Goal: Information Seeking & Learning: Learn about a topic

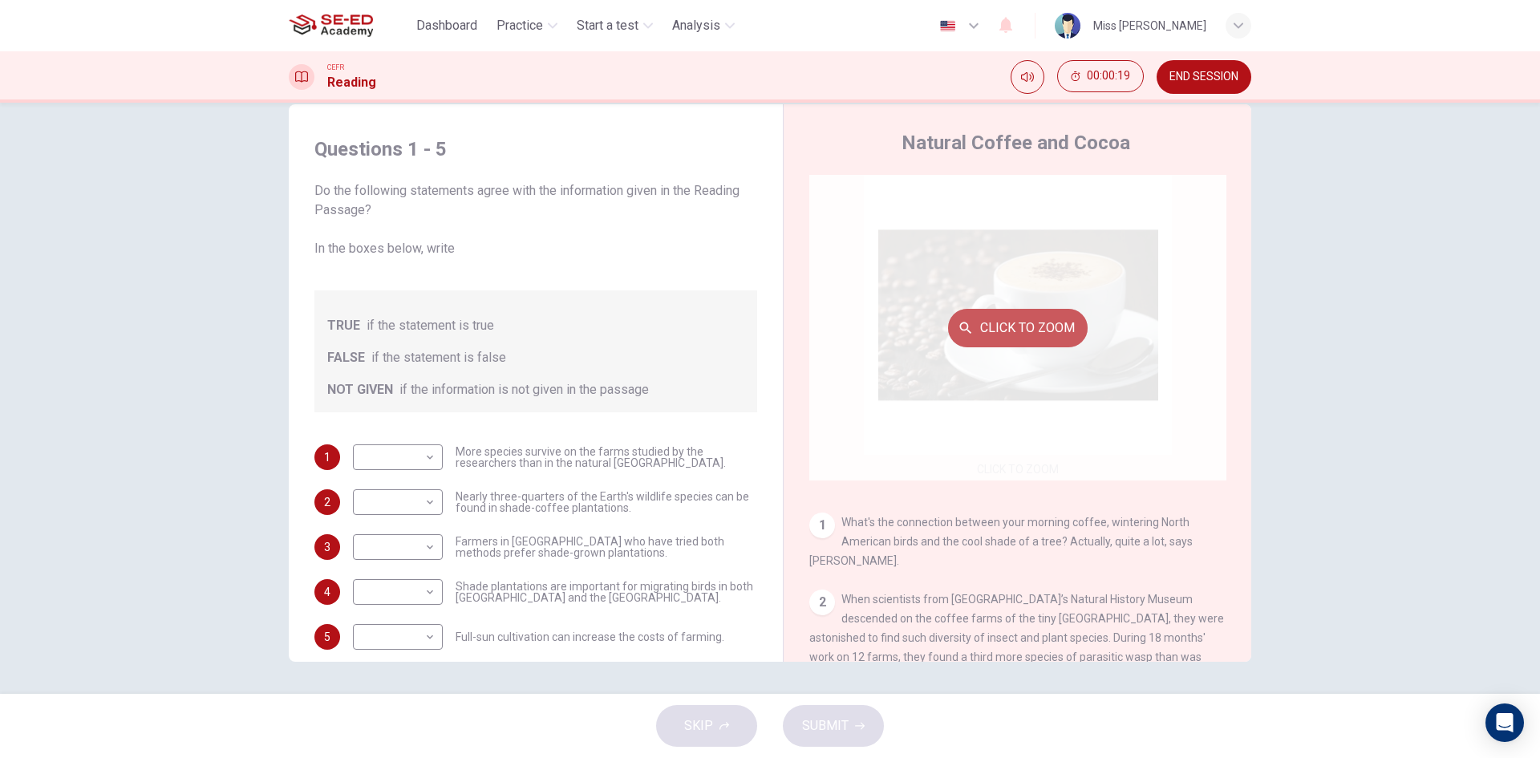
click at [1030, 325] on button "Click to Zoom" at bounding box center [1018, 328] width 140 height 39
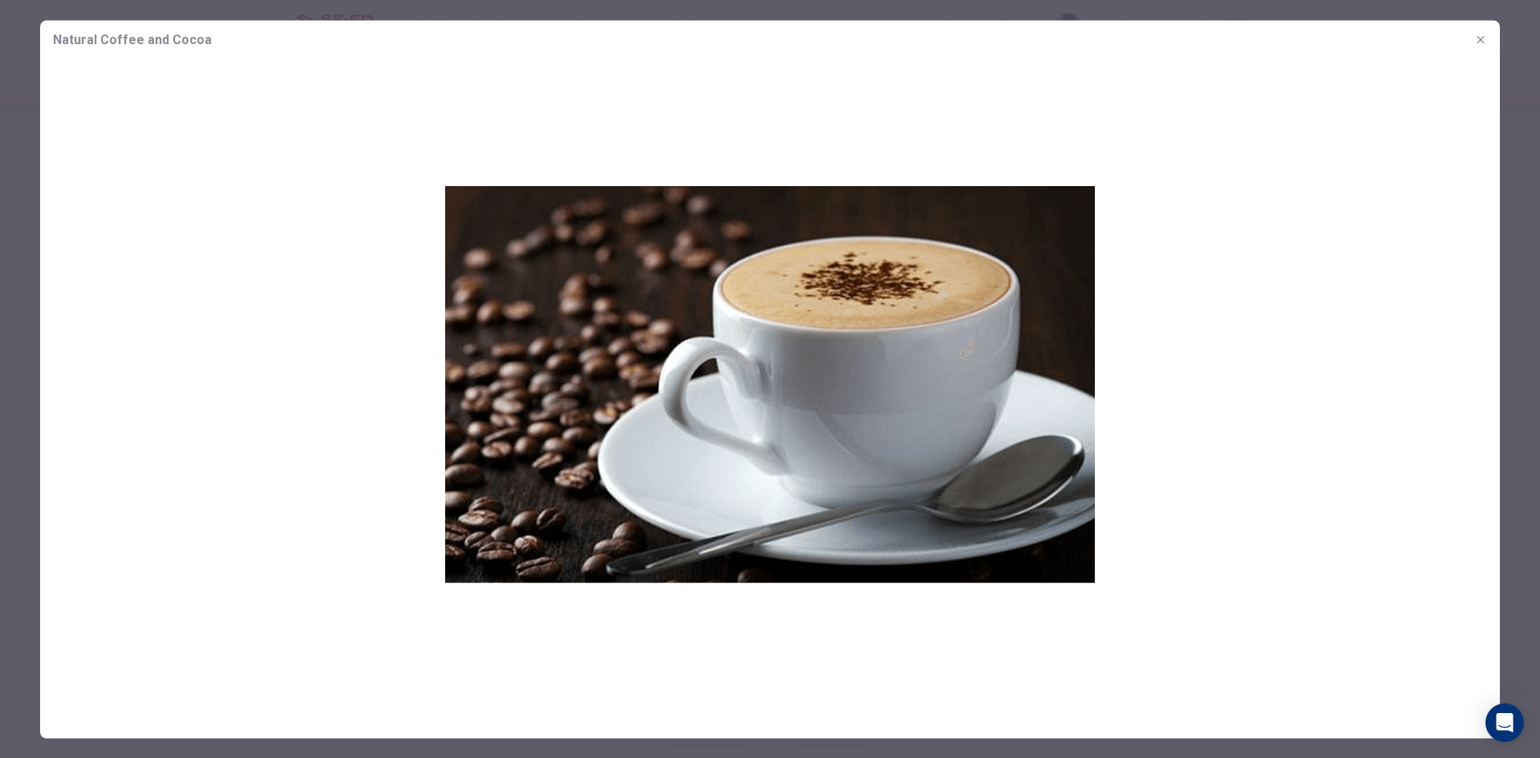
click at [2, 25] on div at bounding box center [770, 379] width 1540 height 758
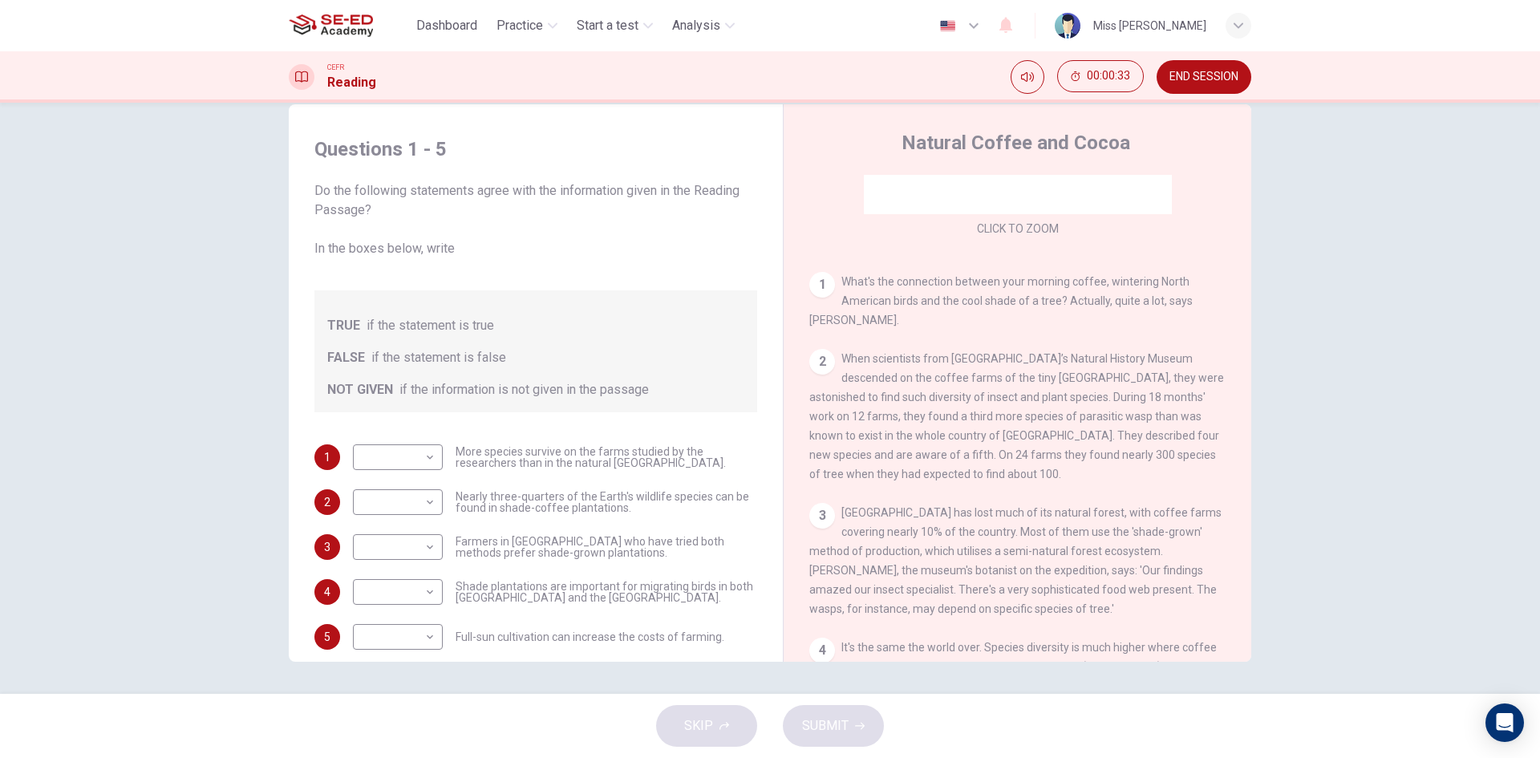
scroll to position [20, 0]
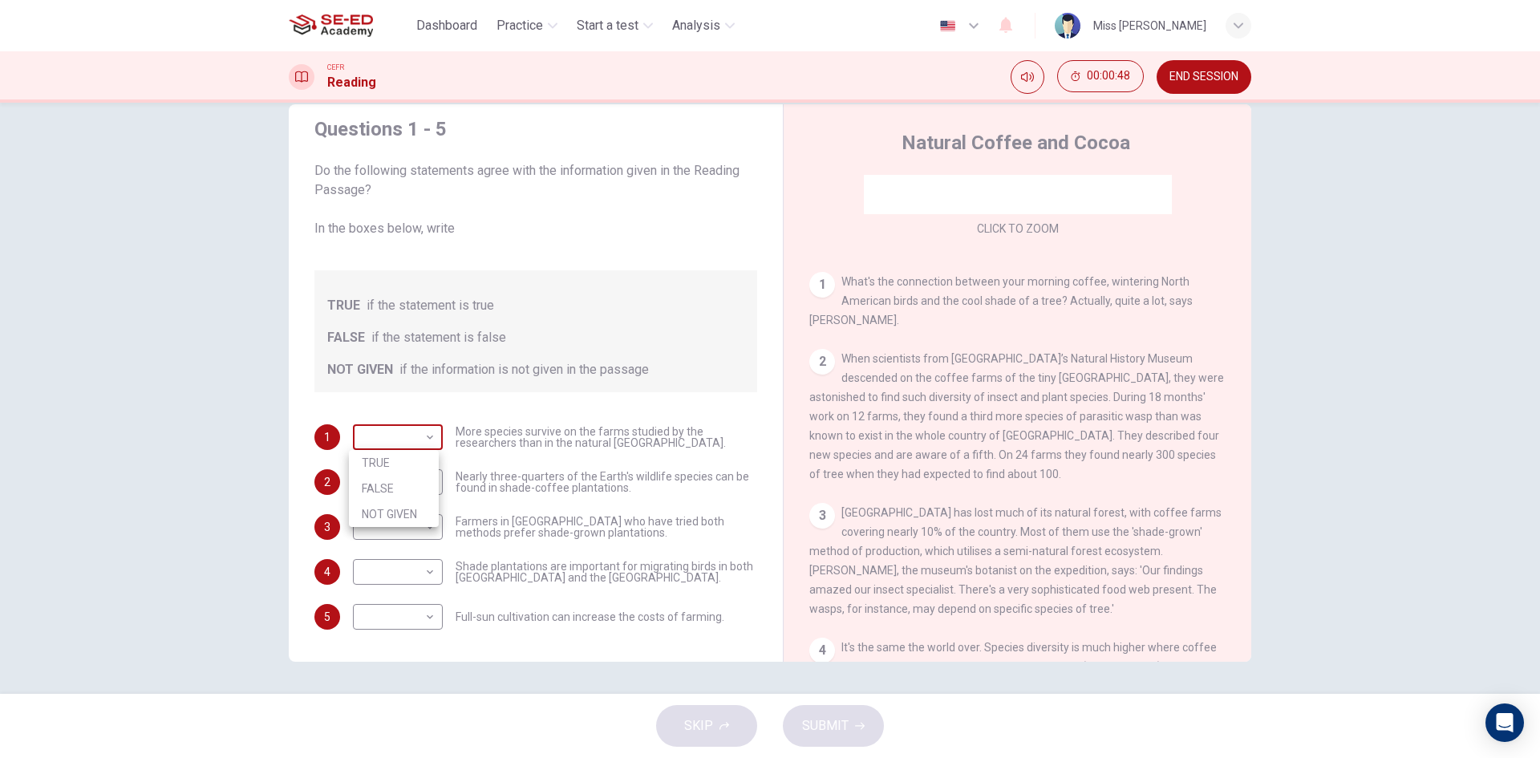
click at [428, 436] on body "This site uses cookies, as explained in our Privacy Policy . If you agree to th…" at bounding box center [770, 379] width 1540 height 758
click at [428, 452] on li "TRUE" at bounding box center [394, 463] width 90 height 26
type input "TRUE"
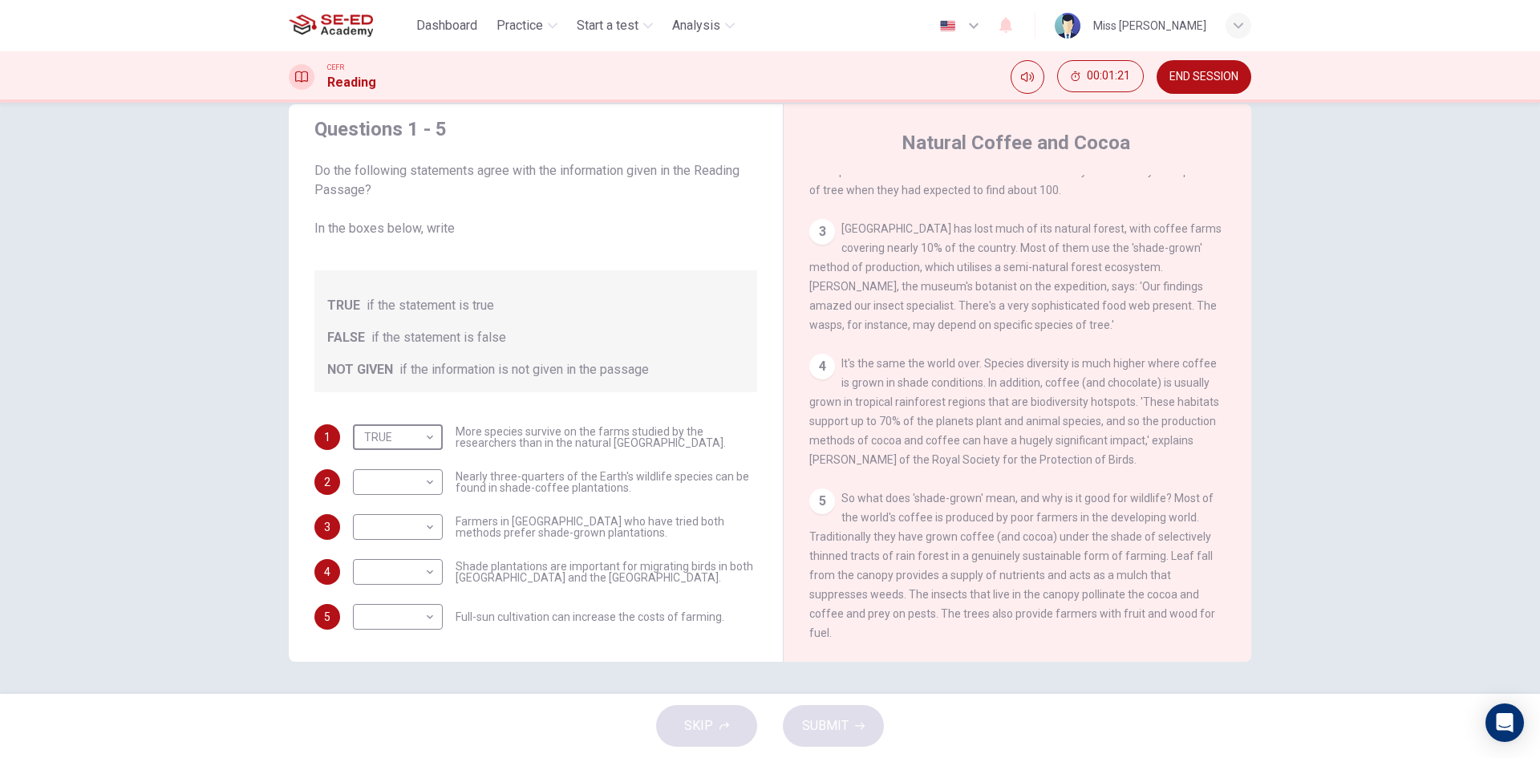
scroll to position [562, 0]
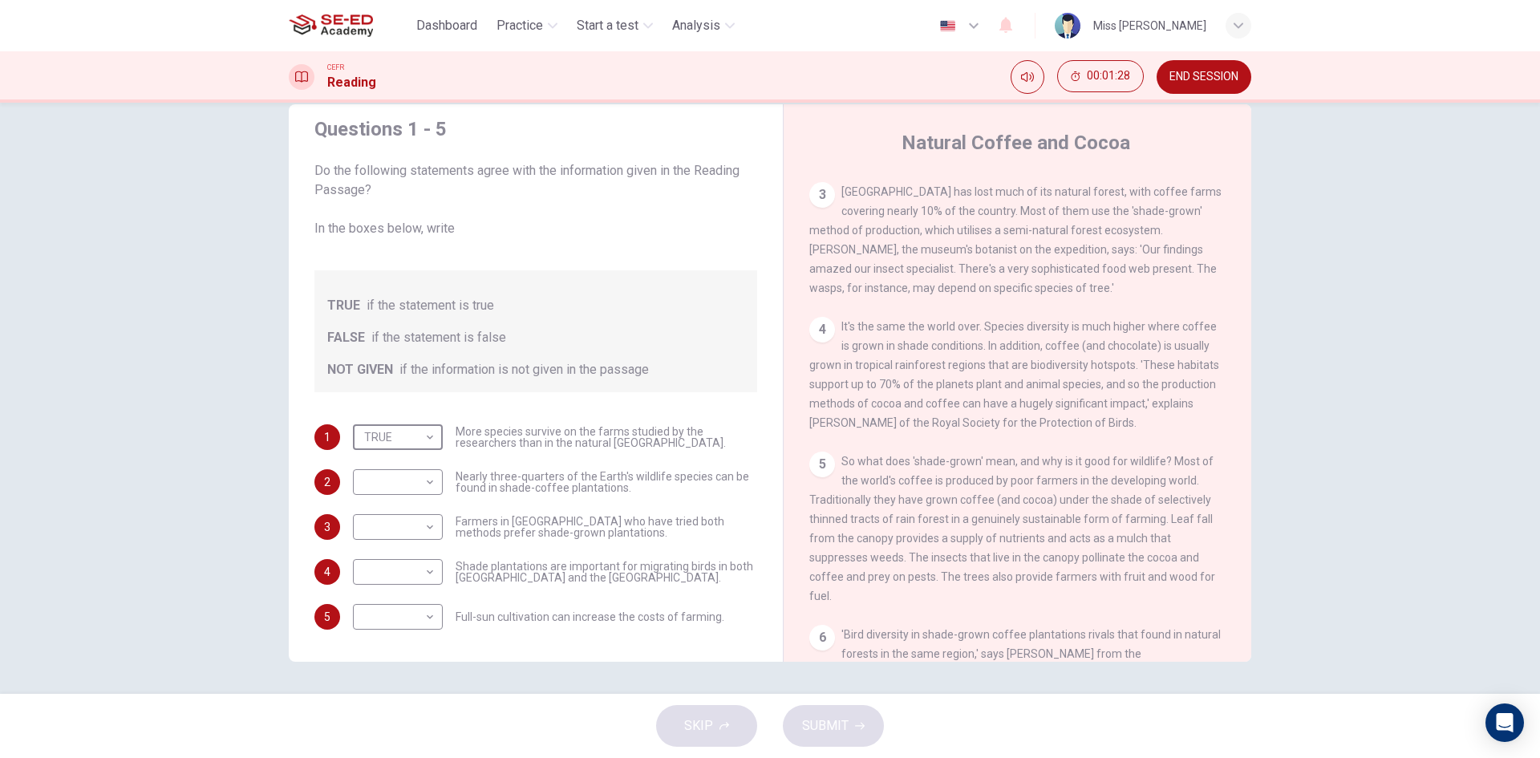
click at [448, 473] on div "​ ​ Nearly three-quarters of the Earth's wildlife species can be found in shade…" at bounding box center [555, 482] width 404 height 26
click at [427, 486] on body "This site uses cookies, as explained in our Privacy Policy . If you agree to th…" at bounding box center [770, 379] width 1540 height 758
click at [397, 540] on li "FALSE" at bounding box center [394, 534] width 90 height 26
type input "FALSE"
click at [418, 525] on body "This site uses cookies, as explained in our Privacy Policy . If you agree to th…" at bounding box center [770, 379] width 1540 height 758
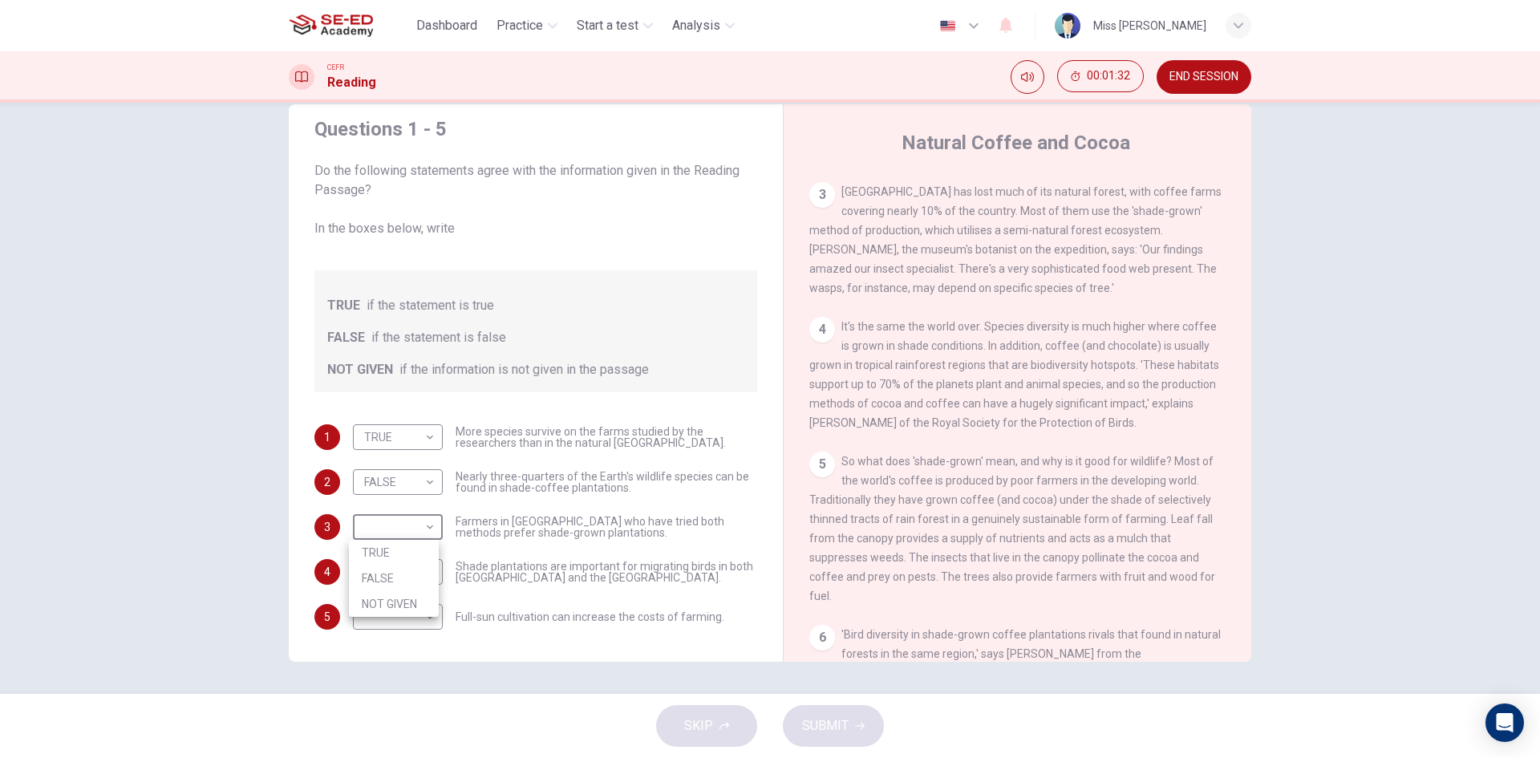
click at [538, 503] on div at bounding box center [770, 379] width 1540 height 758
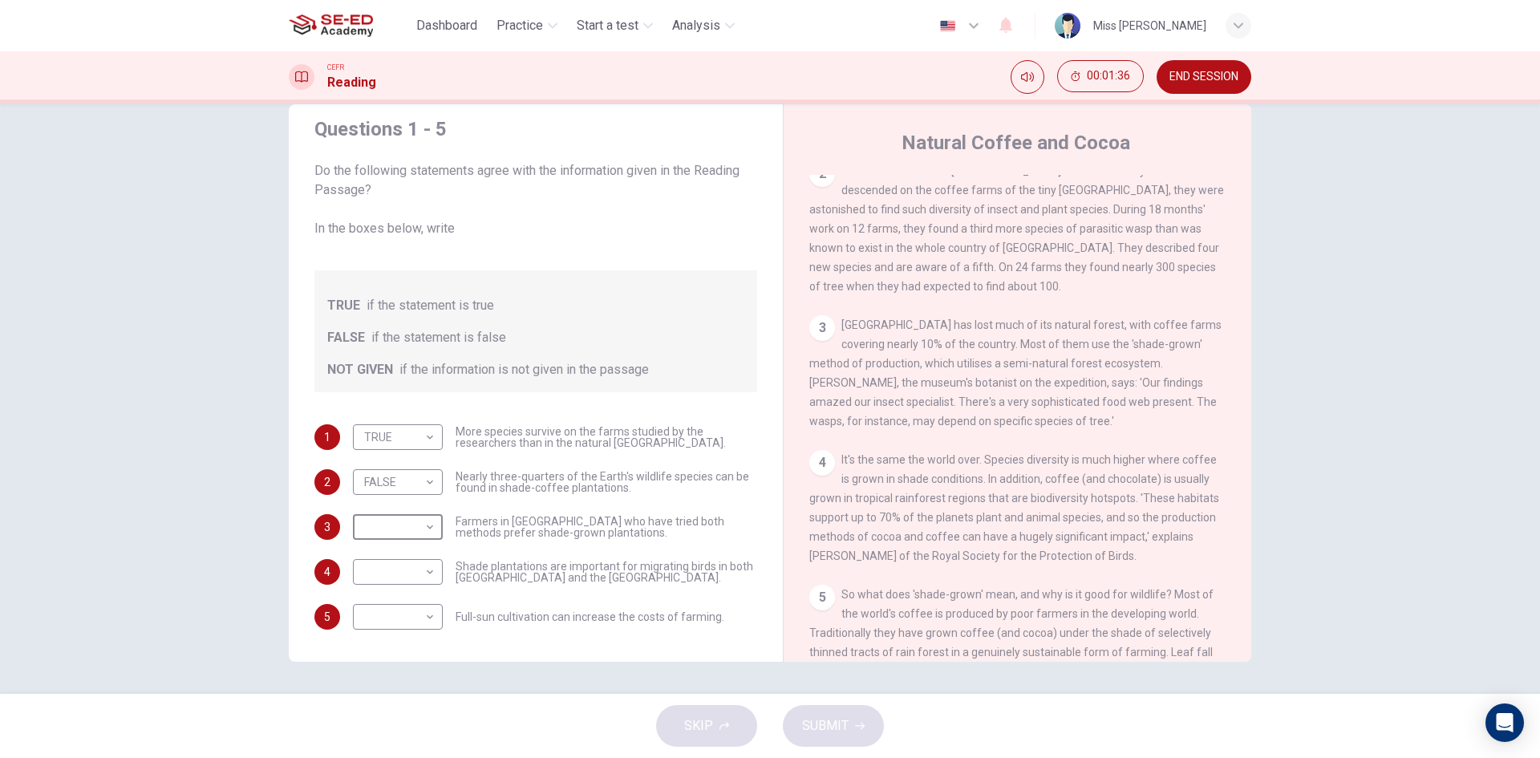
scroll to position [401, 0]
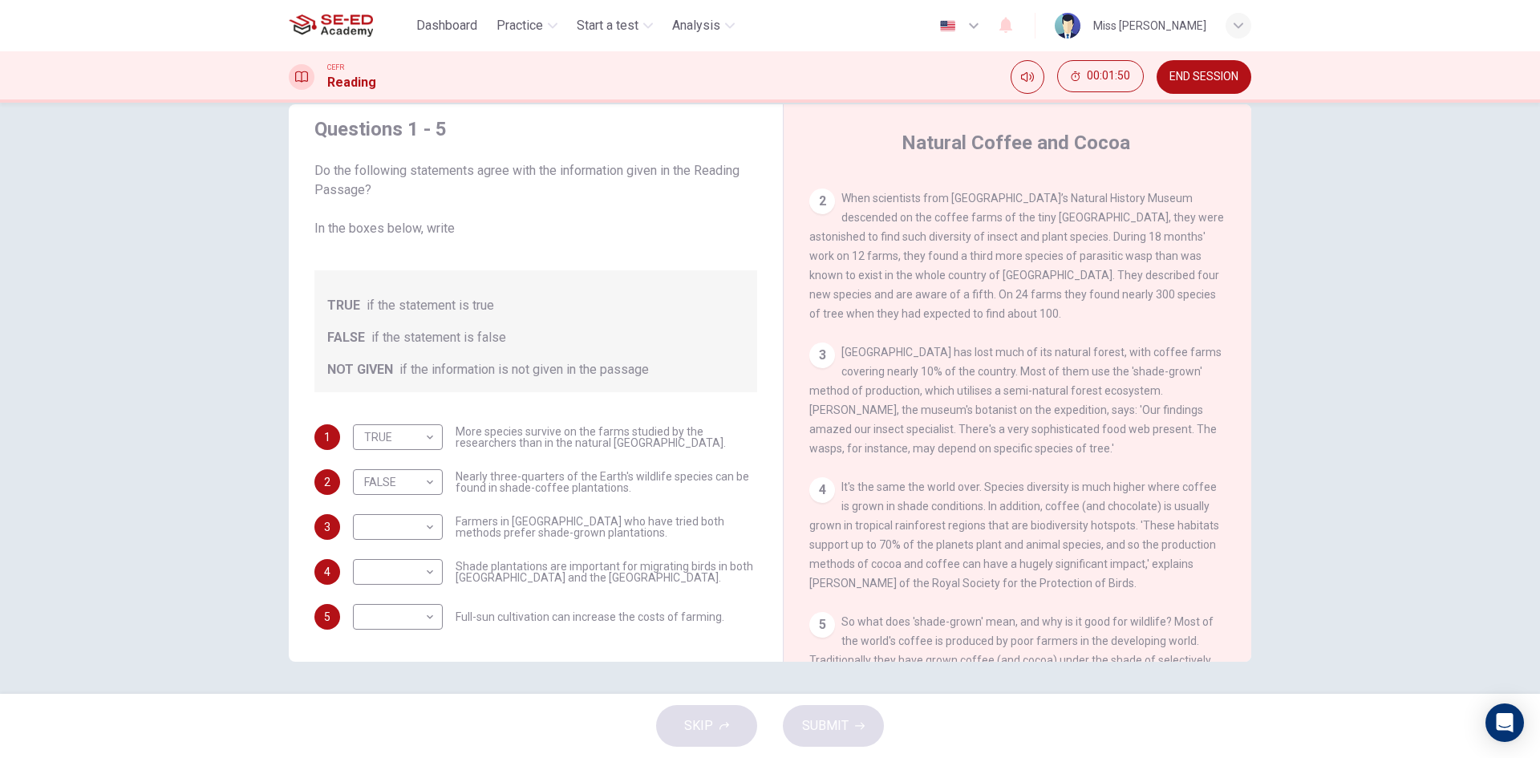
click at [440, 527] on div "​ ​ Farmers in El Salvador who have tried both methods prefer shade-grown plant…" at bounding box center [555, 527] width 404 height 26
click at [434, 518] on div "​ ​" at bounding box center [398, 527] width 90 height 26
click at [424, 521] on body "This site uses cookies, as explained in our Privacy Policy . If you agree to th…" at bounding box center [770, 379] width 1540 height 758
click at [420, 543] on li "TRUE" at bounding box center [394, 553] width 90 height 26
type input "TRUE"
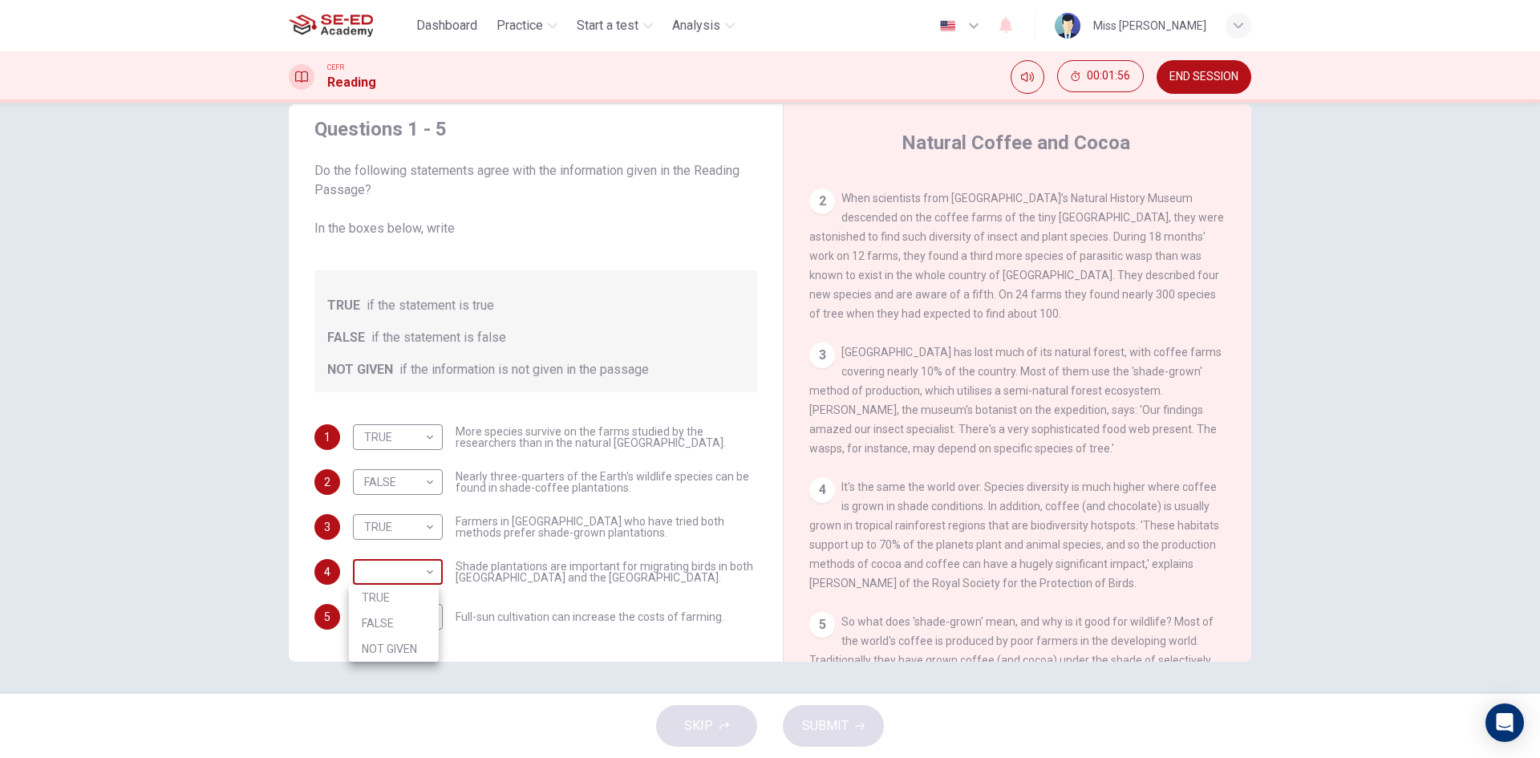
click at [424, 585] on body "This site uses cookies, as explained in our Privacy Policy . If you agree to th…" at bounding box center [770, 379] width 1540 height 758
click at [820, 489] on div at bounding box center [770, 379] width 1540 height 758
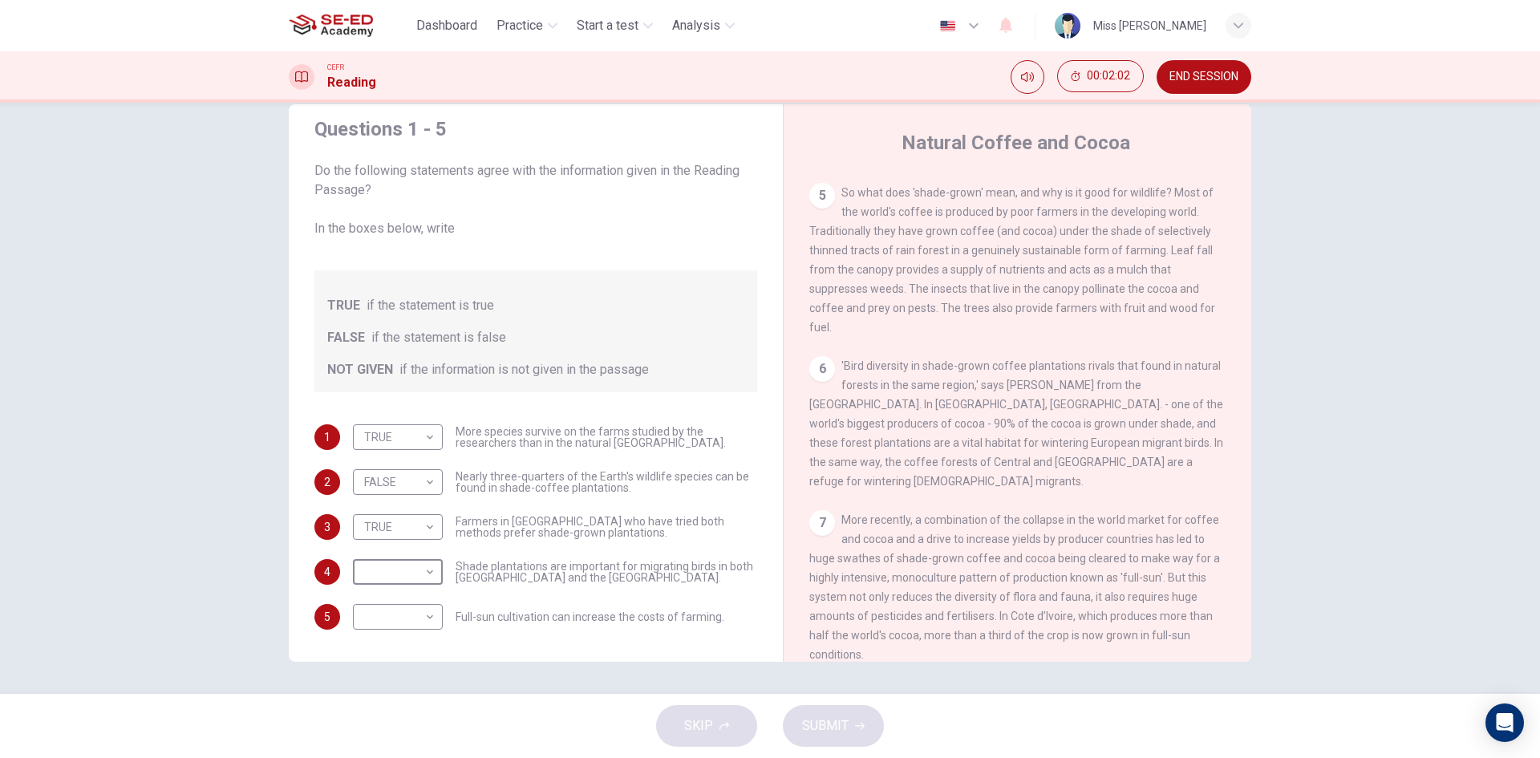
scroll to position [802, 0]
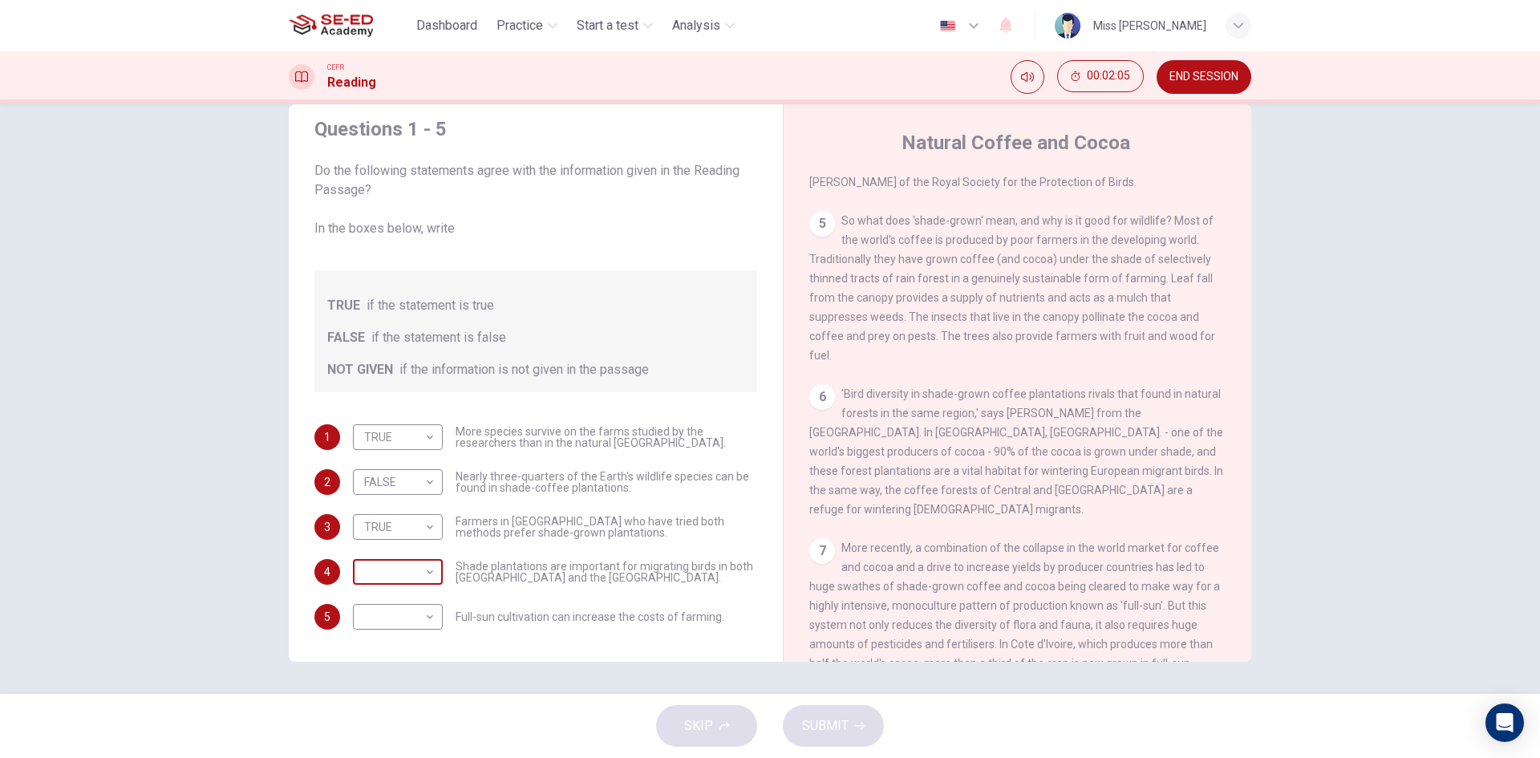
click at [422, 577] on body "This site uses cookies, as explained in our Privacy Policy . If you agree to th…" at bounding box center [770, 379] width 1540 height 758
click at [405, 606] on li "TRUE" at bounding box center [394, 598] width 90 height 26
type input "TRUE"
click at [401, 608] on body "This site uses cookies, as explained in our Privacy Policy . If you agree to th…" at bounding box center [770, 379] width 1540 height 758
click at [408, 647] on li "TRUE" at bounding box center [394, 643] width 90 height 26
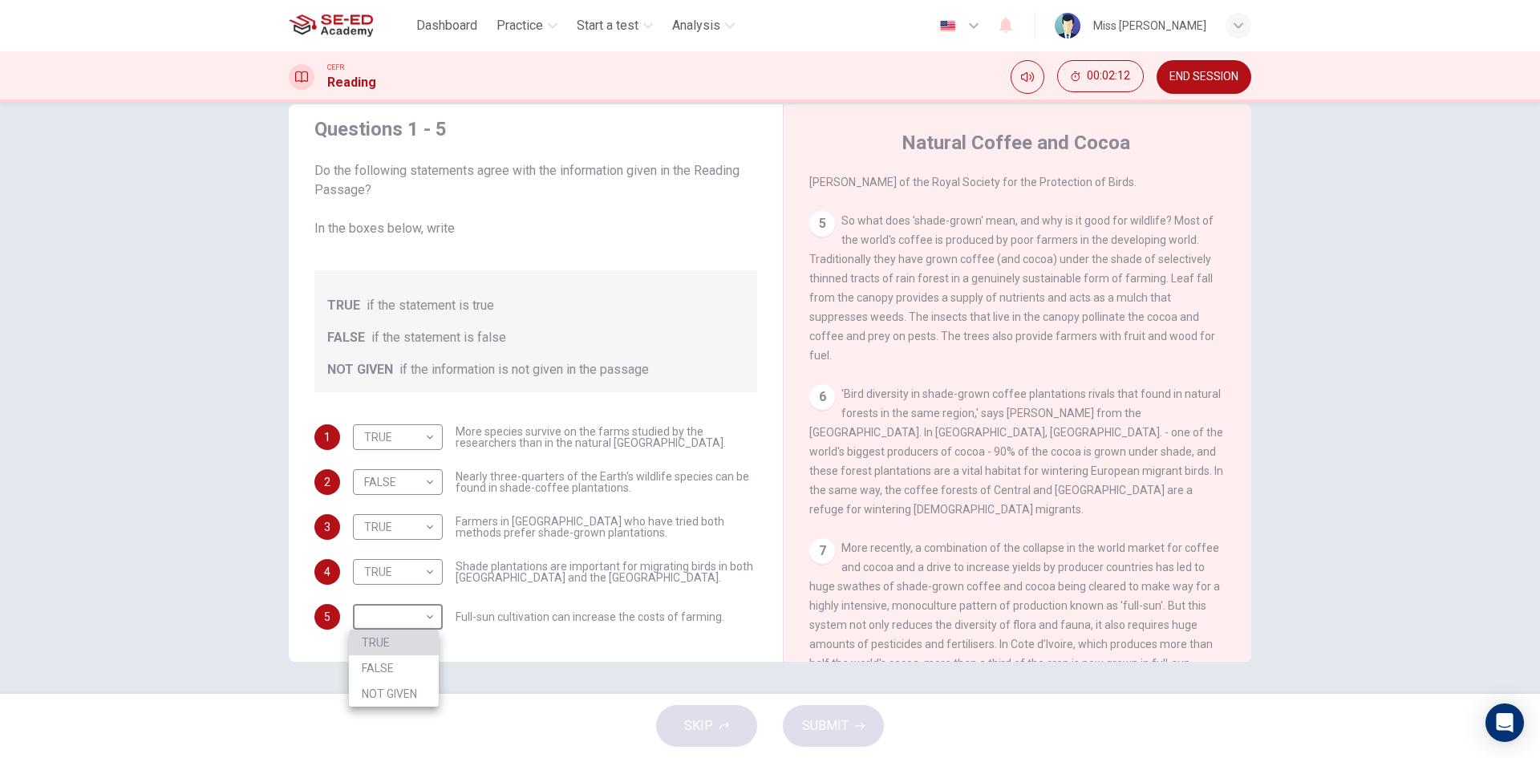
type input "TRUE"
click at [836, 724] on span "SUBMIT" at bounding box center [825, 726] width 47 height 22
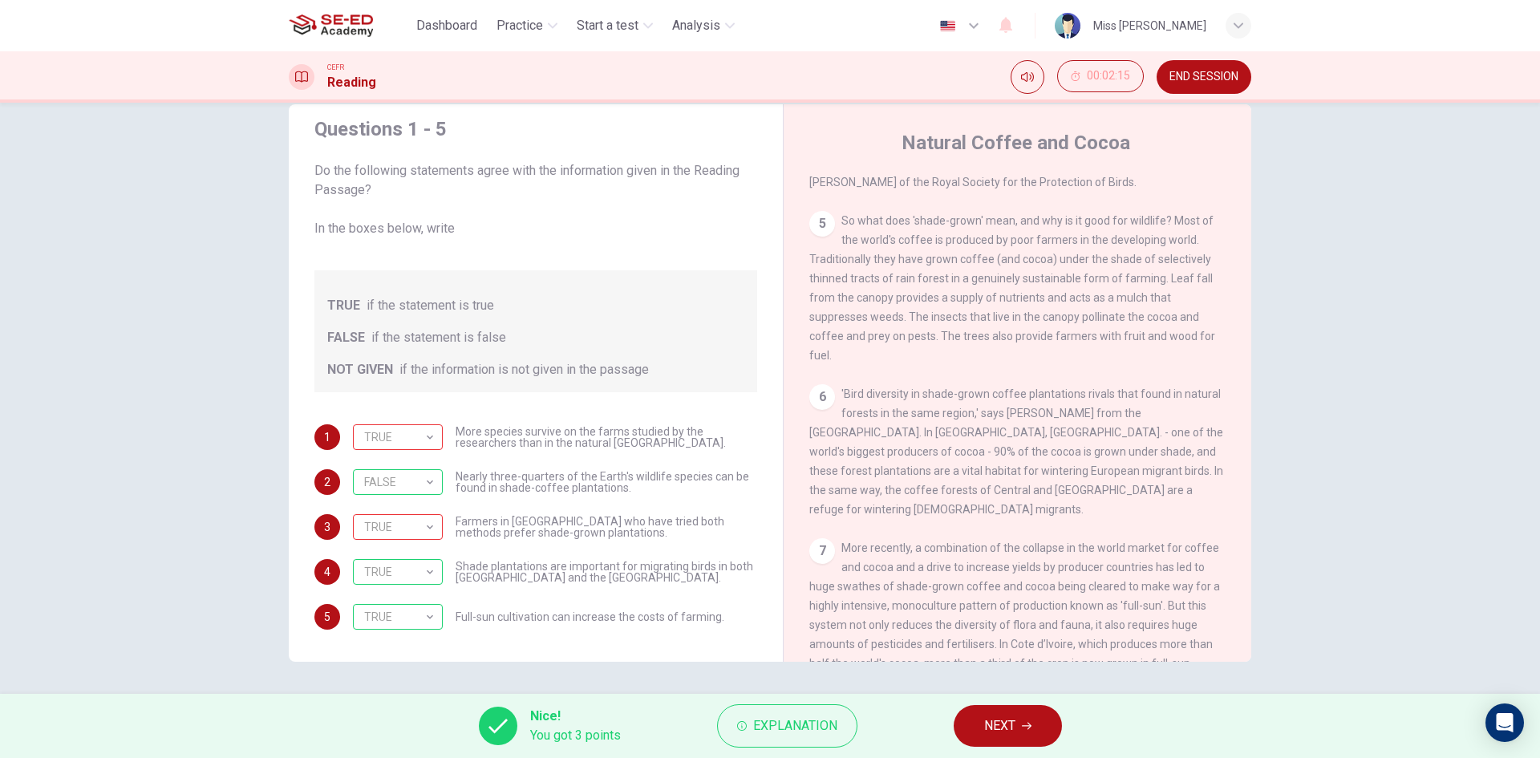
click at [1021, 727] on button "NEXT" at bounding box center [1008, 726] width 108 height 42
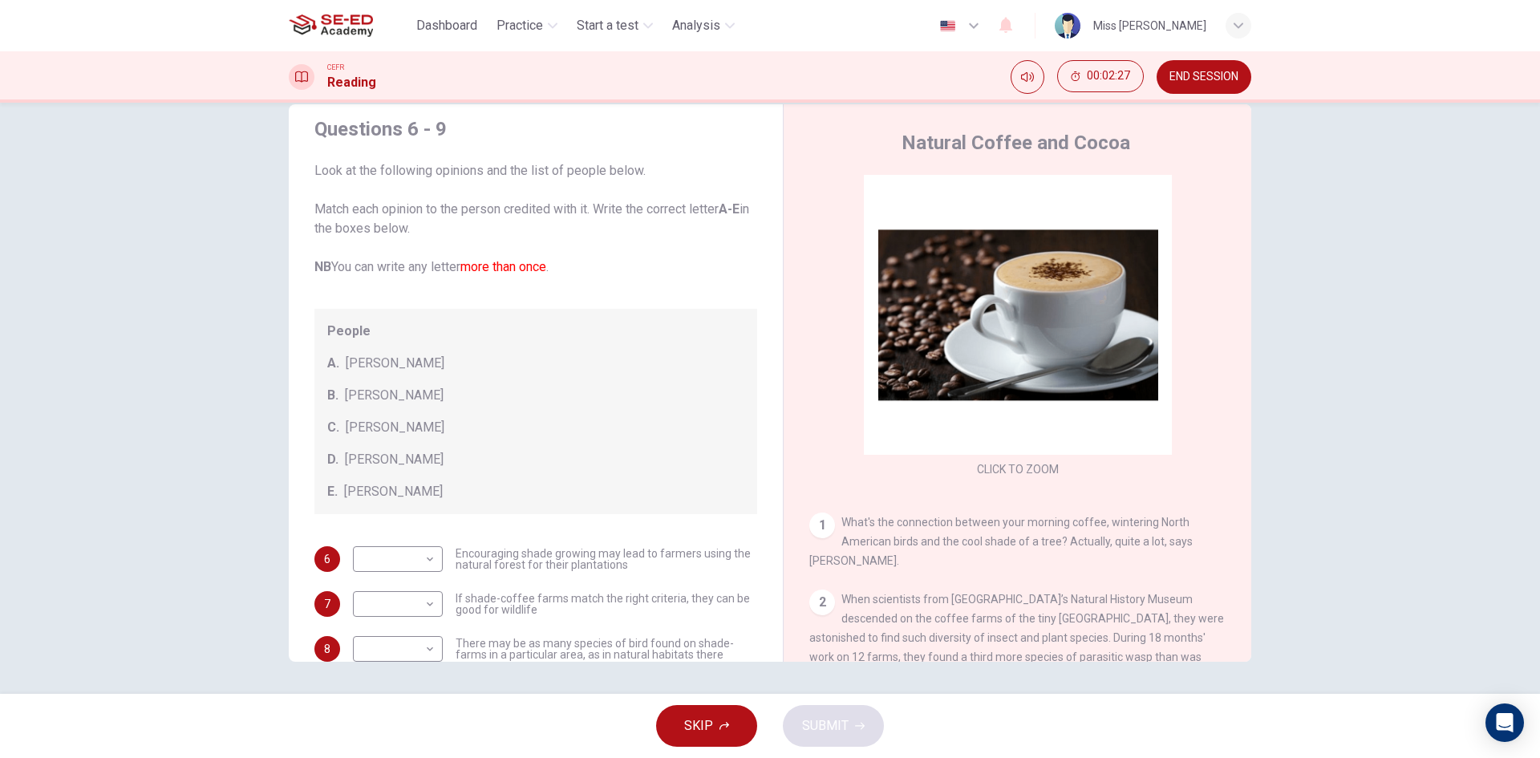
scroll to position [97, 0]
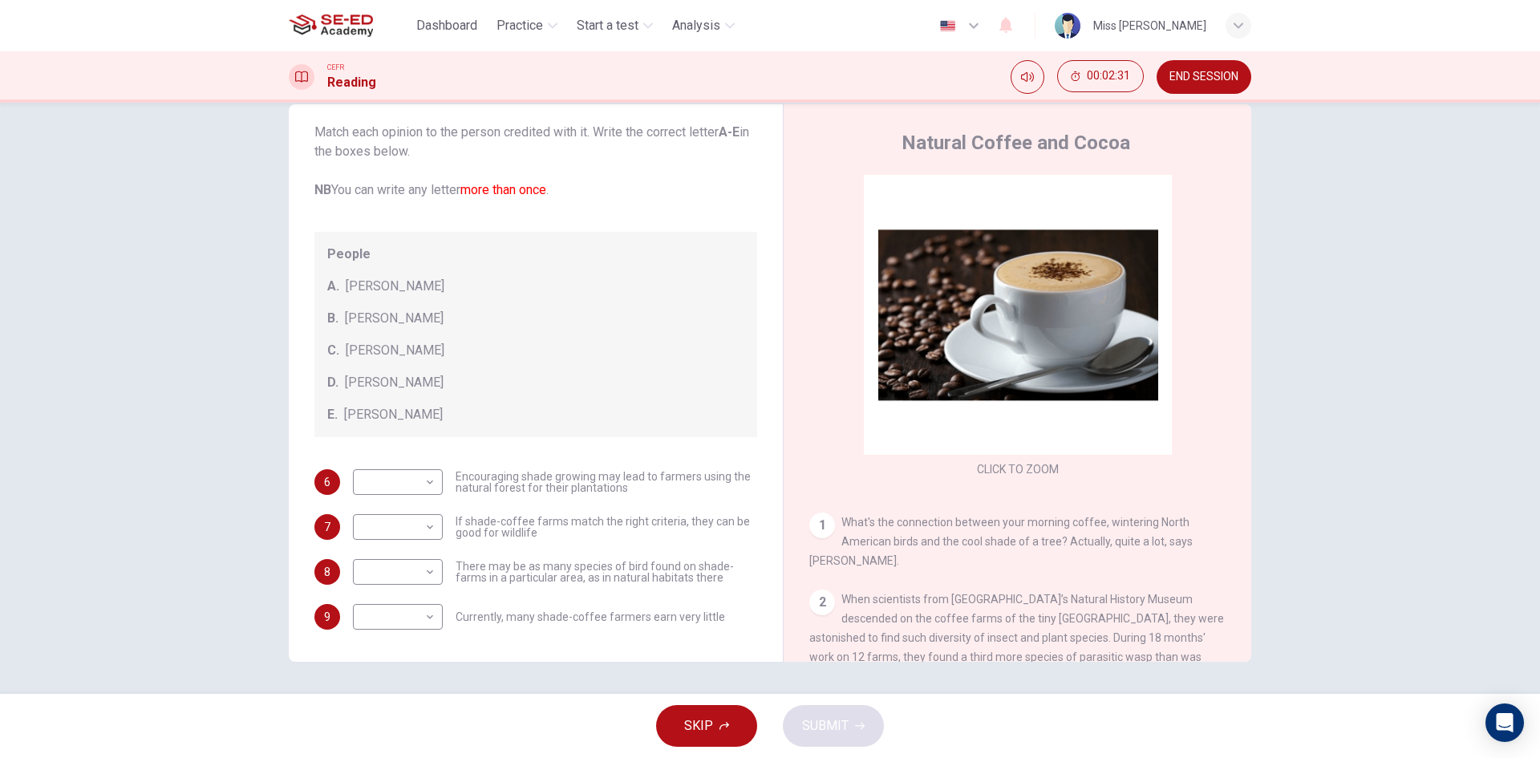
click at [461, 266] on div "People A. Alex Munroe B. Paul Donald C. Robert Rice D. John Rappole E. Stacey P…" at bounding box center [535, 334] width 443 height 205
click at [448, 314] on div "B. Paul Donald" at bounding box center [535, 318] width 417 height 19
drag, startPoint x: 388, startPoint y: 293, endPoint x: 386, endPoint y: 282, distance: 10.7
click at [388, 290] on div "People A. Alex Munroe B. Paul Donald C. Robert Rice D. John Rappole E. Stacey P…" at bounding box center [535, 334] width 443 height 205
click at [386, 282] on span "Alex Munroe" at bounding box center [395, 286] width 99 height 19
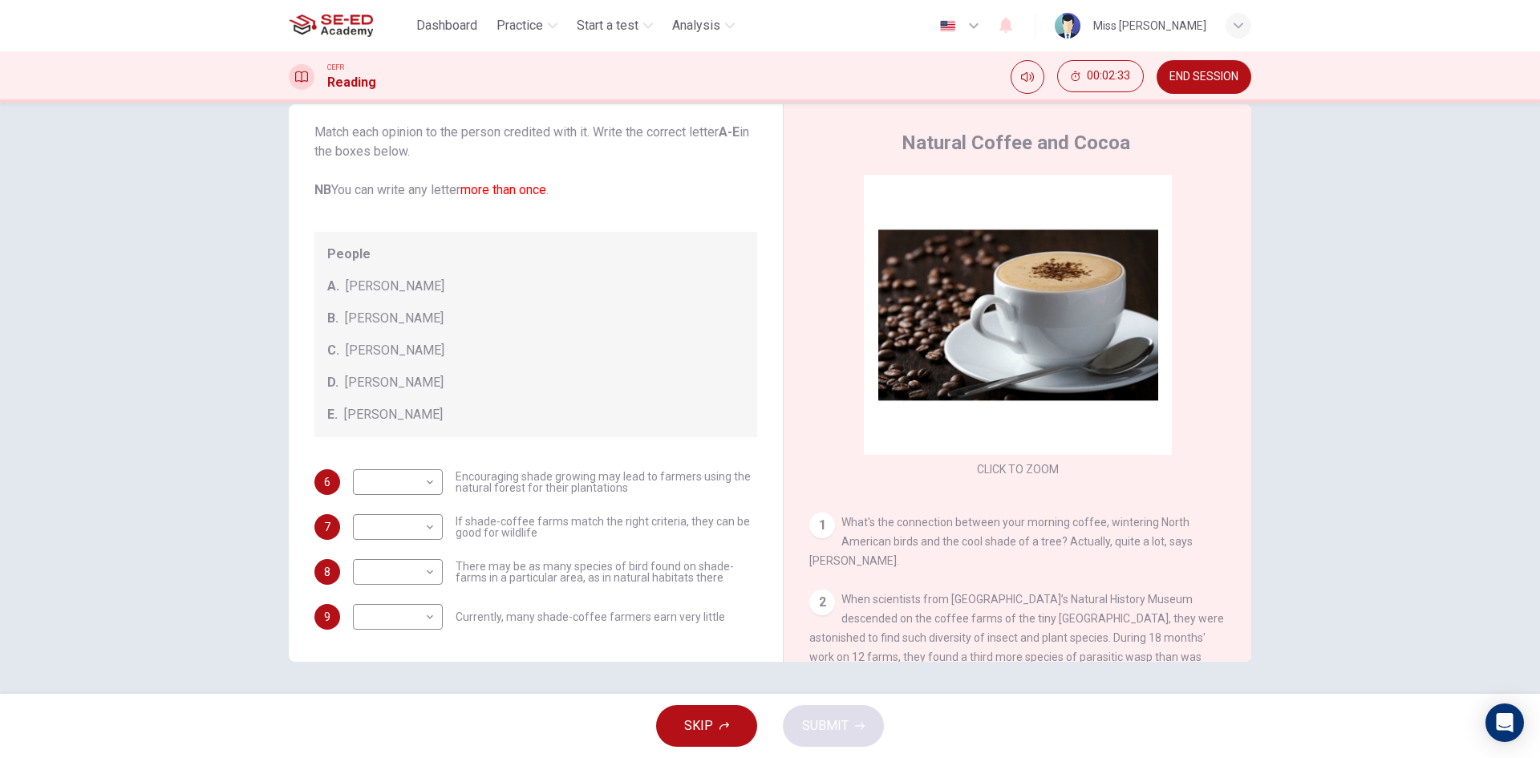
click at [388, 285] on span "Alex Munroe" at bounding box center [395, 286] width 99 height 19
click at [407, 289] on span "Alex Munroe" at bounding box center [395, 286] width 99 height 19
click at [426, 488] on body "This site uses cookies, as explained in our Privacy Policy . If you agree to th…" at bounding box center [770, 379] width 1540 height 758
click at [474, 436] on div at bounding box center [770, 379] width 1540 height 758
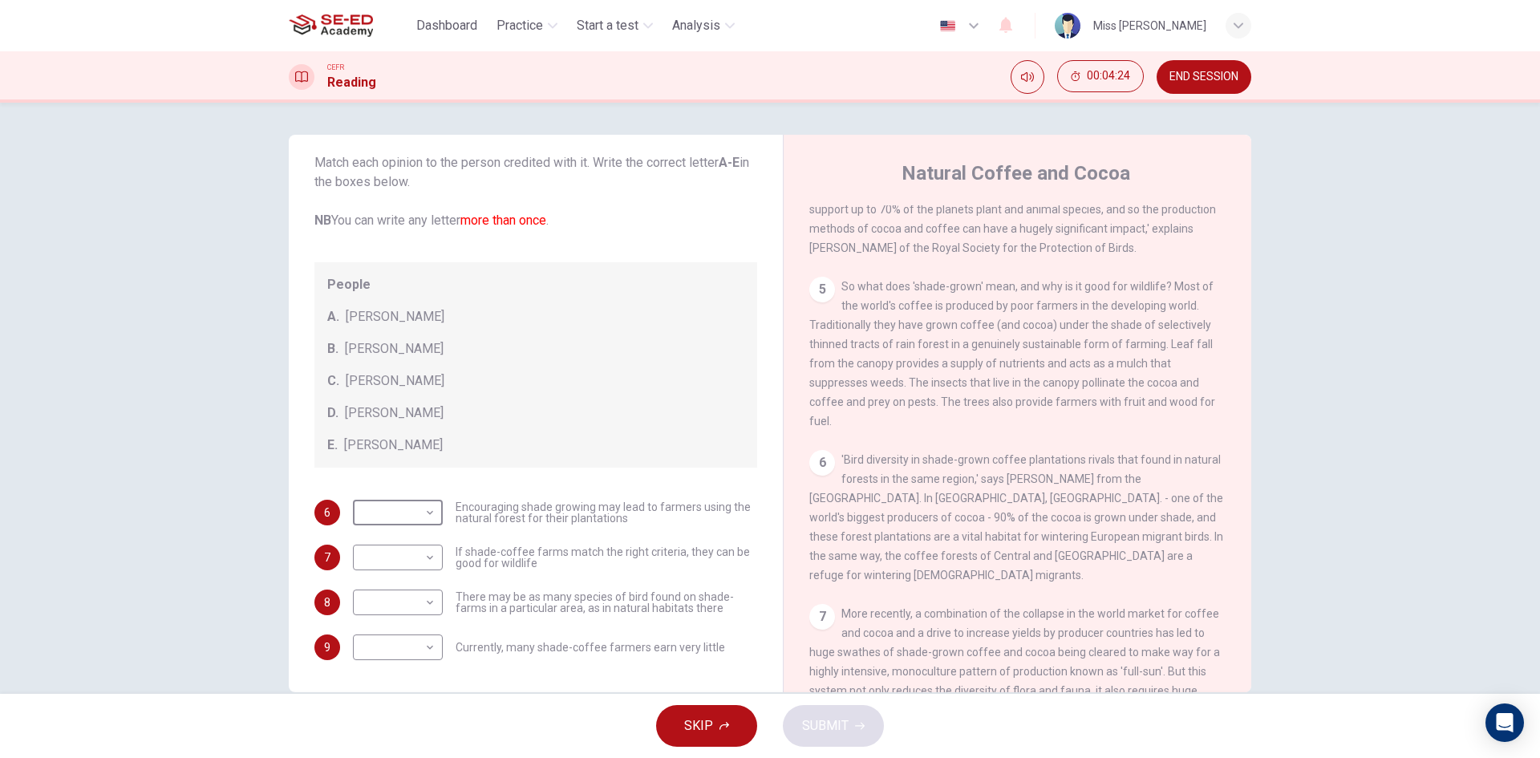
scroll to position [802, 0]
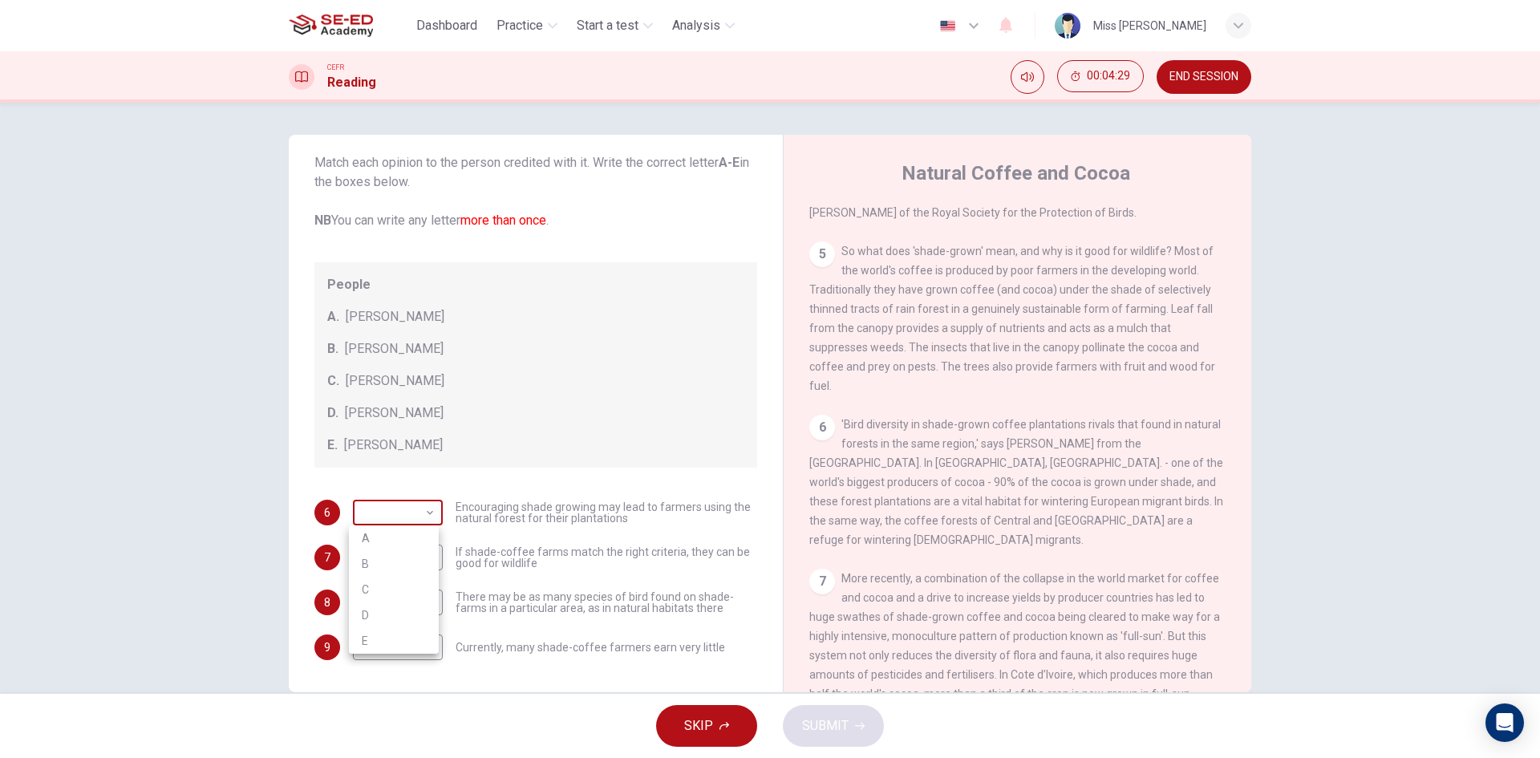
click at [412, 506] on body "This site uses cookies, as explained in our Privacy Policy . If you agree to th…" at bounding box center [770, 379] width 1540 height 758
click at [426, 580] on li "C" at bounding box center [394, 590] width 90 height 26
type input "C"
click at [422, 544] on body "This site uses cookies, as explained in our Privacy Policy . If you agree to th…" at bounding box center [770, 379] width 1540 height 758
click at [410, 583] on li "A" at bounding box center [394, 583] width 90 height 26
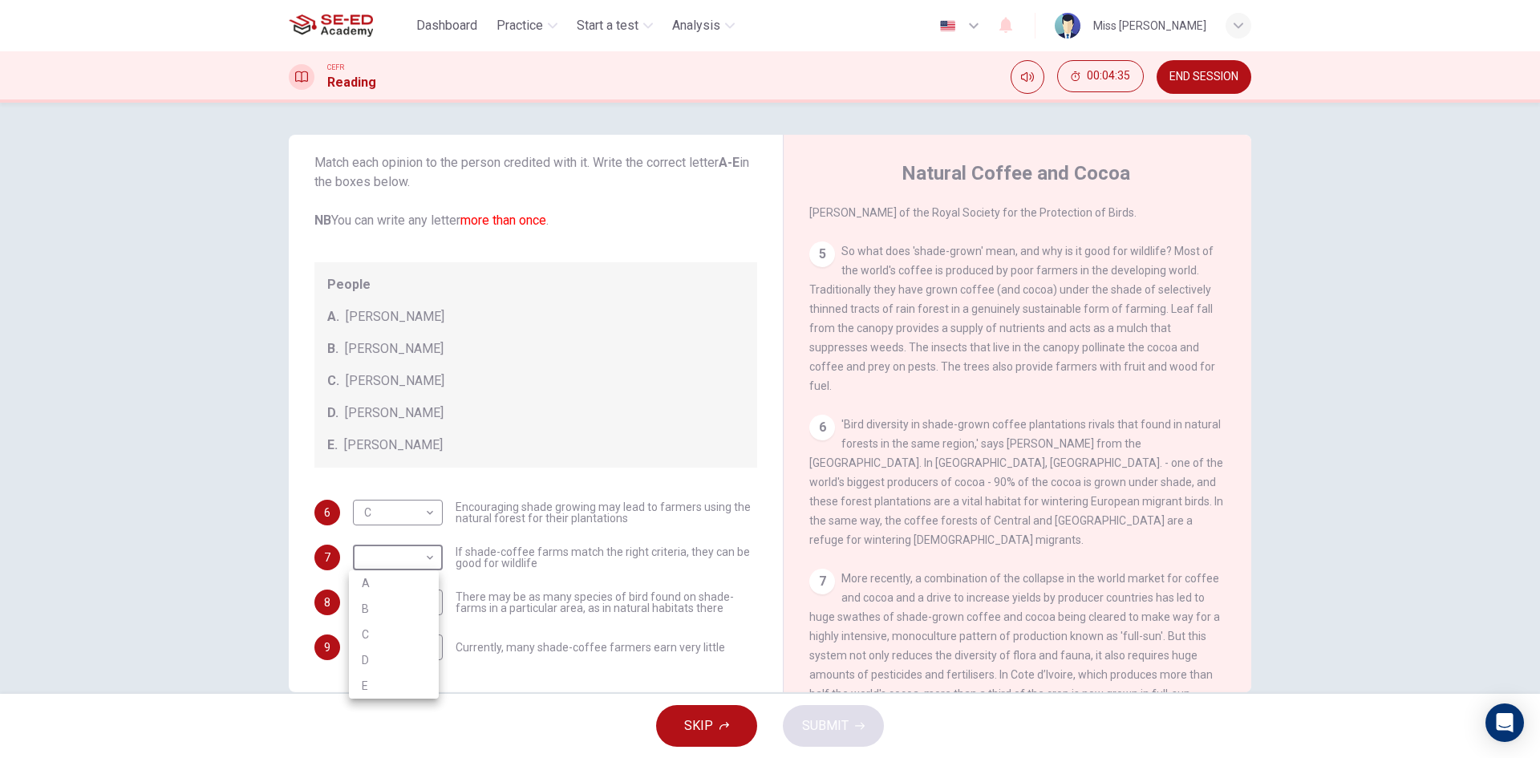
type input "A"
click at [415, 598] on body "This site uses cookies, as explained in our Privacy Policy . If you agree to th…" at bounding box center [770, 379] width 1540 height 758
click at [420, 655] on li "B" at bounding box center [394, 654] width 90 height 26
type input "B"
click at [424, 637] on body "This site uses cookies, as explained in our Privacy Policy . If you agree to th…" at bounding box center [770, 379] width 1540 height 758
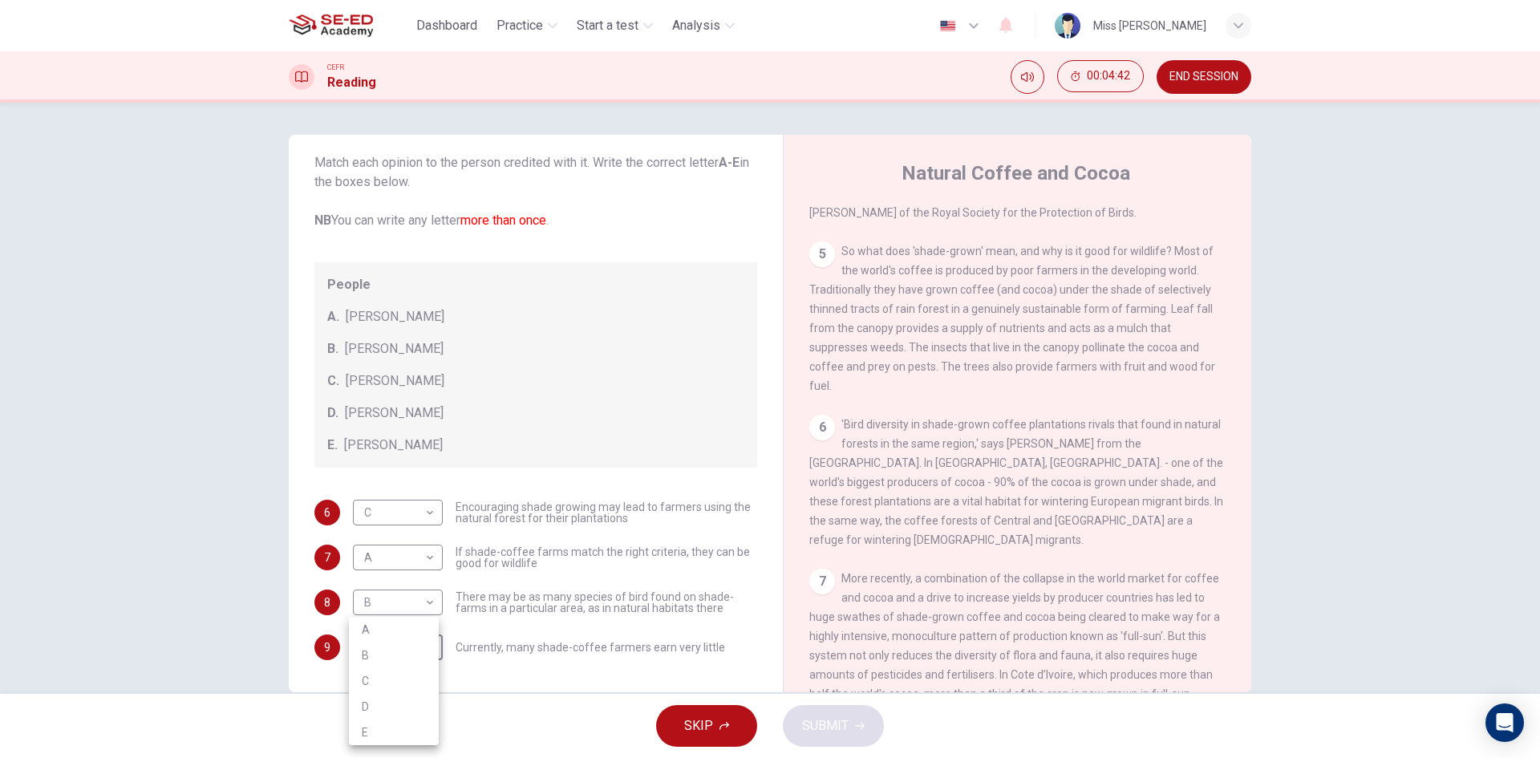
click at [424, 716] on li "D" at bounding box center [394, 707] width 90 height 26
type input "D"
click at [833, 736] on span "SUBMIT" at bounding box center [825, 726] width 47 height 22
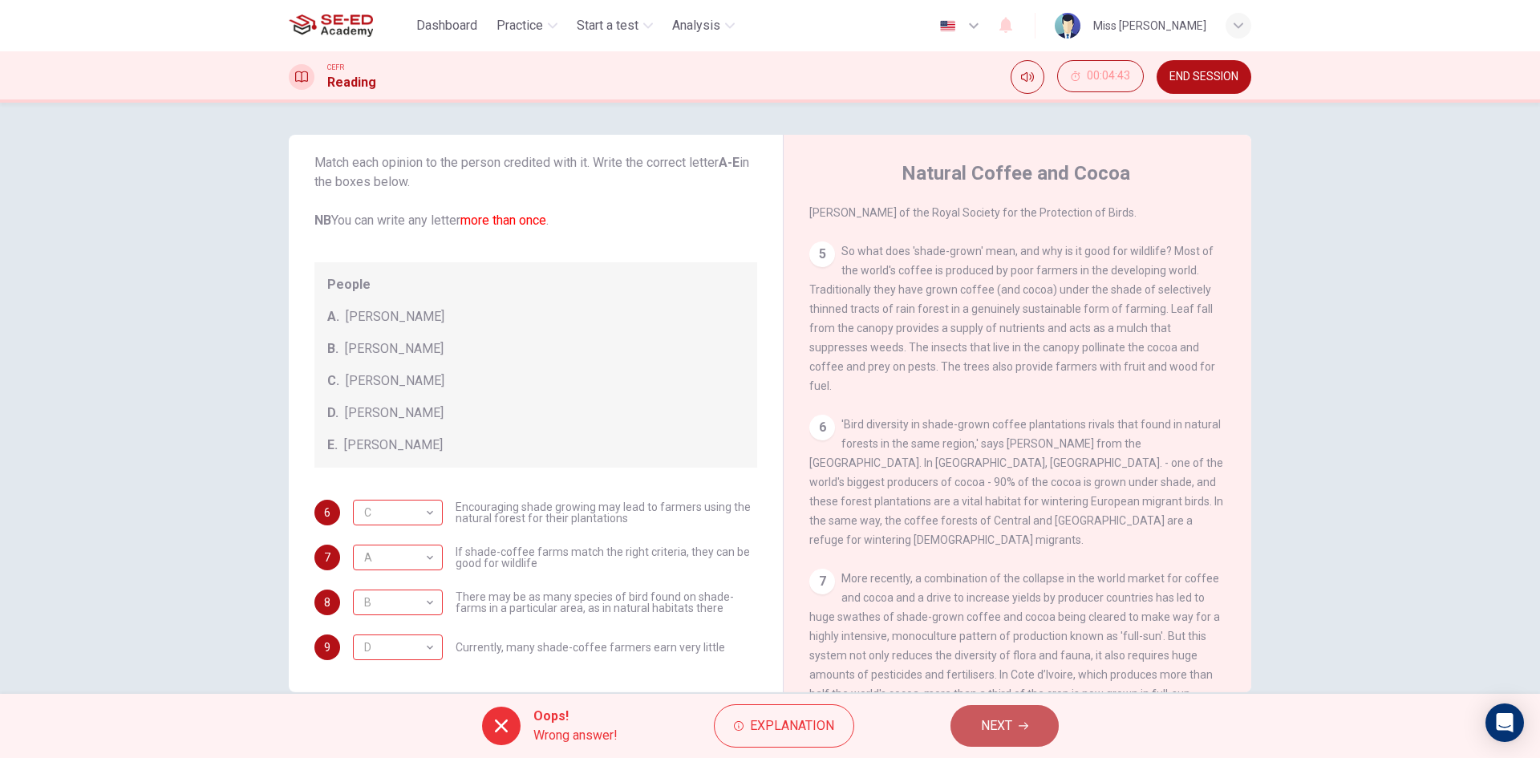
click at [975, 724] on button "NEXT" at bounding box center [1005, 726] width 108 height 42
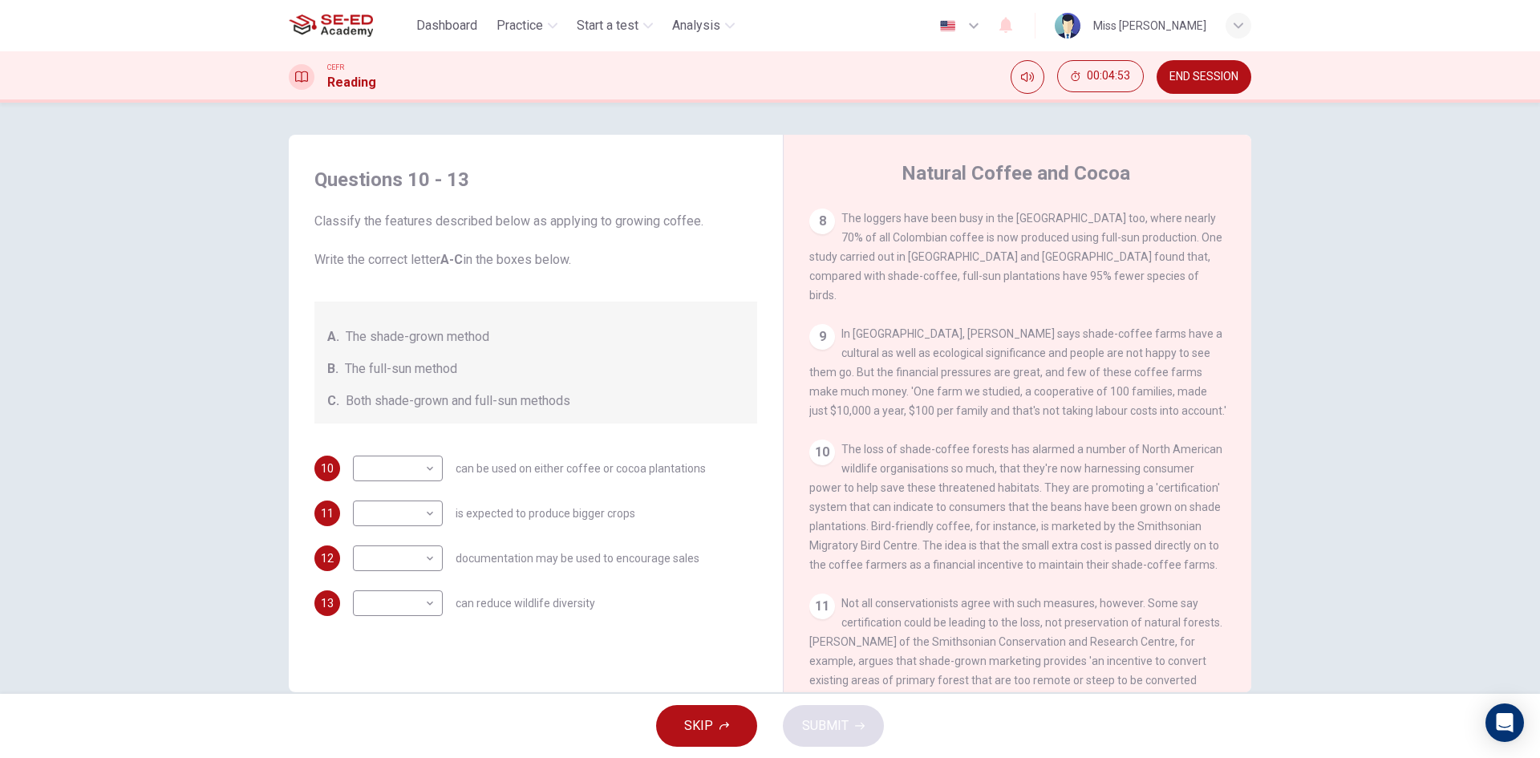
scroll to position [1364, 0]
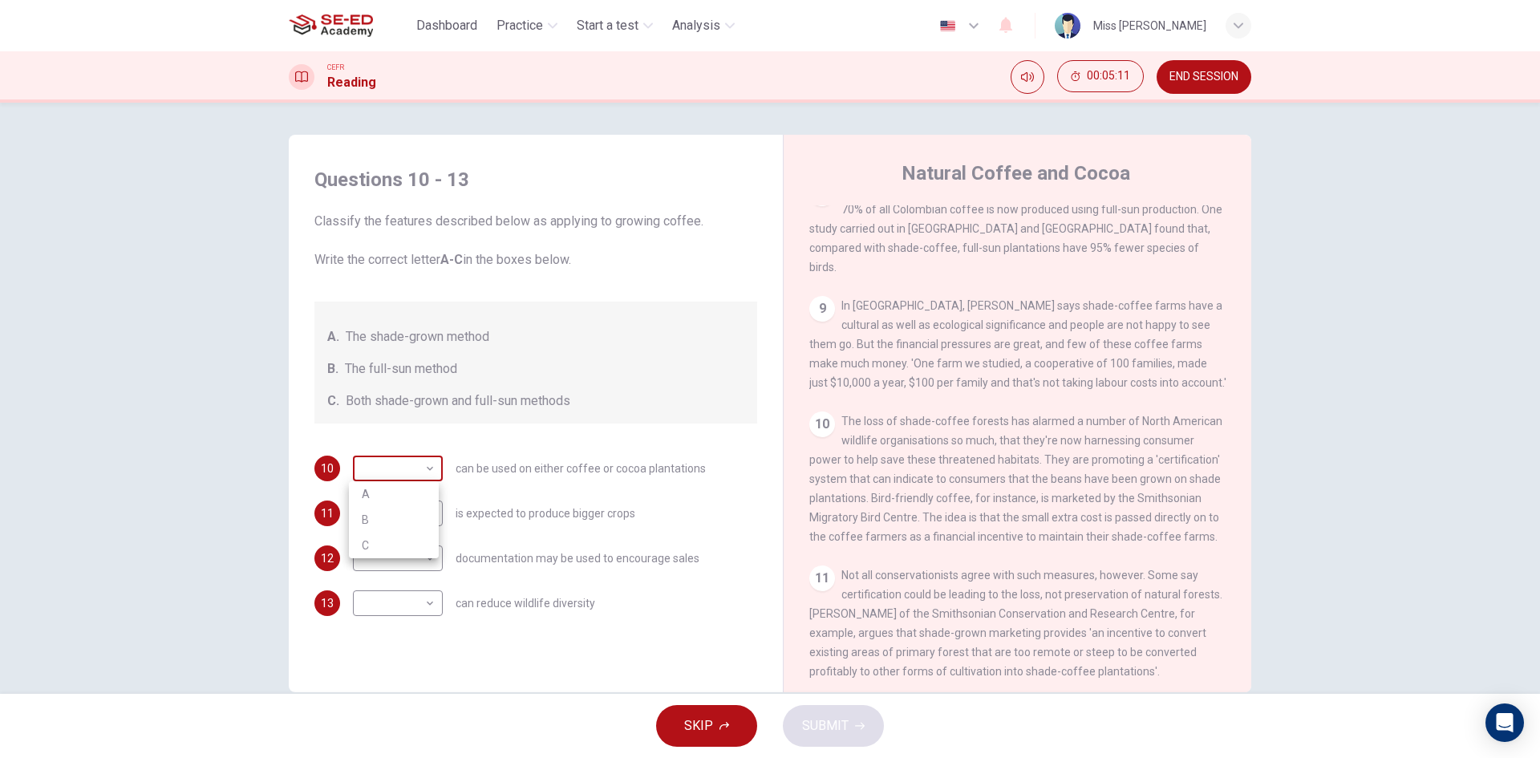
click at [417, 468] on body "This site uses cookies, as explained in our Privacy Policy . If you agree to th…" at bounding box center [770, 379] width 1540 height 758
click at [409, 488] on li "A" at bounding box center [394, 494] width 90 height 26
type input "A"
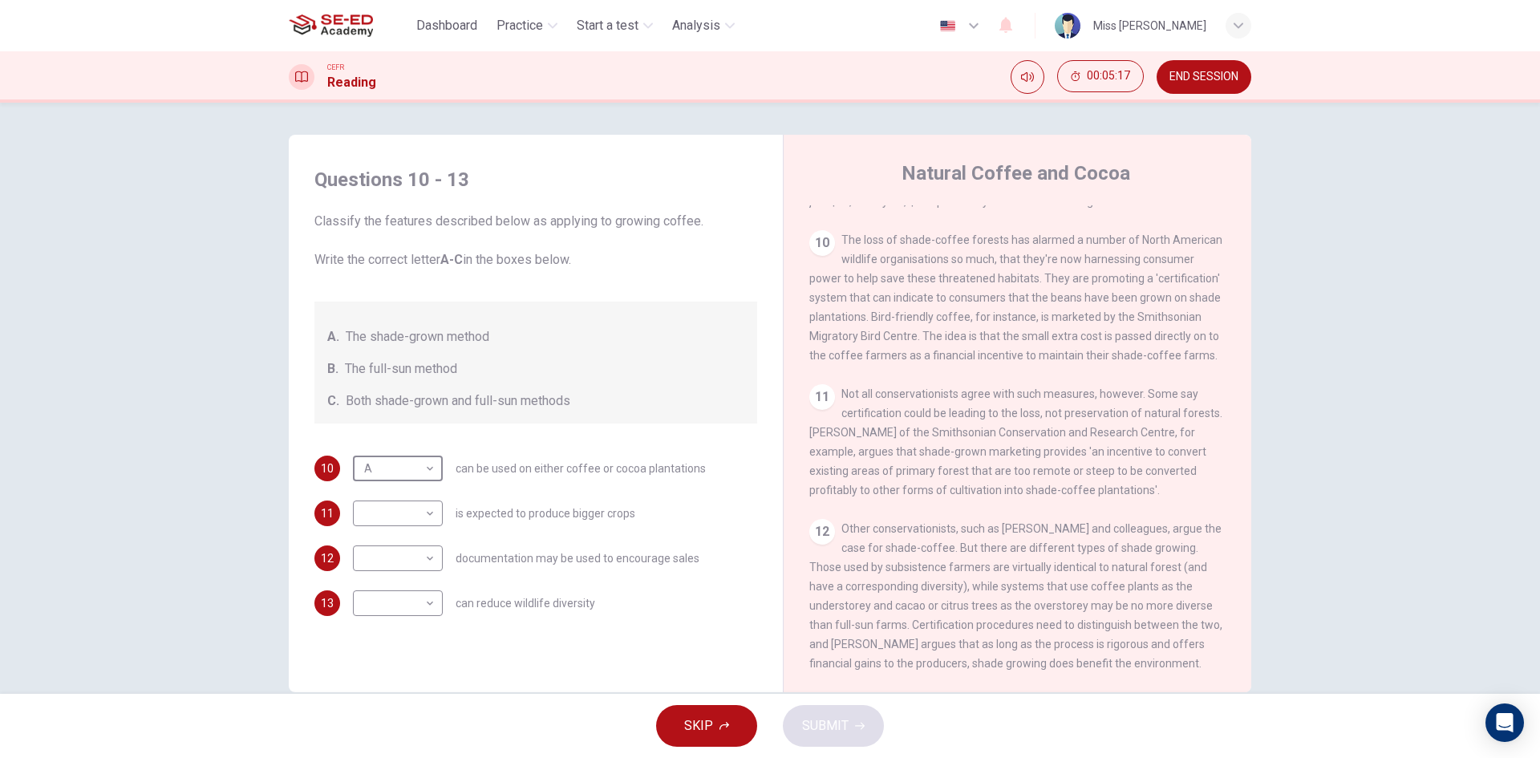
scroll to position [30, 0]
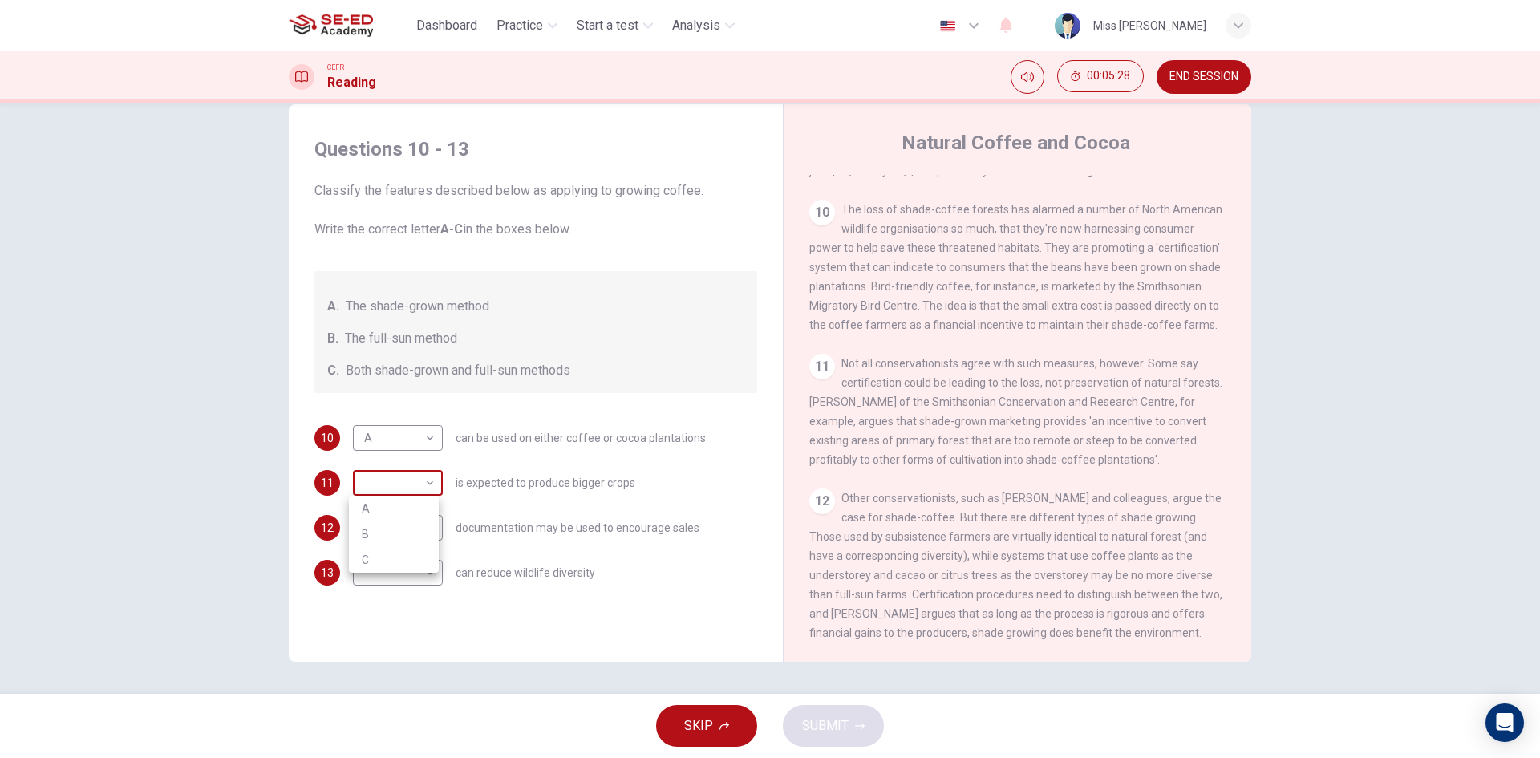
click at [415, 478] on body "This site uses cookies, as explained in our Privacy Policy . If you agree to th…" at bounding box center [770, 379] width 1540 height 758
click at [422, 529] on li "B" at bounding box center [394, 534] width 90 height 26
type input "B"
click at [422, 529] on body "This site uses cookies, as explained in our Privacy Policy . If you agree to th…" at bounding box center [770, 379] width 1540 height 758
click at [416, 593] on li "C" at bounding box center [394, 605] width 90 height 26
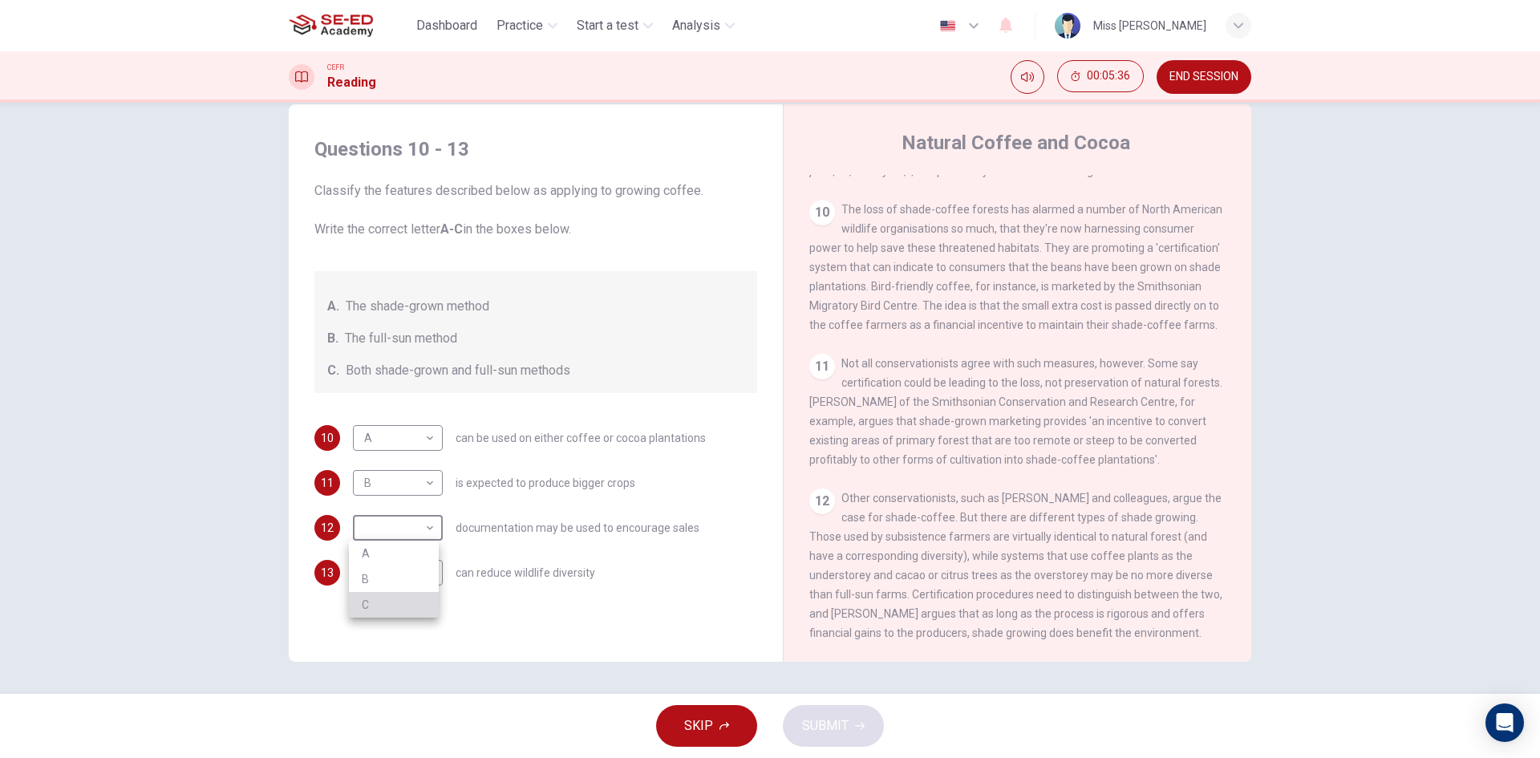
type input "C"
click at [421, 574] on body "This site uses cookies, as explained in our Privacy Policy . If you agree to th…" at bounding box center [770, 379] width 1540 height 758
click at [419, 591] on li "A" at bounding box center [394, 599] width 90 height 26
type input "A"
click at [799, 712] on button "SUBMIT" at bounding box center [833, 726] width 101 height 42
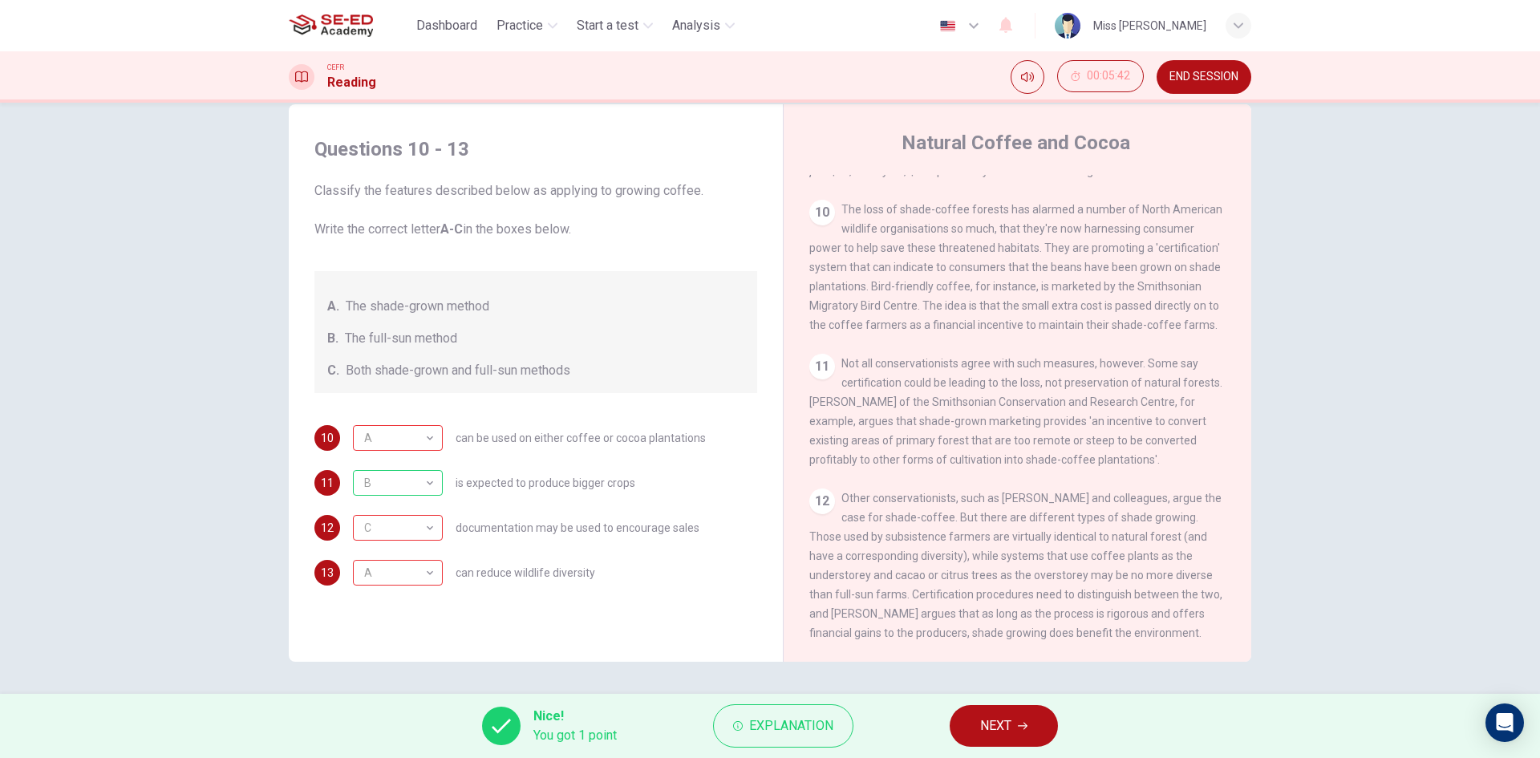
click at [965, 724] on button "NEXT" at bounding box center [1004, 726] width 108 height 42
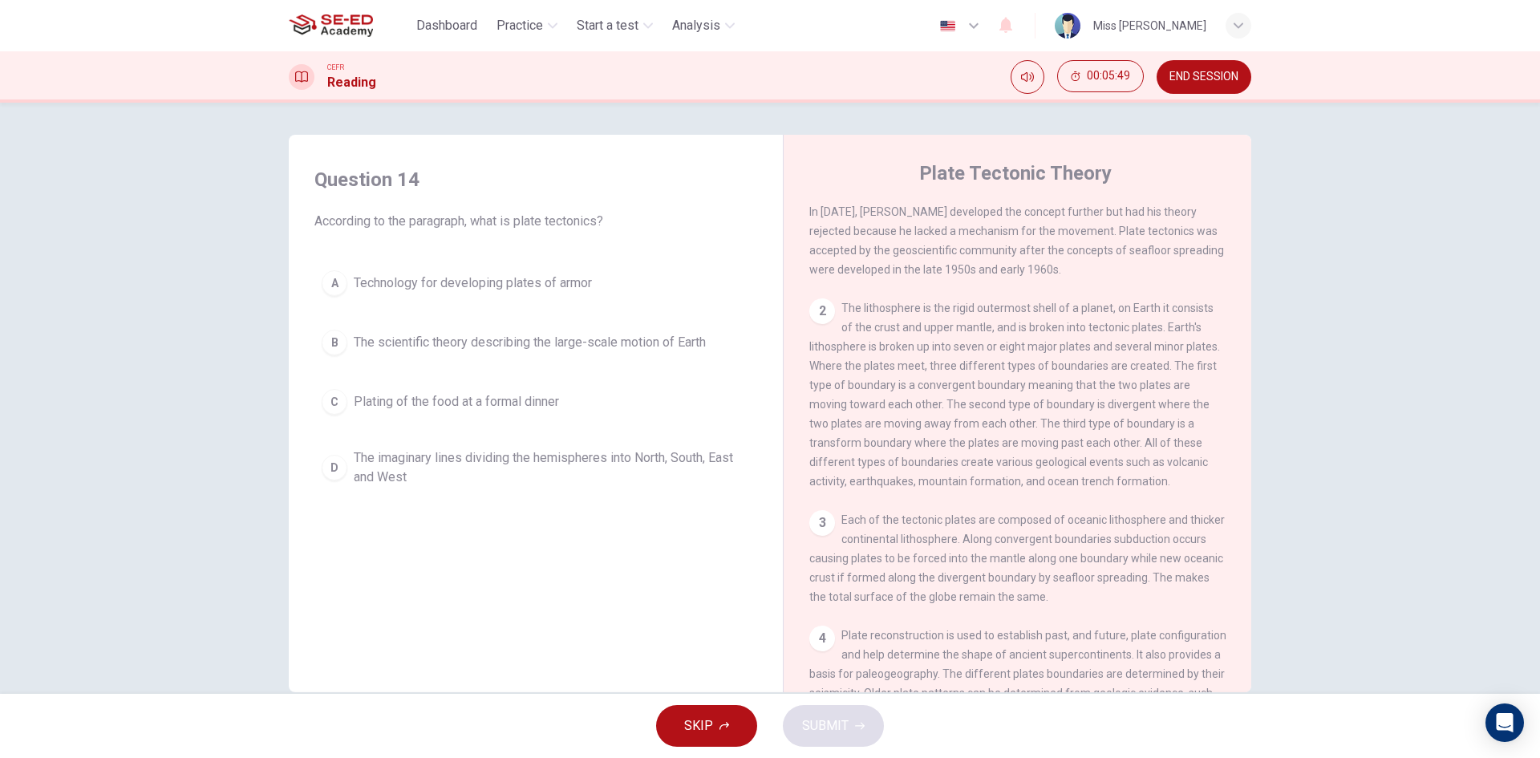
scroll to position [0, 0]
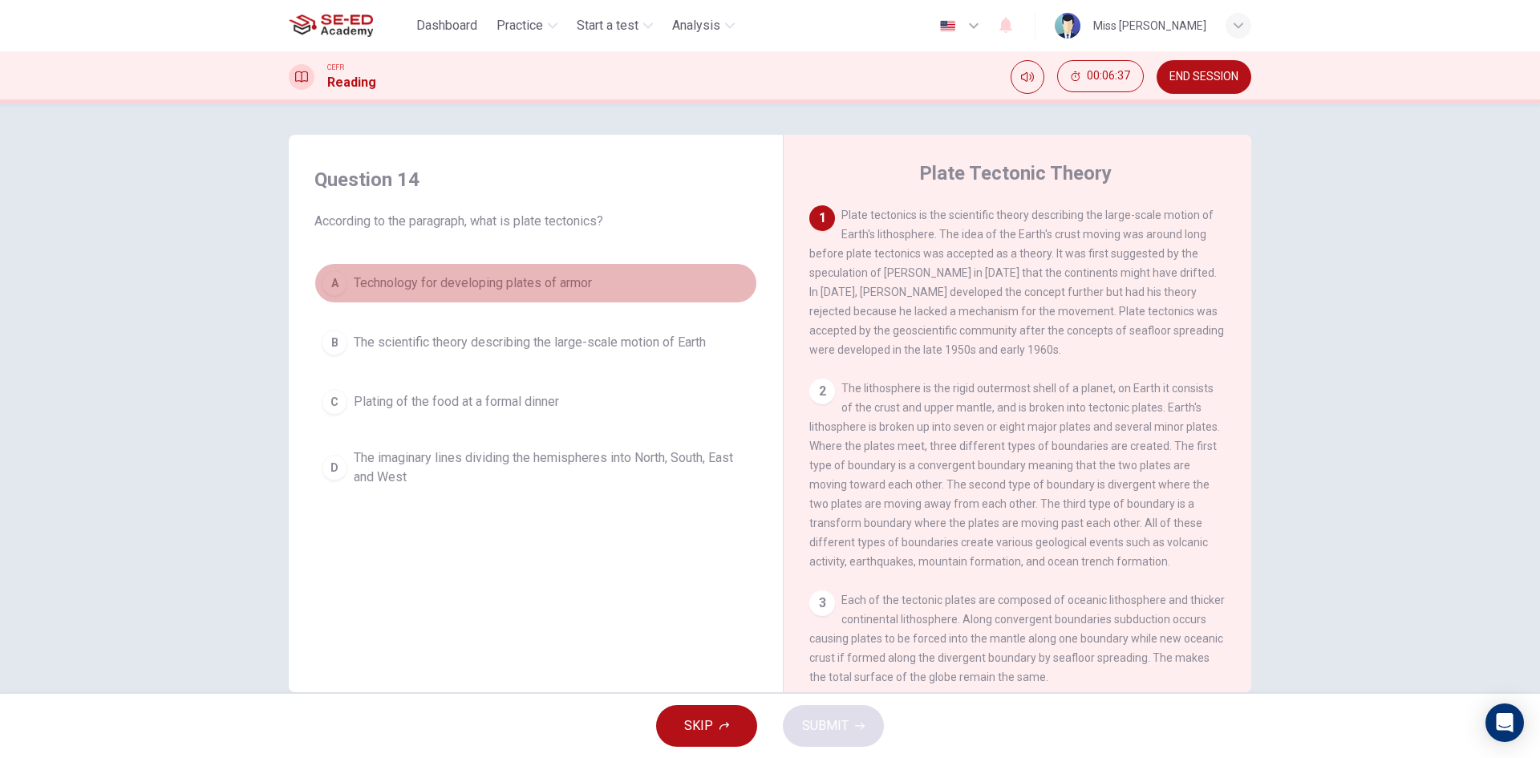
click at [419, 276] on span "Technology for developing plates of armor" at bounding box center [473, 283] width 238 height 19
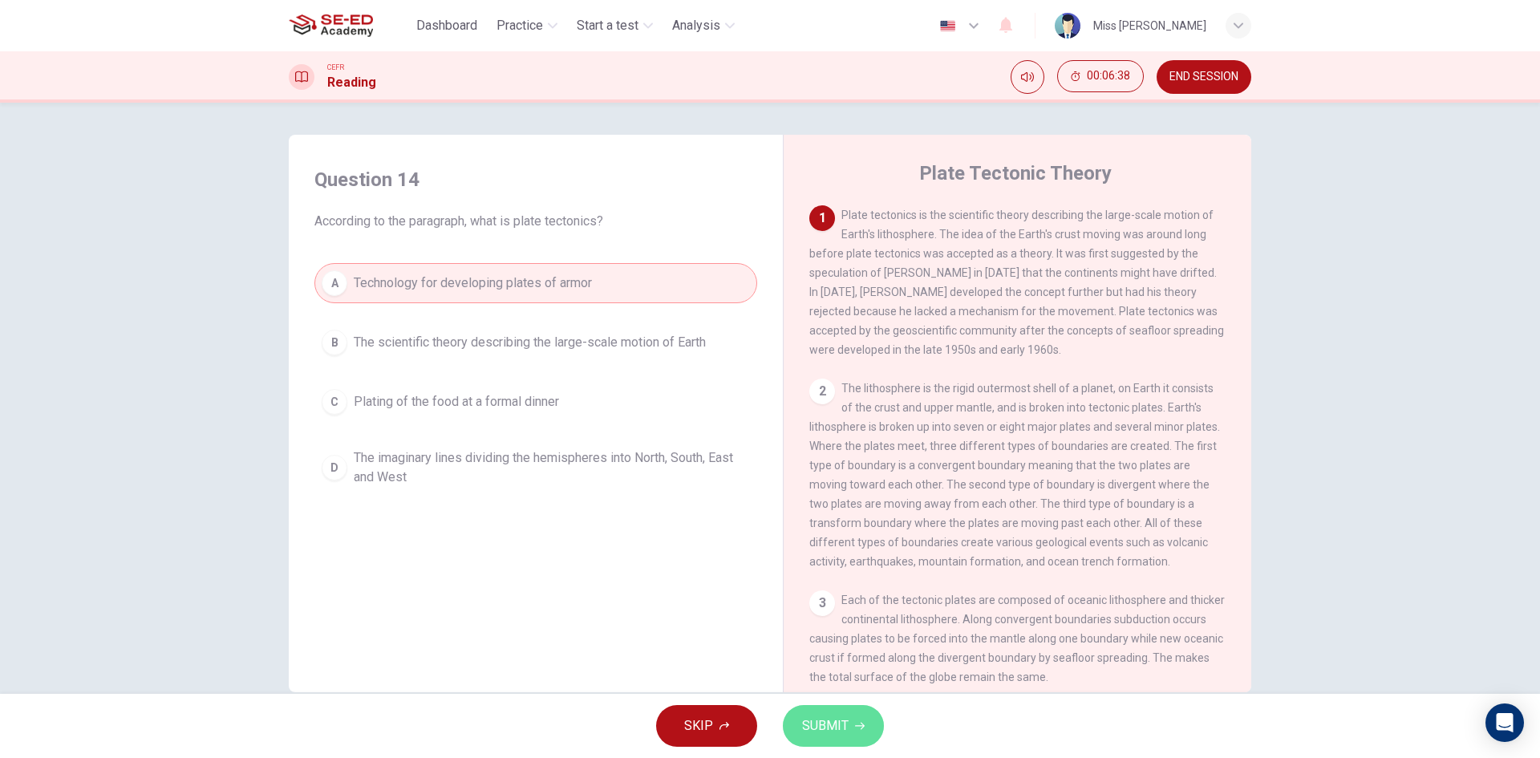
click at [854, 720] on button "SUBMIT" at bounding box center [833, 726] width 101 height 42
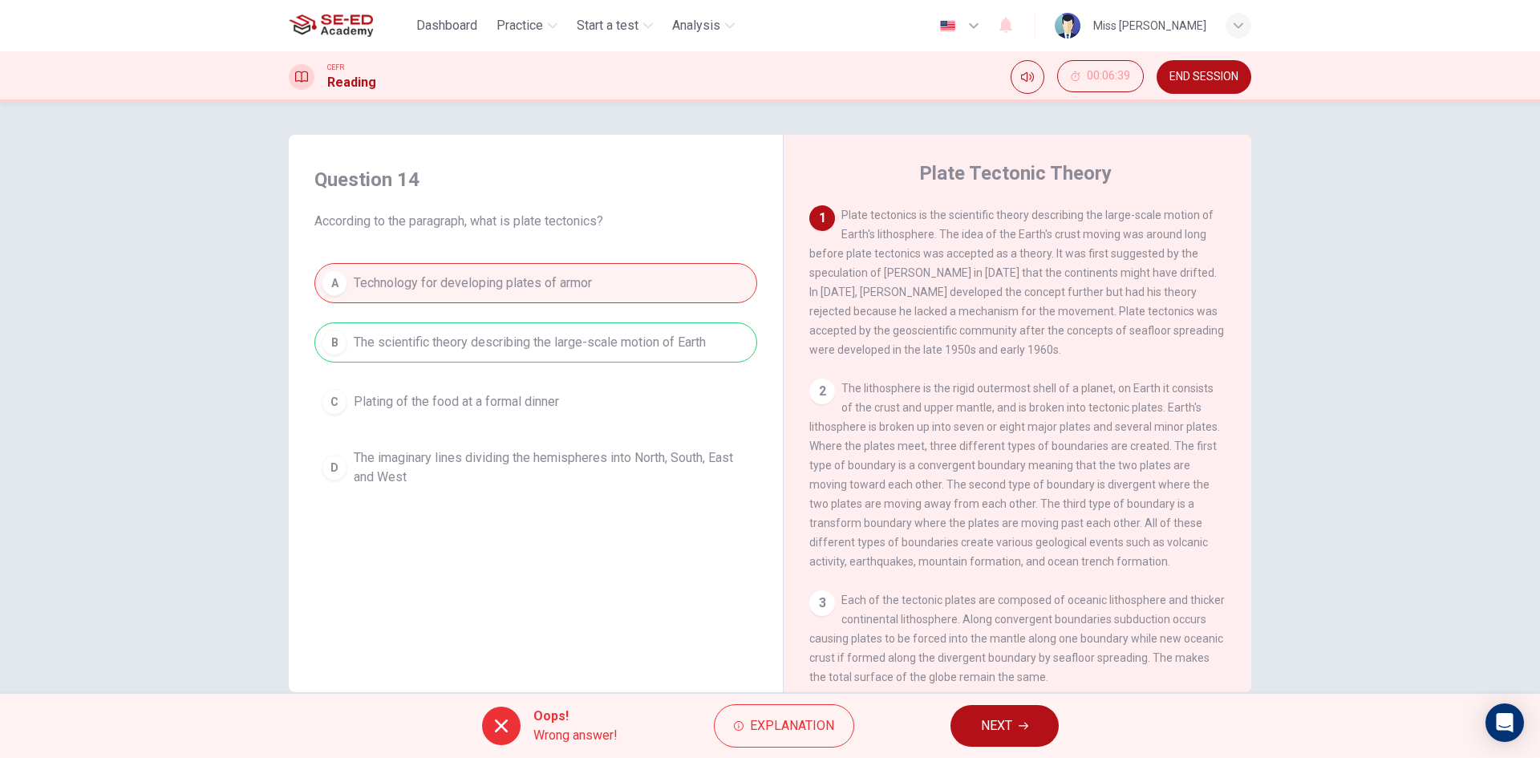
click at [1043, 713] on button "NEXT" at bounding box center [1005, 726] width 108 height 42
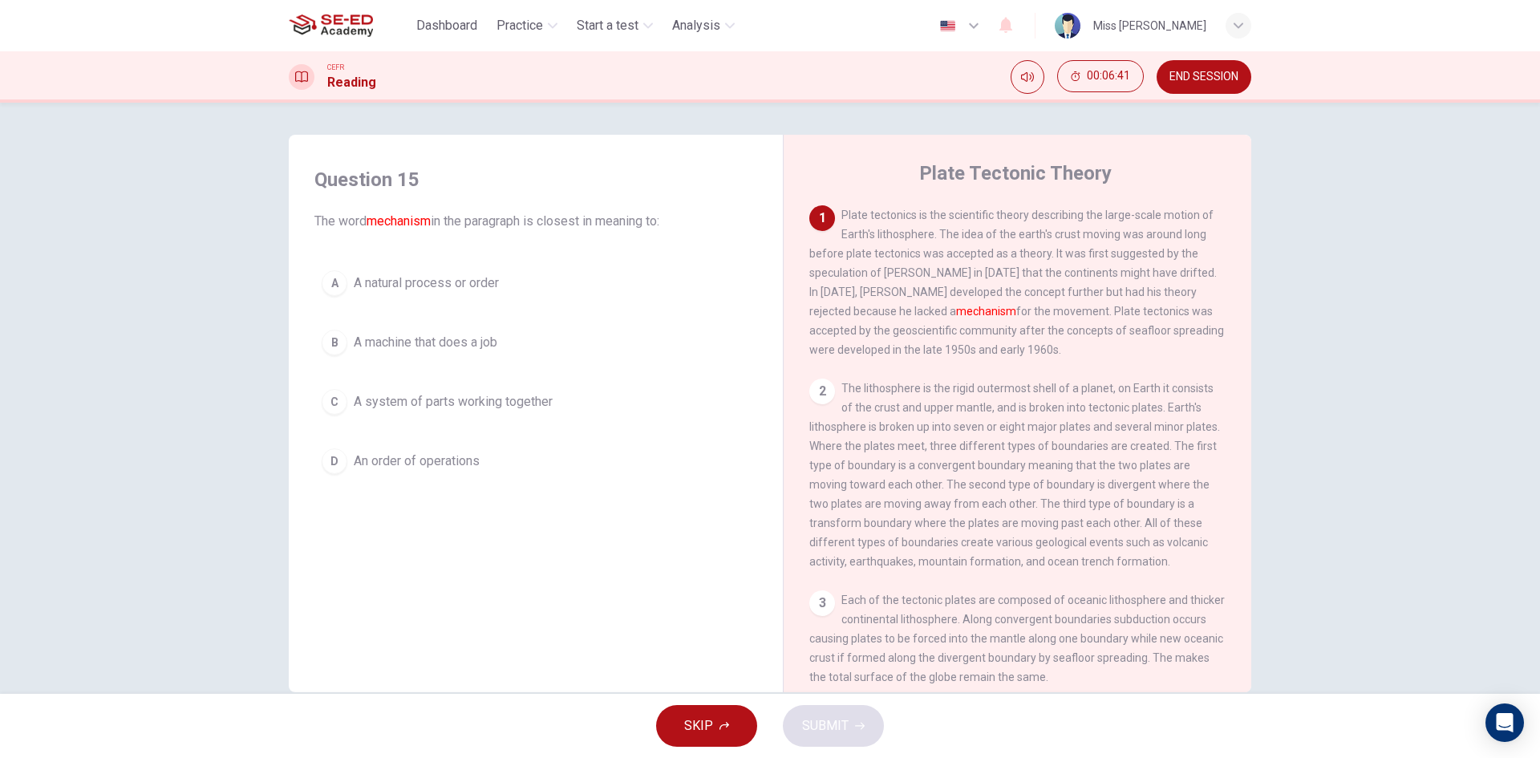
click at [355, 343] on span "A machine that does a job" at bounding box center [426, 342] width 144 height 19
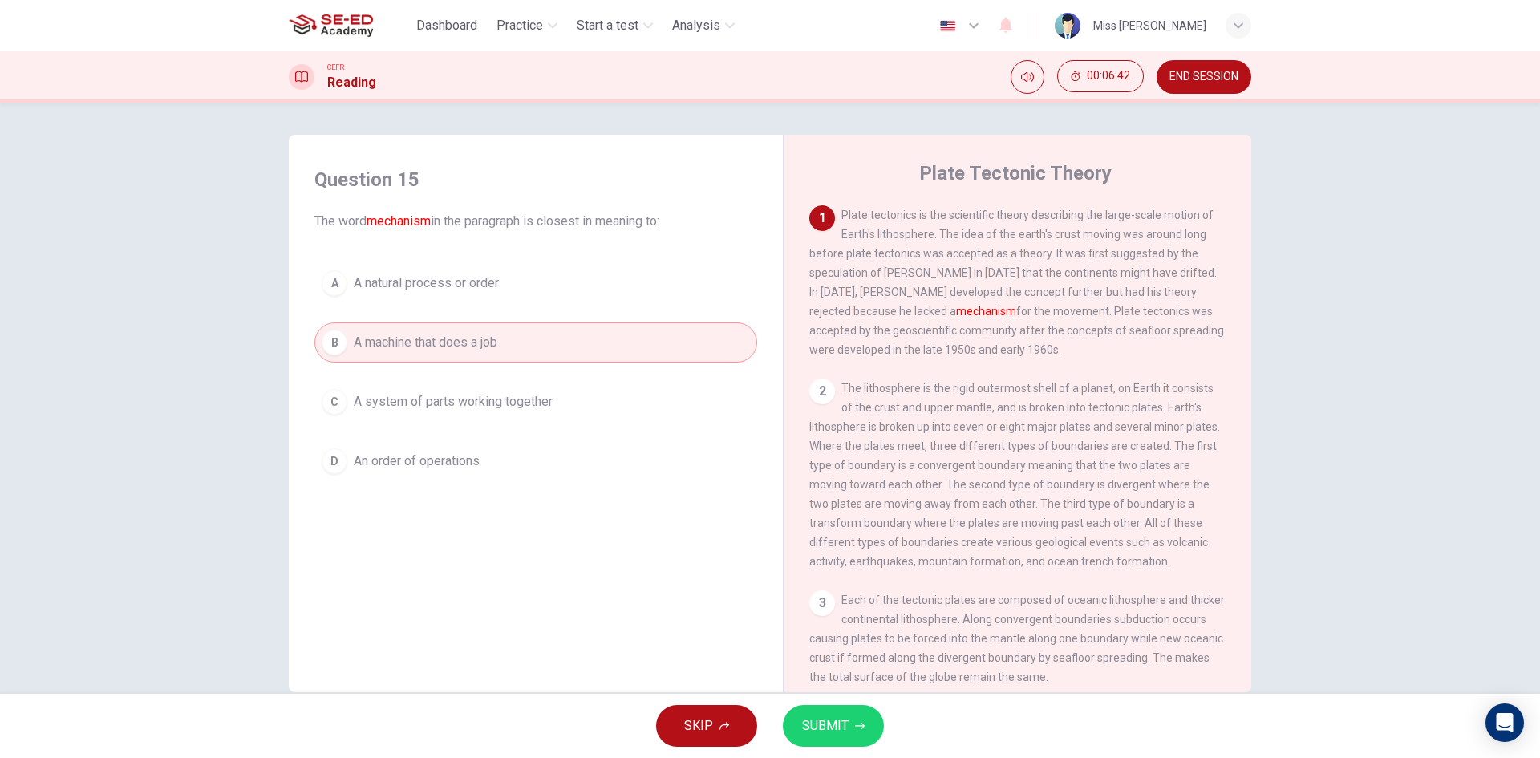
click at [363, 397] on span "A system of parts working together" at bounding box center [453, 401] width 199 height 19
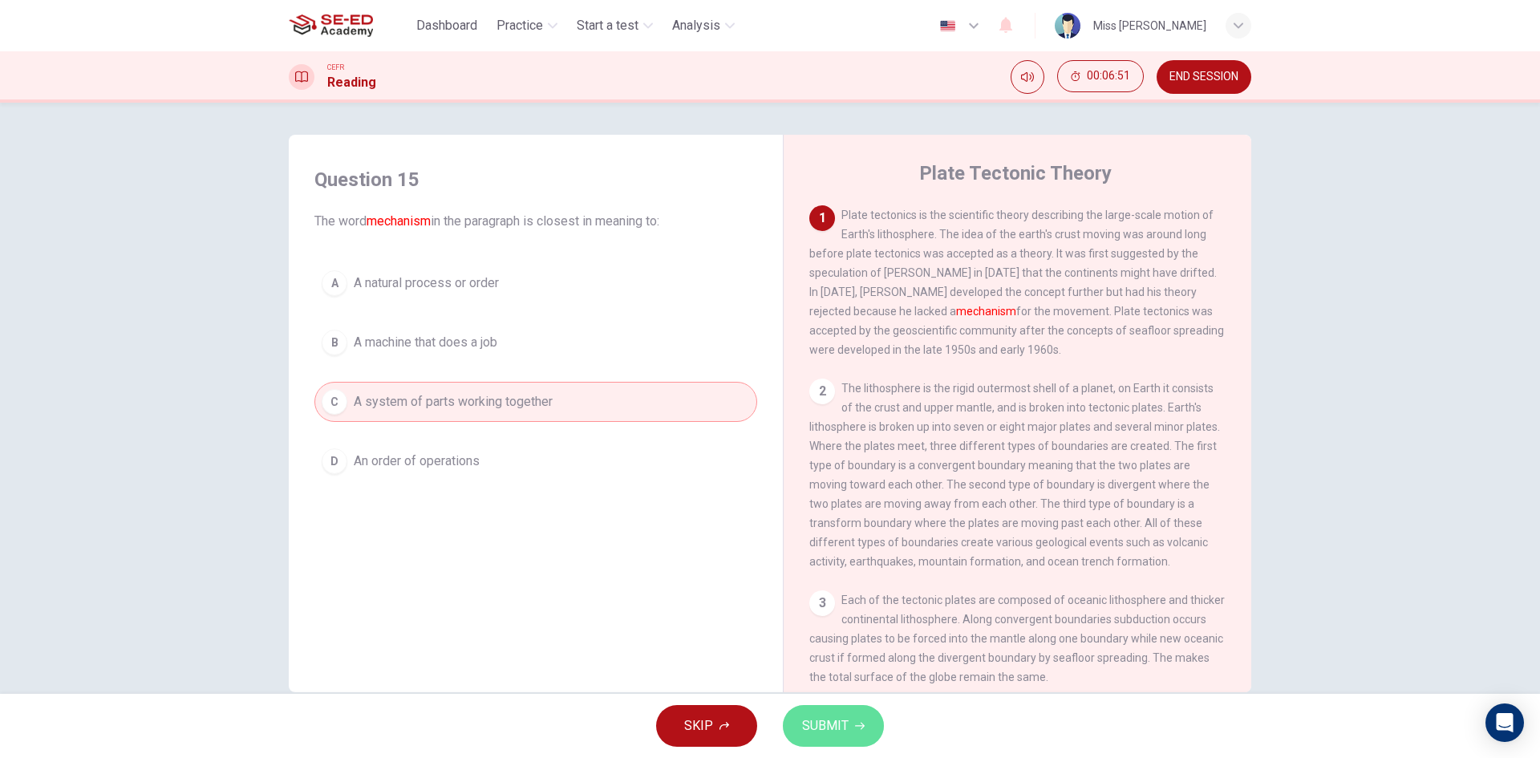
click at [849, 727] on button "SUBMIT" at bounding box center [833, 726] width 101 height 42
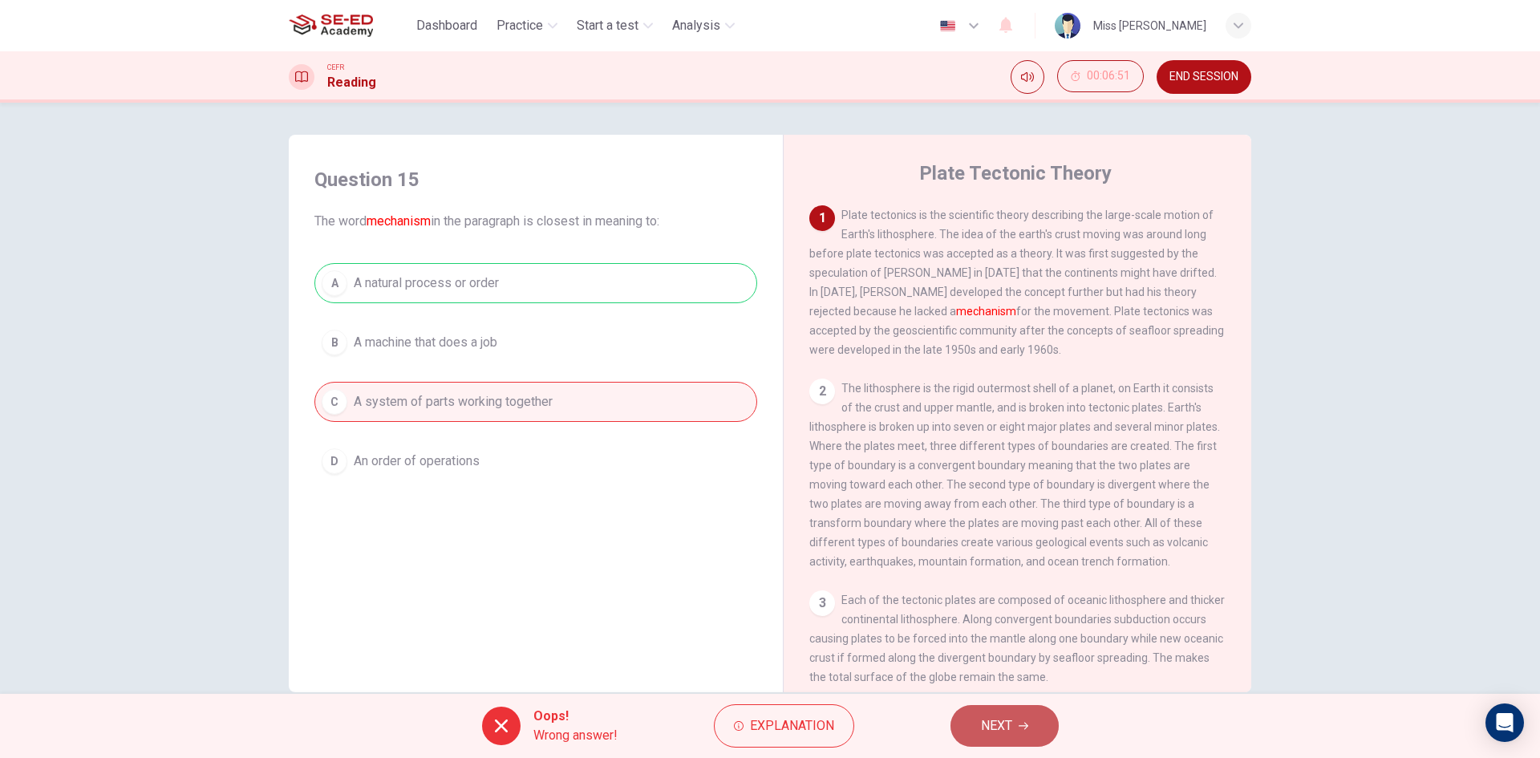
click at [971, 730] on button "NEXT" at bounding box center [1005, 726] width 108 height 42
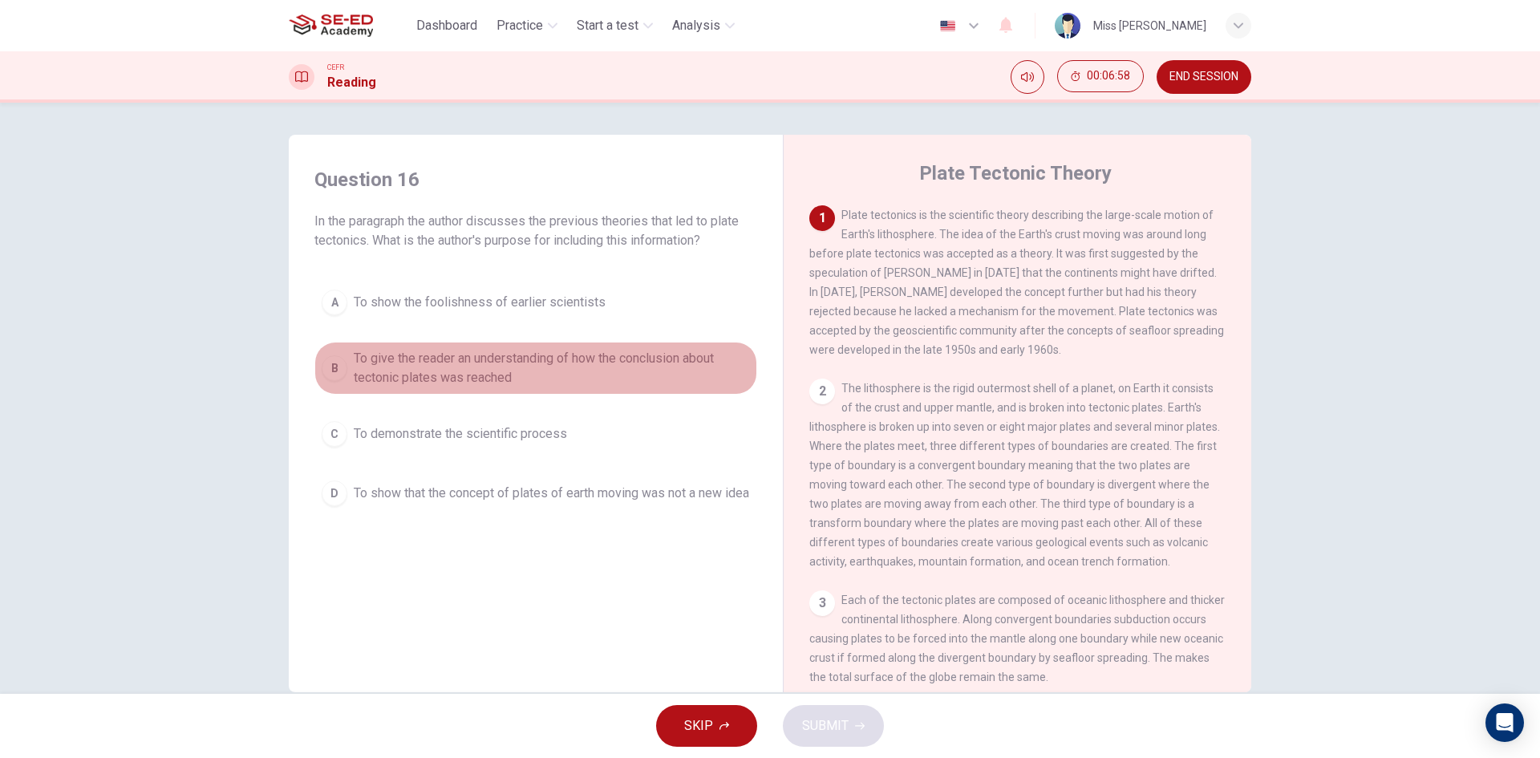
click at [487, 383] on span "To give the reader an understanding of how the conclusion about tectonic plates…" at bounding box center [552, 368] width 396 height 39
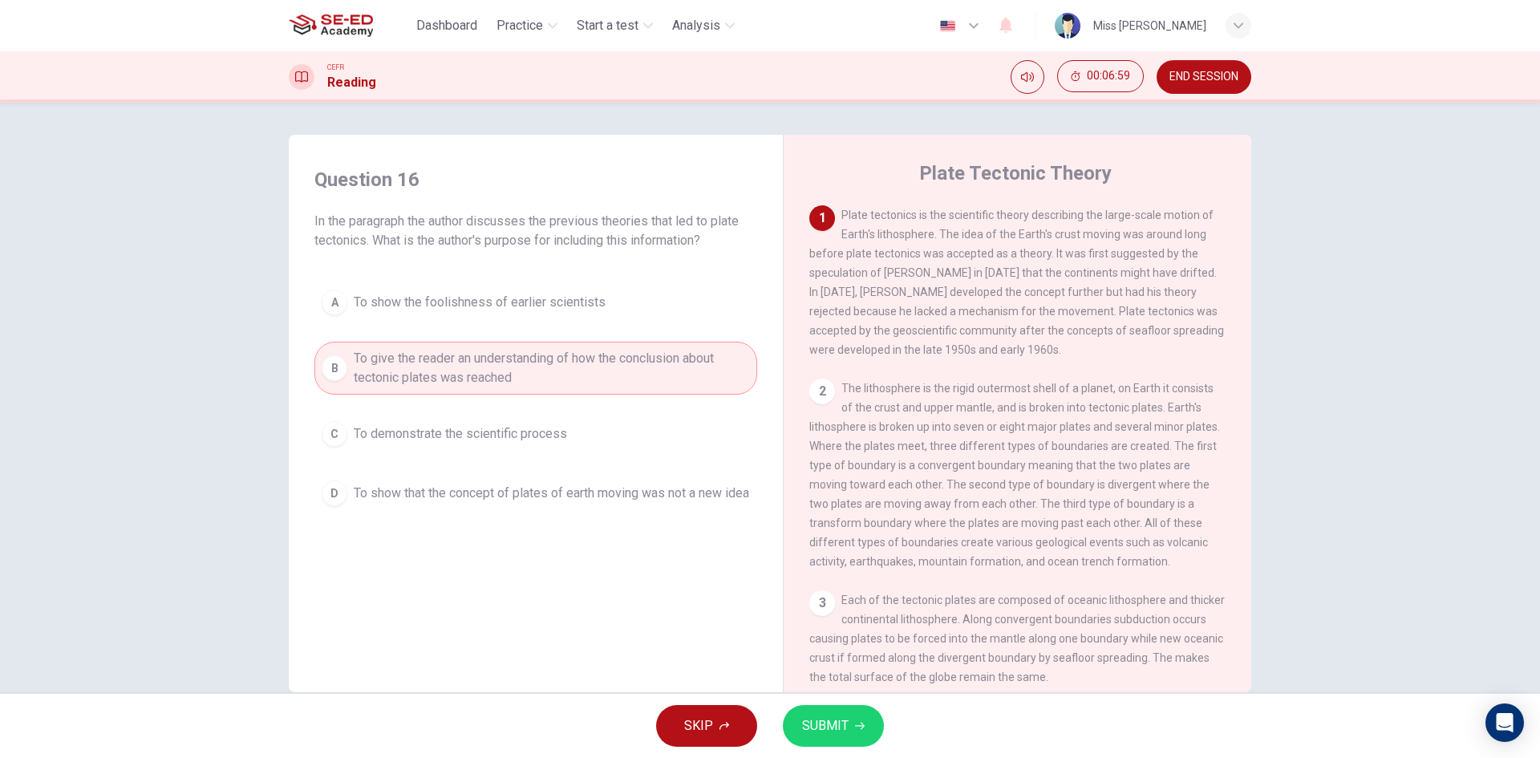
click at [843, 709] on button "SUBMIT" at bounding box center [833, 726] width 101 height 42
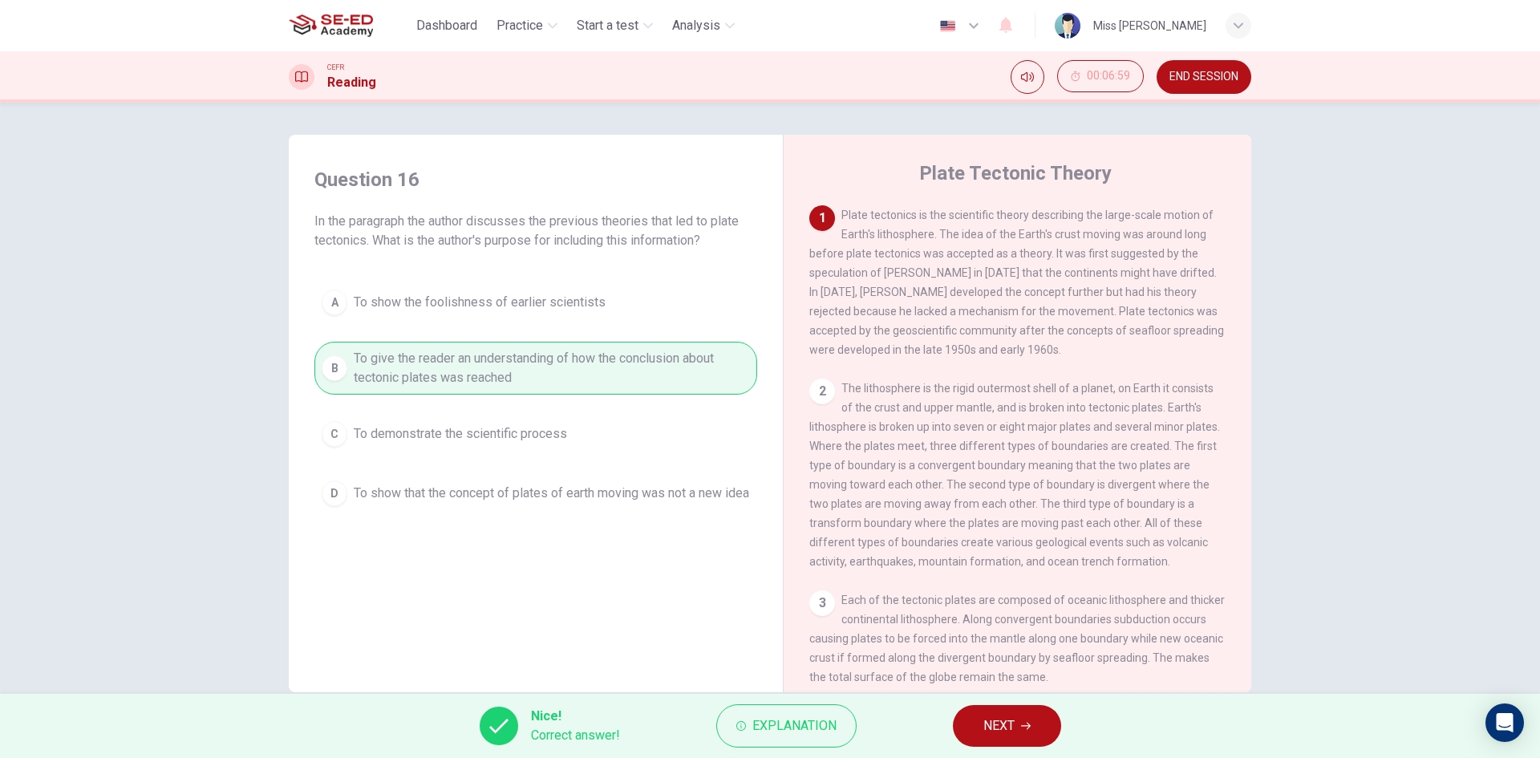
click at [986, 721] on span "NEXT" at bounding box center [999, 726] width 31 height 22
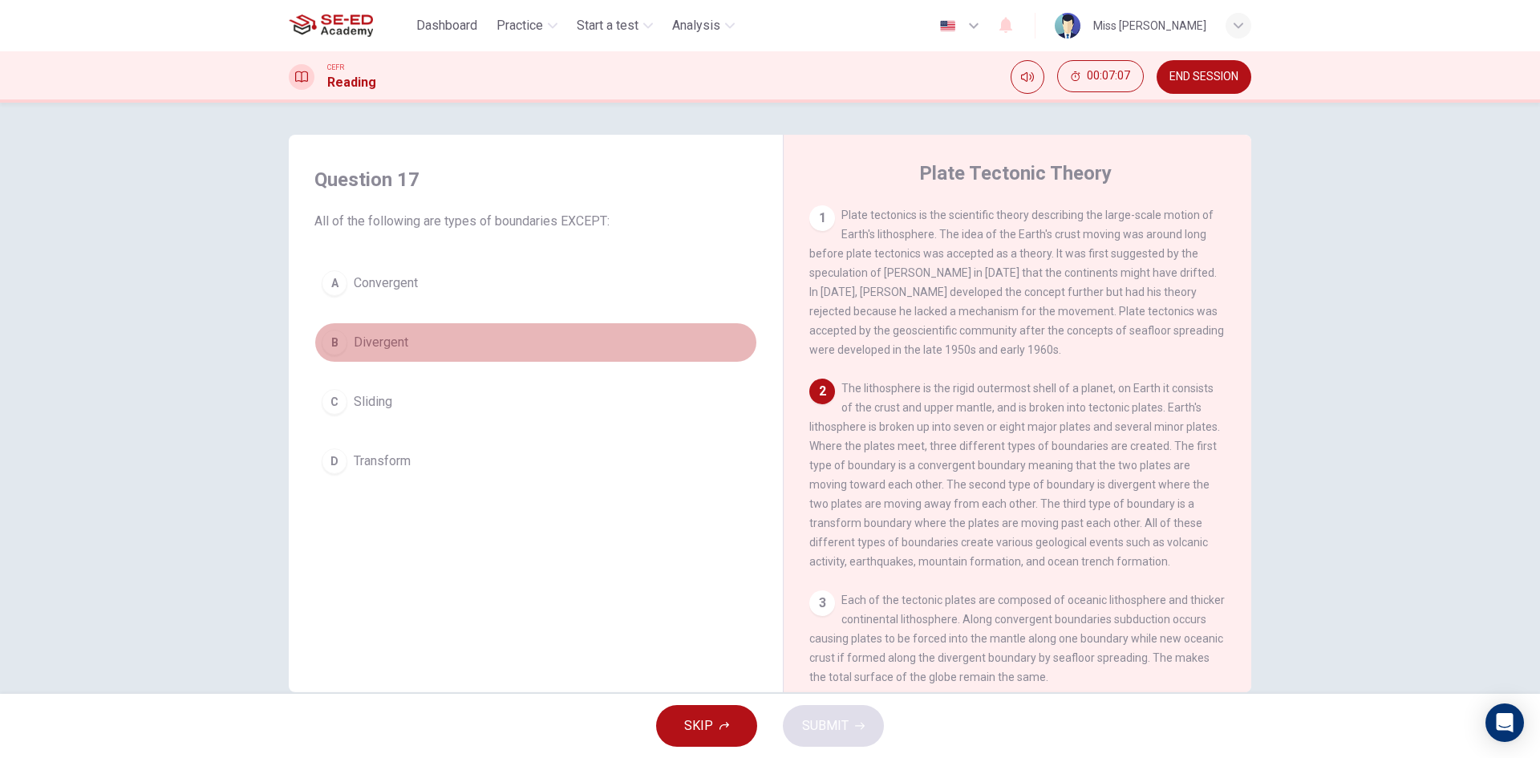
click at [412, 333] on button "B Divergent" at bounding box center [535, 343] width 443 height 40
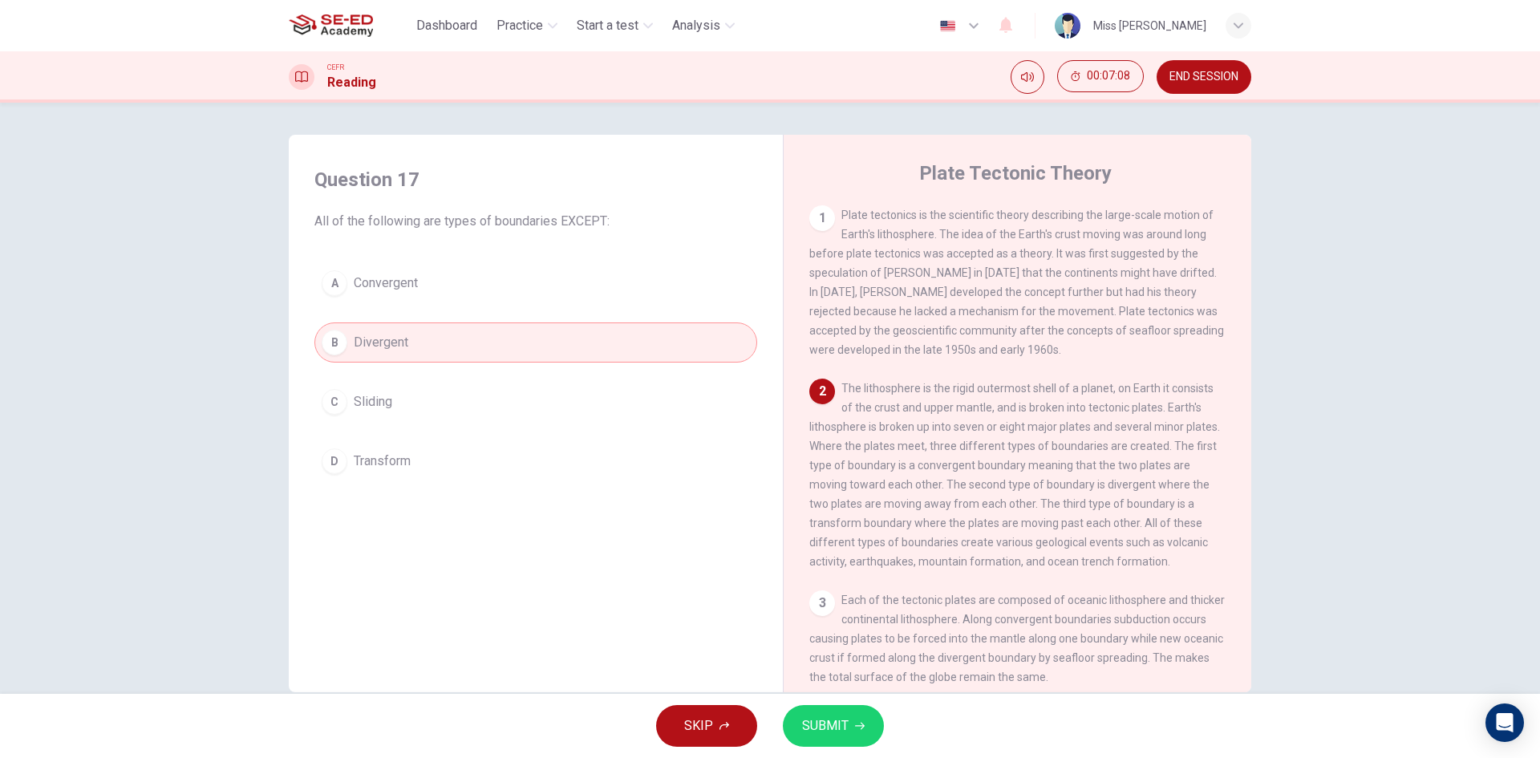
click at [856, 700] on div "SKIP SUBMIT" at bounding box center [770, 726] width 1540 height 64
click at [855, 706] on button "SUBMIT" at bounding box center [833, 726] width 101 height 42
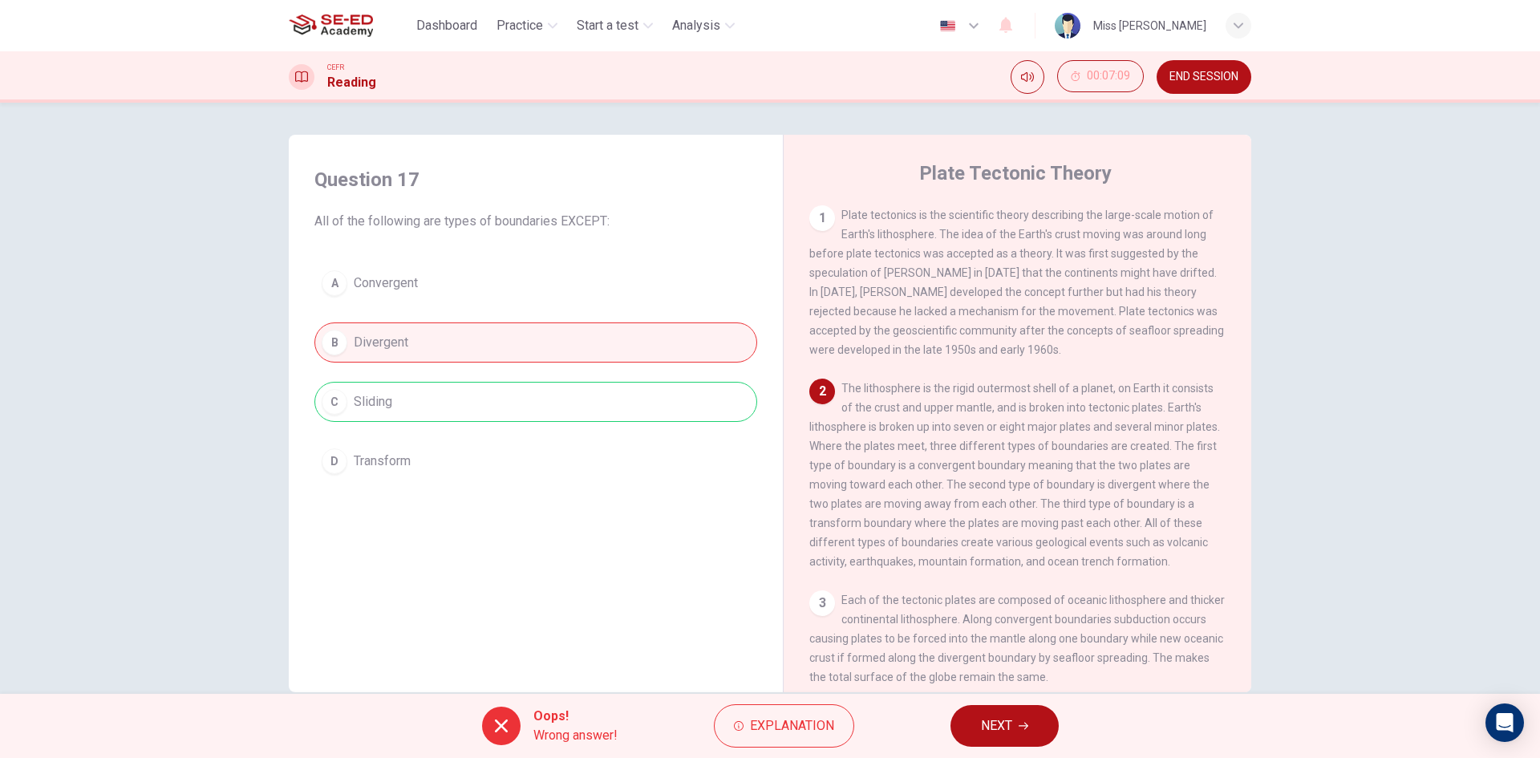
click at [952, 706] on div "Oops! Wrong answer! Explanation NEXT" at bounding box center [770, 726] width 1540 height 64
click at [984, 722] on span "NEXT" at bounding box center [996, 726] width 31 height 22
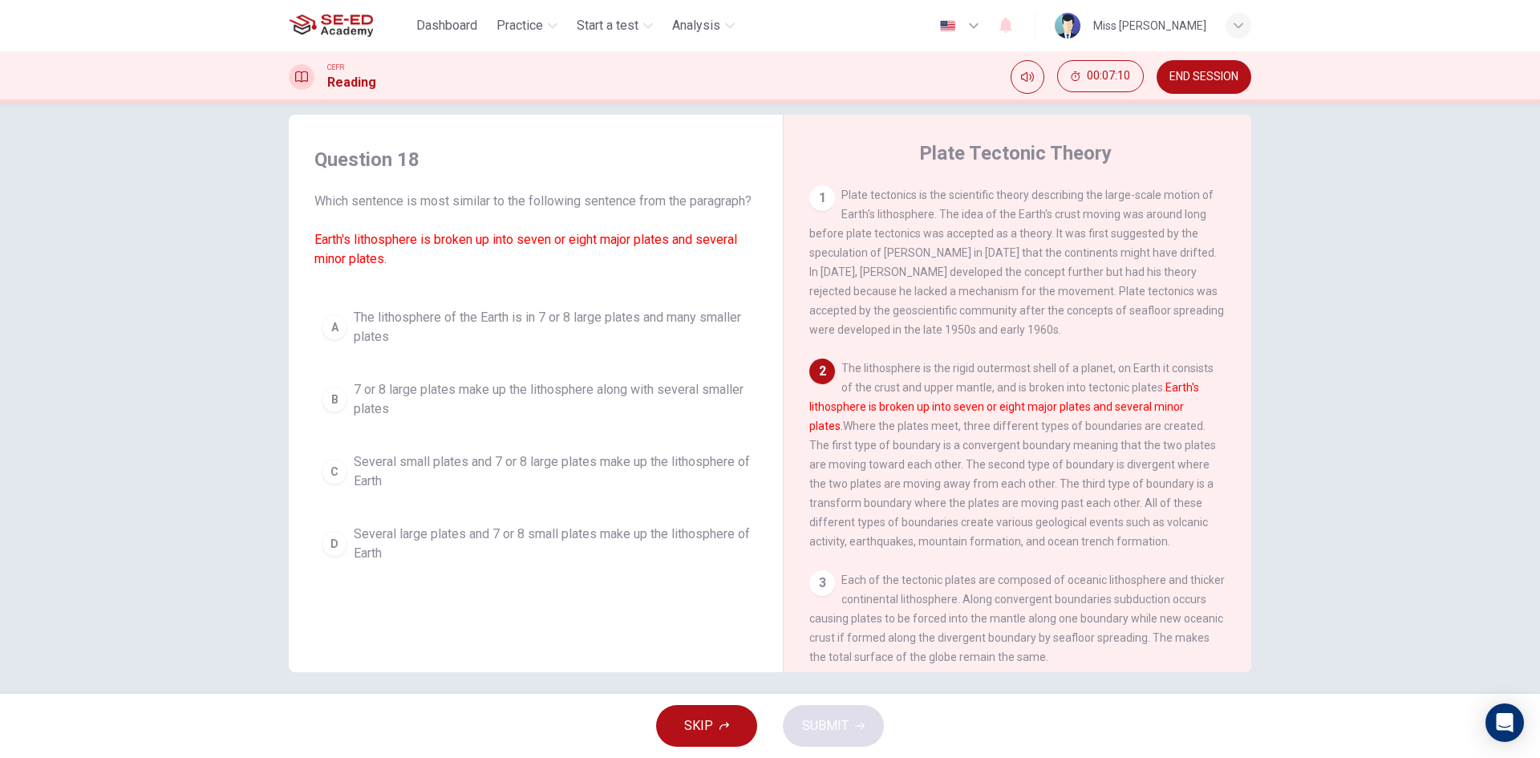
scroll to position [30, 0]
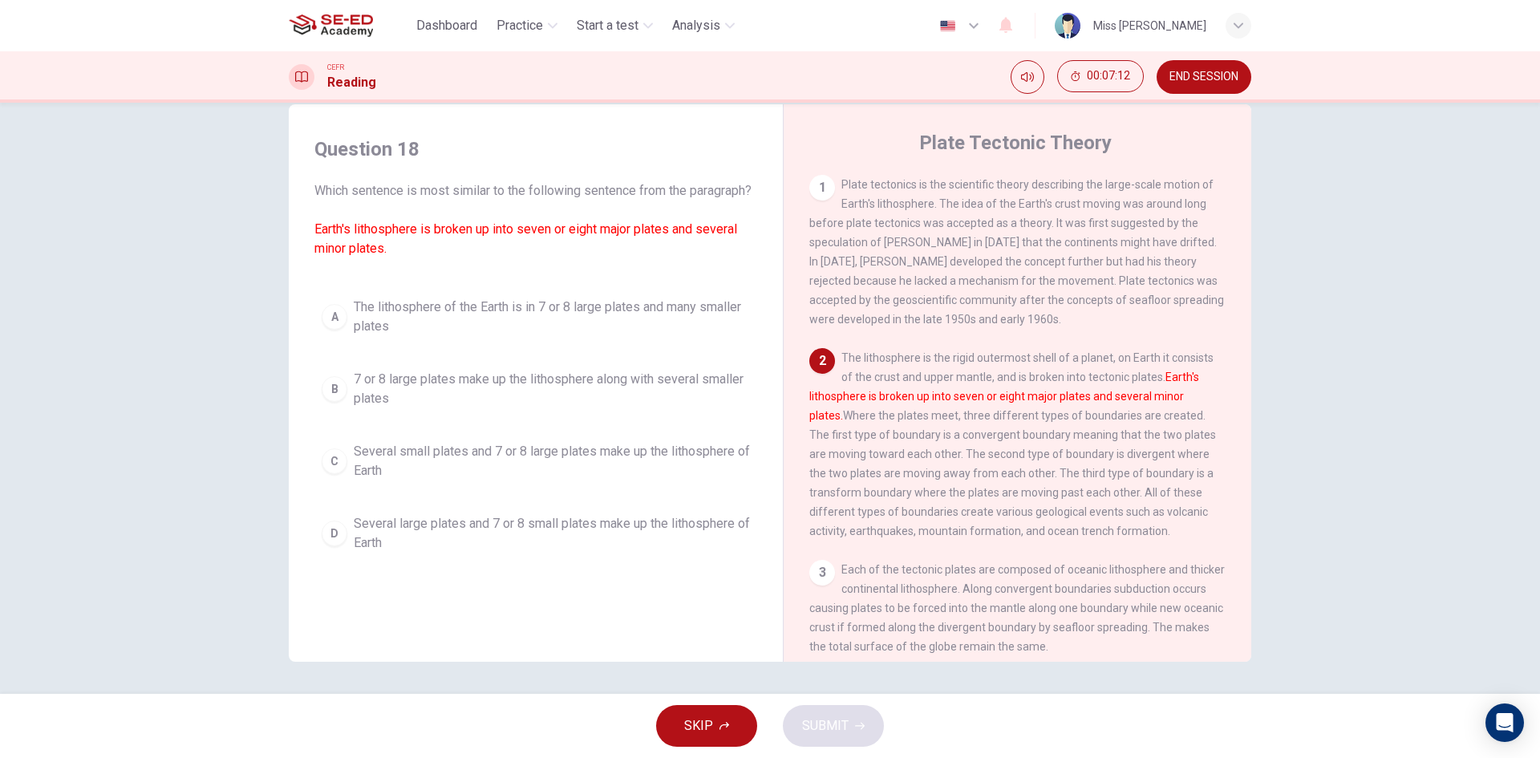
click at [440, 335] on span "The lithosphere of the Earth is in 7 or 8 large plates and many smaller plates" at bounding box center [552, 317] width 396 height 39
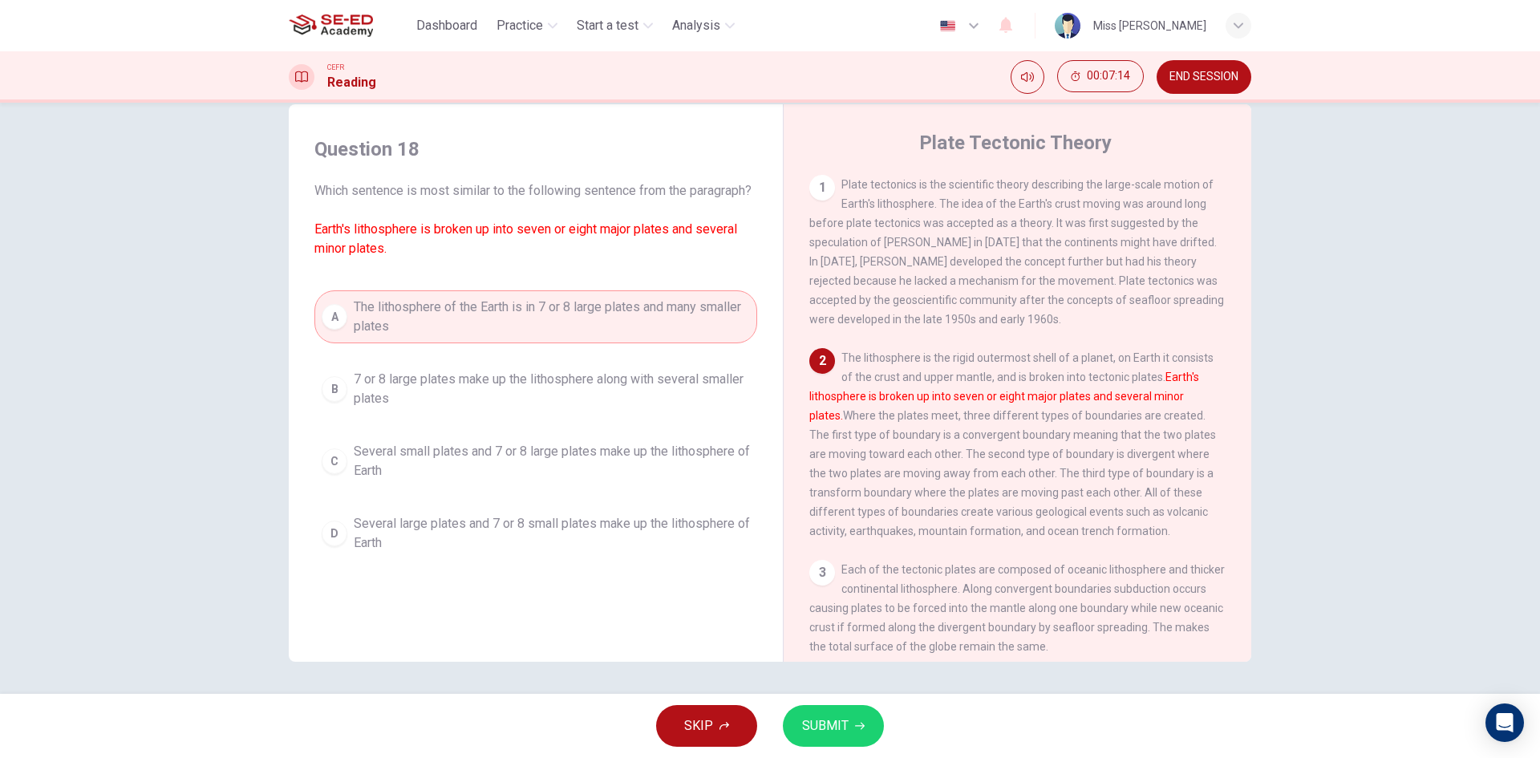
click at [865, 723] on button "SUBMIT" at bounding box center [833, 726] width 101 height 42
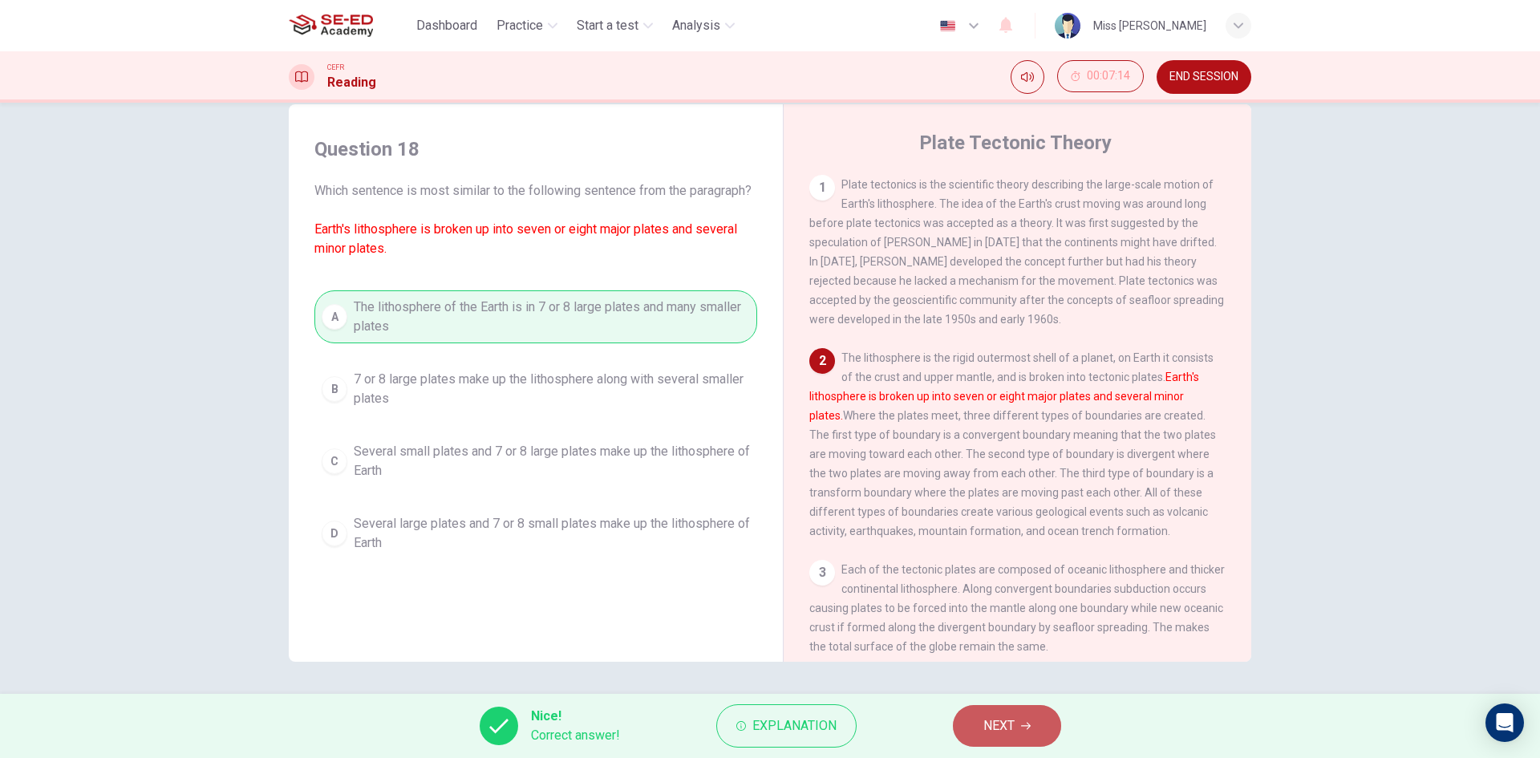
click at [1008, 732] on span "NEXT" at bounding box center [999, 726] width 31 height 22
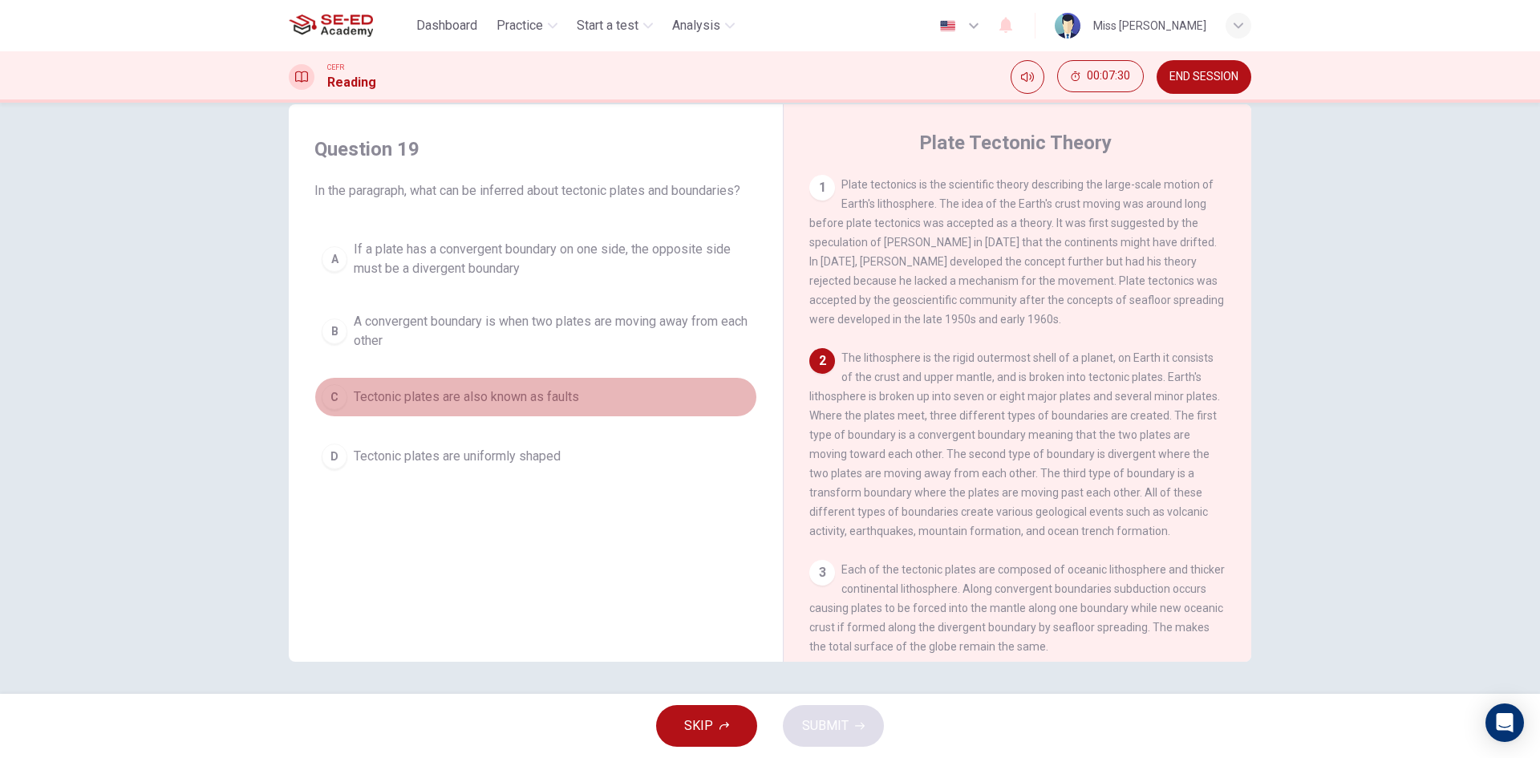
click at [404, 392] on span "Tectonic plates are also known as faults" at bounding box center [466, 397] width 225 height 19
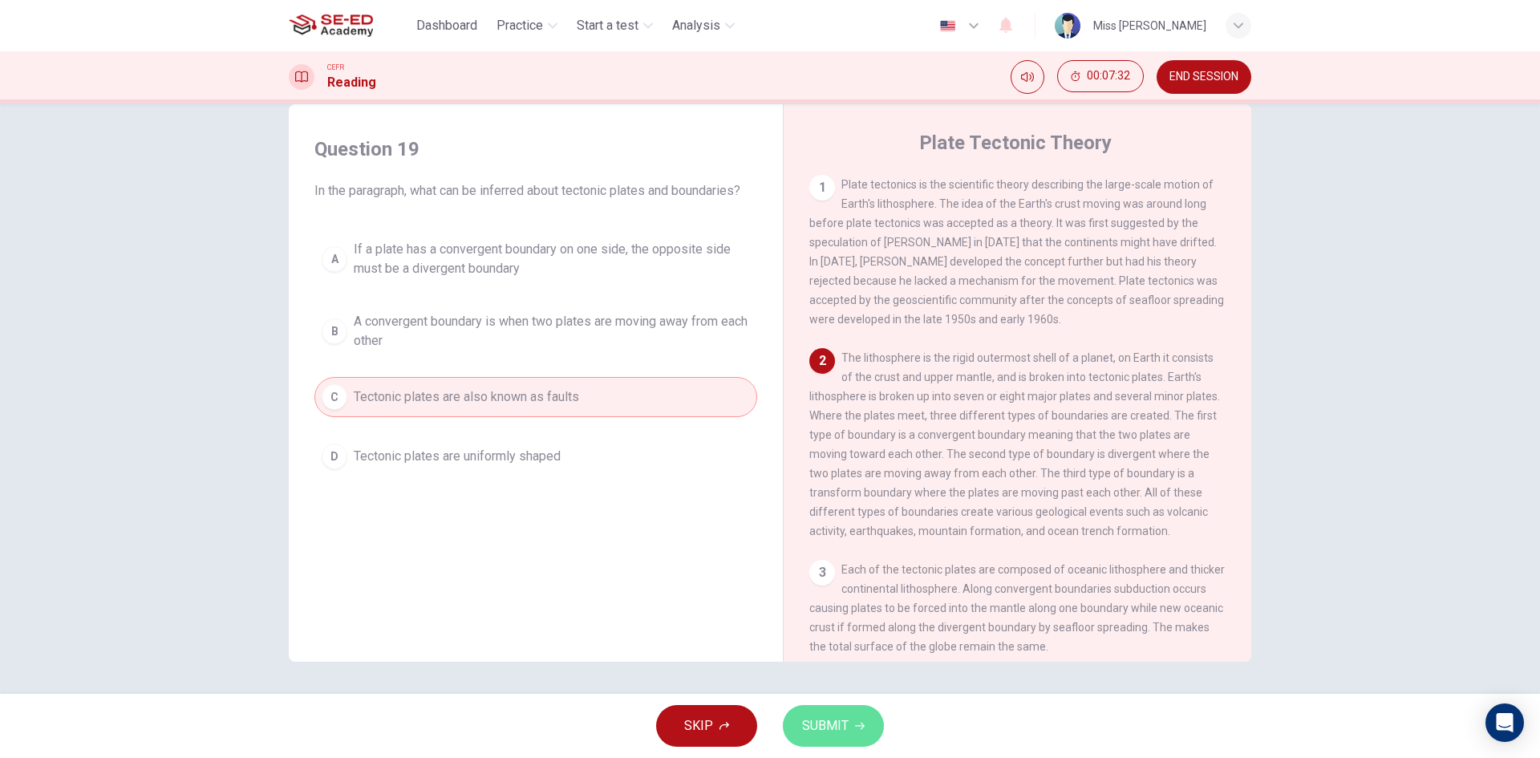
click at [805, 727] on span "SUBMIT" at bounding box center [825, 726] width 47 height 22
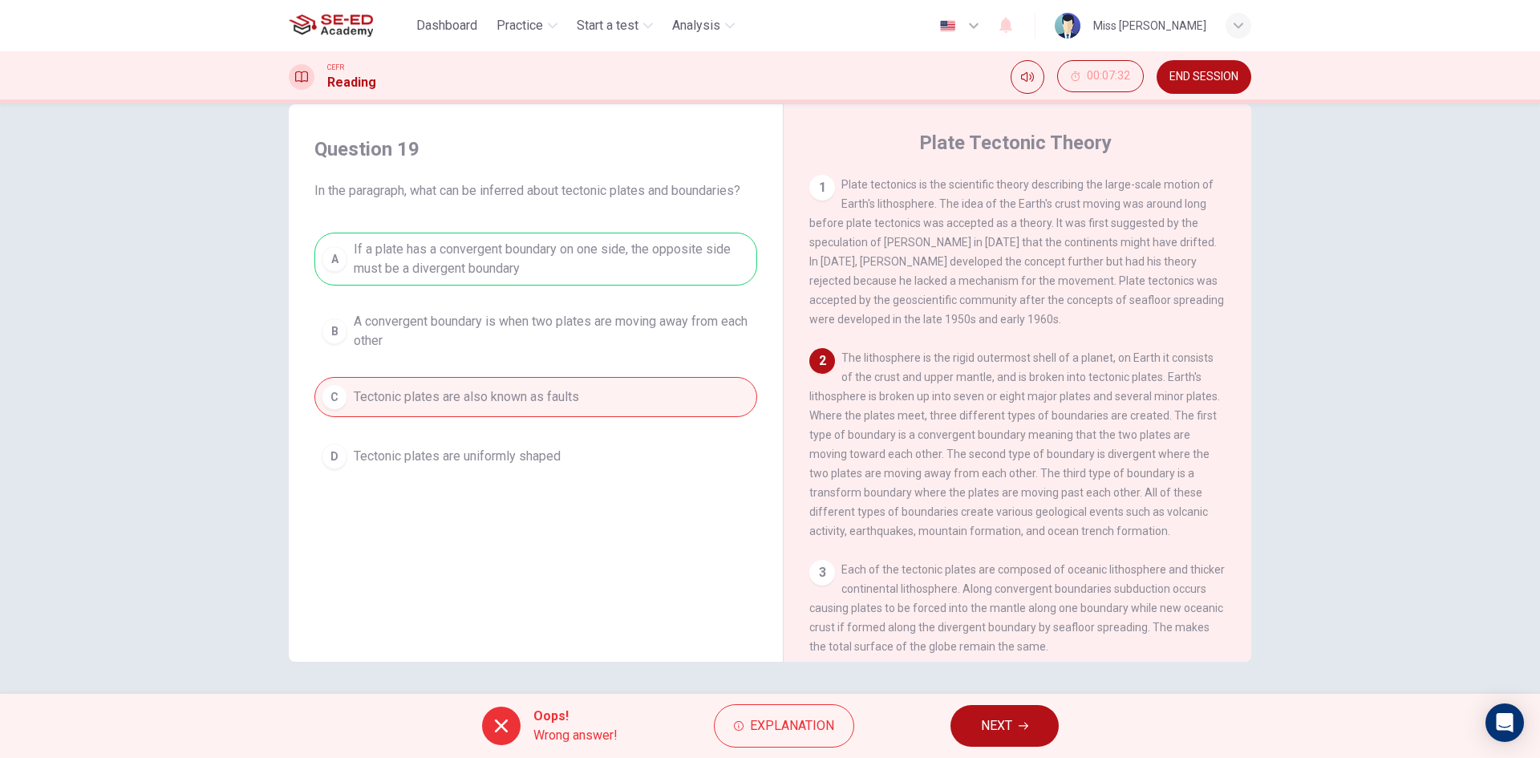
click at [943, 718] on div "Oops! Wrong answer! Explanation NEXT" at bounding box center [770, 726] width 1540 height 64
click at [979, 718] on button "NEXT" at bounding box center [1005, 726] width 108 height 42
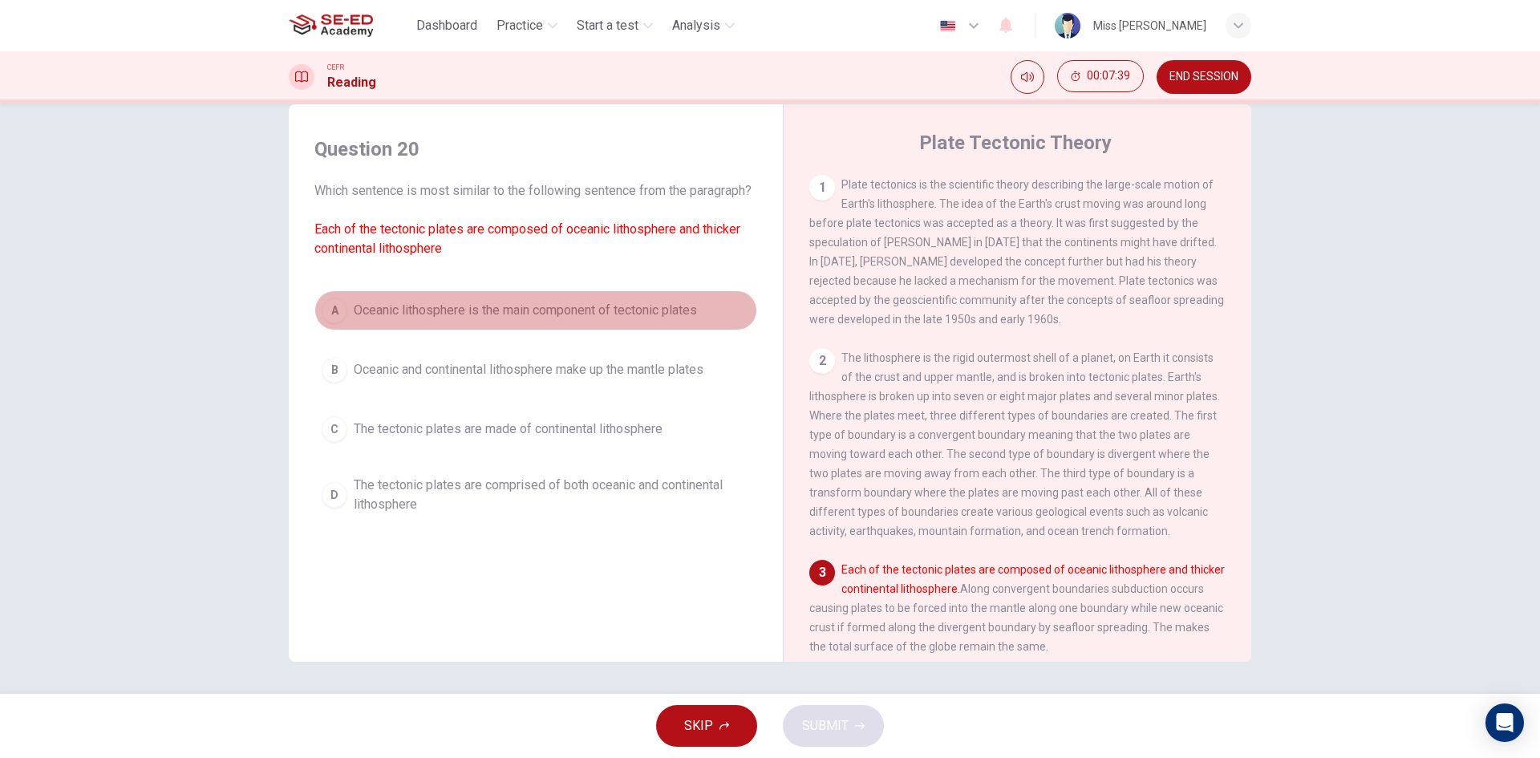
click at [420, 320] on span "Oceanic lithosphere is the main component of tectonic plates" at bounding box center [525, 310] width 343 height 19
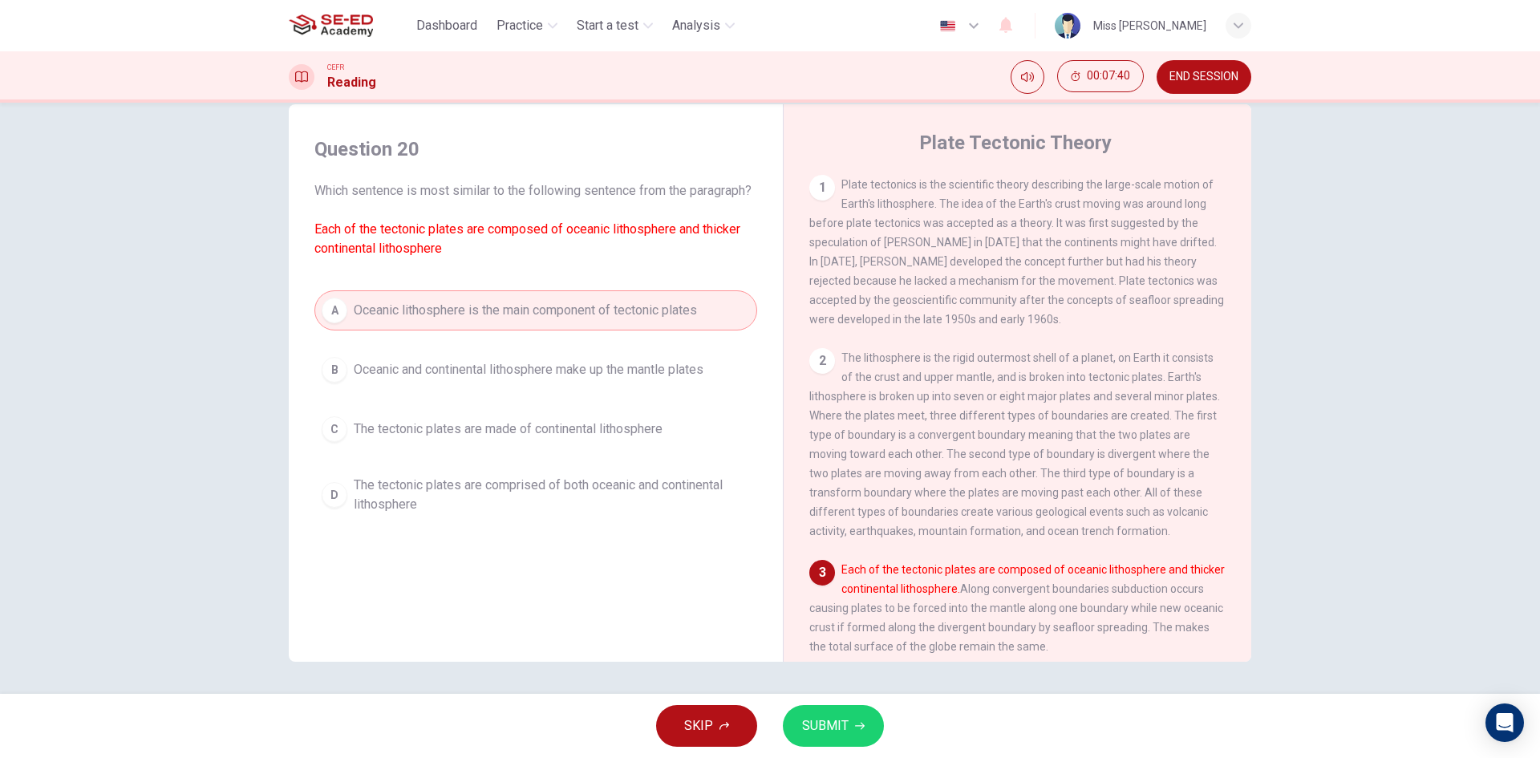
click at [858, 718] on button "SUBMIT" at bounding box center [833, 726] width 101 height 42
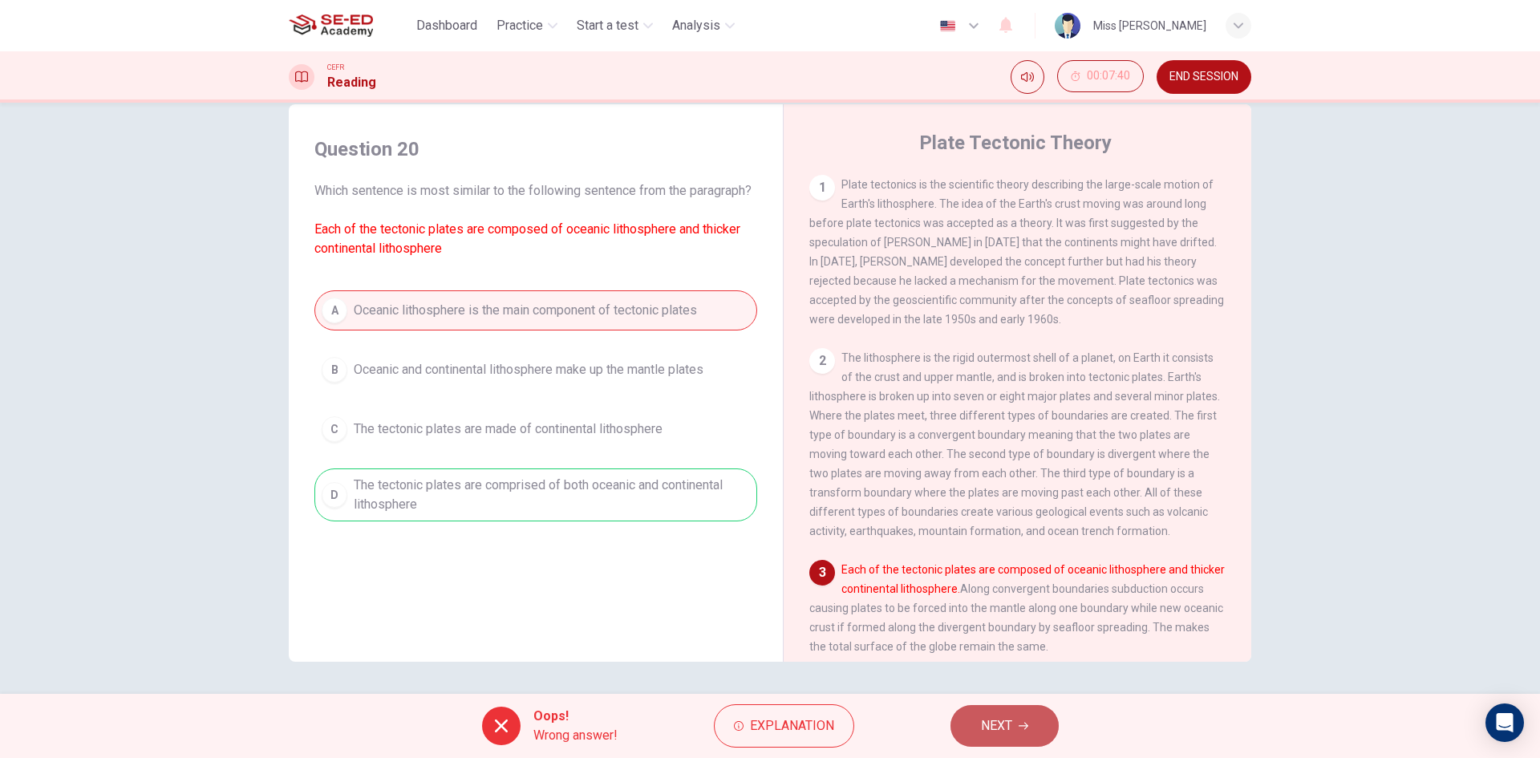
click at [968, 717] on button "NEXT" at bounding box center [1005, 726] width 108 height 42
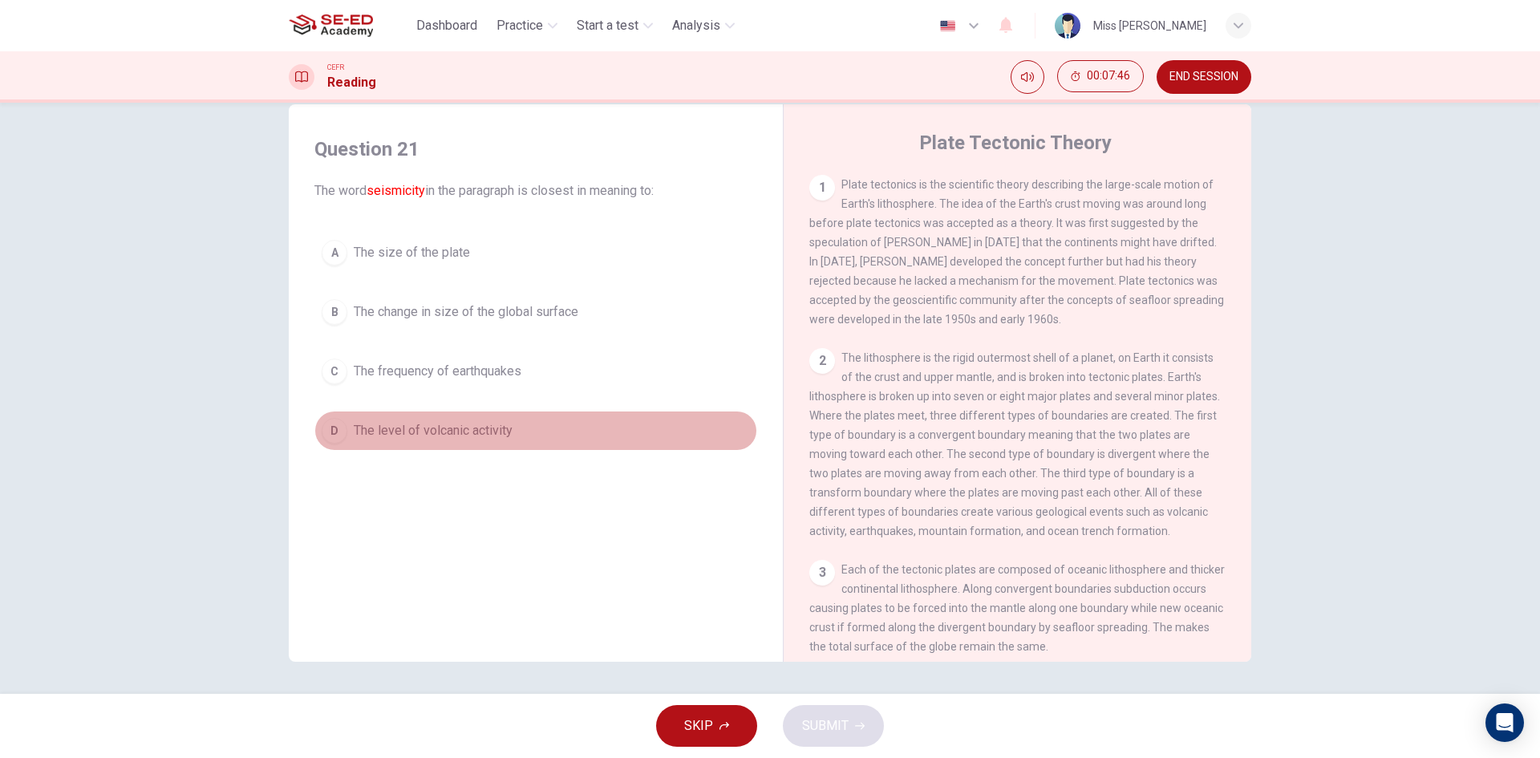
click at [485, 440] on button "D The level of volcanic activity" at bounding box center [535, 431] width 443 height 40
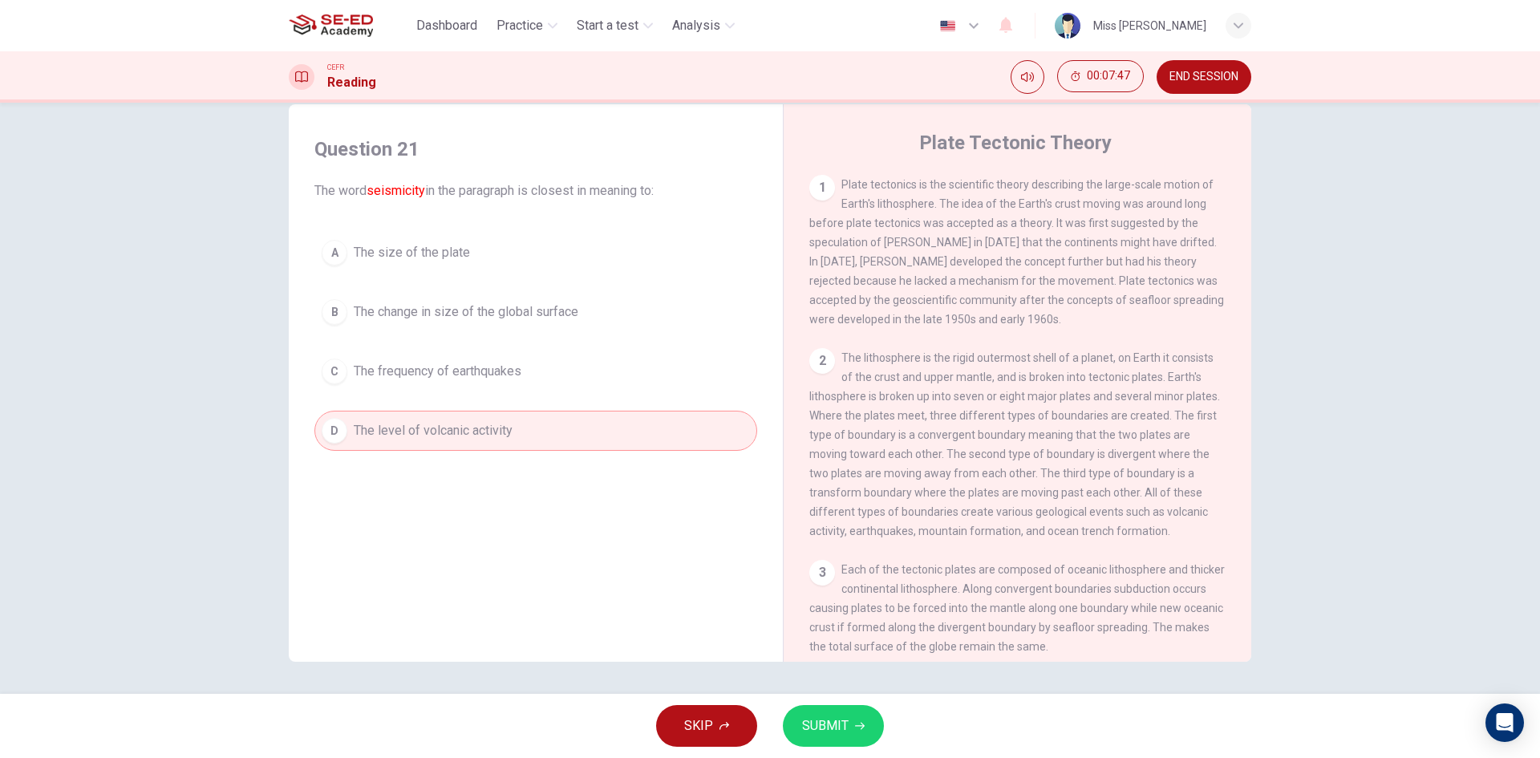
drag, startPoint x: 847, startPoint y: 721, endPoint x: 844, endPoint y: 706, distance: 15.6
click at [845, 707] on button "SUBMIT" at bounding box center [833, 726] width 101 height 42
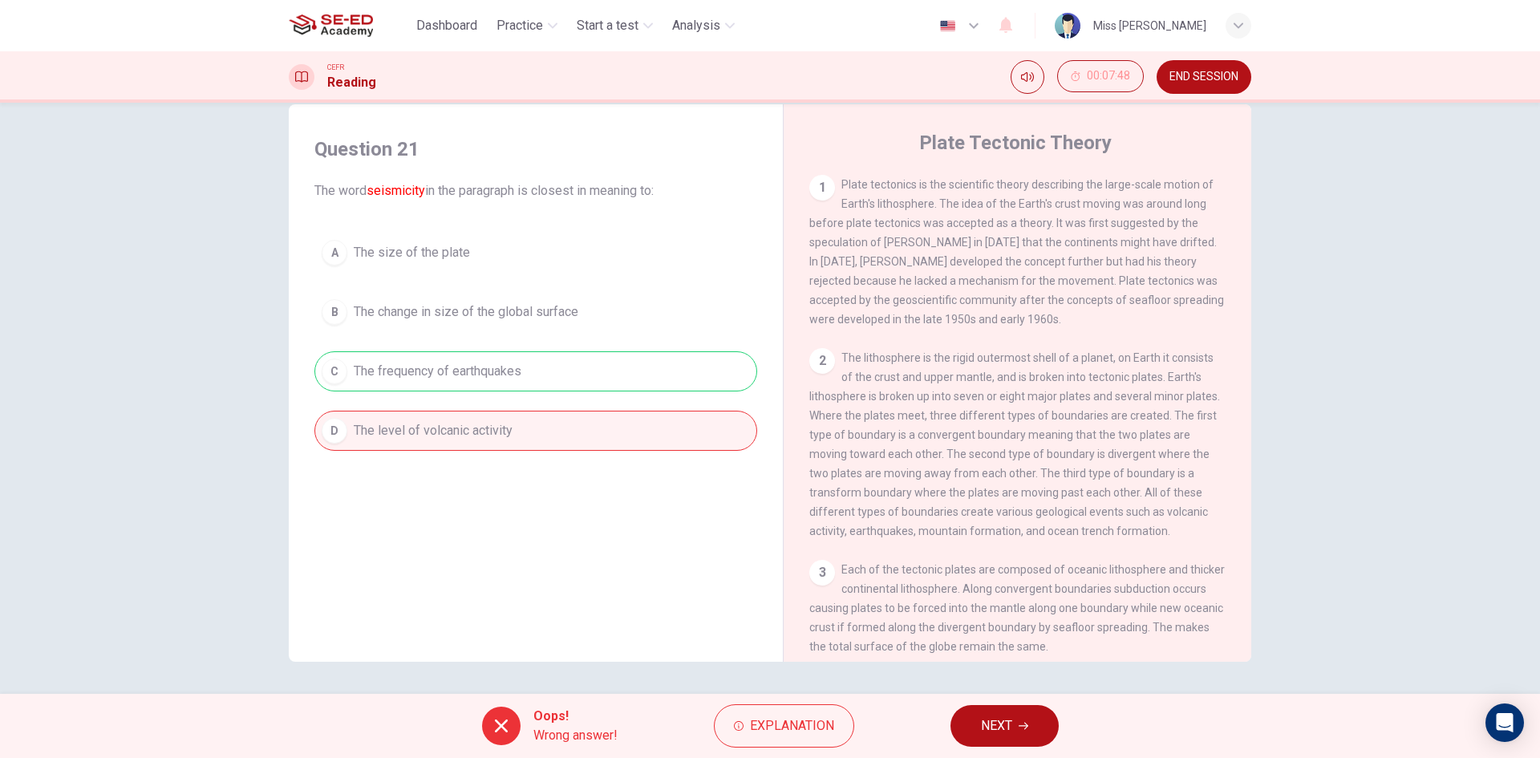
click at [1004, 739] on button "NEXT" at bounding box center [1005, 726] width 108 height 42
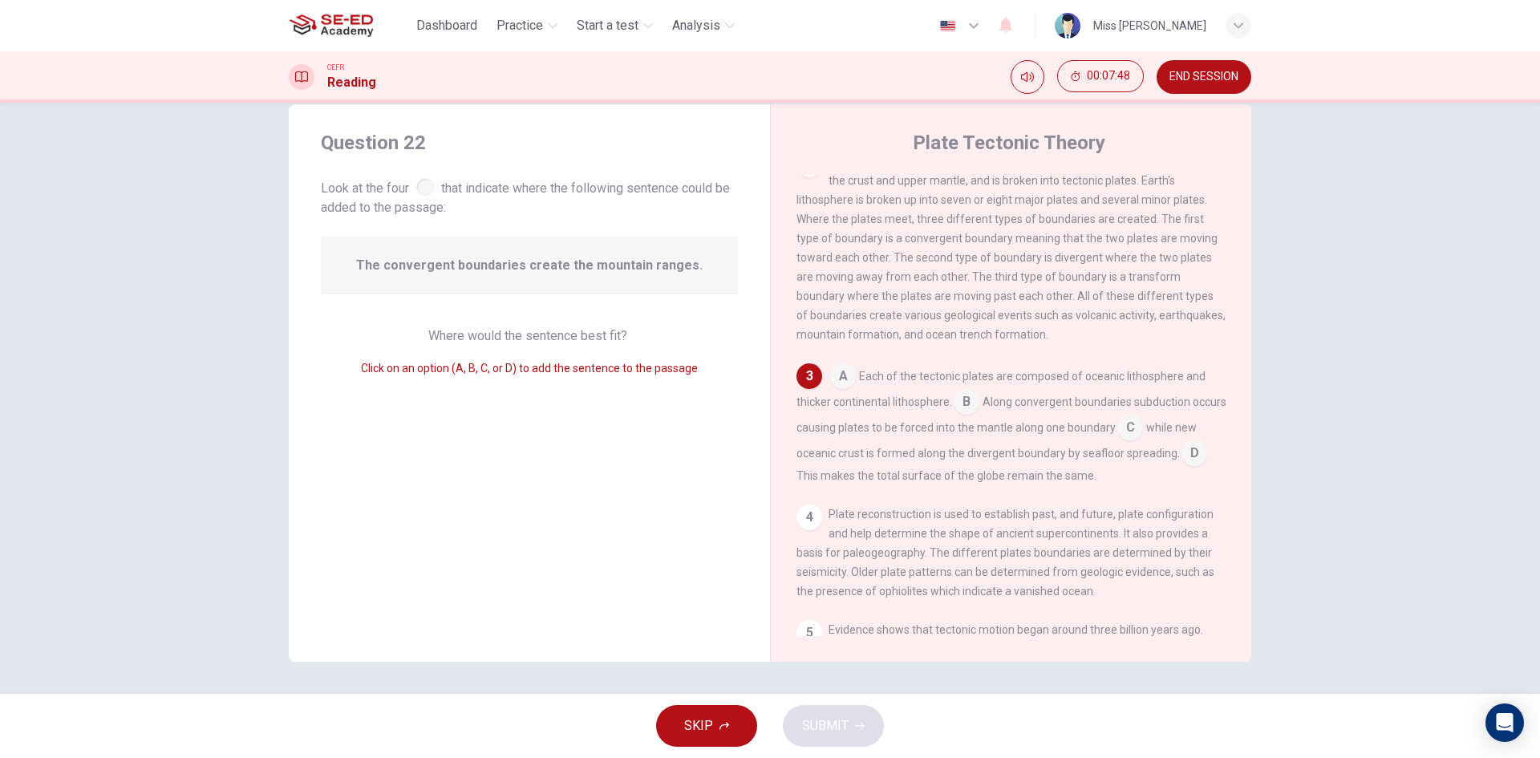
scroll to position [221, 0]
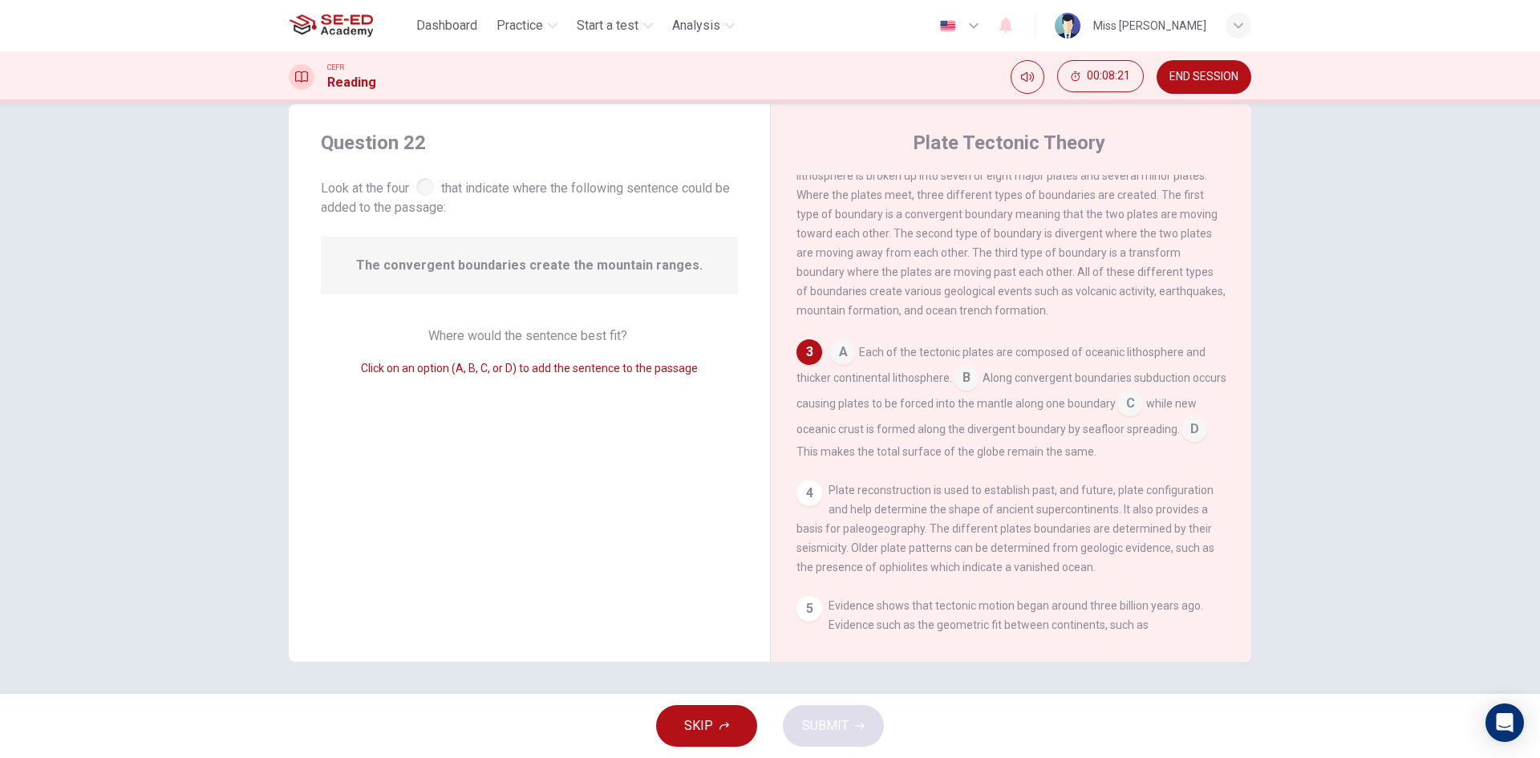
click at [962, 390] on input at bounding box center [967, 380] width 26 height 26
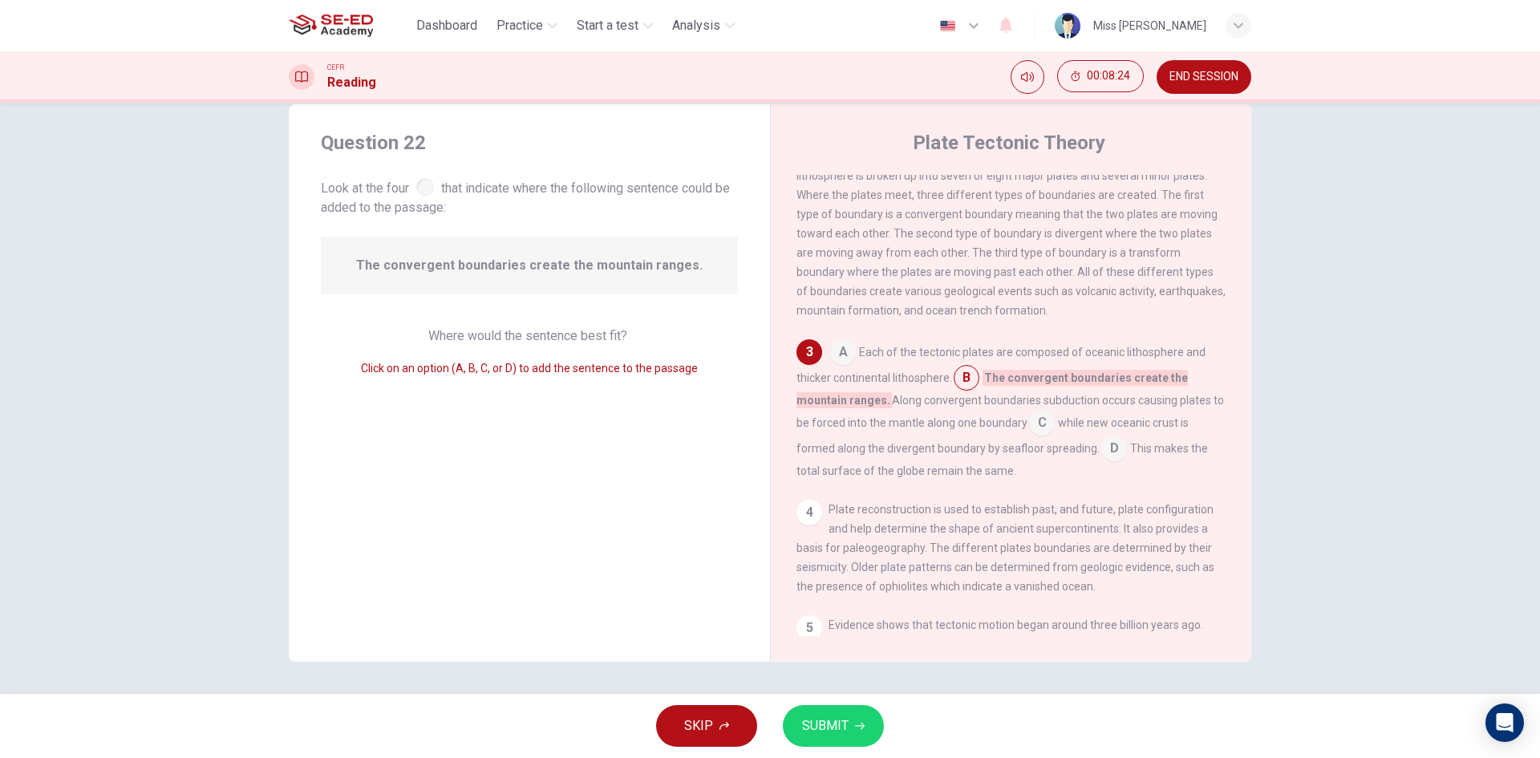
click at [1045, 436] on input at bounding box center [1042, 425] width 26 height 26
click at [813, 724] on span "SUBMIT" at bounding box center [825, 726] width 47 height 22
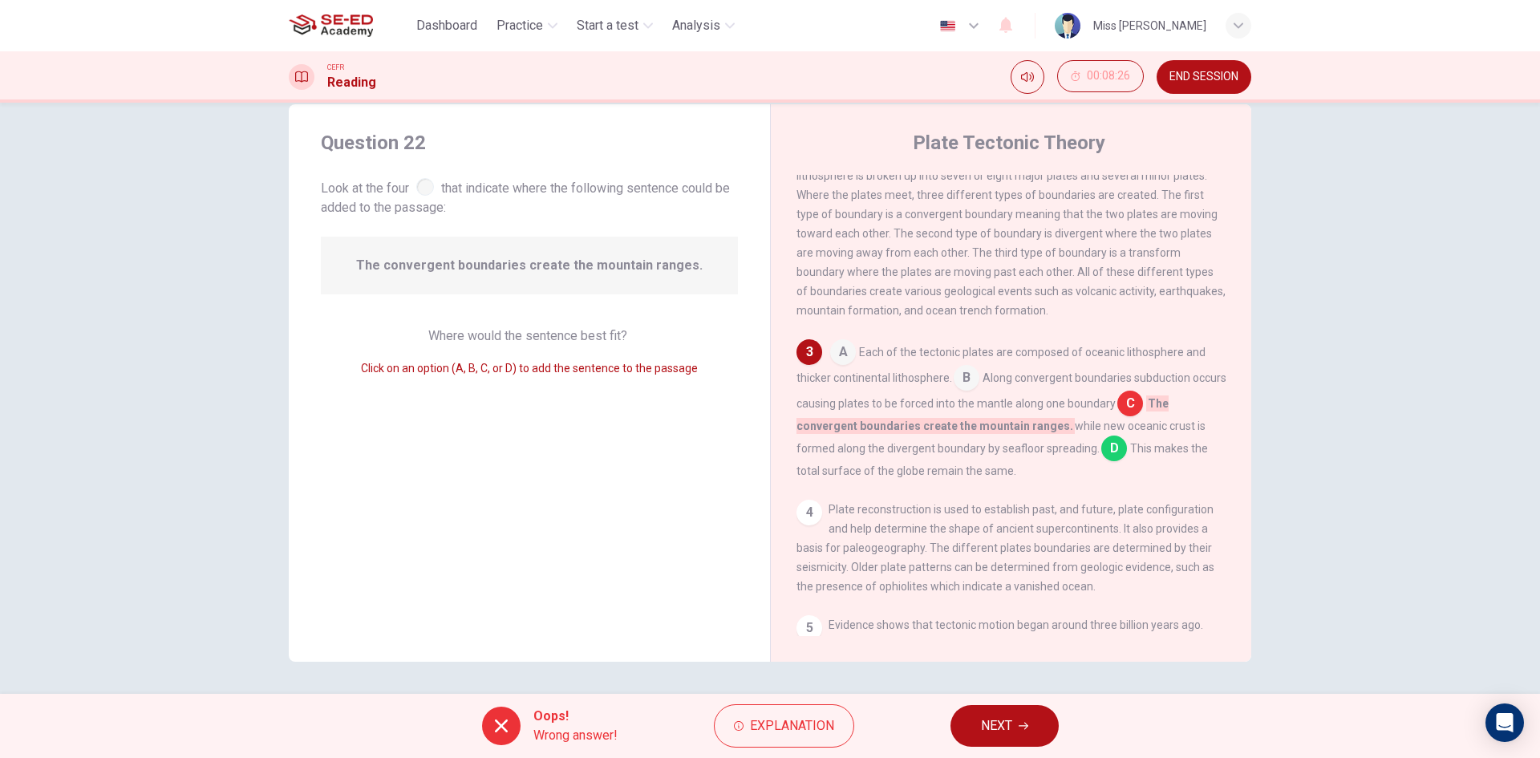
click at [1035, 714] on button "NEXT" at bounding box center [1005, 726] width 108 height 42
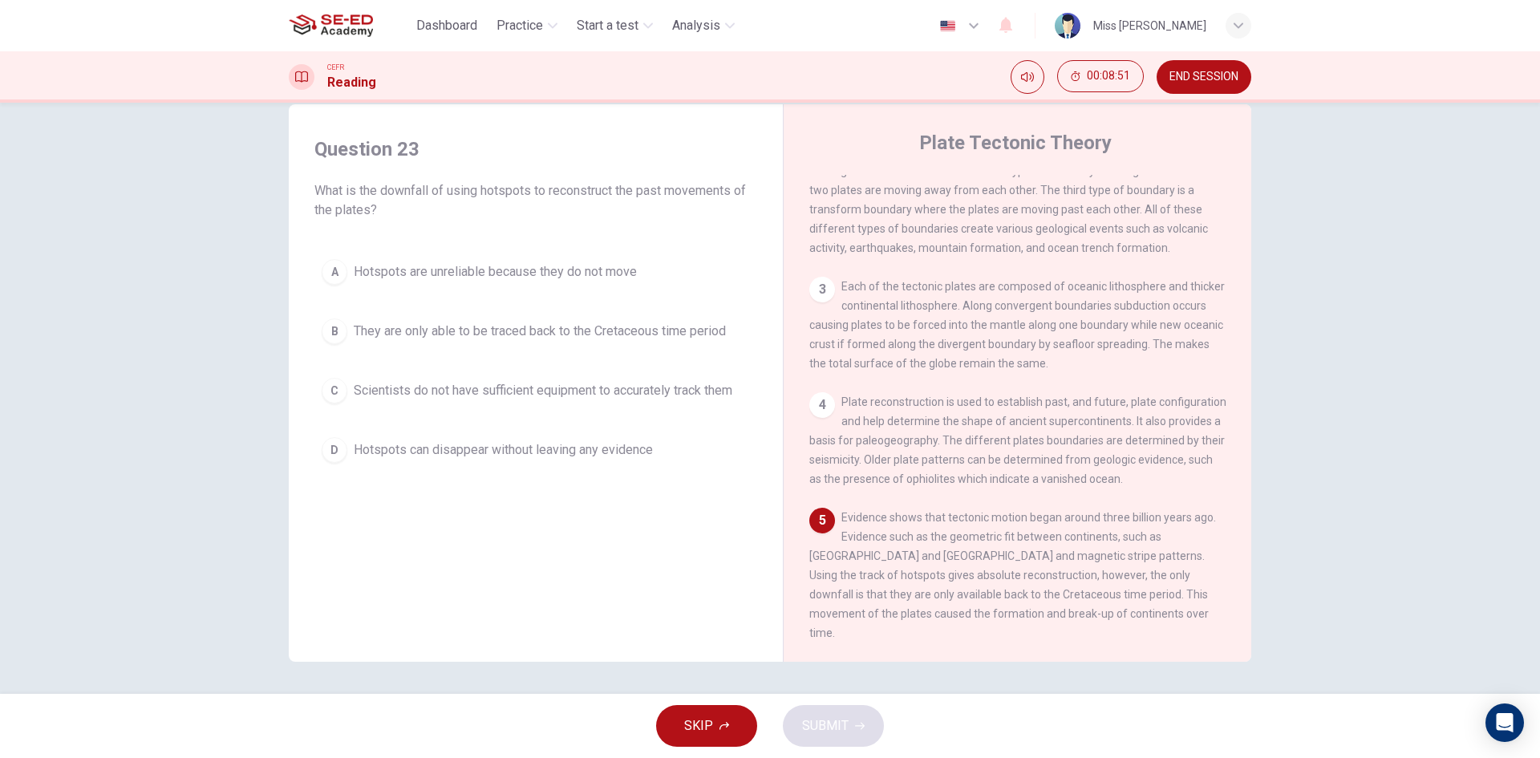
scroll to position [311, 0]
click at [436, 456] on span "Hotspots can disappear without leaving any evidence" at bounding box center [503, 449] width 299 height 19
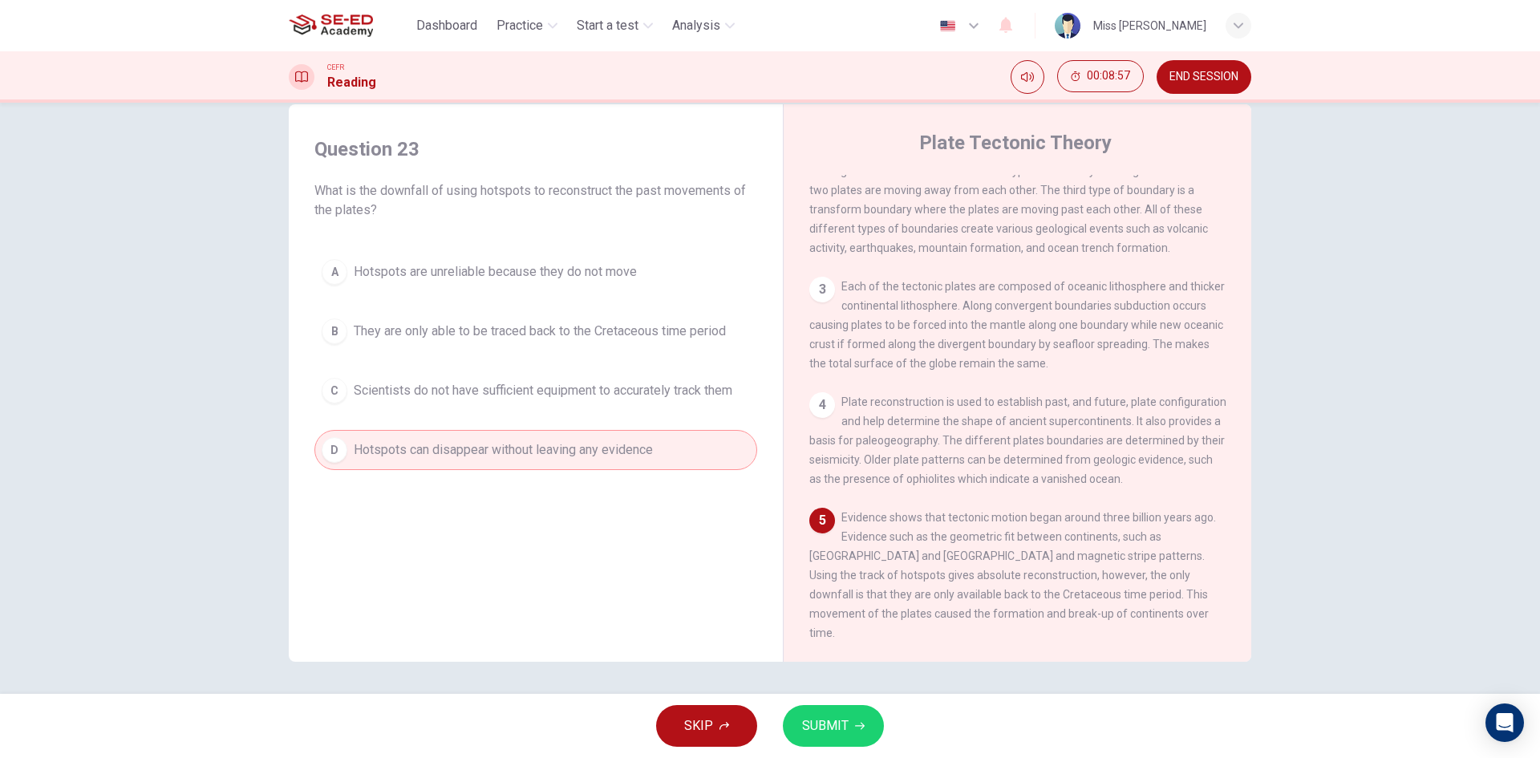
click at [830, 699] on div "SKIP SUBMIT" at bounding box center [770, 726] width 1540 height 64
click at [818, 719] on span "SUBMIT" at bounding box center [825, 726] width 47 height 22
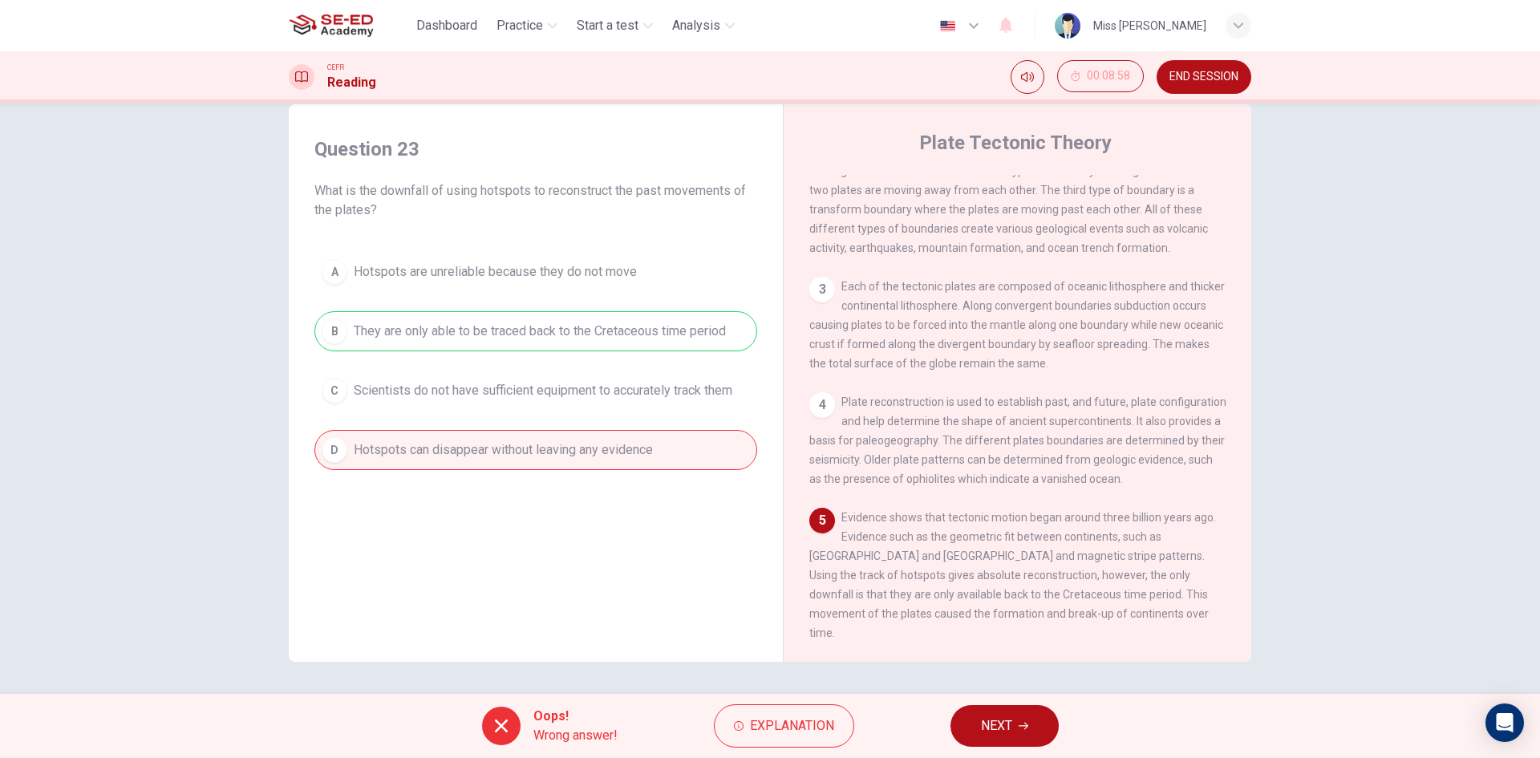
click at [1000, 737] on button "NEXT" at bounding box center [1005, 726] width 108 height 42
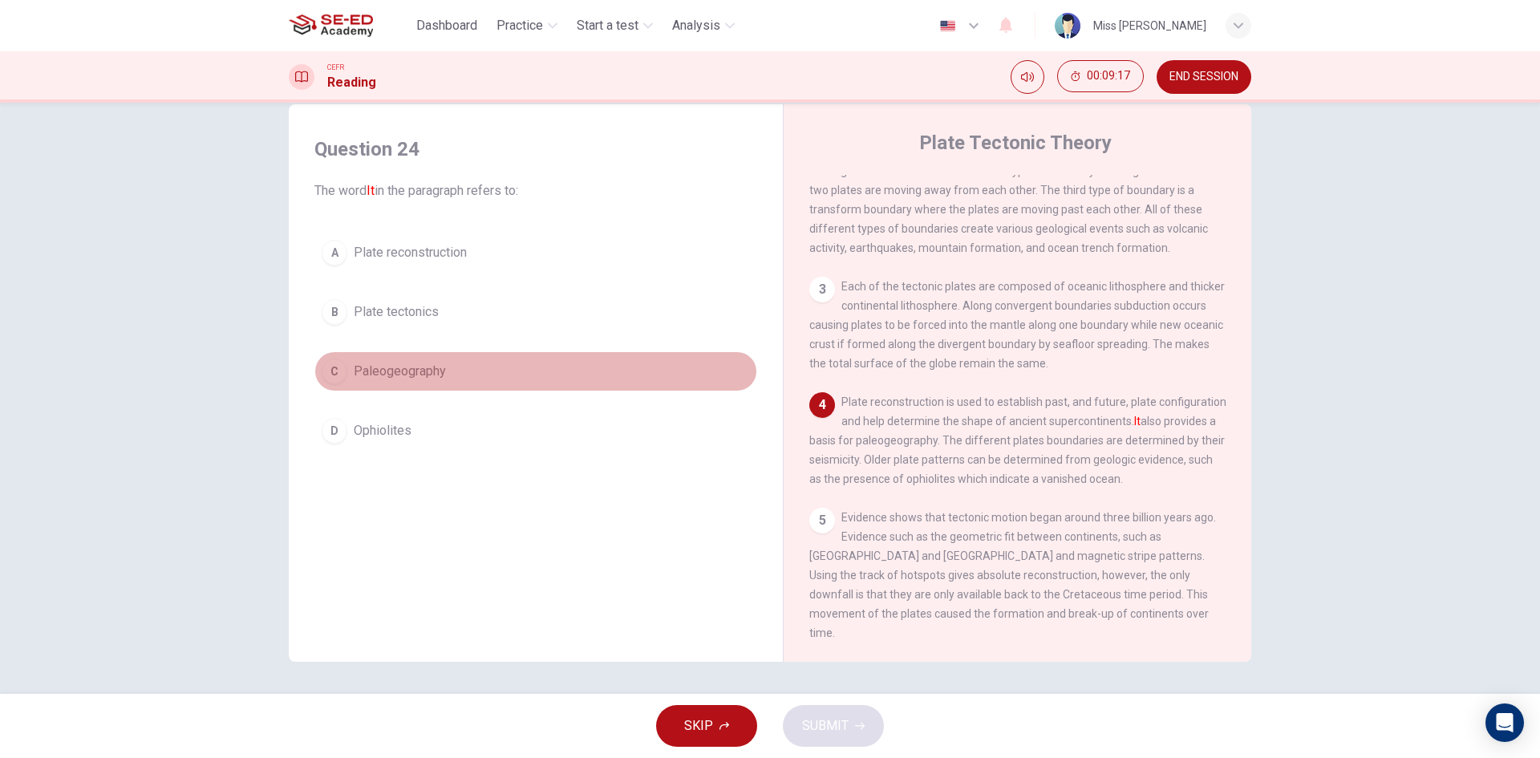
click at [476, 370] on button "C Paleogeography" at bounding box center [535, 371] width 443 height 40
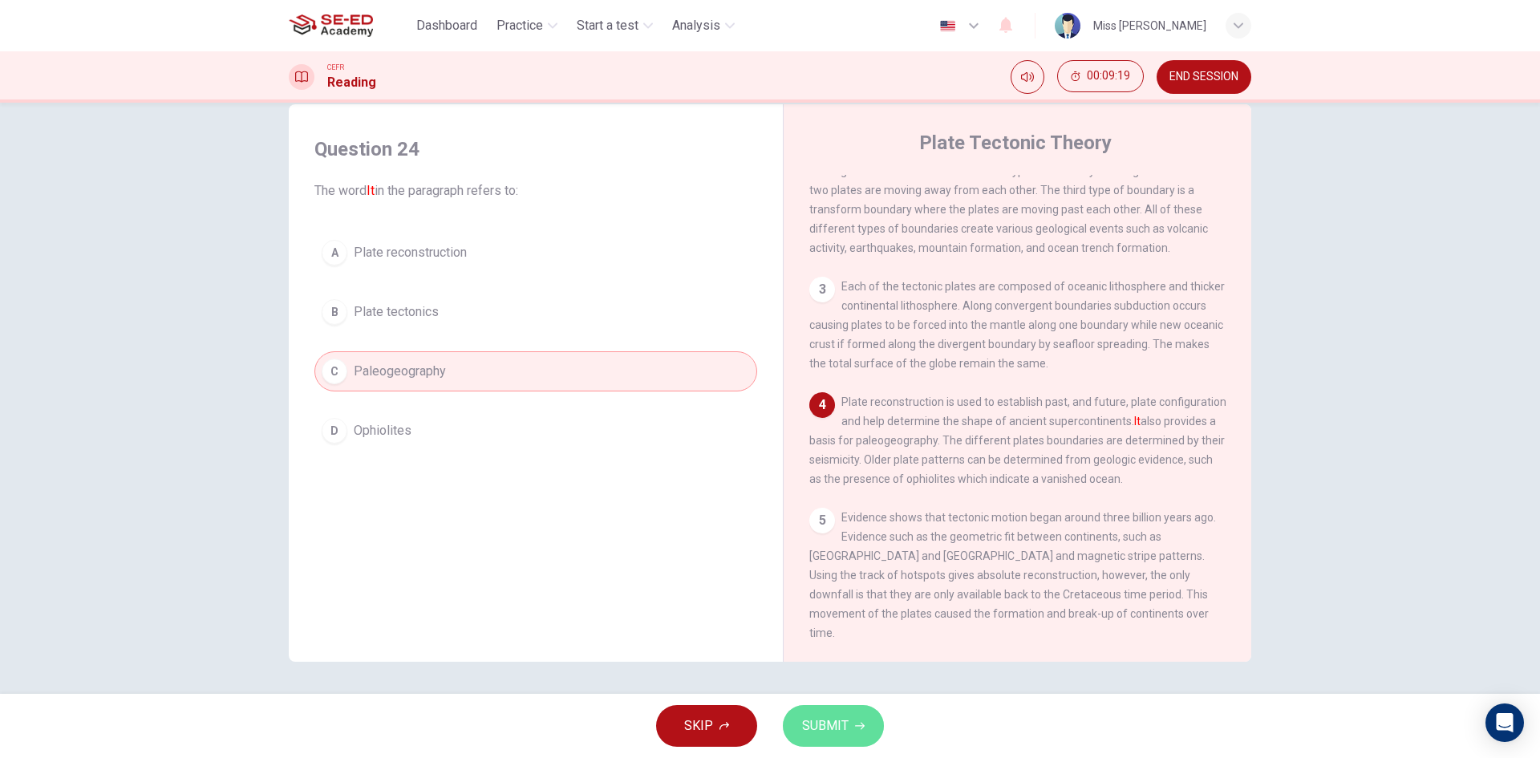
click at [859, 733] on button "SUBMIT" at bounding box center [833, 726] width 101 height 42
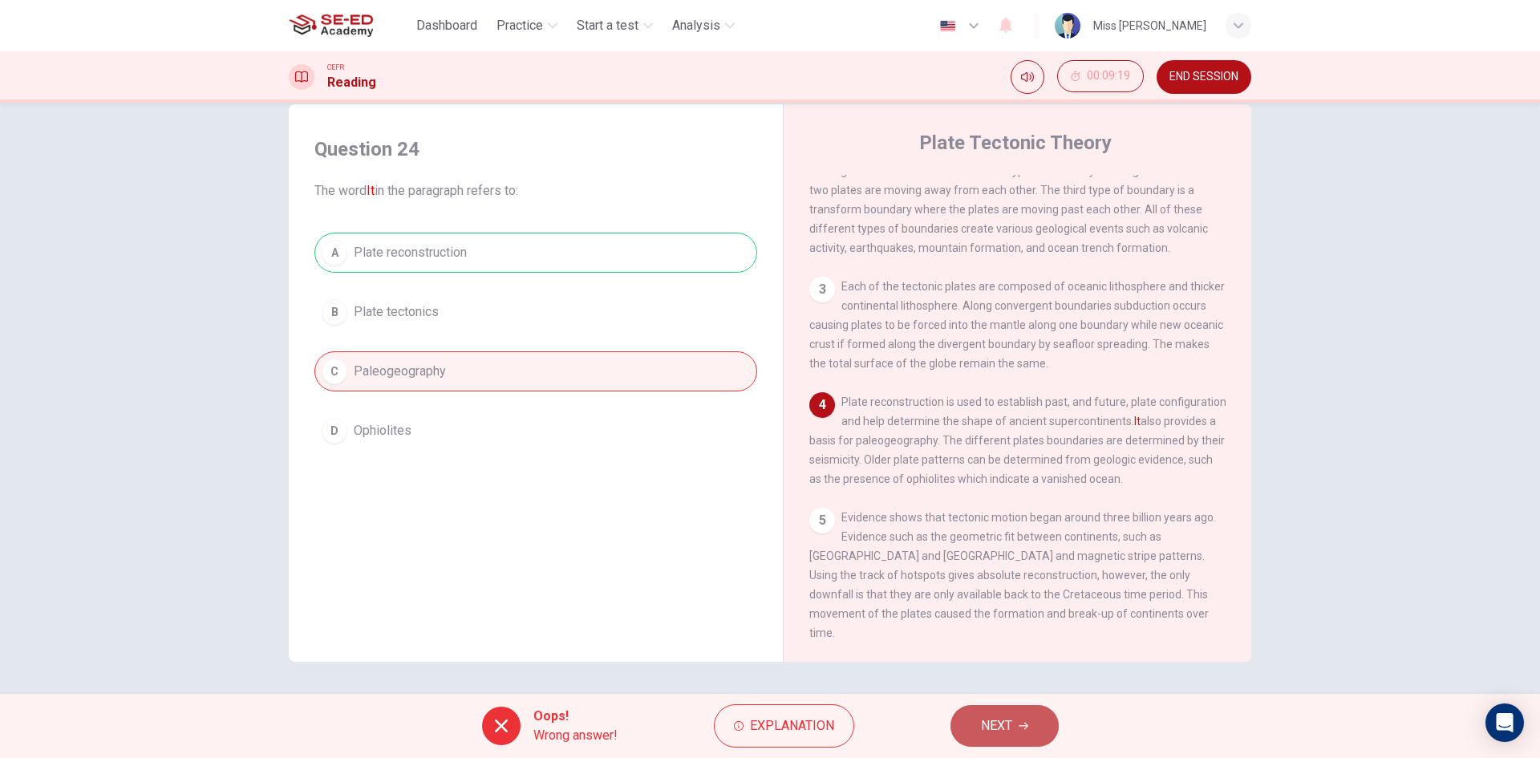
click at [984, 731] on span "NEXT" at bounding box center [996, 726] width 31 height 22
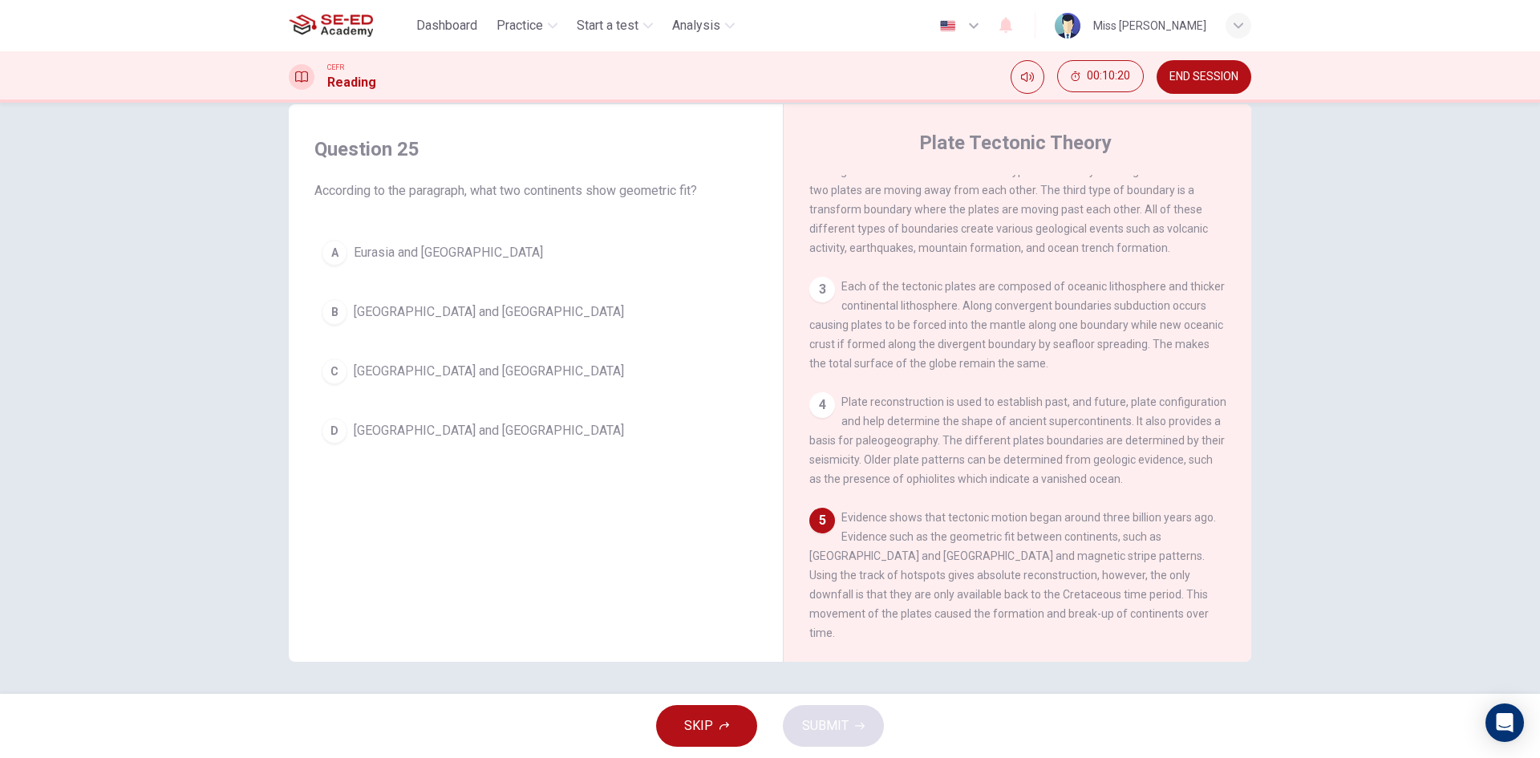
click at [1197, 69] on button "END SESSION" at bounding box center [1204, 77] width 95 height 34
click at [1203, 78] on span "END SESSION" at bounding box center [1204, 77] width 69 height 13
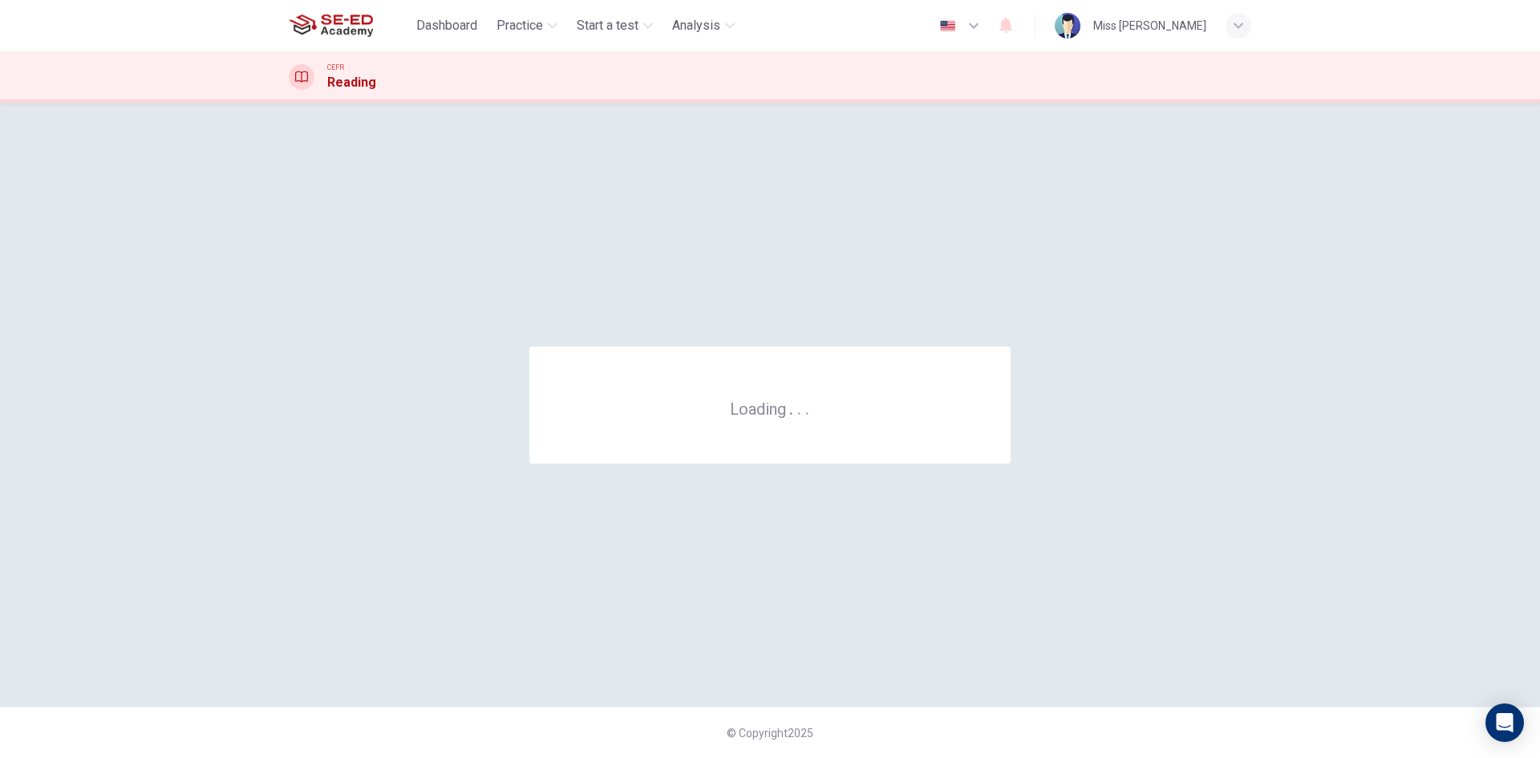
scroll to position [0, 0]
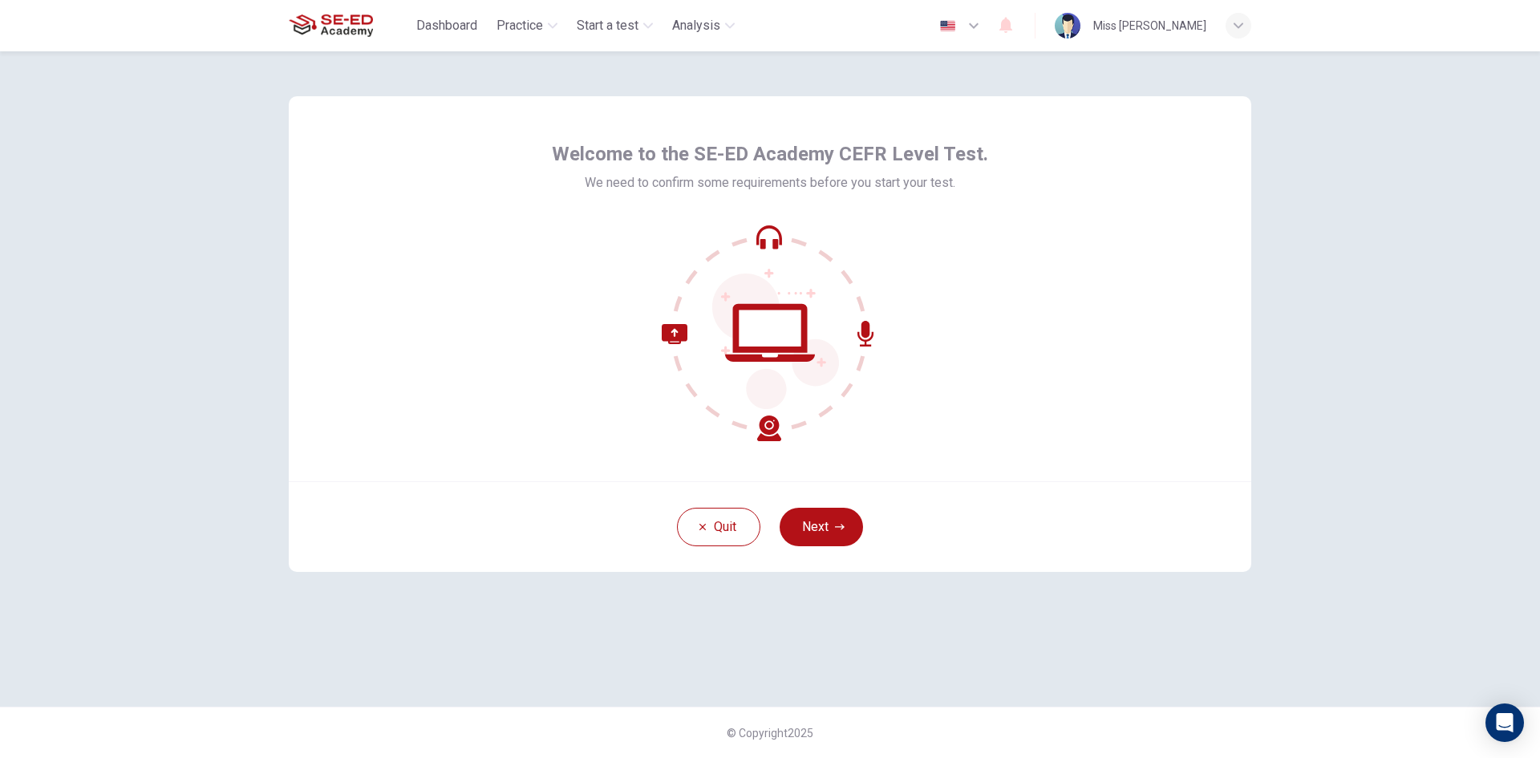
click at [823, 522] on button "Next" at bounding box center [821, 527] width 83 height 39
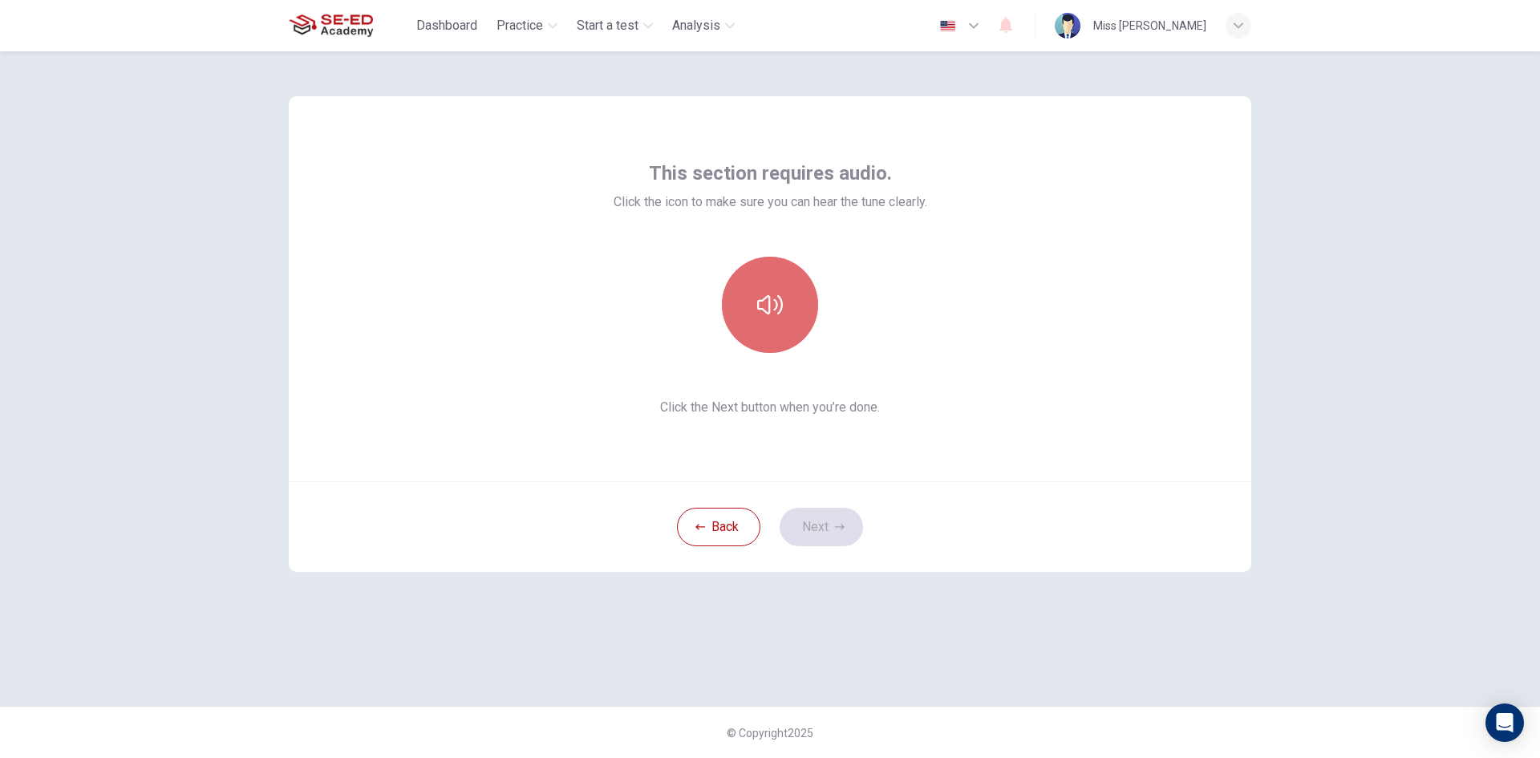
click at [757, 302] on icon "button" at bounding box center [770, 305] width 26 height 26
click at [763, 326] on button "button" at bounding box center [770, 305] width 96 height 96
click at [769, 314] on icon "button" at bounding box center [770, 304] width 26 height 19
click at [810, 523] on button "Next" at bounding box center [821, 527] width 83 height 39
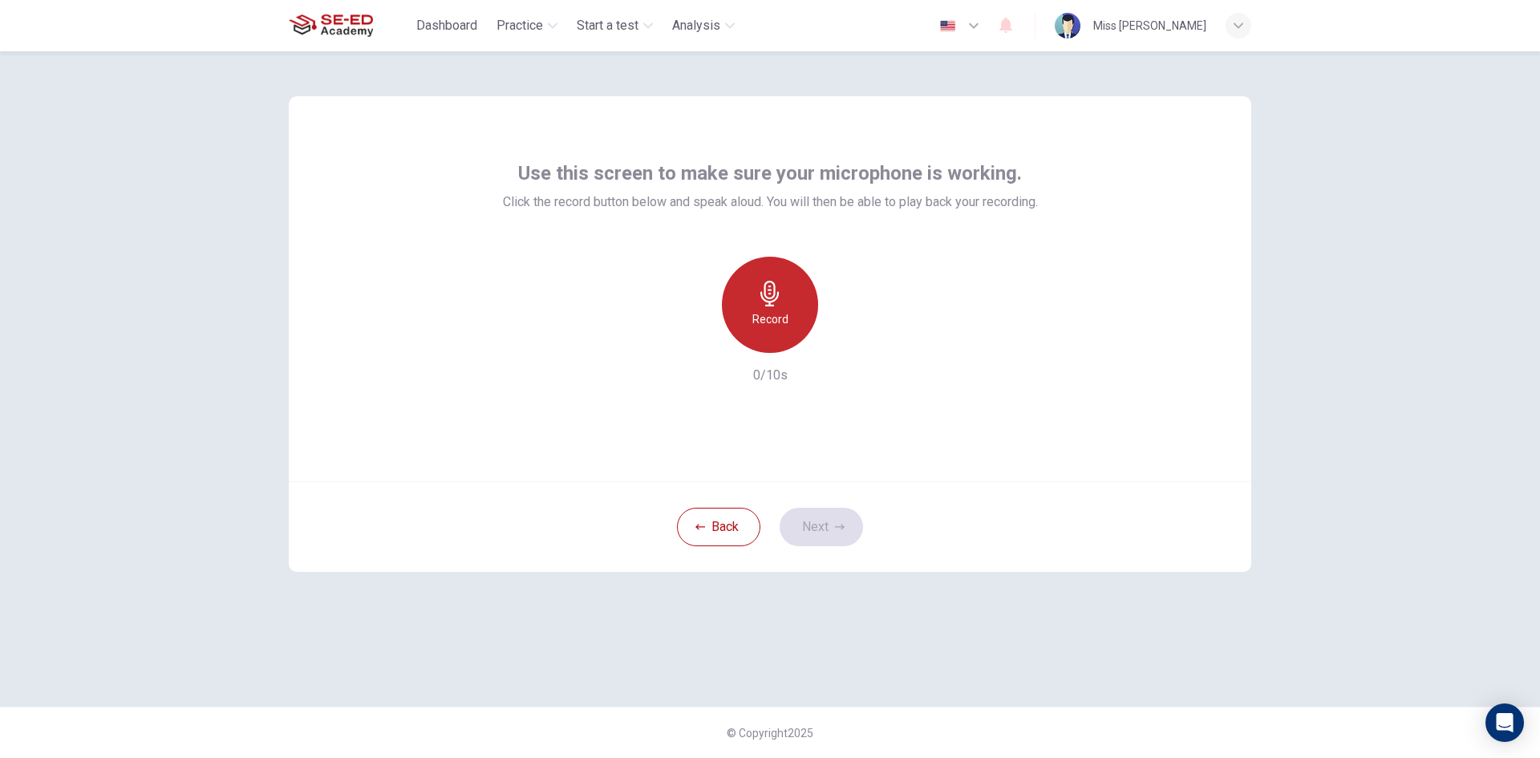
click at [756, 311] on h6 "Record" at bounding box center [771, 319] width 36 height 19
click at [844, 528] on icon "button" at bounding box center [840, 527] width 10 height 10
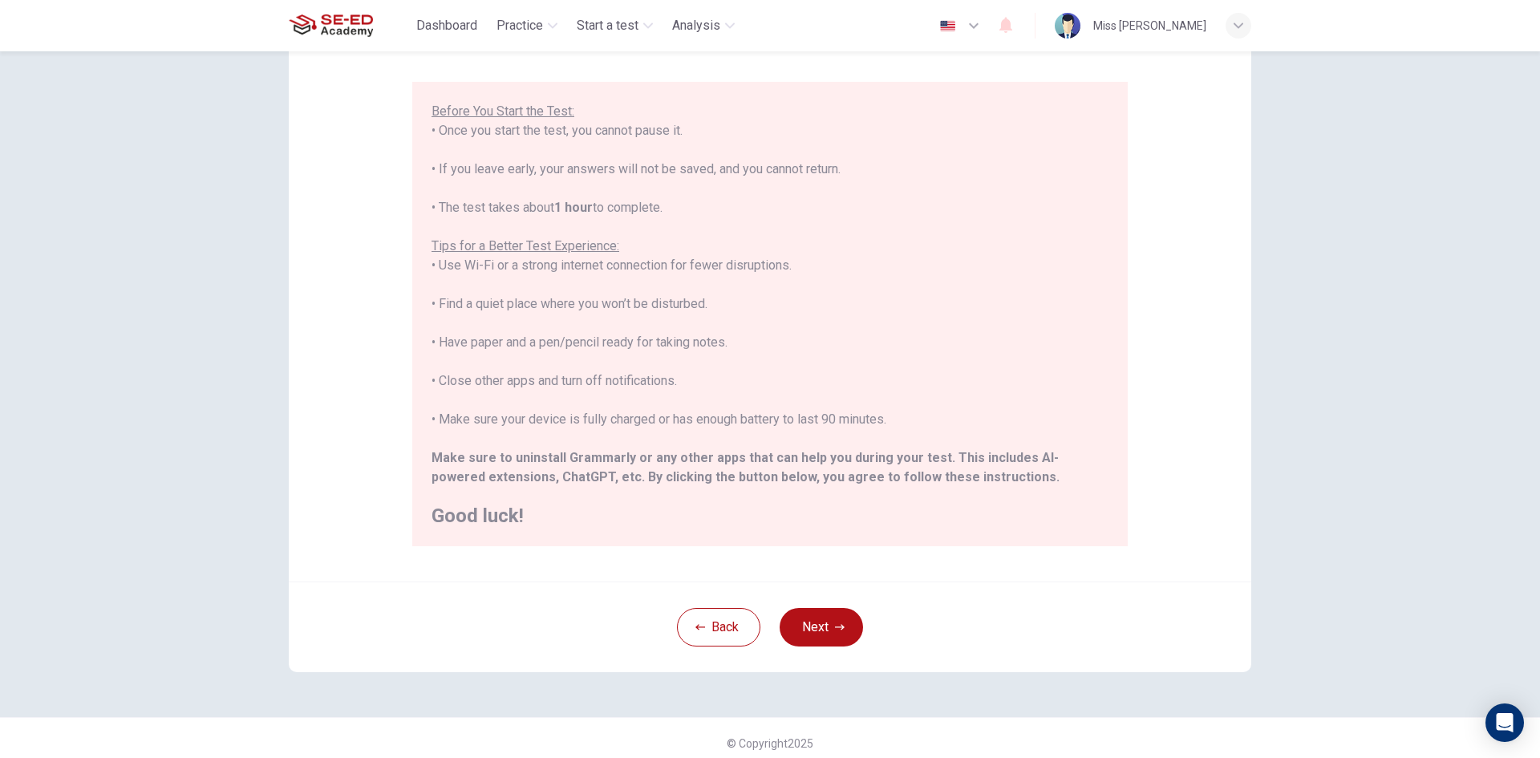
scroll to position [134, 0]
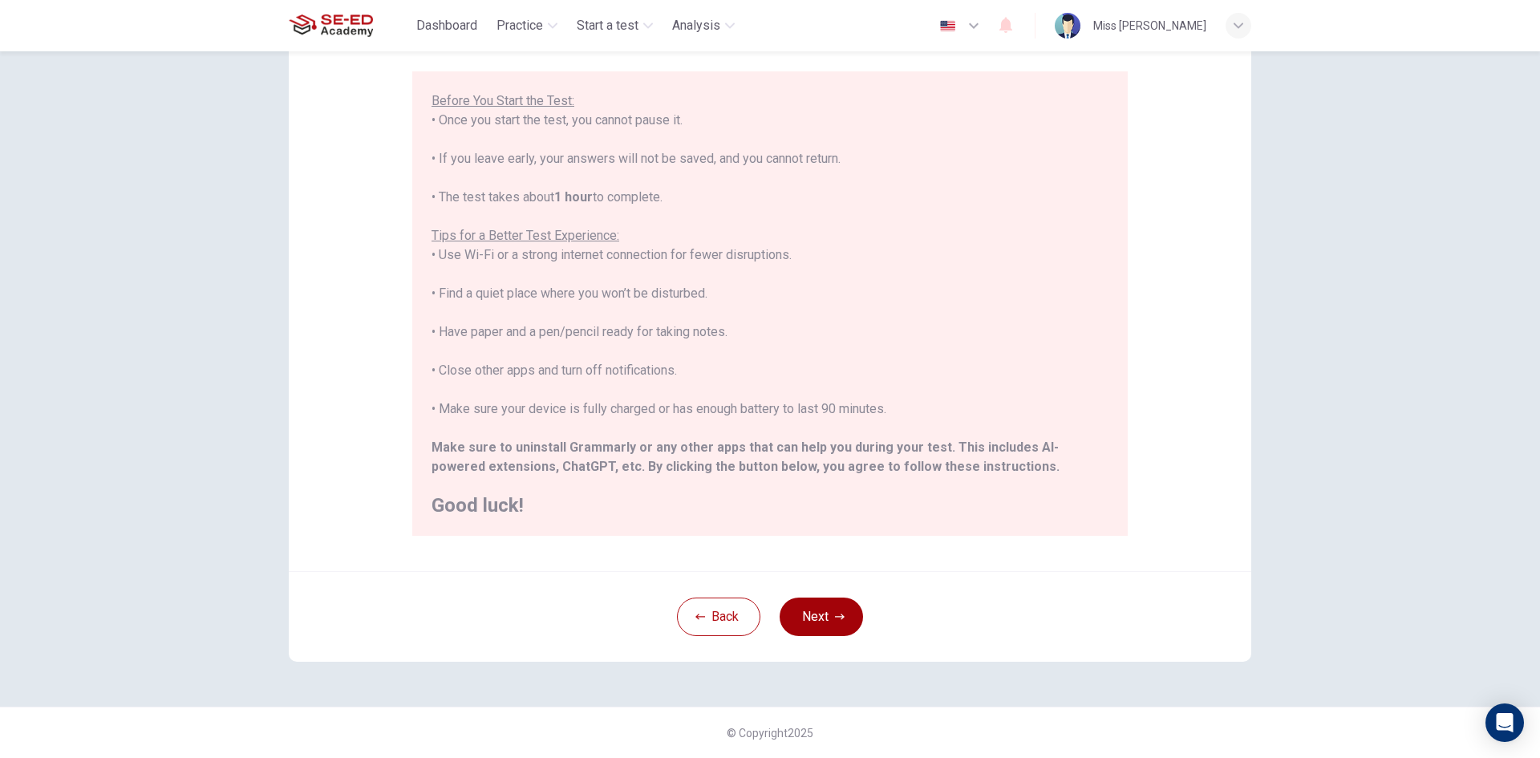
click at [805, 604] on button "Next" at bounding box center [821, 617] width 83 height 39
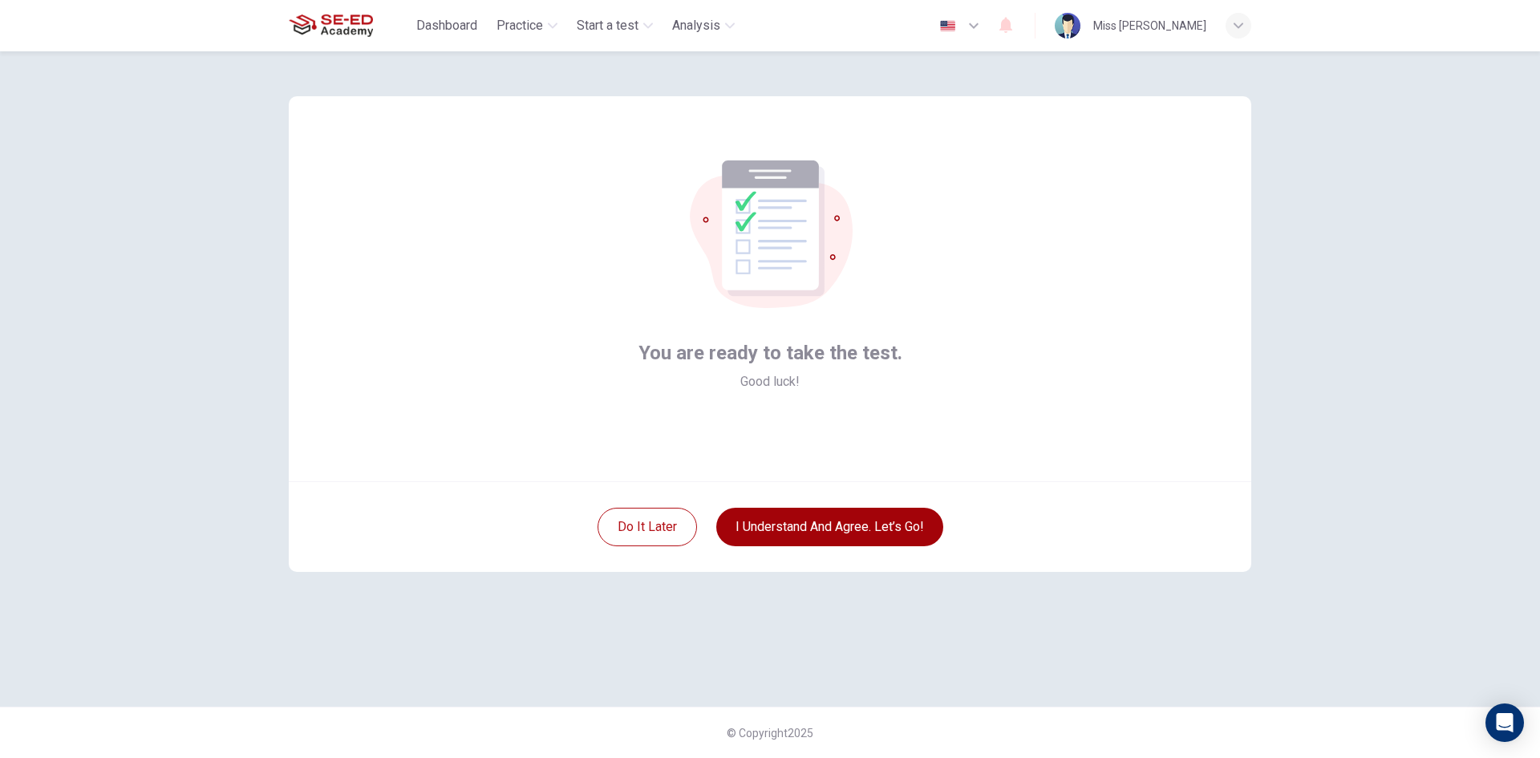
scroll to position [0, 0]
click at [773, 521] on button "I understand and agree. Let’s go!" at bounding box center [829, 527] width 227 height 39
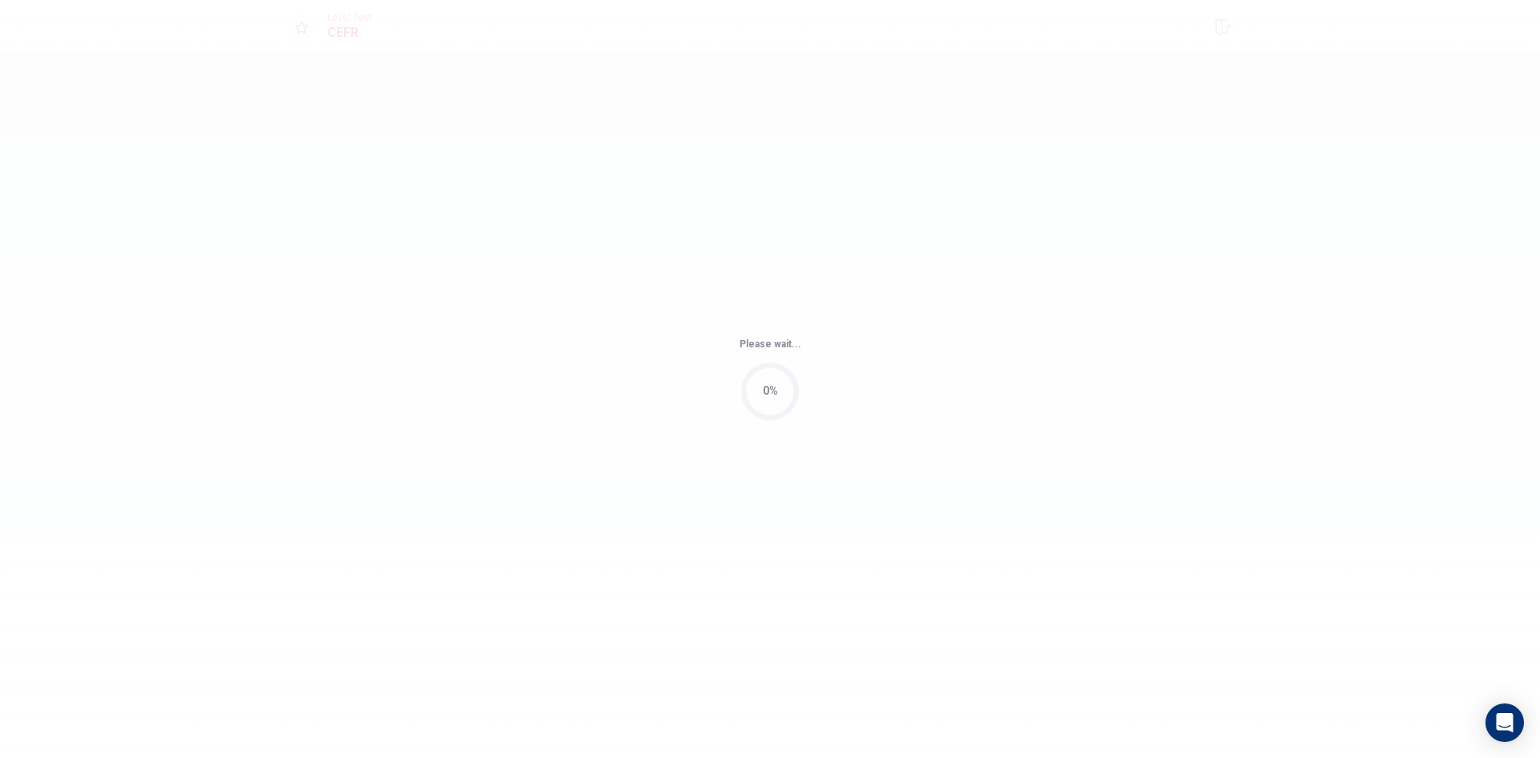
click at [769, 518] on div "Please wait... 0%" at bounding box center [770, 379] width 1540 height 758
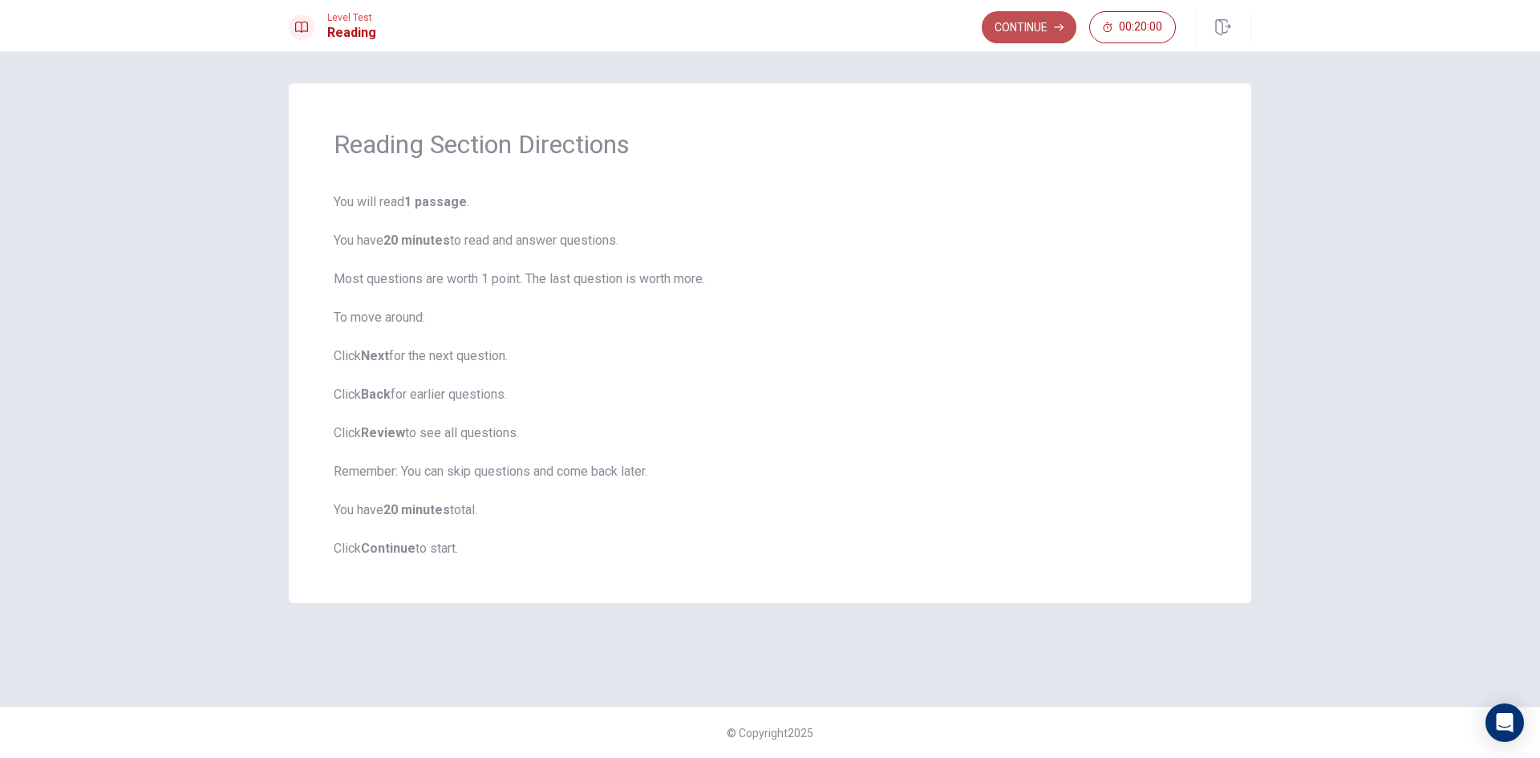
click at [999, 24] on button "Continue" at bounding box center [1029, 27] width 95 height 32
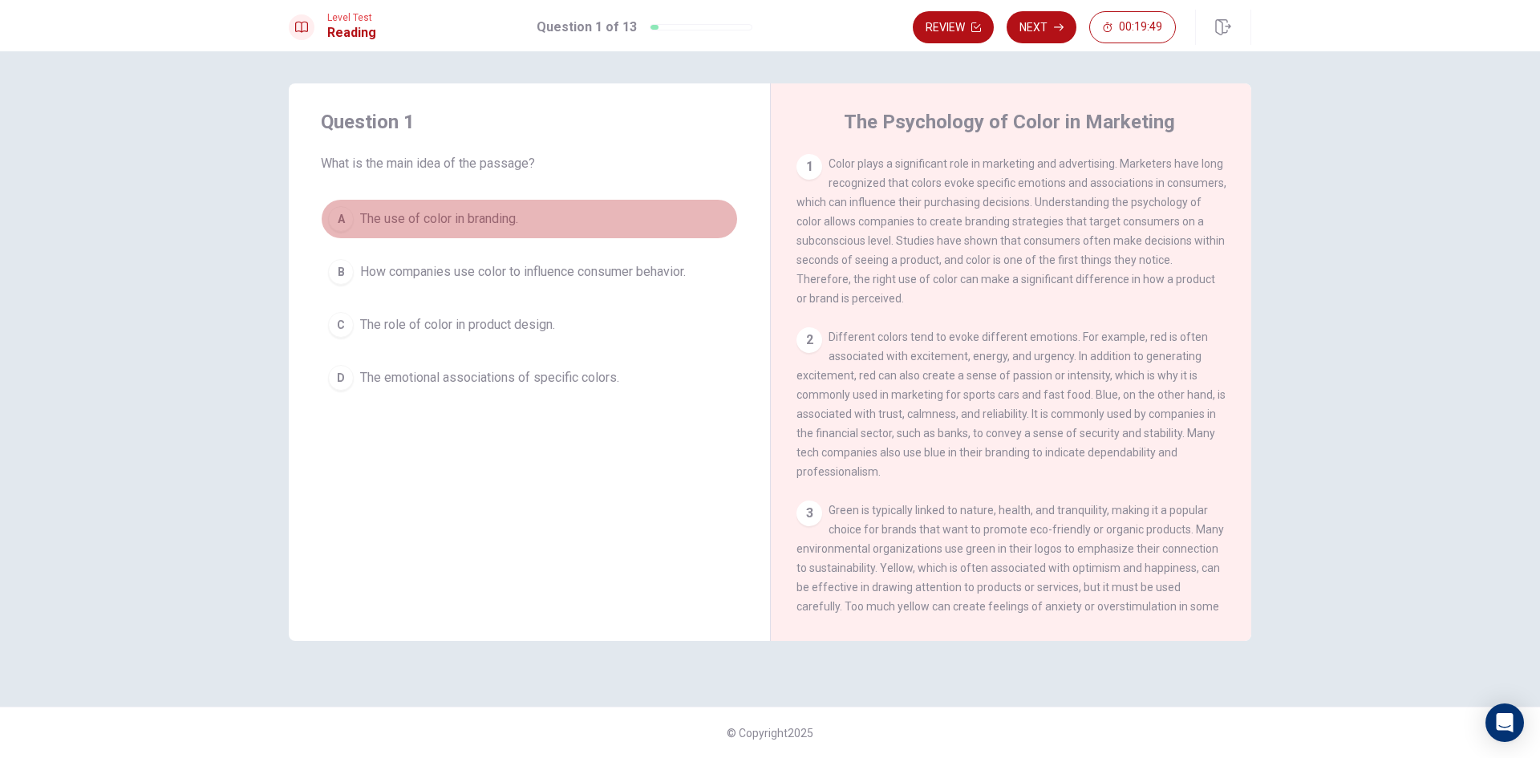
click at [478, 218] on span "The use of color in branding." at bounding box center [439, 218] width 158 height 19
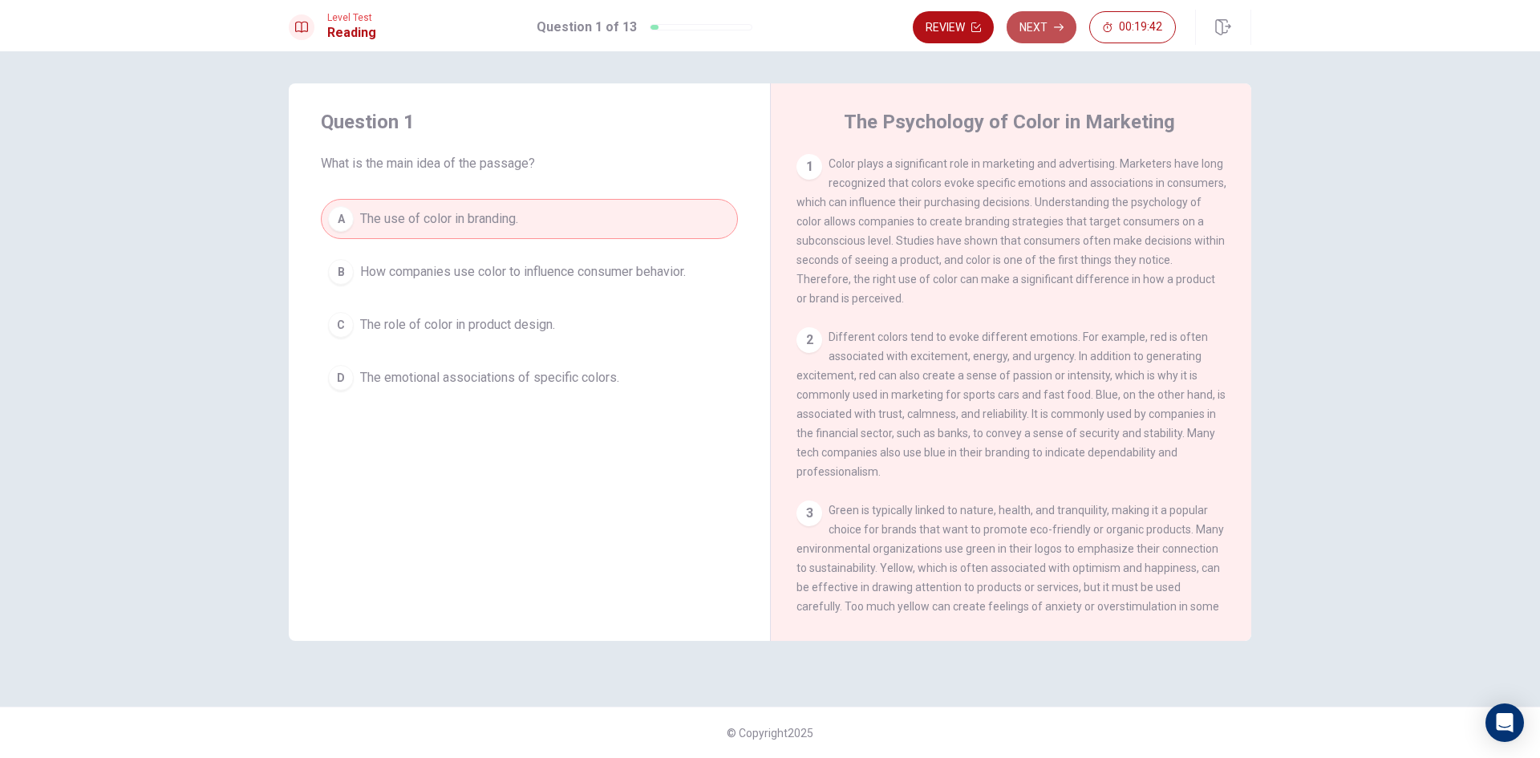
click at [1030, 26] on button "Next" at bounding box center [1042, 27] width 70 height 32
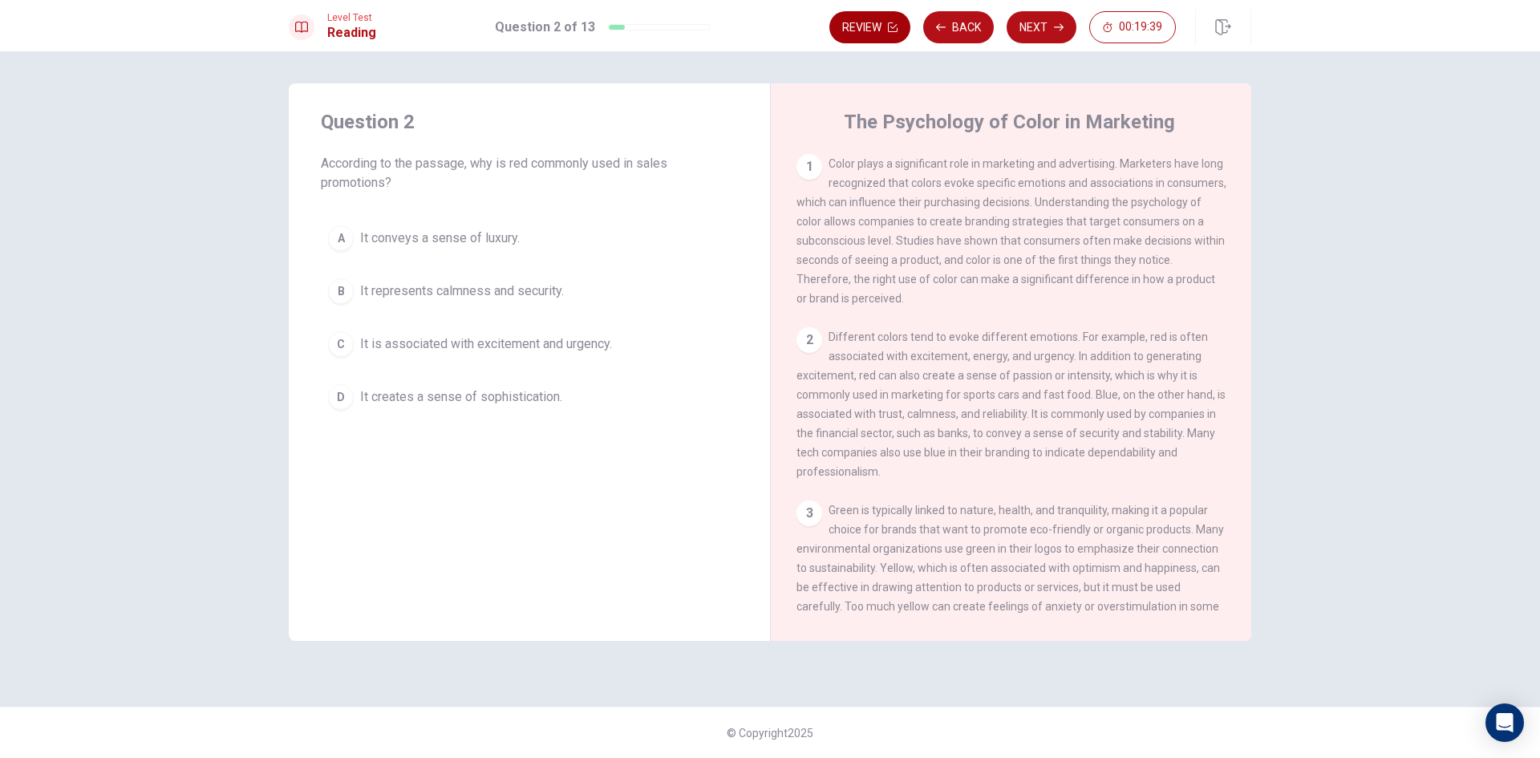
click at [873, 20] on button "Review" at bounding box center [870, 27] width 81 height 32
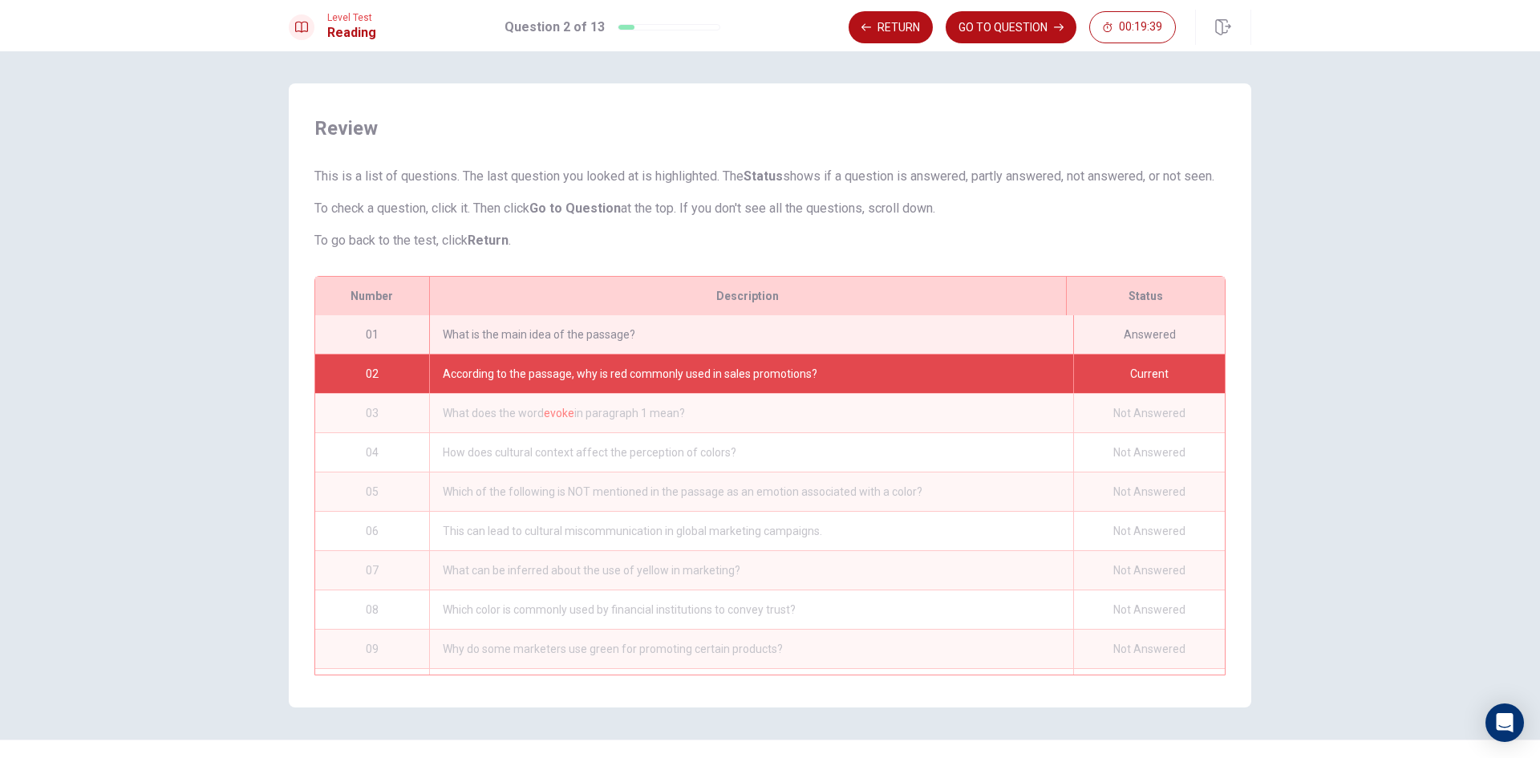
scroll to position [39, 0]
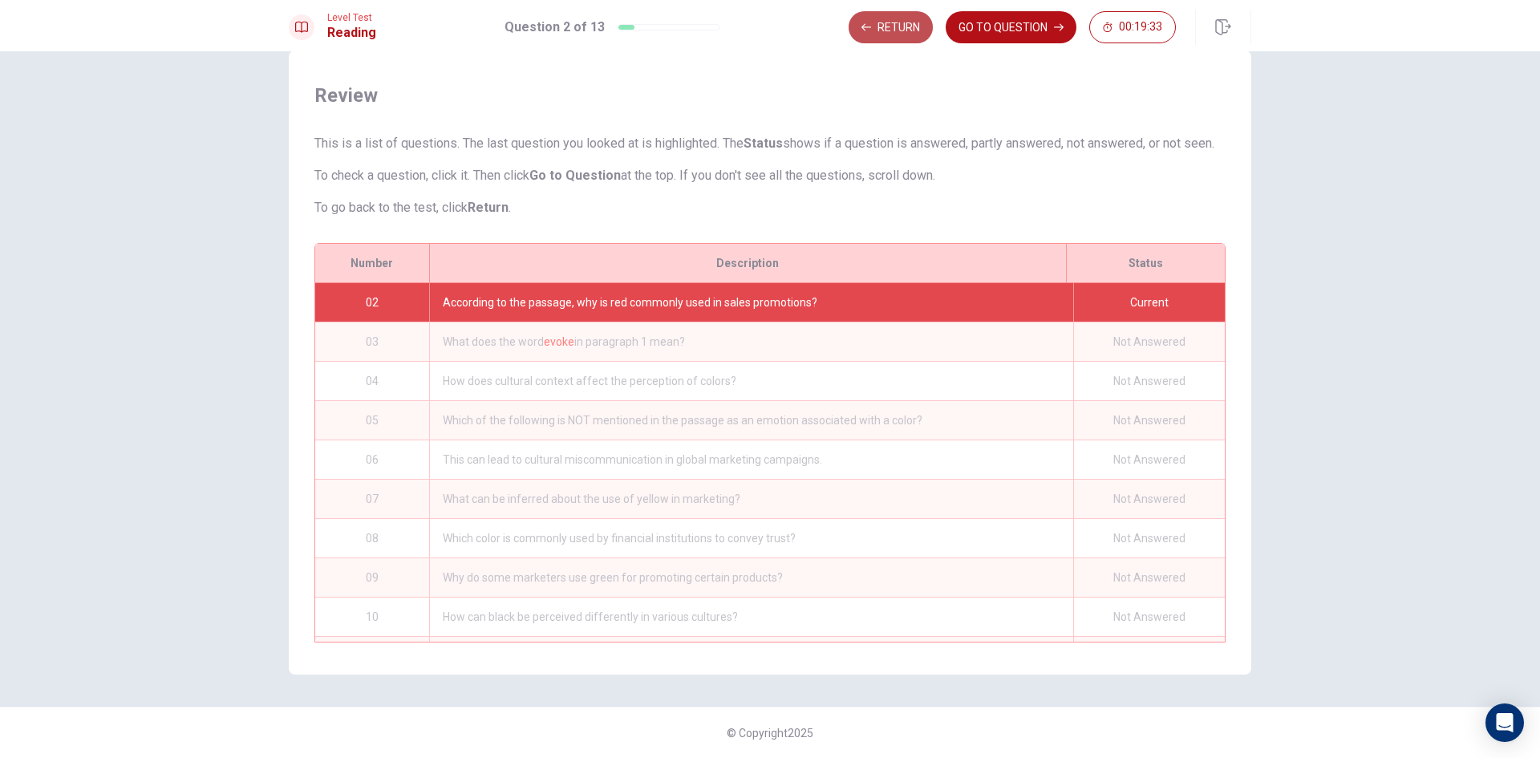
click at [914, 16] on button "Return" at bounding box center [891, 27] width 84 height 32
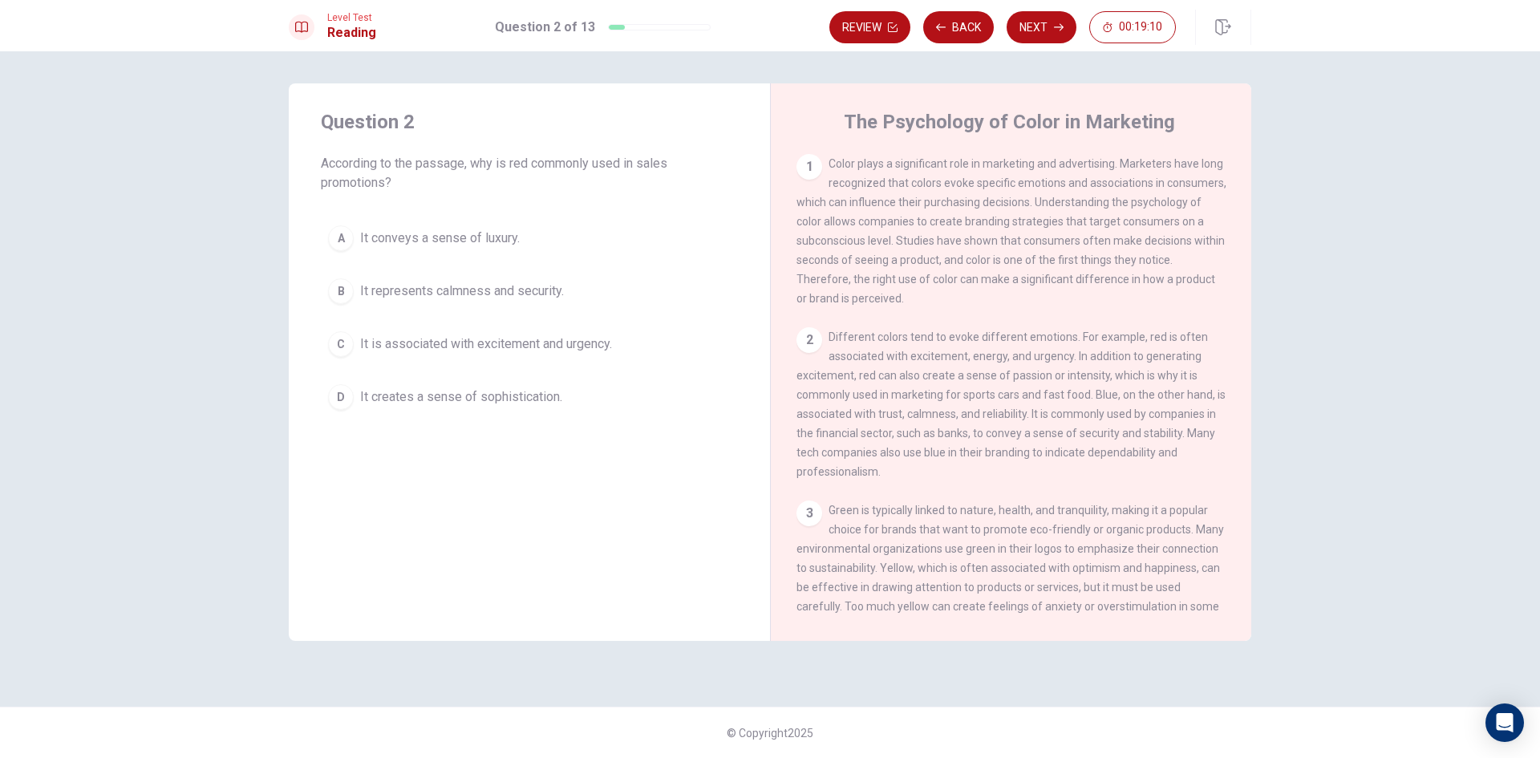
scroll to position [80, 0]
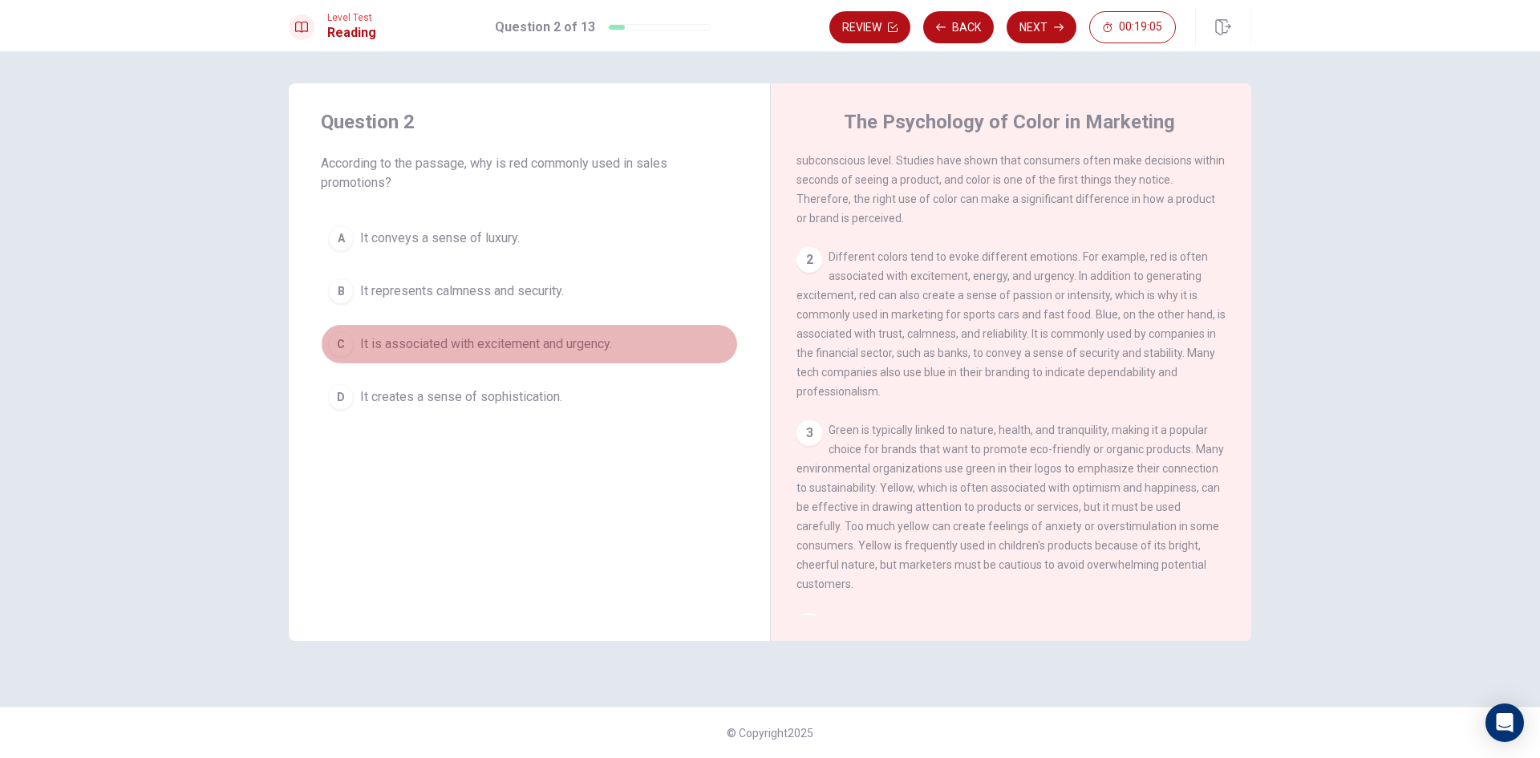
click at [582, 350] on span "It is associated with excitement and urgency." at bounding box center [486, 344] width 252 height 19
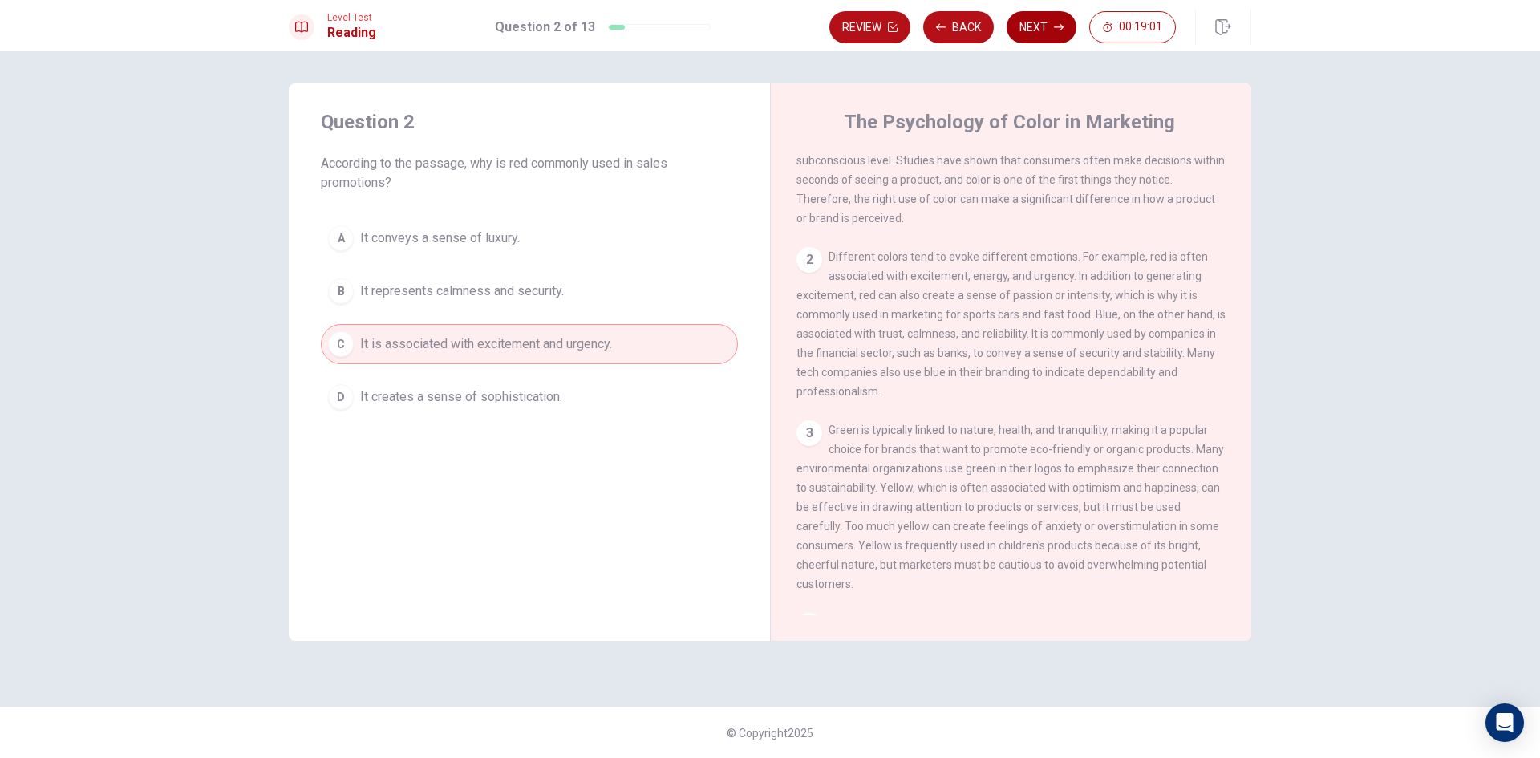
click at [1032, 33] on button "Next" at bounding box center [1042, 27] width 70 height 32
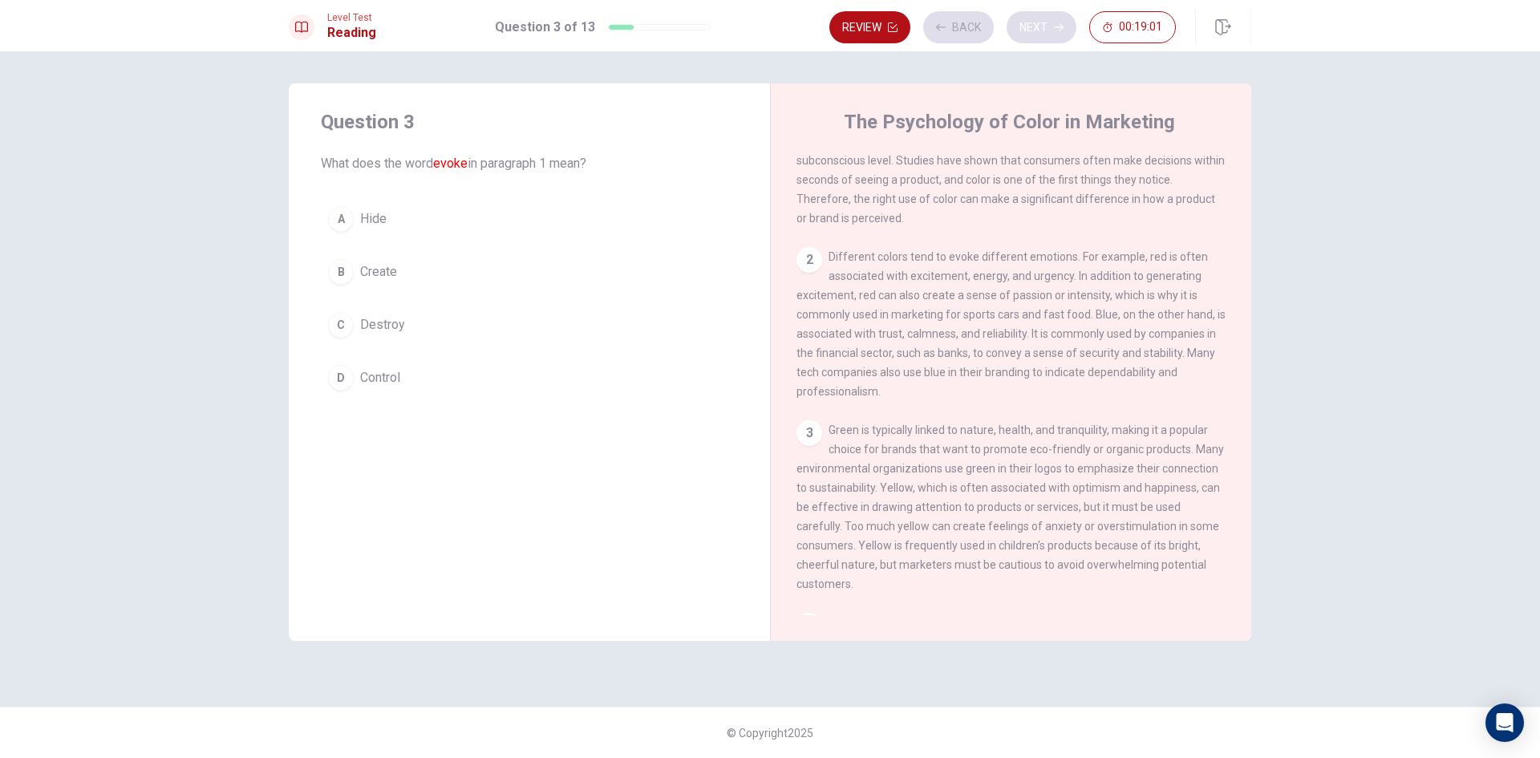
scroll to position [0, 0]
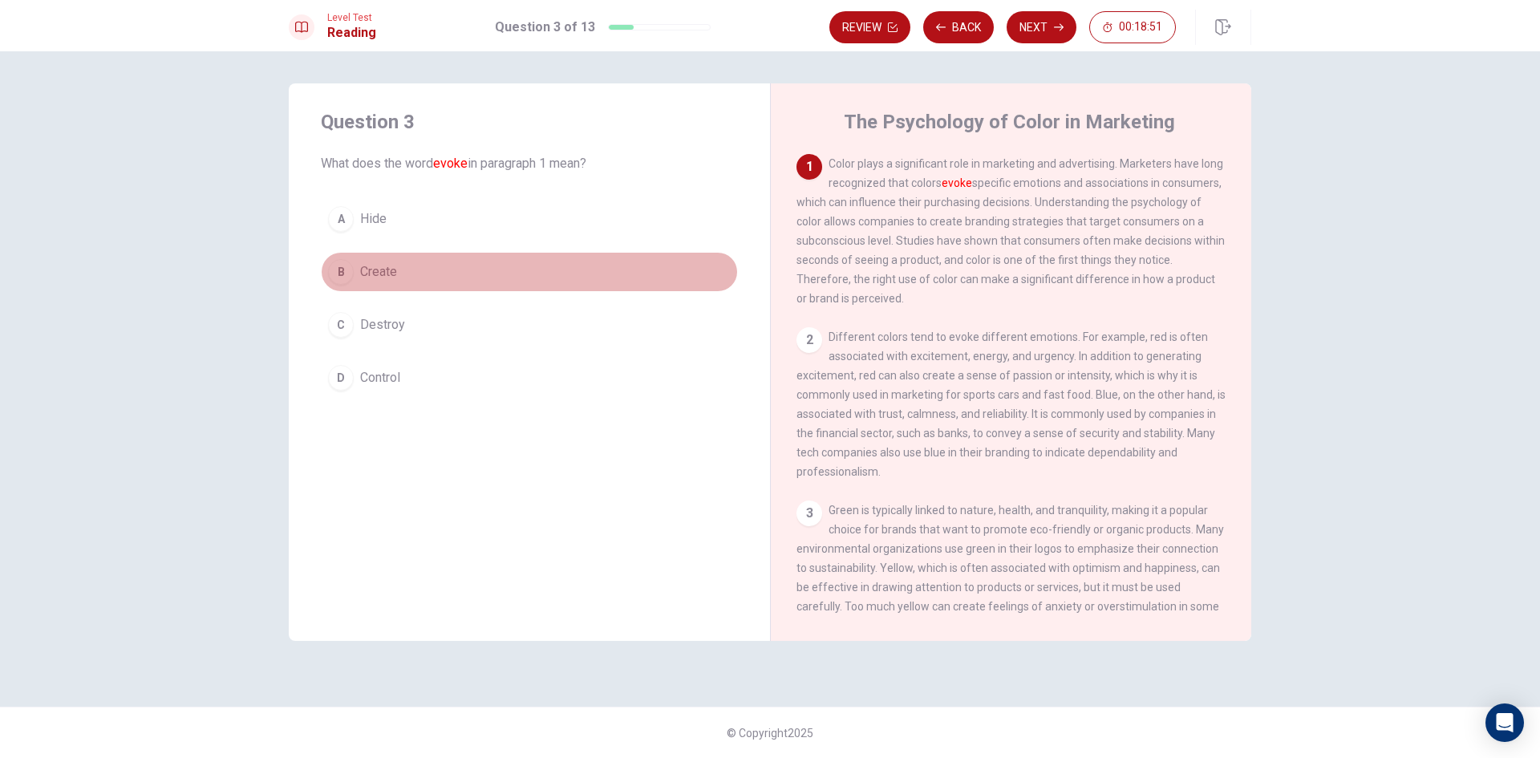
click at [406, 268] on button "B Create" at bounding box center [529, 272] width 417 height 40
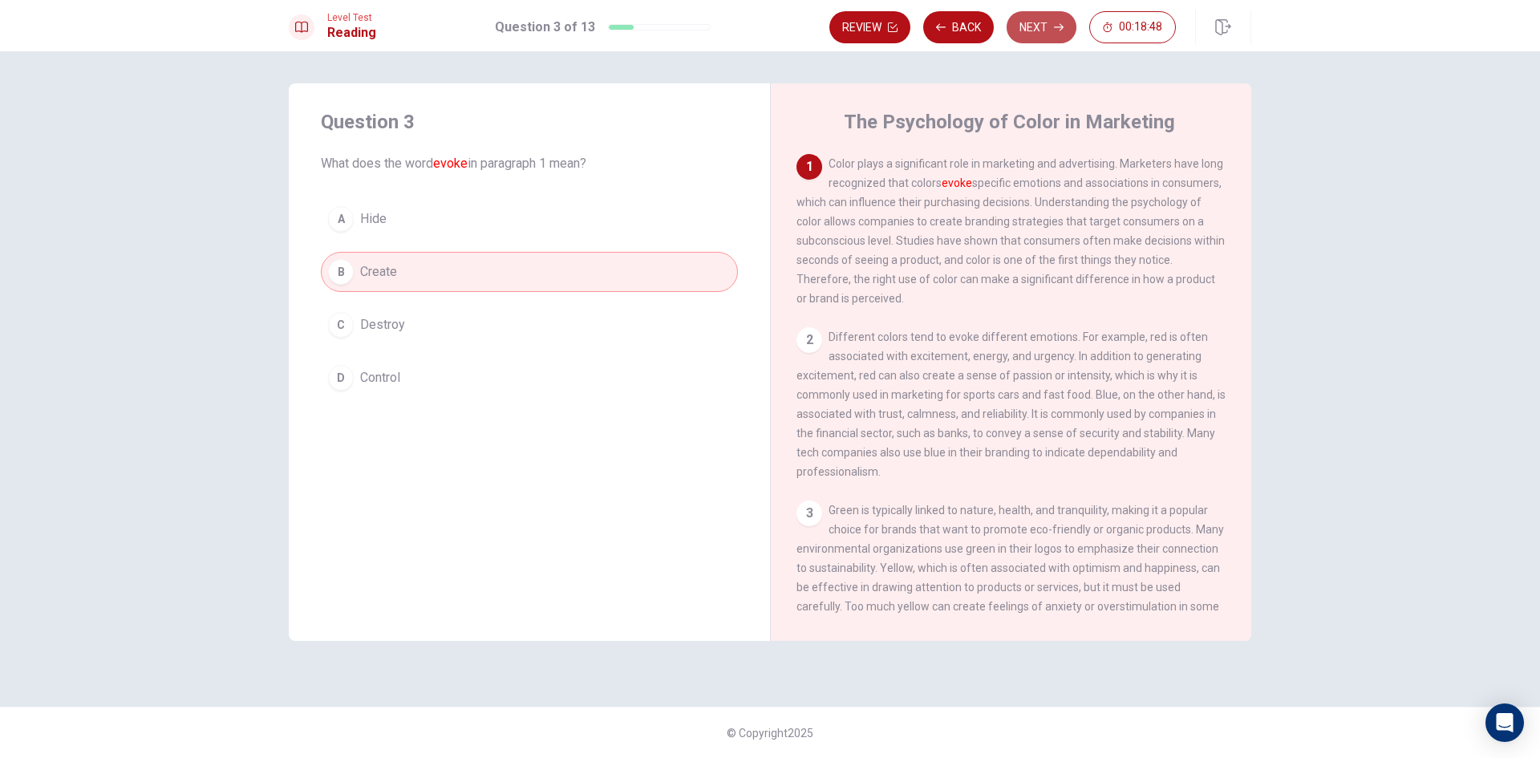
click at [1045, 26] on button "Next" at bounding box center [1042, 27] width 70 height 32
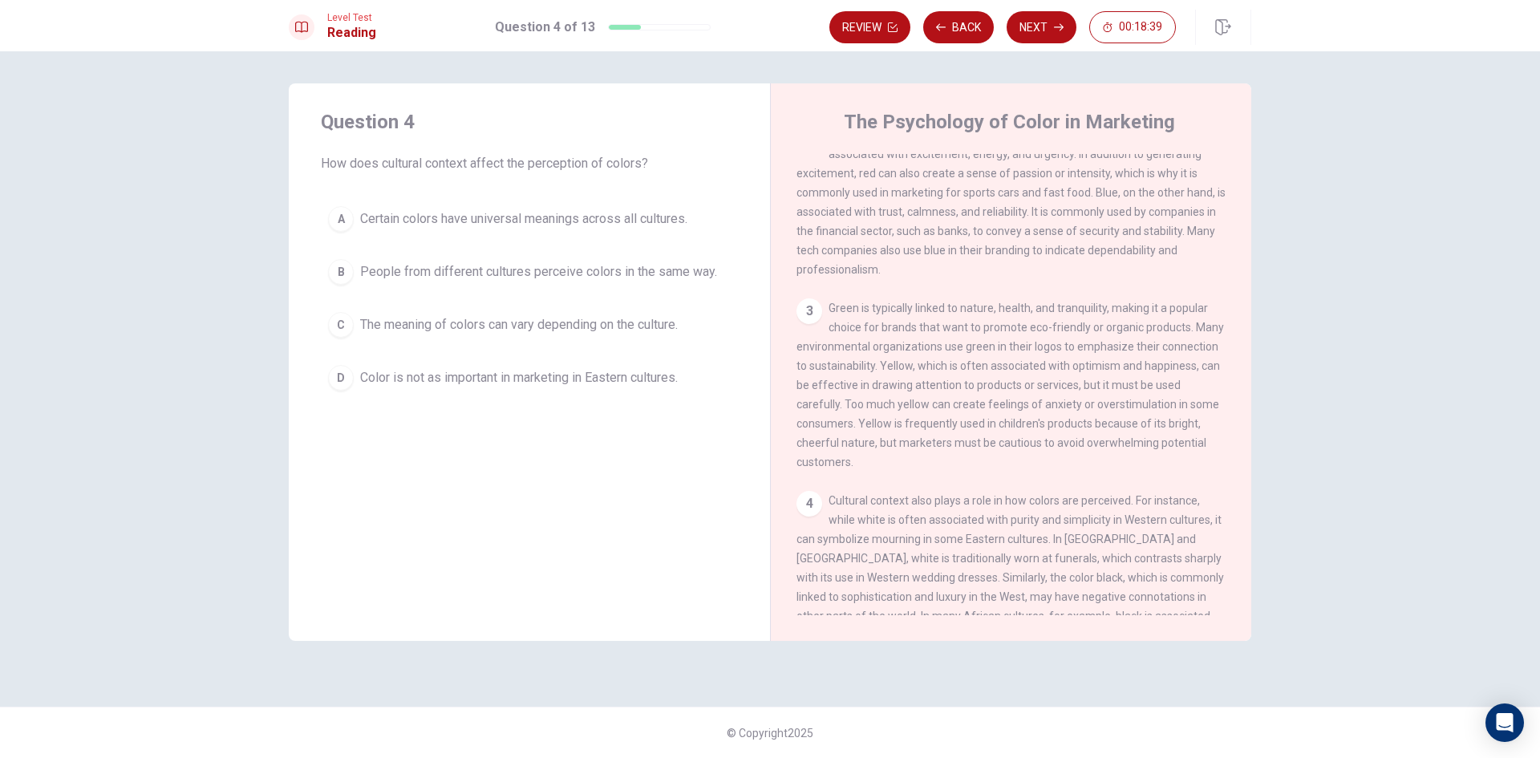
scroll to position [241, 0]
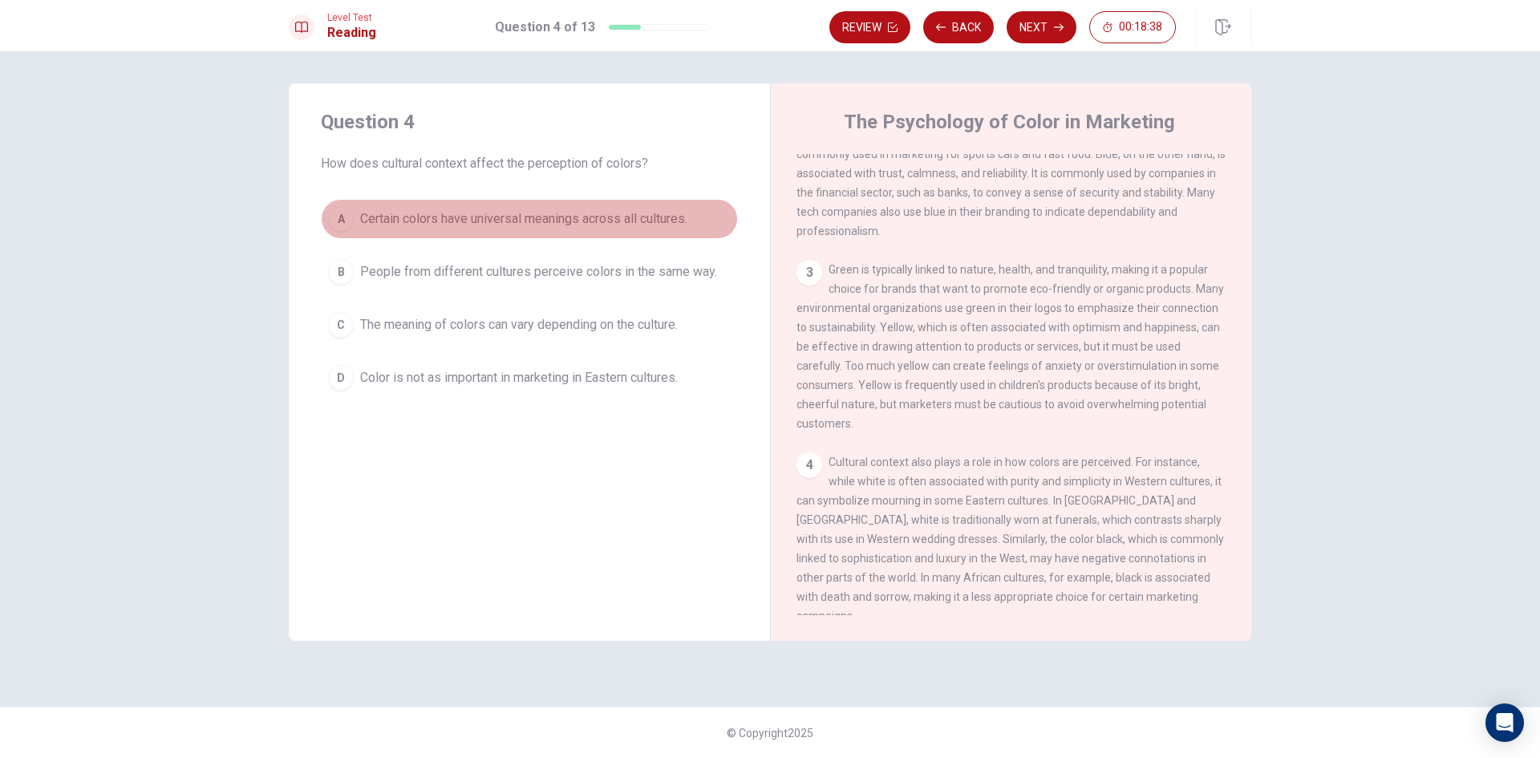
click at [674, 206] on button "A Certain colors have universal meanings across all cultures." at bounding box center [529, 219] width 417 height 40
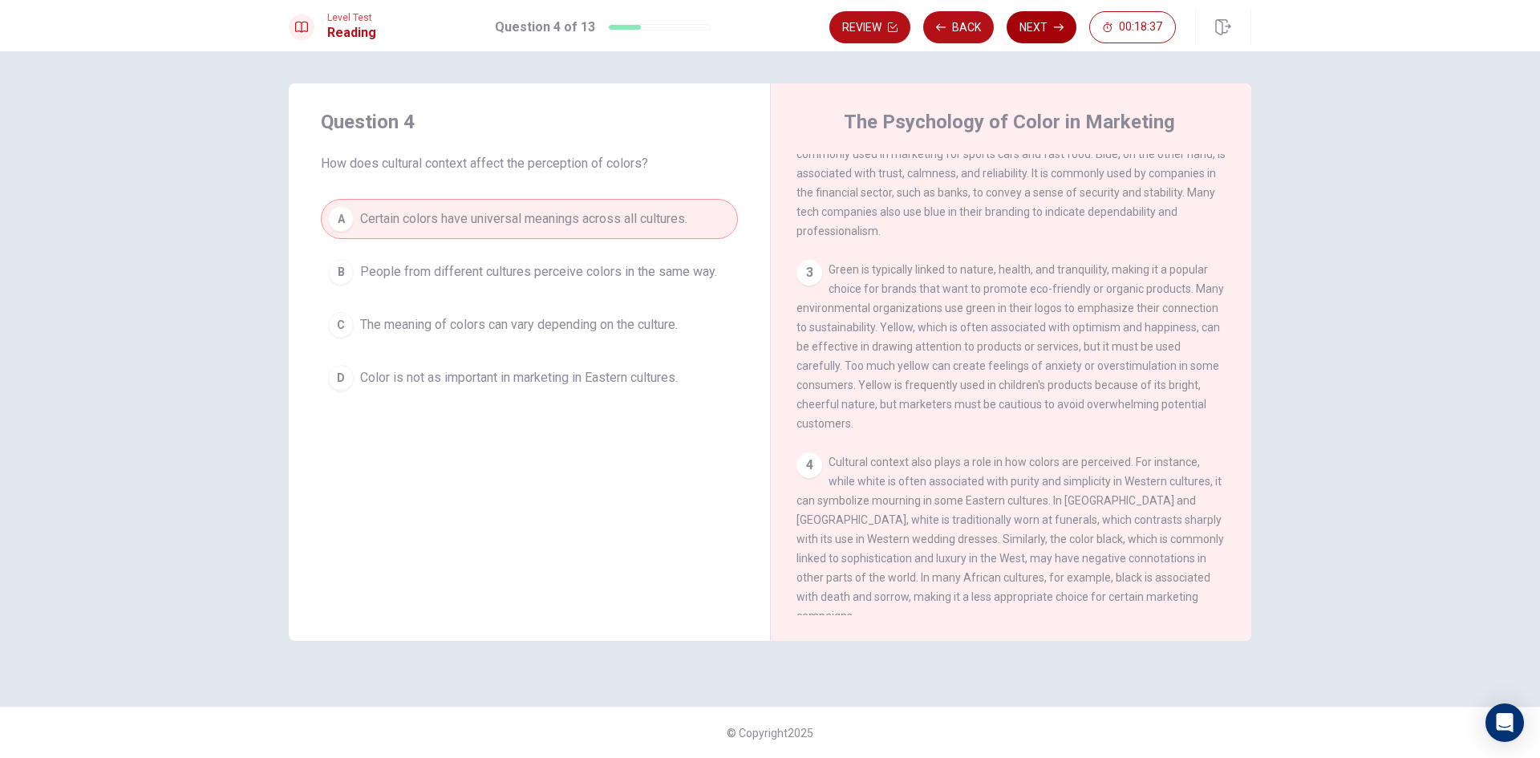
click at [1035, 19] on button "Next" at bounding box center [1042, 27] width 70 height 32
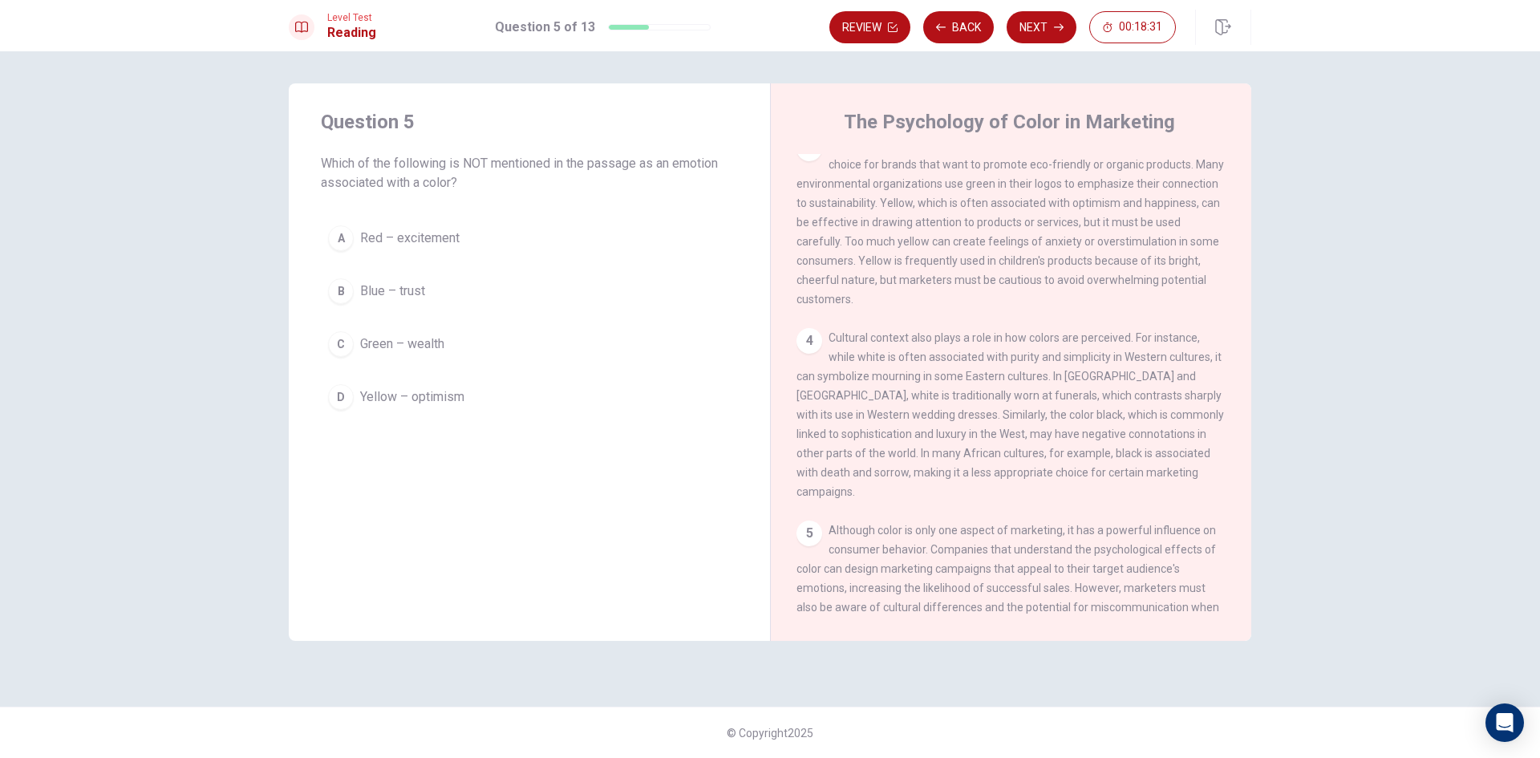
scroll to position [401, 0]
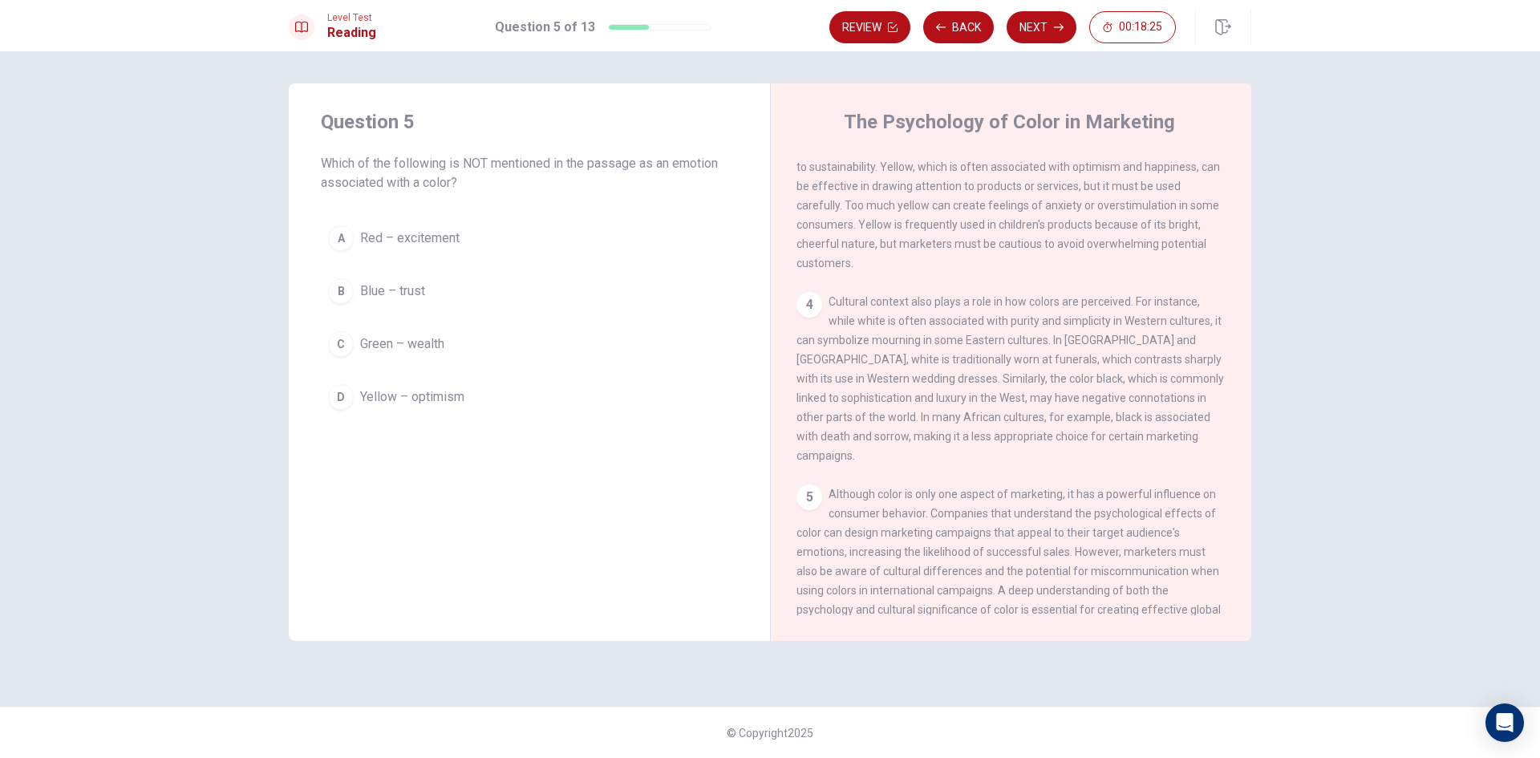
click at [582, 288] on button "B Blue – trust" at bounding box center [529, 291] width 417 height 40
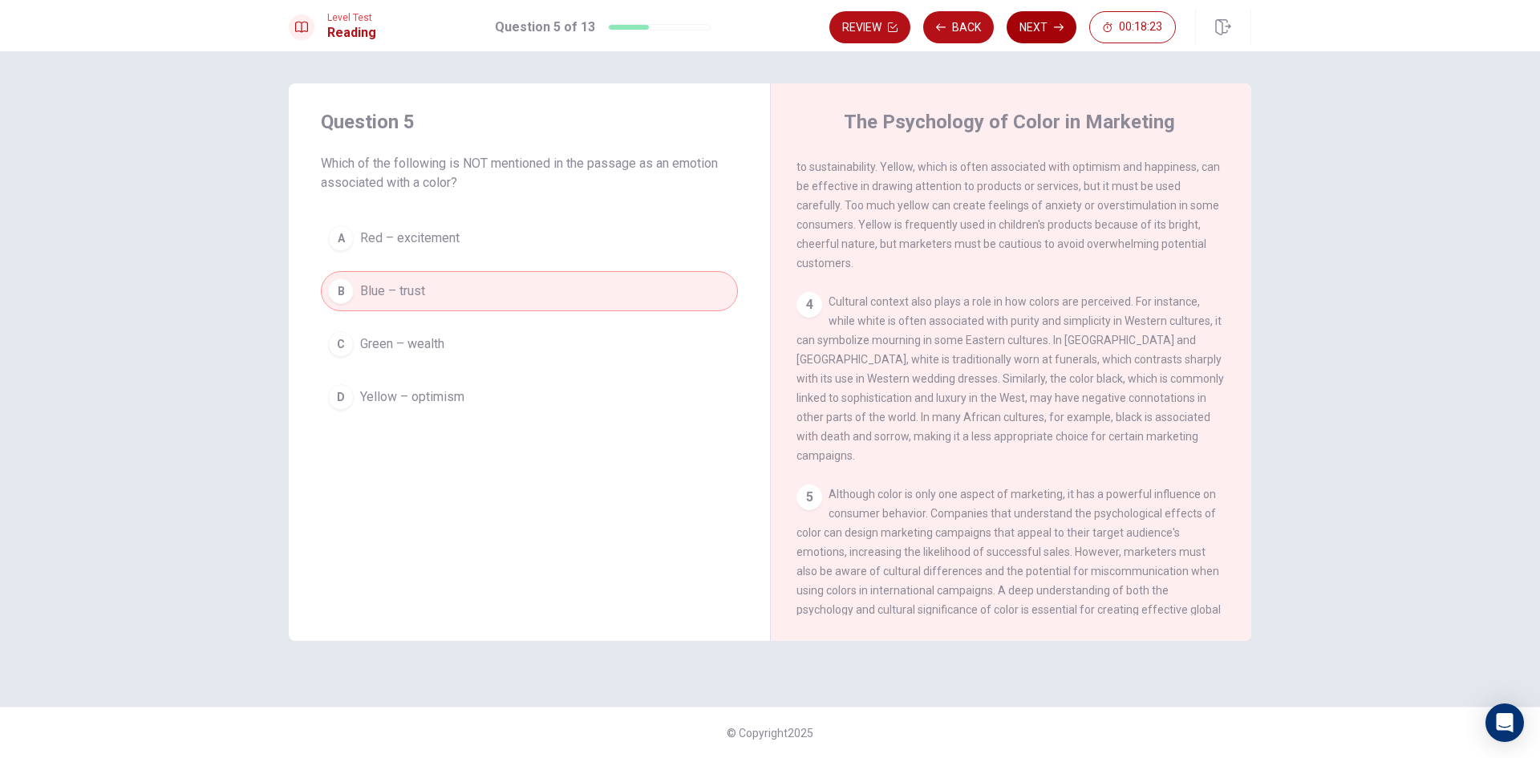
click at [1055, 16] on button "Next" at bounding box center [1042, 27] width 70 height 32
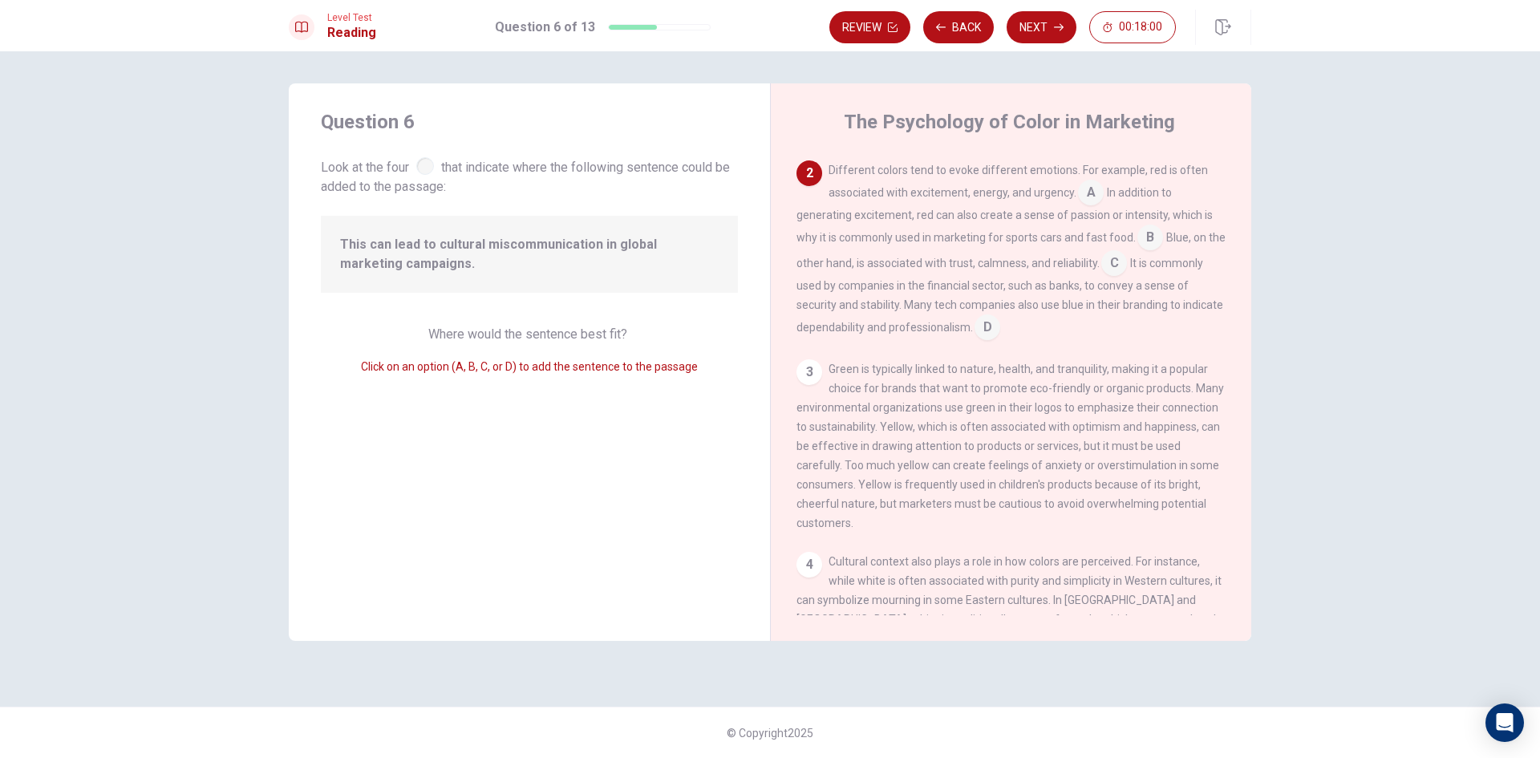
scroll to position [139, 0]
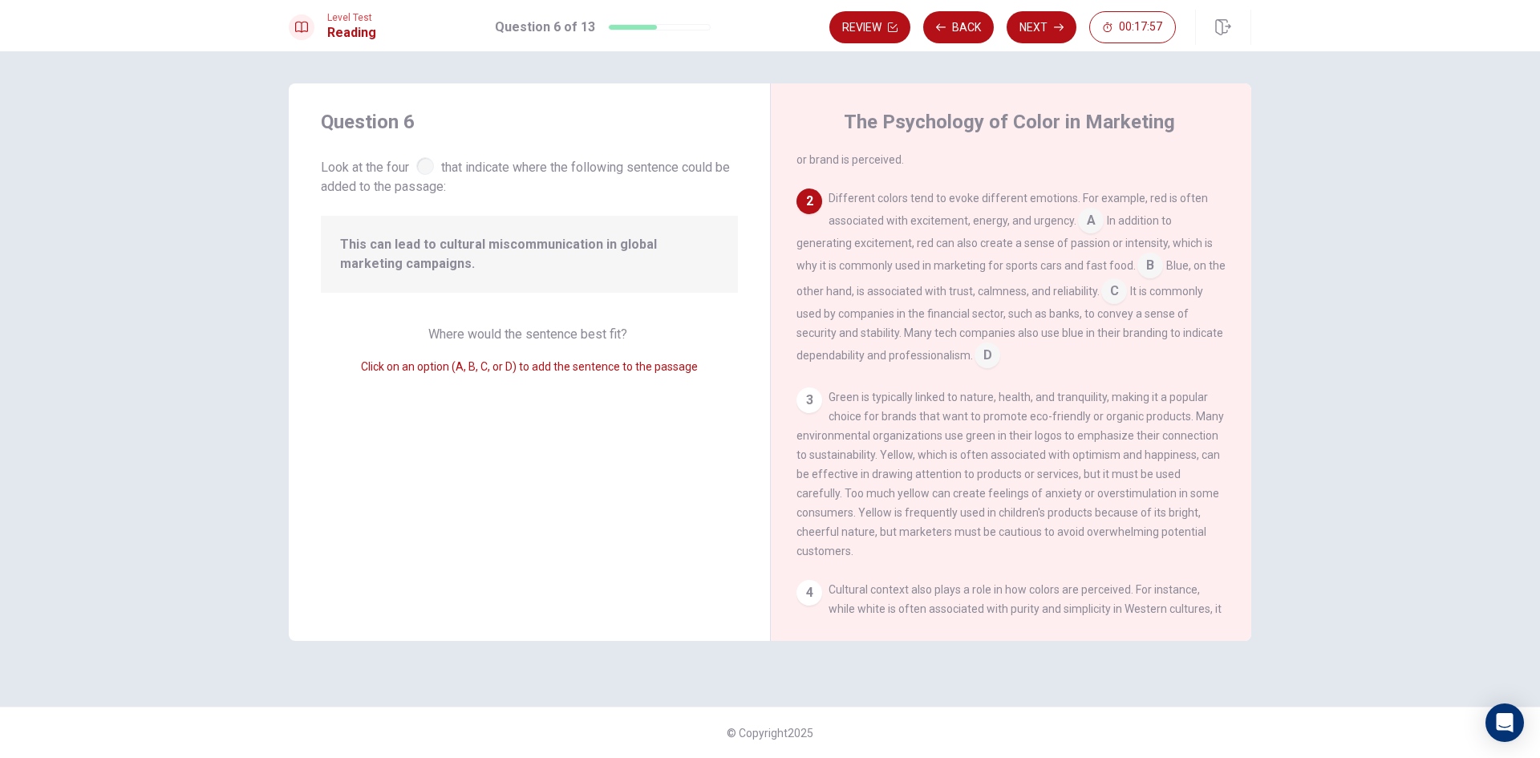
click at [1112, 243] on span "In addition to generating excitement, red can also create a sense of passion or…" at bounding box center [1005, 243] width 416 height 58
click at [1078, 205] on span "Different colors tend to evoke different emotions. For example, red is often as…" at bounding box center [1018, 209] width 379 height 35
click at [1087, 220] on input at bounding box center [1091, 222] width 26 height 26
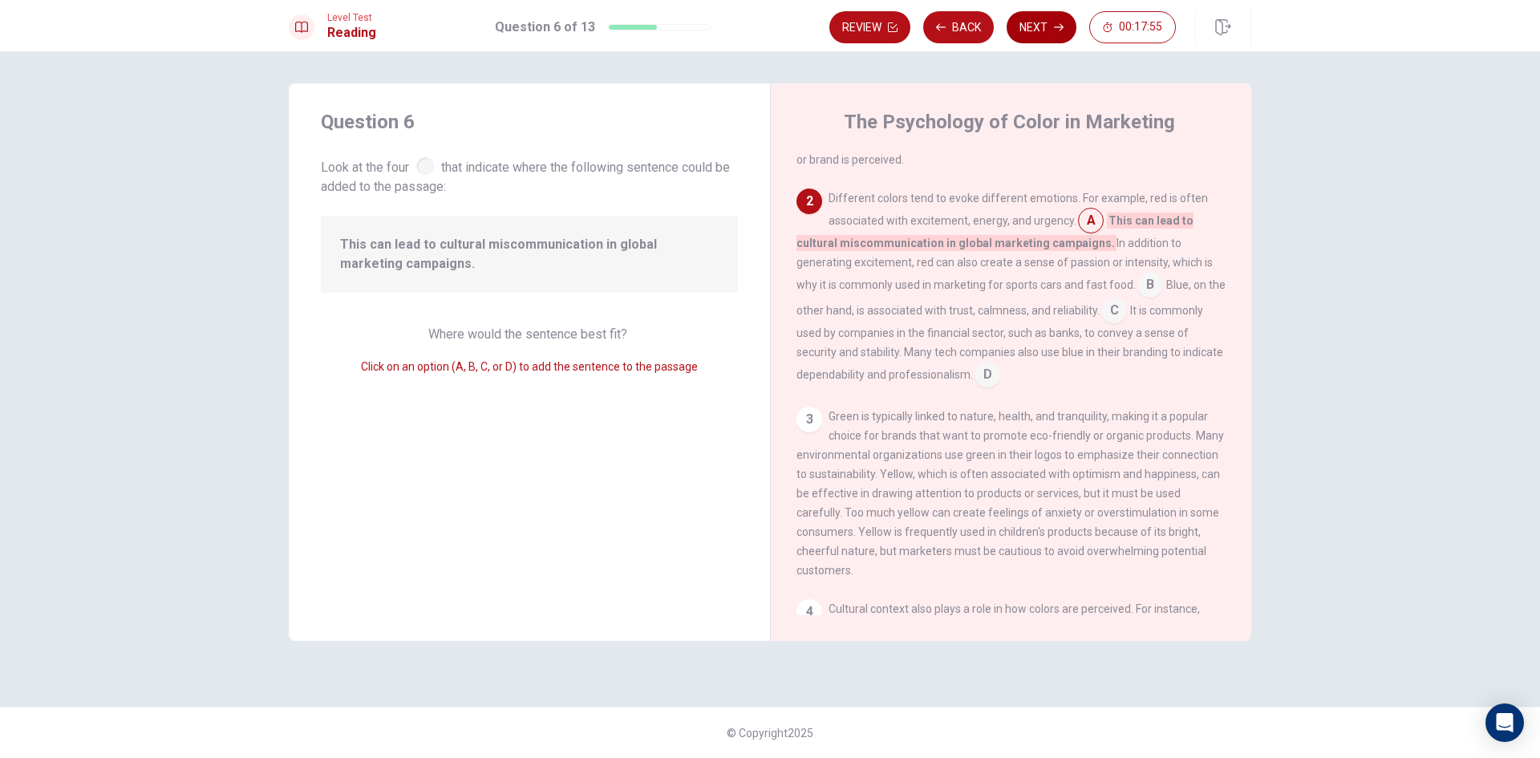
click at [1022, 14] on button "Next" at bounding box center [1042, 27] width 70 height 32
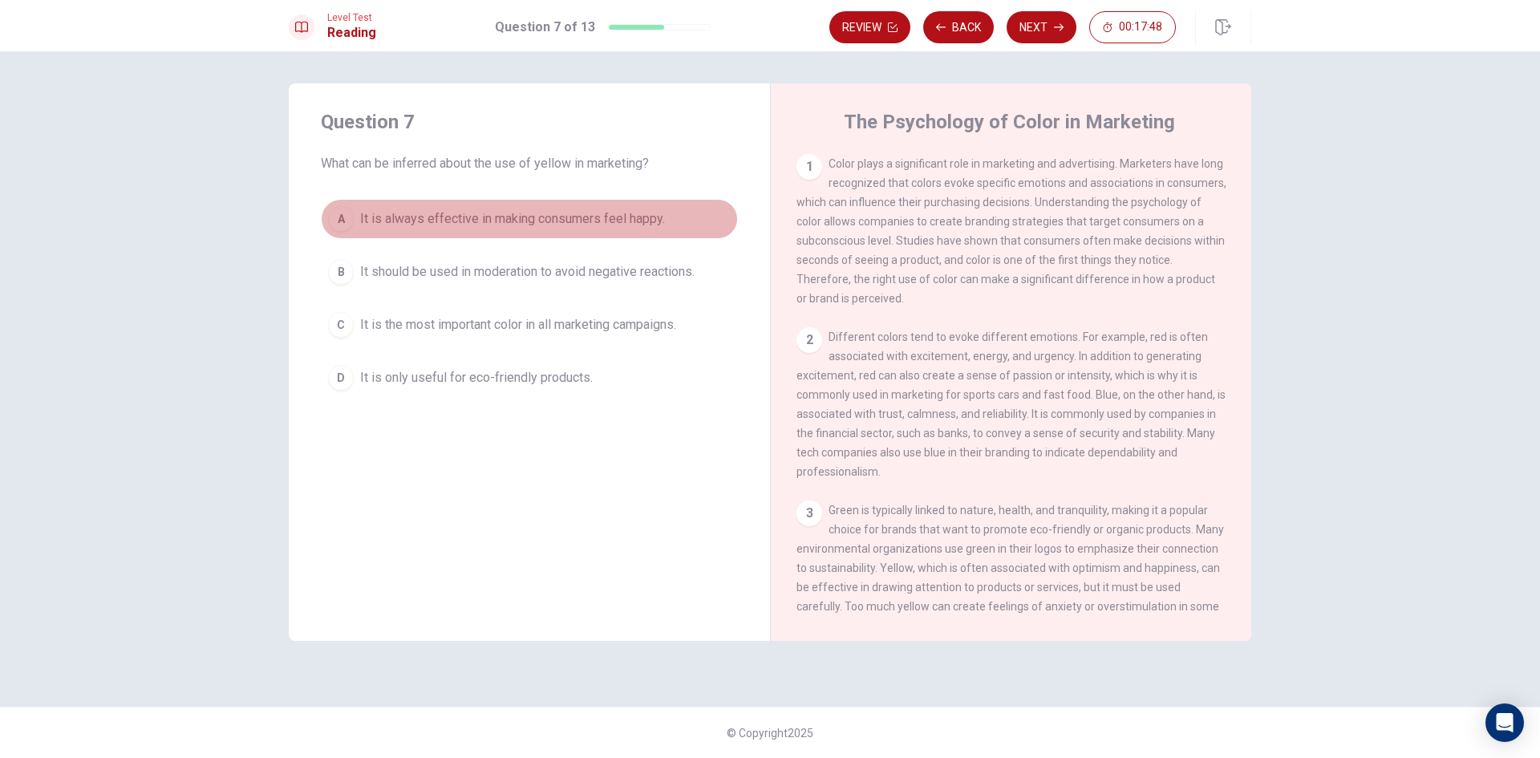
drag, startPoint x: 663, startPoint y: 217, endPoint x: 672, endPoint y: 214, distance: 10.1
click at [662, 217] on span "It is always effective in making consumers feel happy." at bounding box center [512, 218] width 305 height 19
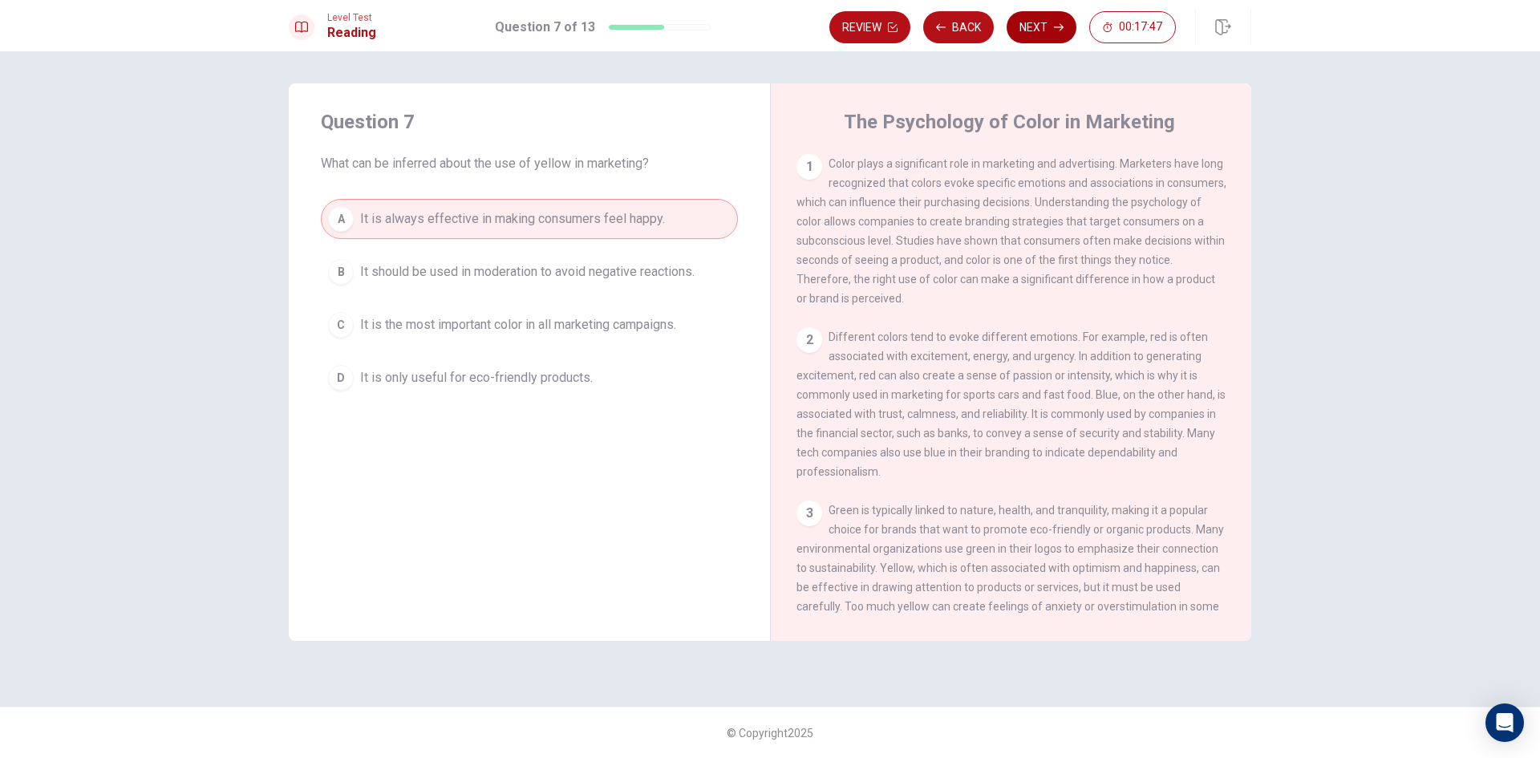
click at [1032, 22] on button "Next" at bounding box center [1042, 27] width 70 height 32
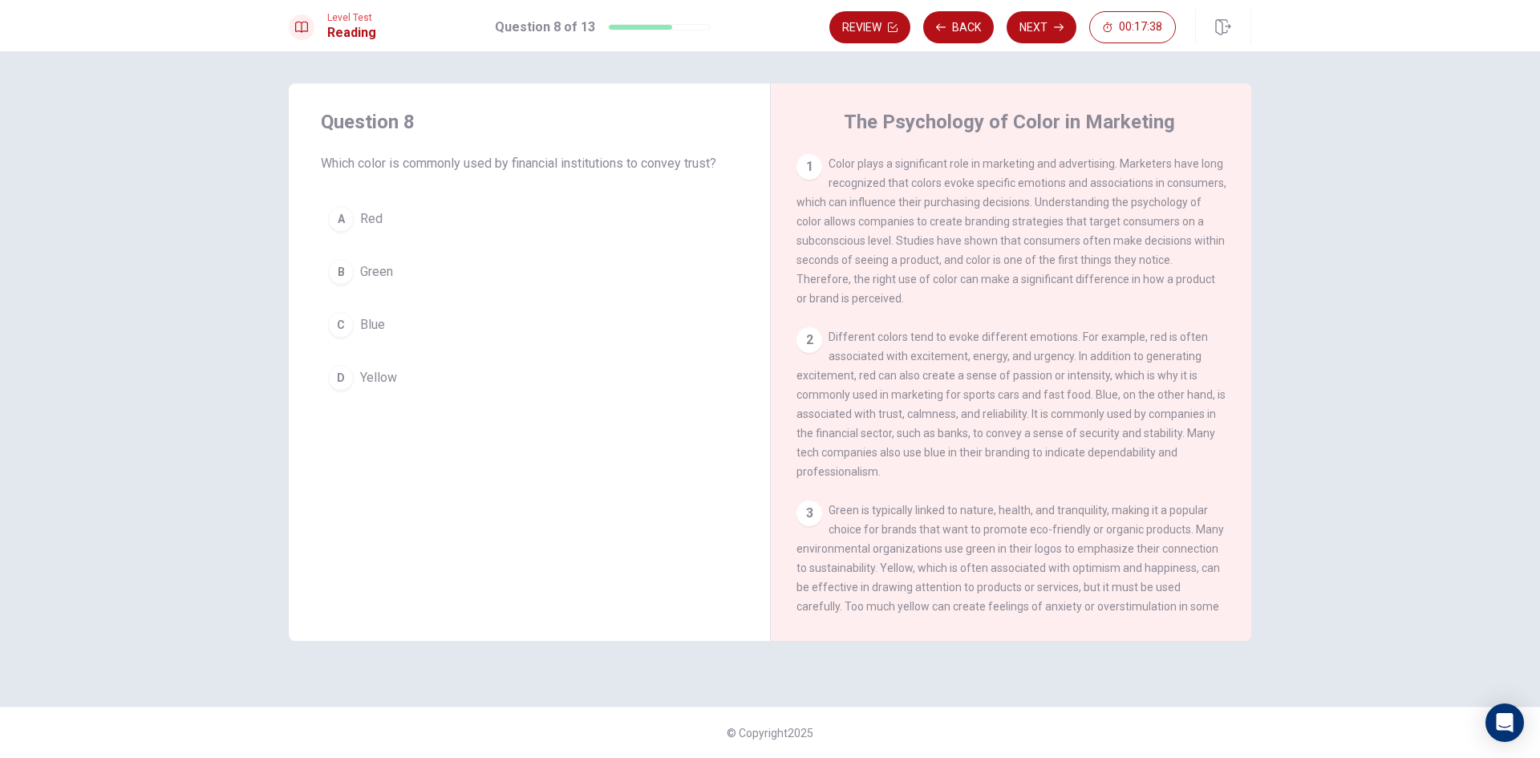
click at [458, 314] on button "C Blue" at bounding box center [529, 325] width 417 height 40
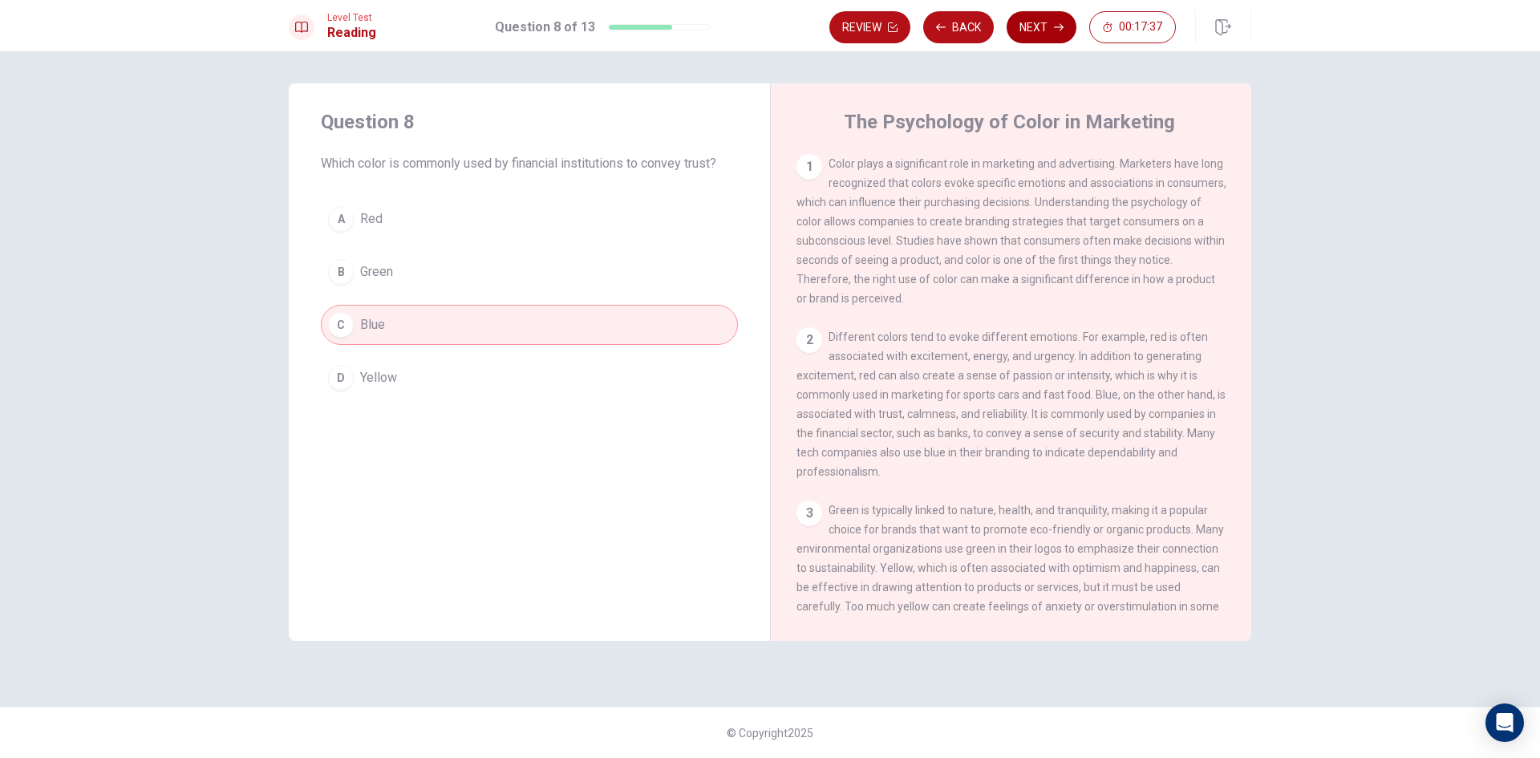
click at [1057, 16] on button "Next" at bounding box center [1042, 27] width 70 height 32
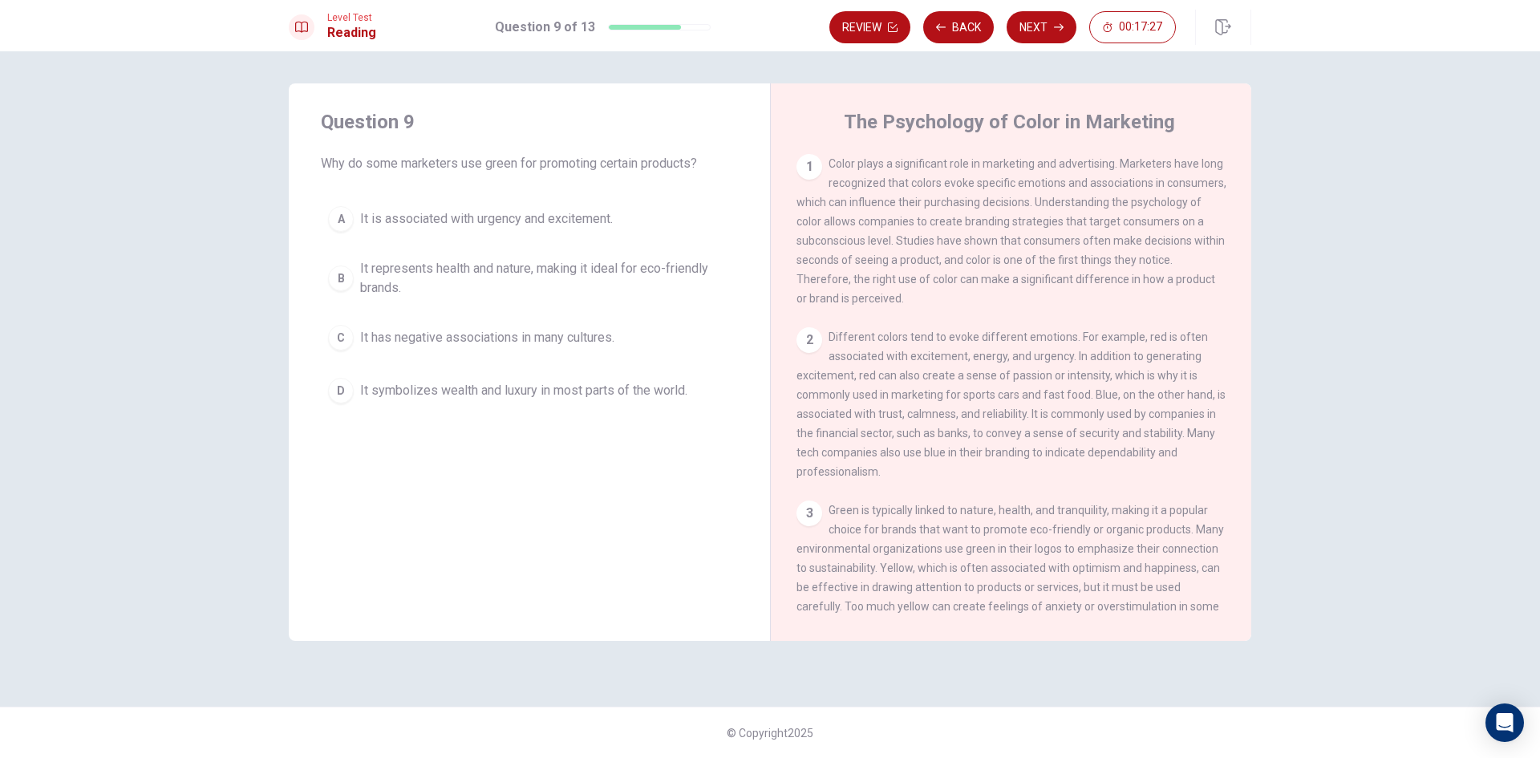
click at [571, 211] on span "It is associated with urgency and excitement." at bounding box center [486, 218] width 253 height 19
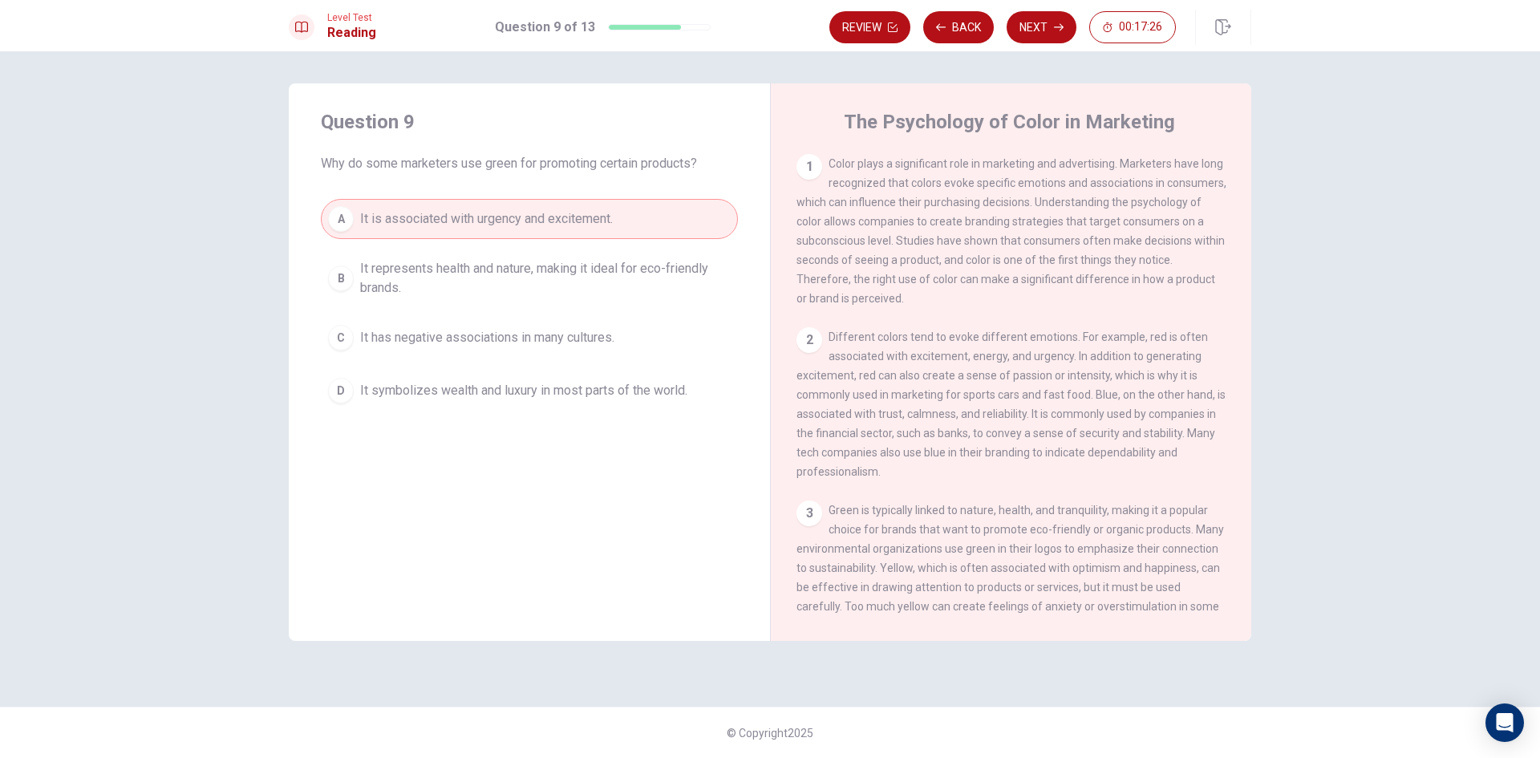
click at [582, 256] on button "B It represents health and nature, making it ideal for eco-friendly brands." at bounding box center [529, 278] width 417 height 53
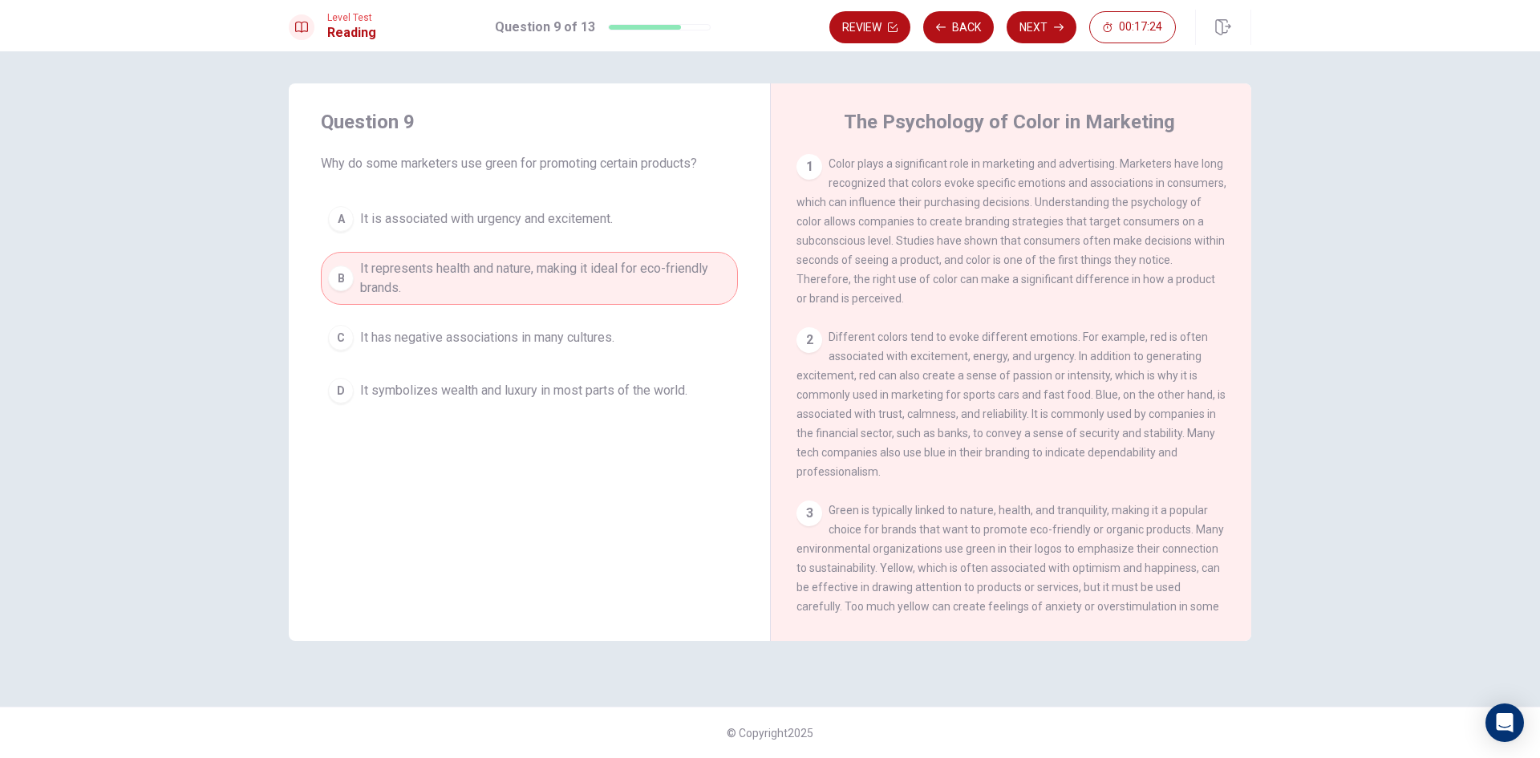
click at [564, 389] on span "It symbolizes wealth and luxury in most parts of the world." at bounding box center [523, 390] width 327 height 19
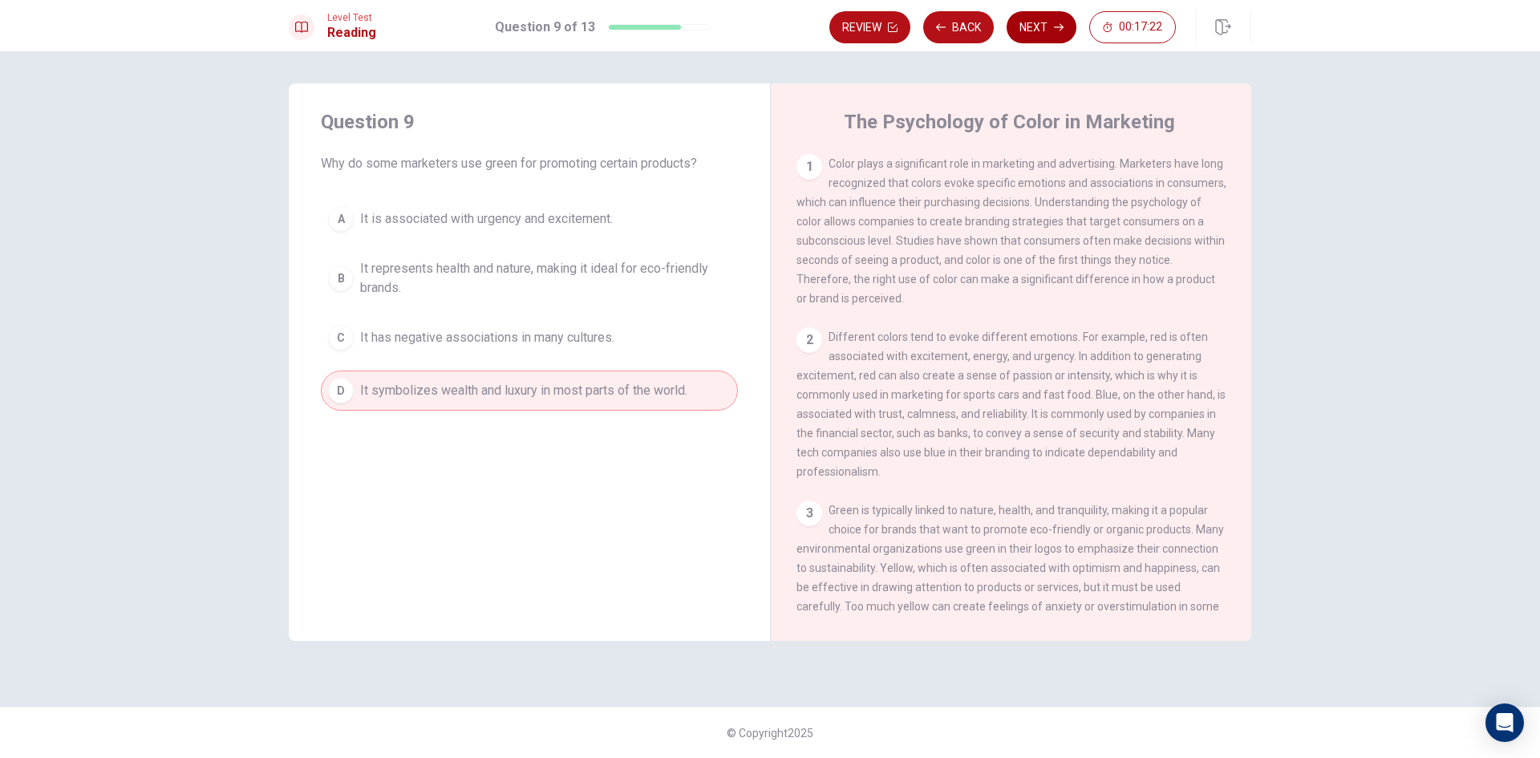
click at [1041, 32] on button "Next" at bounding box center [1042, 27] width 70 height 32
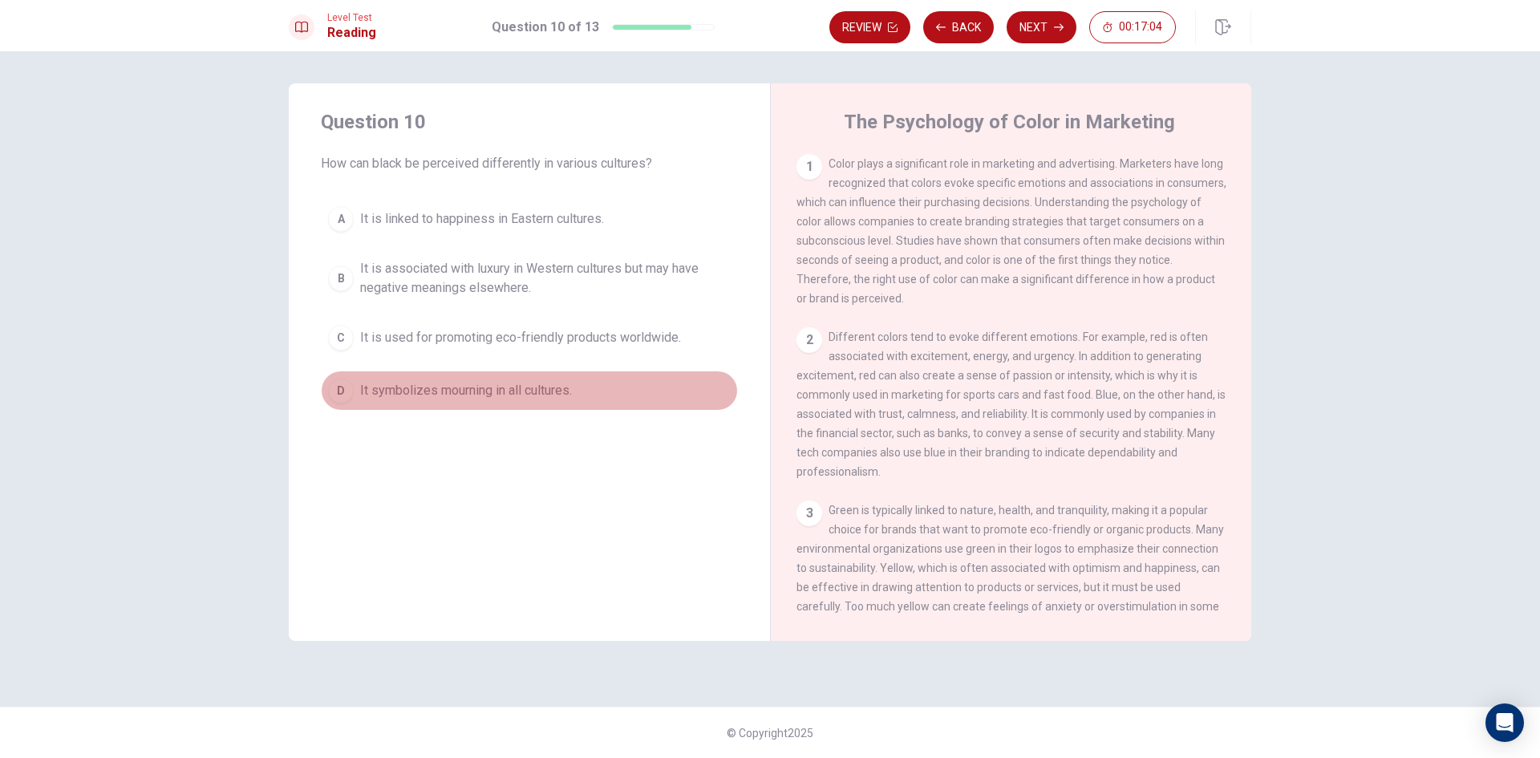
click at [546, 396] on span "It symbolizes mourning in all cultures." at bounding box center [466, 390] width 212 height 19
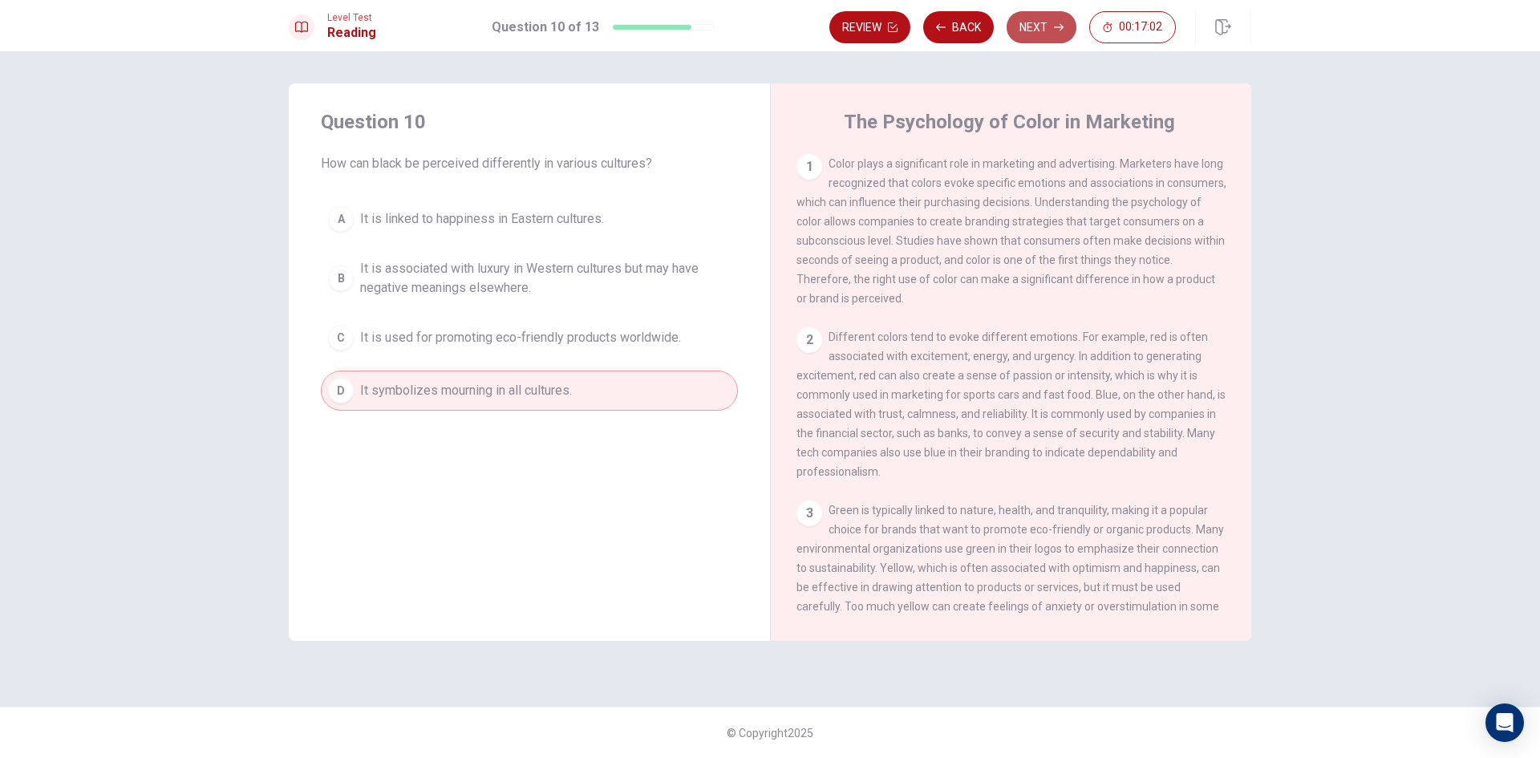
click at [1044, 36] on button "Next" at bounding box center [1042, 27] width 70 height 32
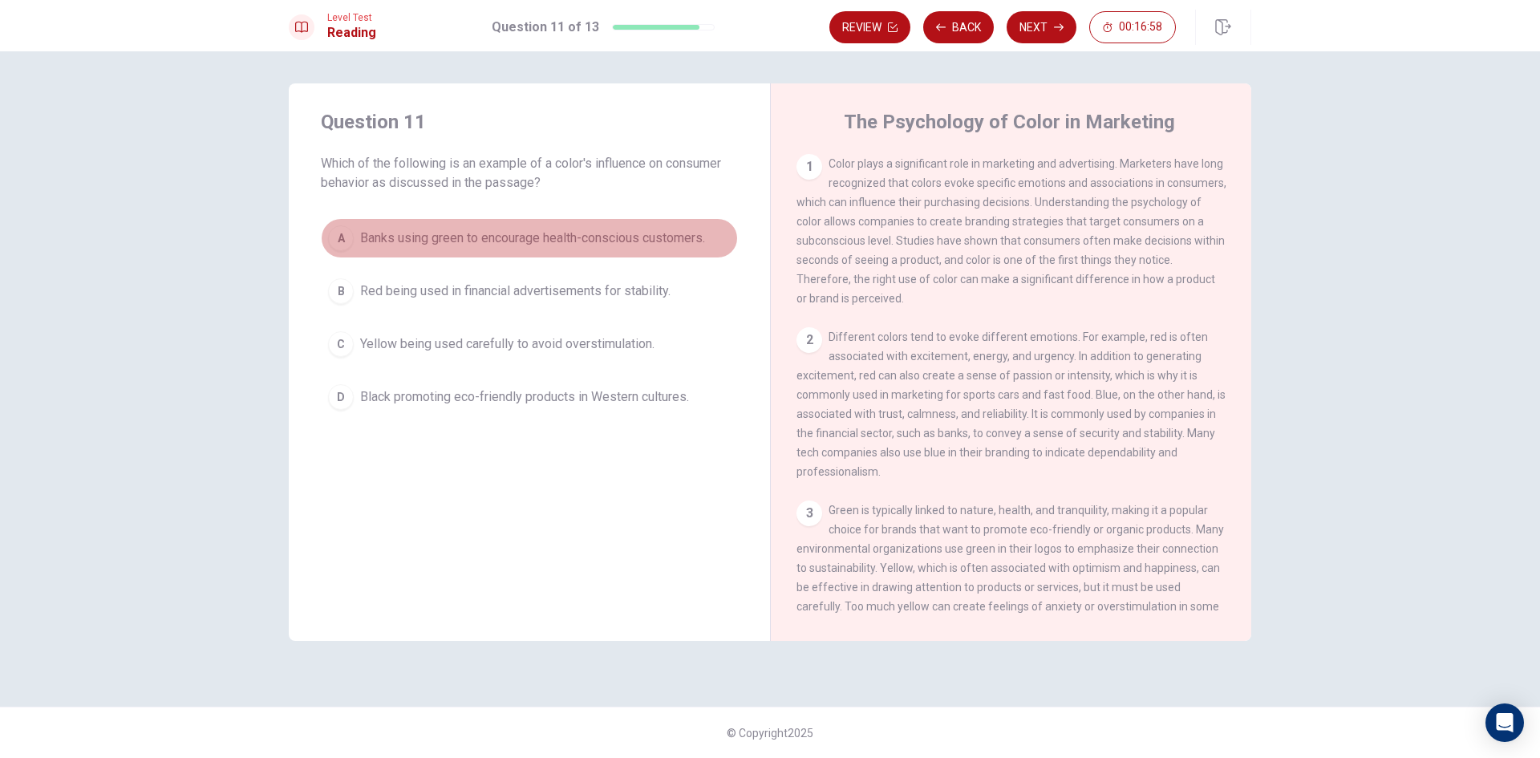
click at [452, 246] on span "Banks using green to encourage health-conscious customers." at bounding box center [532, 238] width 345 height 19
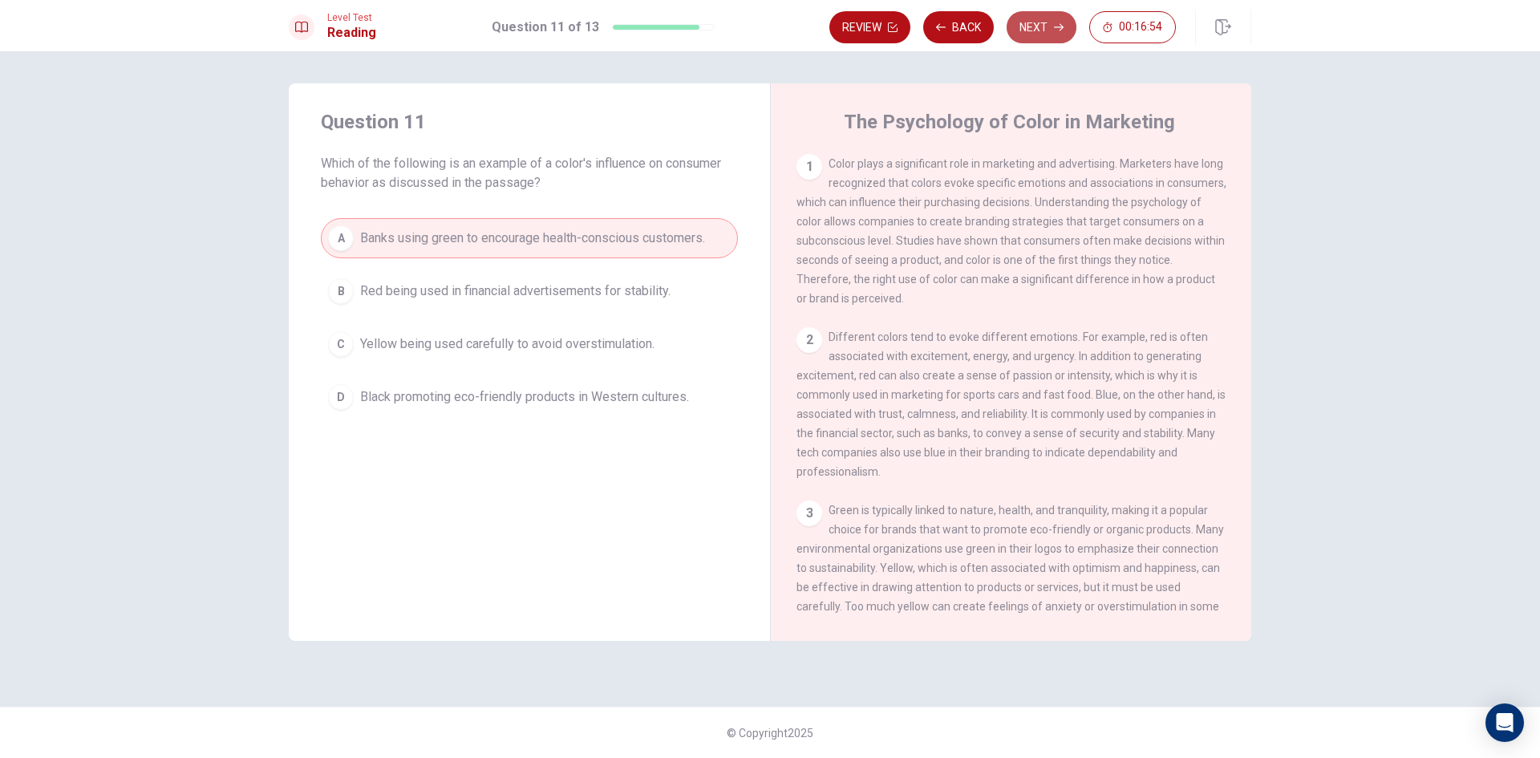
click at [1032, 15] on button "Next" at bounding box center [1042, 27] width 70 height 32
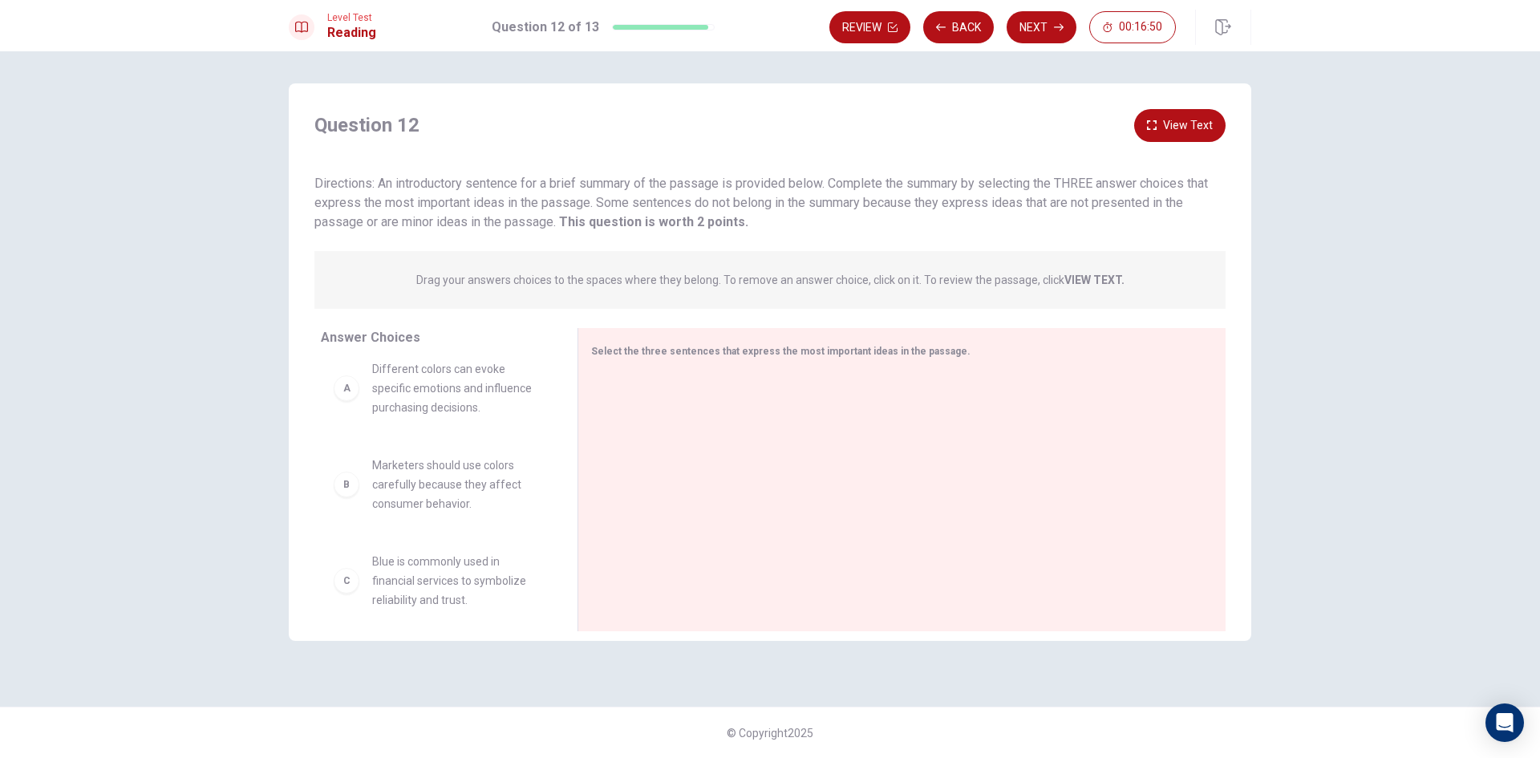
scroll to position [0, 0]
drag, startPoint x: 466, startPoint y: 420, endPoint x: 720, endPoint y: 422, distance: 253.5
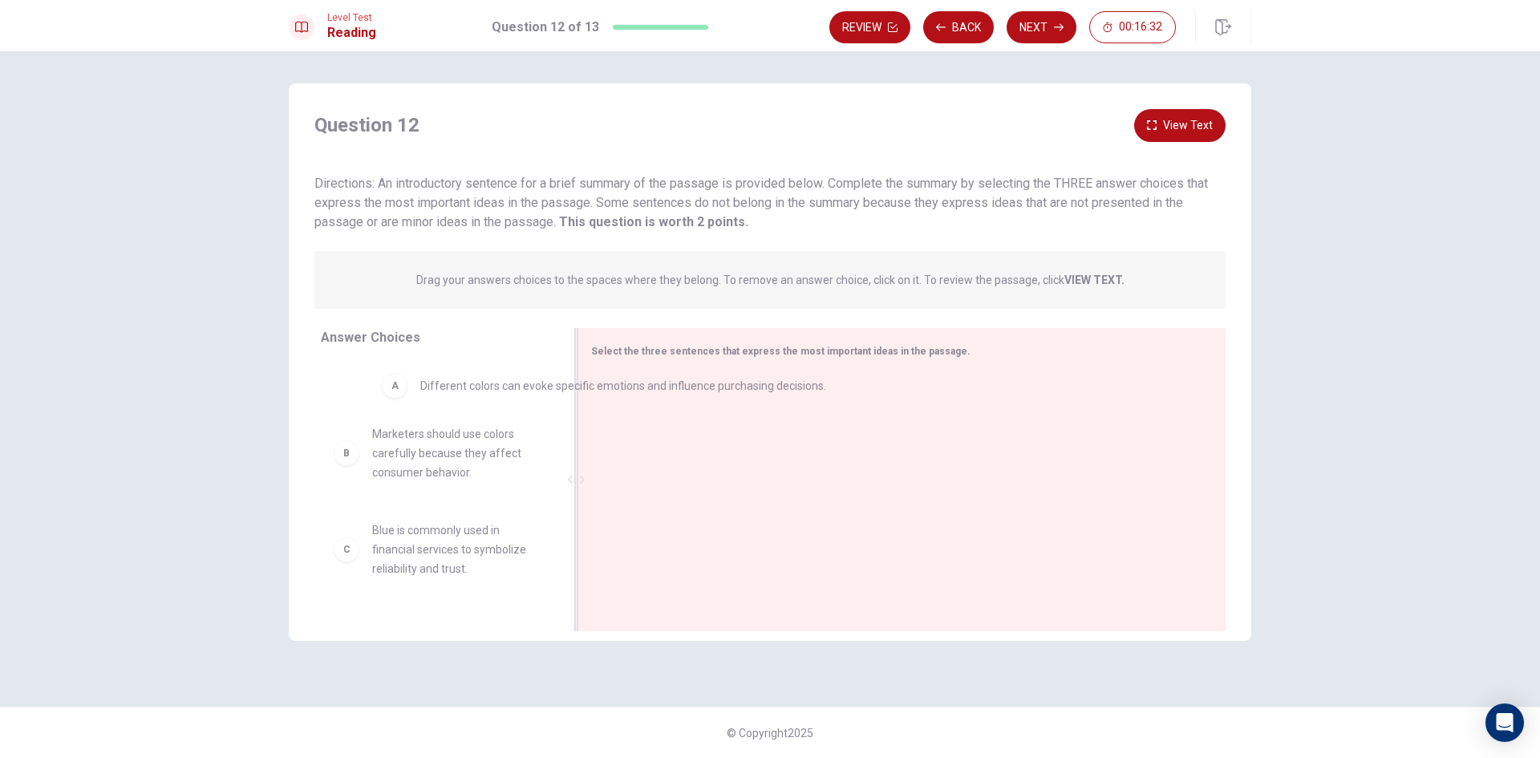
drag, startPoint x: 663, startPoint y: 401, endPoint x: 435, endPoint y: 388, distance: 229.0
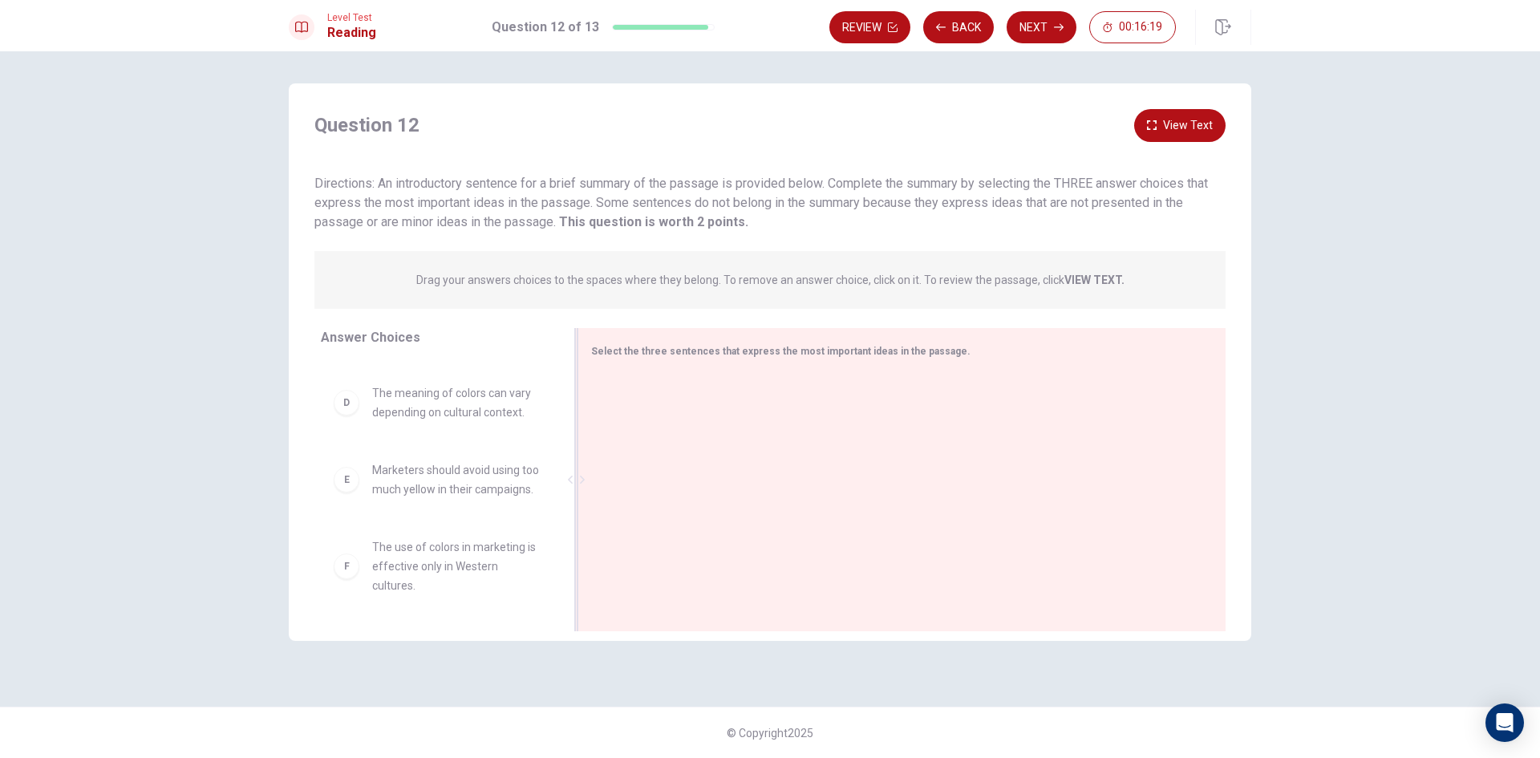
scroll to position [298, 0]
click at [660, 351] on span "Select the three sentences that express the most important ideas in the passage." at bounding box center [780, 351] width 379 height 11
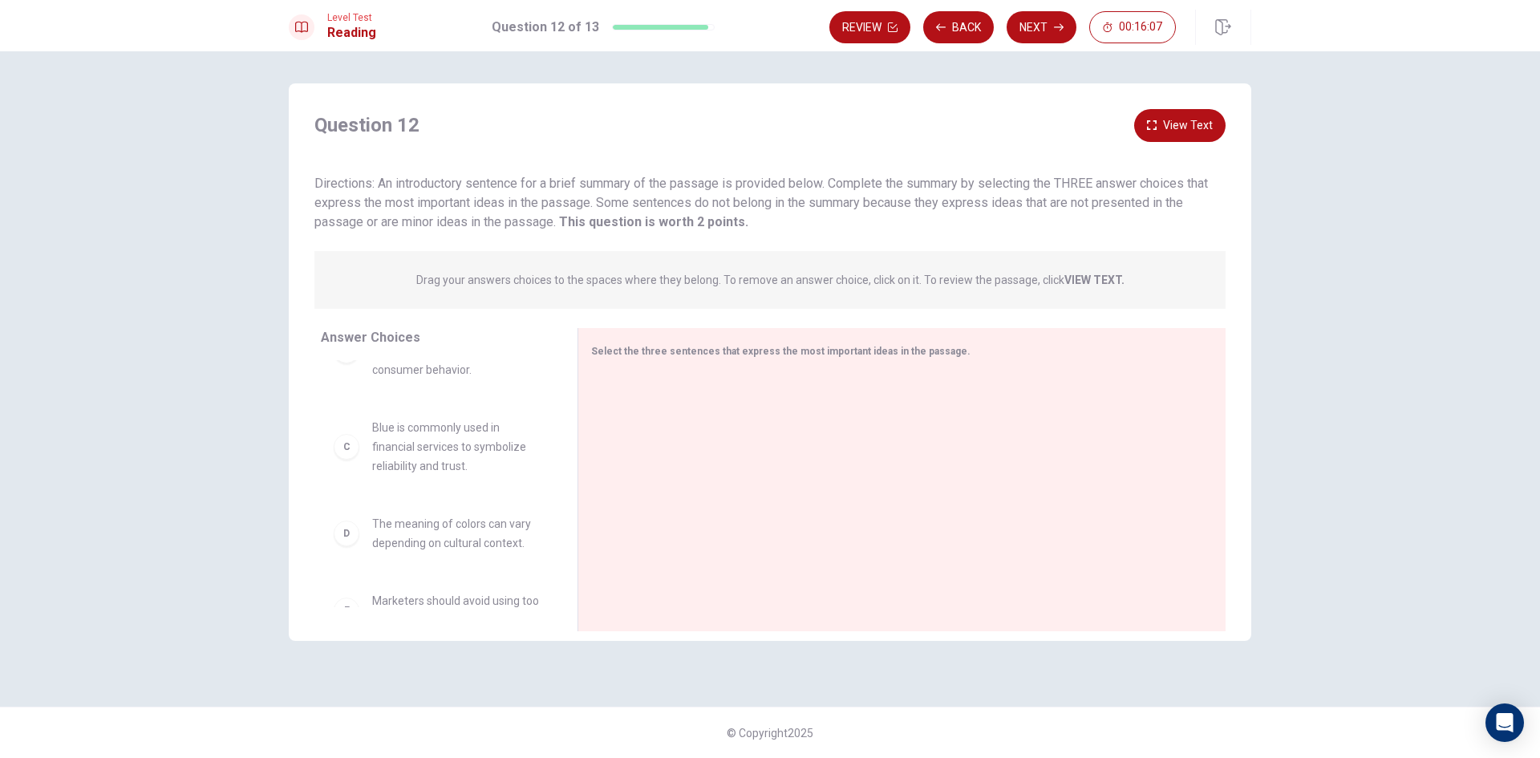
scroll to position [0, 0]
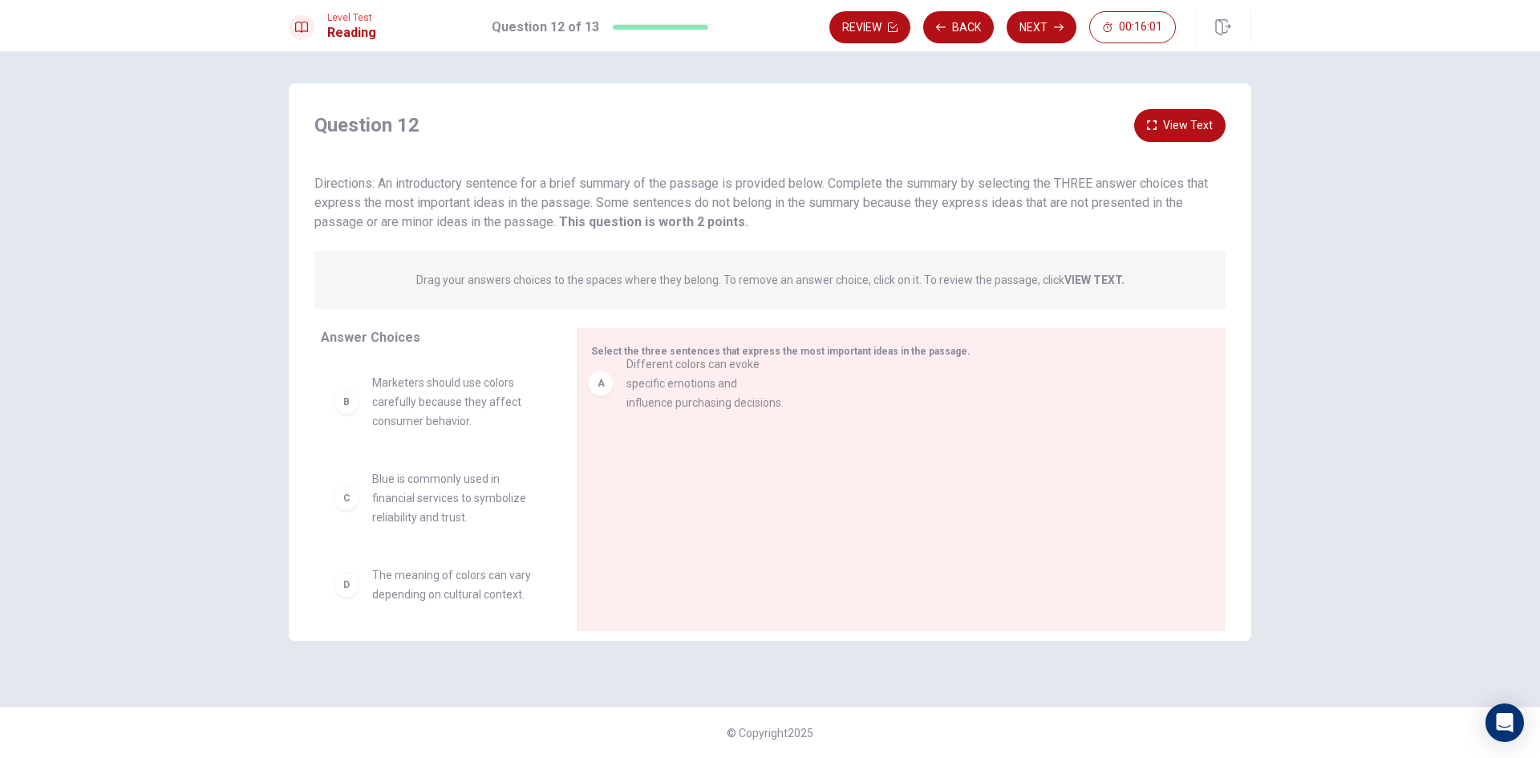
drag, startPoint x: 466, startPoint y: 405, endPoint x: 725, endPoint y: 388, distance: 259.7
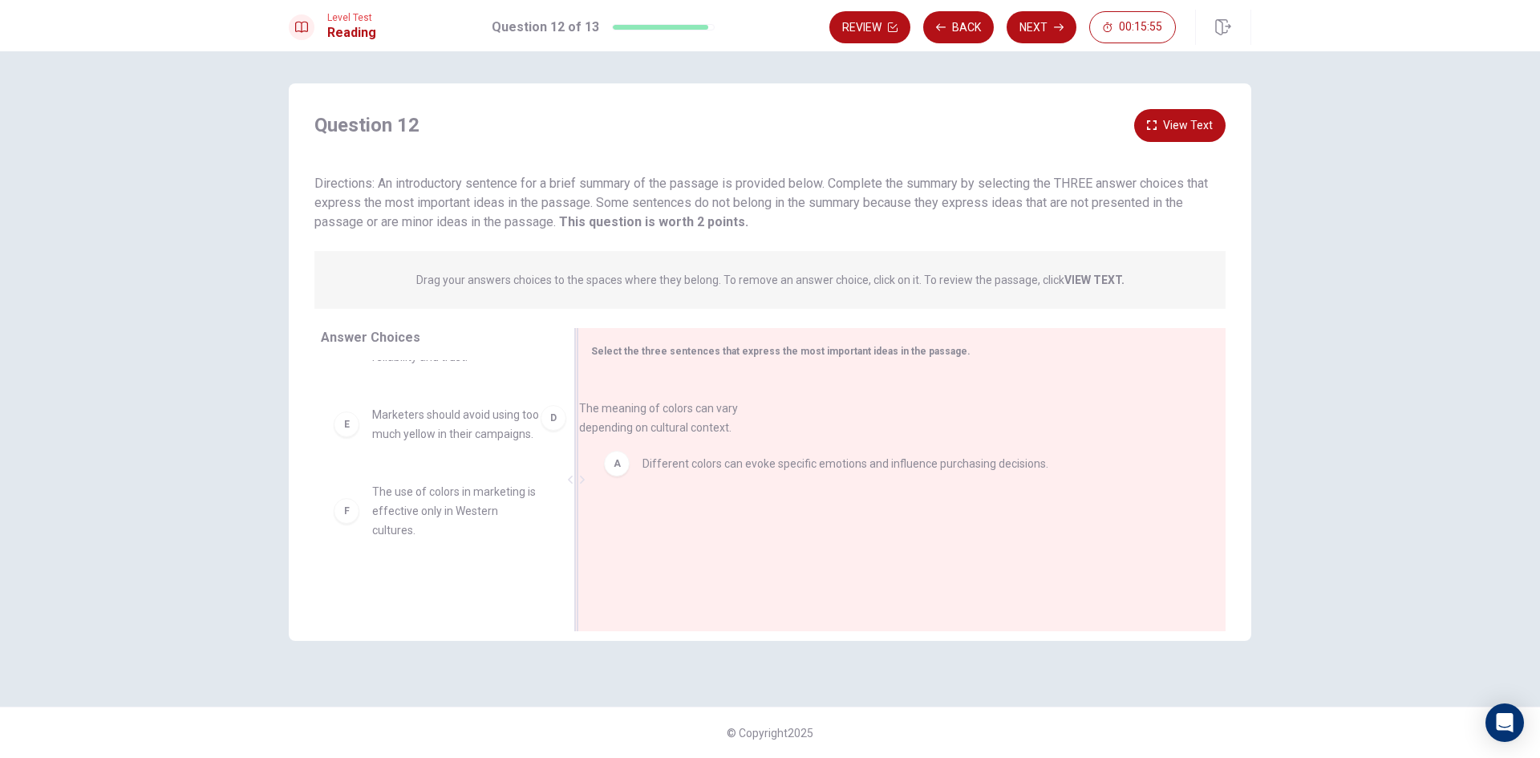
drag, startPoint x: 489, startPoint y: 432, endPoint x: 707, endPoint y: 427, distance: 217.5
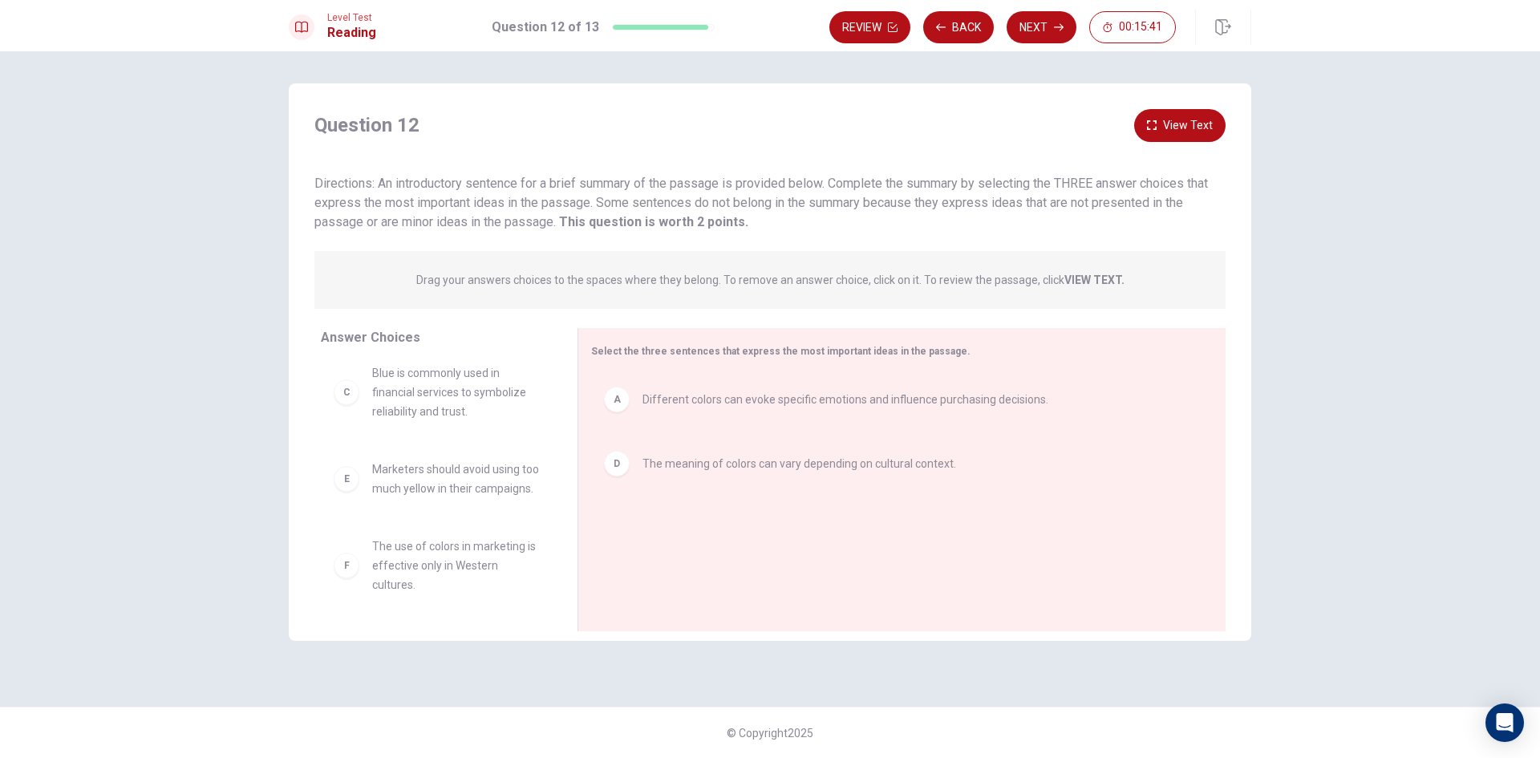
scroll to position [125, 0]
drag, startPoint x: 473, startPoint y: 558, endPoint x: 704, endPoint y: 554, distance: 230.3
click at [1050, 26] on button "Next" at bounding box center [1042, 27] width 70 height 32
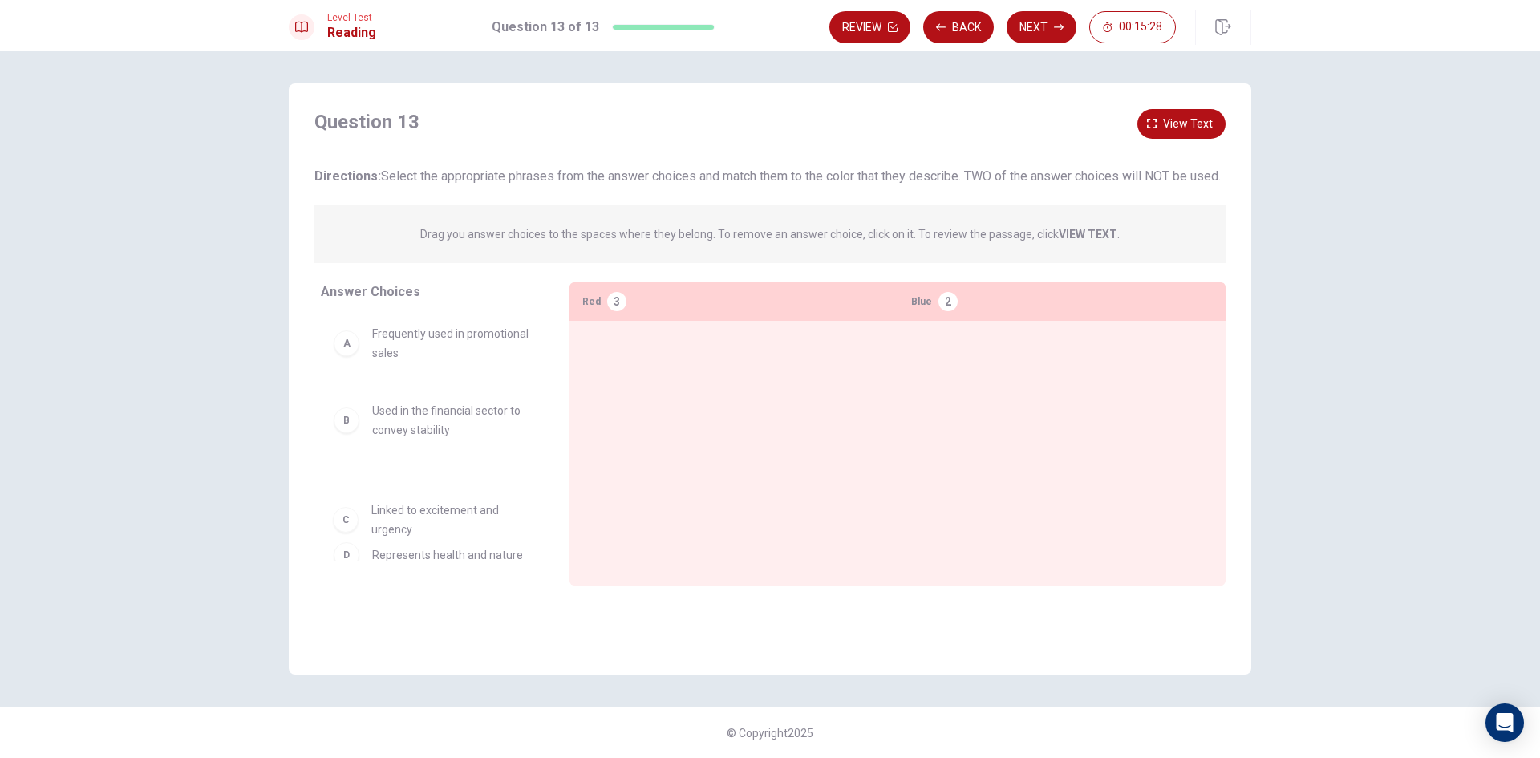
scroll to position [6, 0]
drag, startPoint x: 476, startPoint y: 527, endPoint x: 727, endPoint y: 378, distance: 292.1
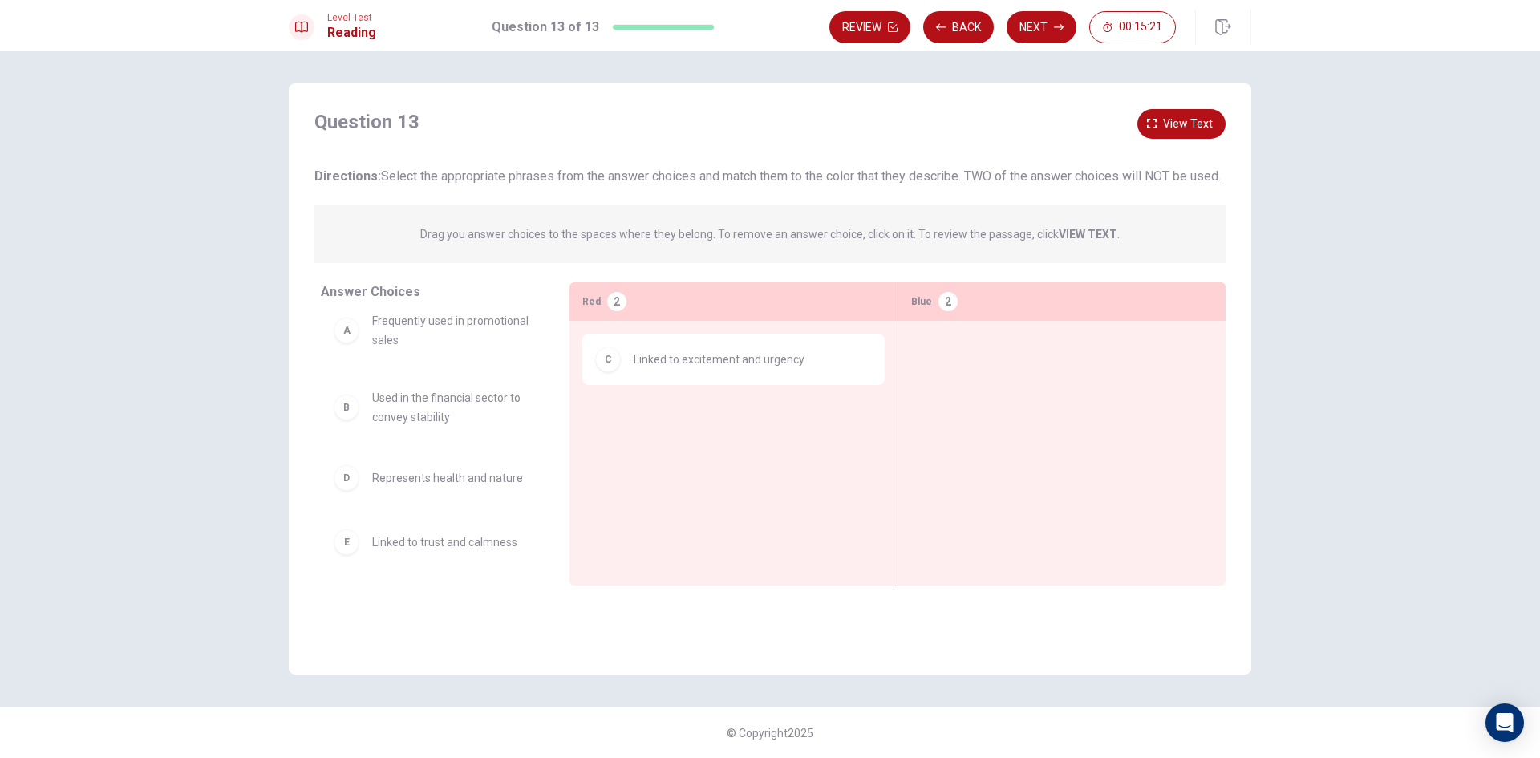
scroll to position [0, 0]
drag, startPoint x: 423, startPoint y: 374, endPoint x: 699, endPoint y: 465, distance: 290.5
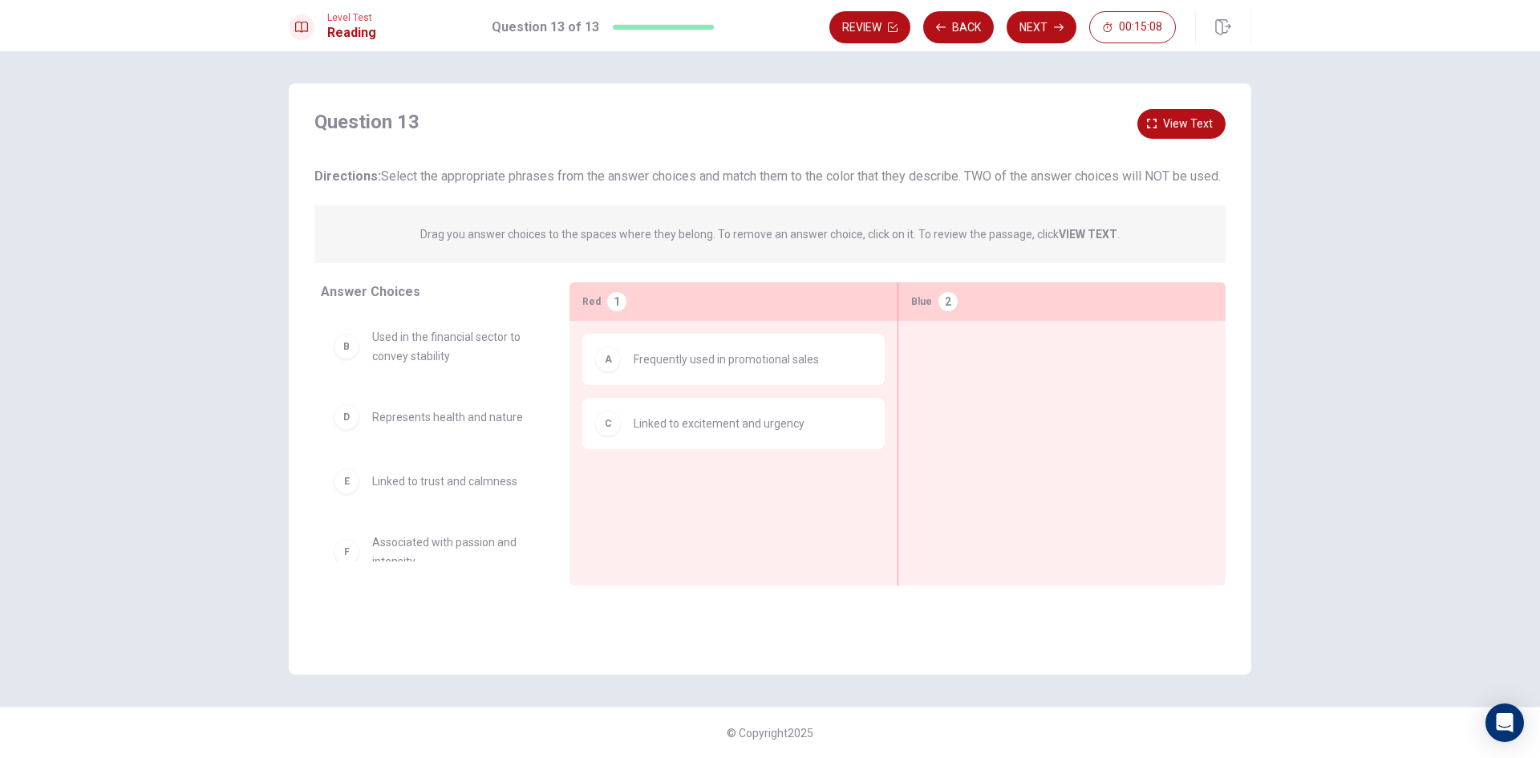
scroll to position [99, 0]
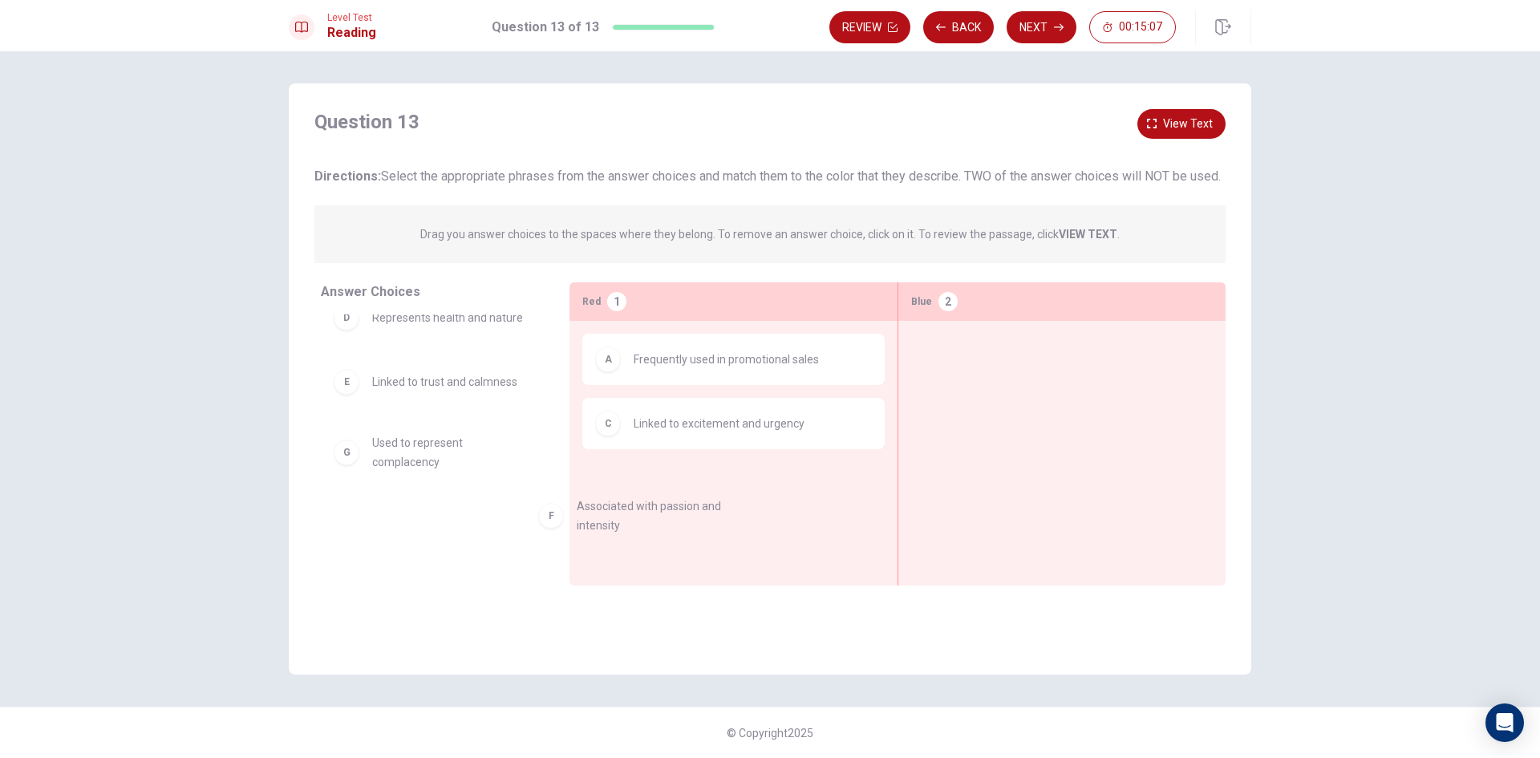
drag, startPoint x: 488, startPoint y: 478, endPoint x: 696, endPoint y: 525, distance: 213.7
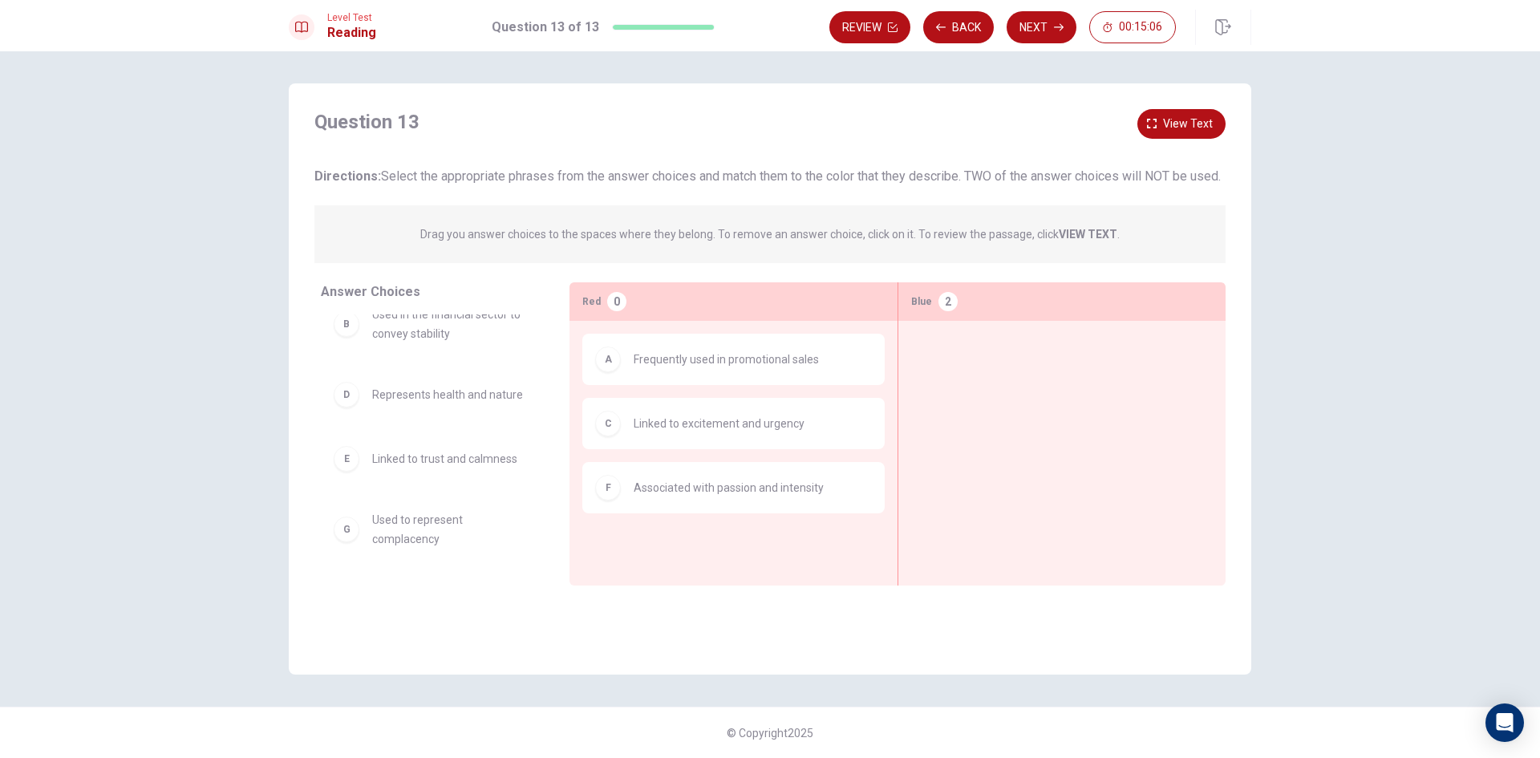
scroll to position [22, 0]
drag, startPoint x: 408, startPoint y: 491, endPoint x: 927, endPoint y: 424, distance: 523.4
click at [926, 424] on div "Answer Choices B Used in the financial sector to convey stability D Represents …" at bounding box center [770, 437] width 963 height 311
drag, startPoint x: 429, startPoint y: 488, endPoint x: 1008, endPoint y: 368, distance: 591.5
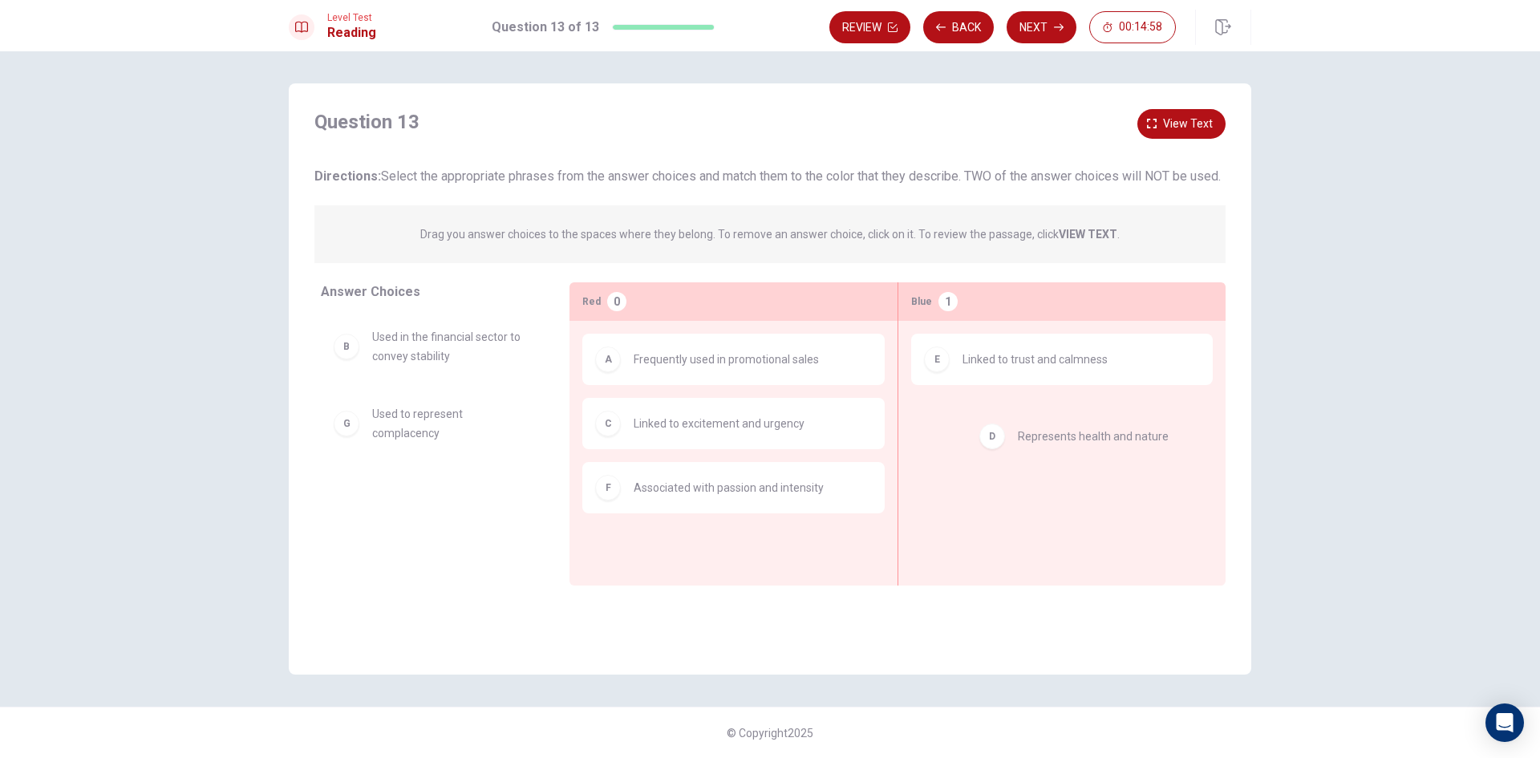
drag, startPoint x: 509, startPoint y: 444, endPoint x: 1159, endPoint y: 444, distance: 650.6
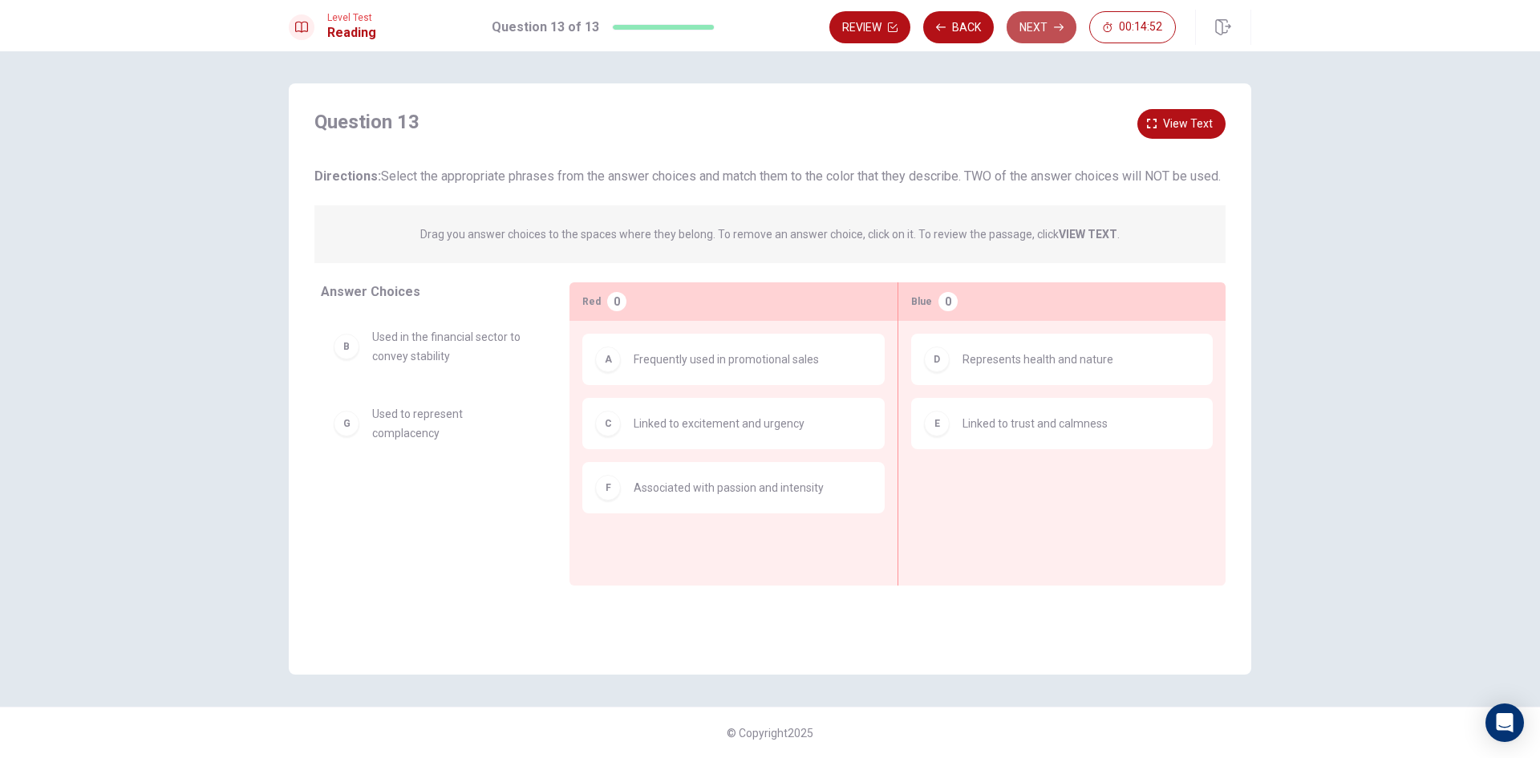
click at [1018, 28] on button "Next" at bounding box center [1042, 27] width 70 height 32
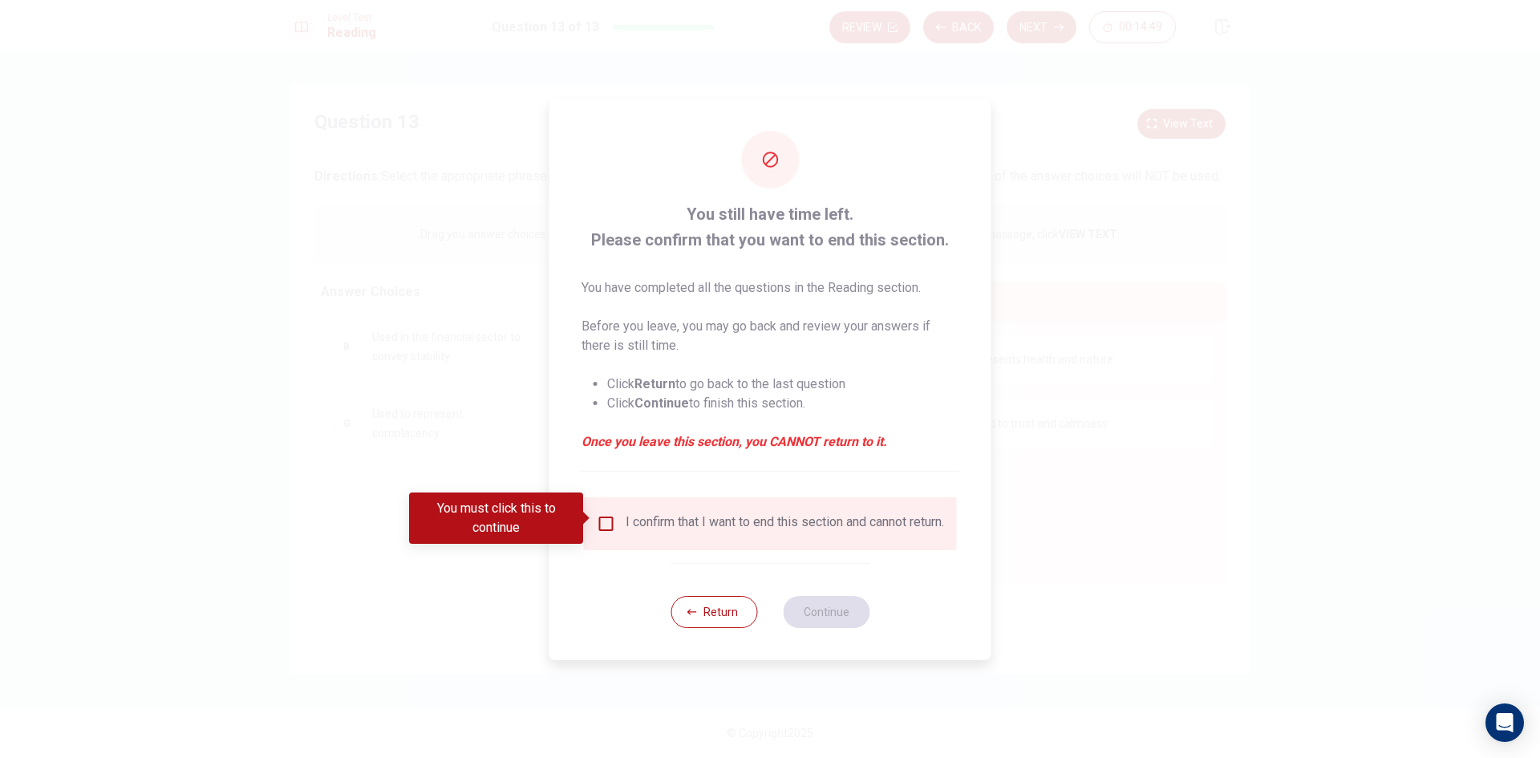
click at [600, 514] on input "You must click this to continue" at bounding box center [606, 523] width 19 height 19
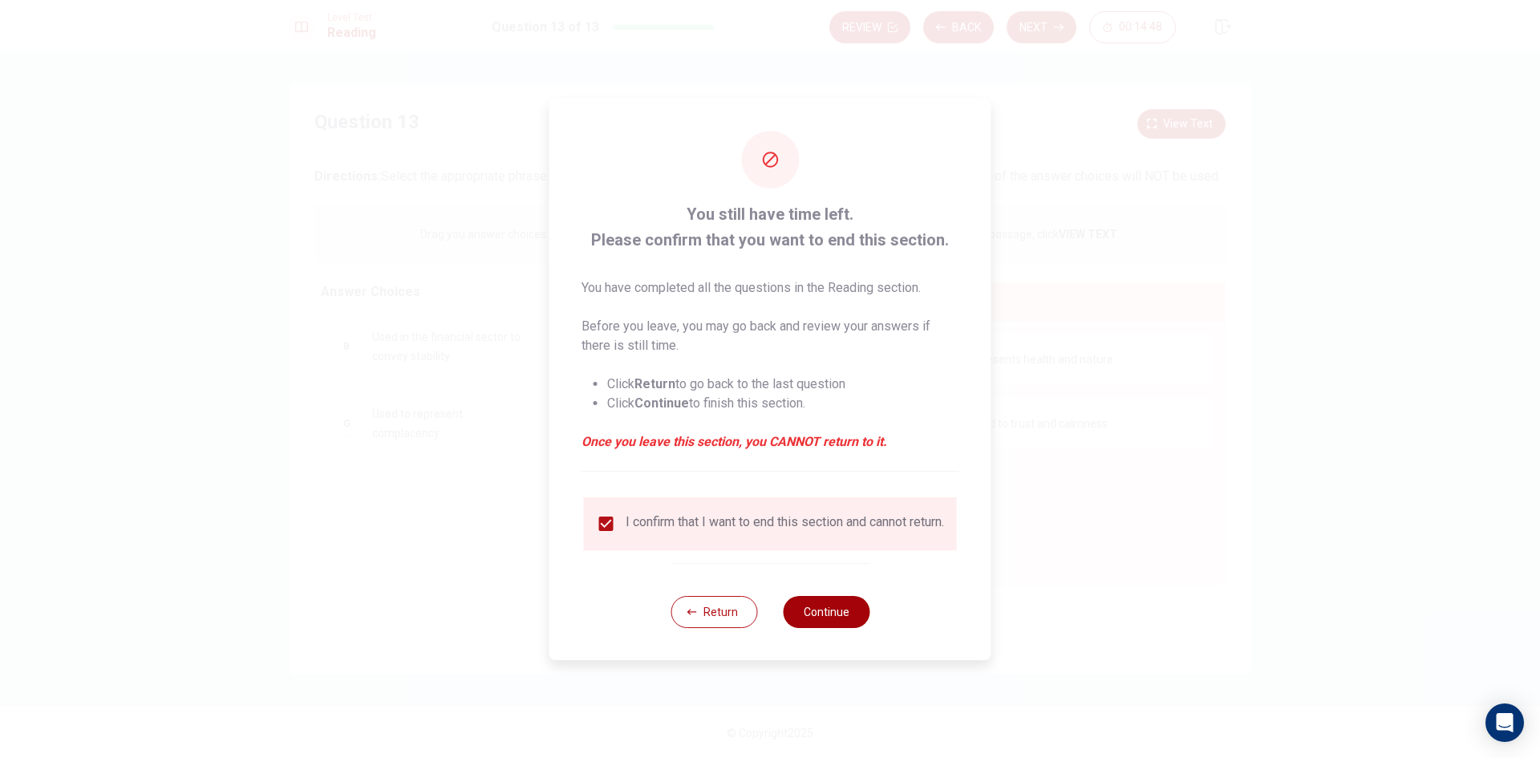
click at [838, 607] on button "Continue" at bounding box center [826, 612] width 87 height 32
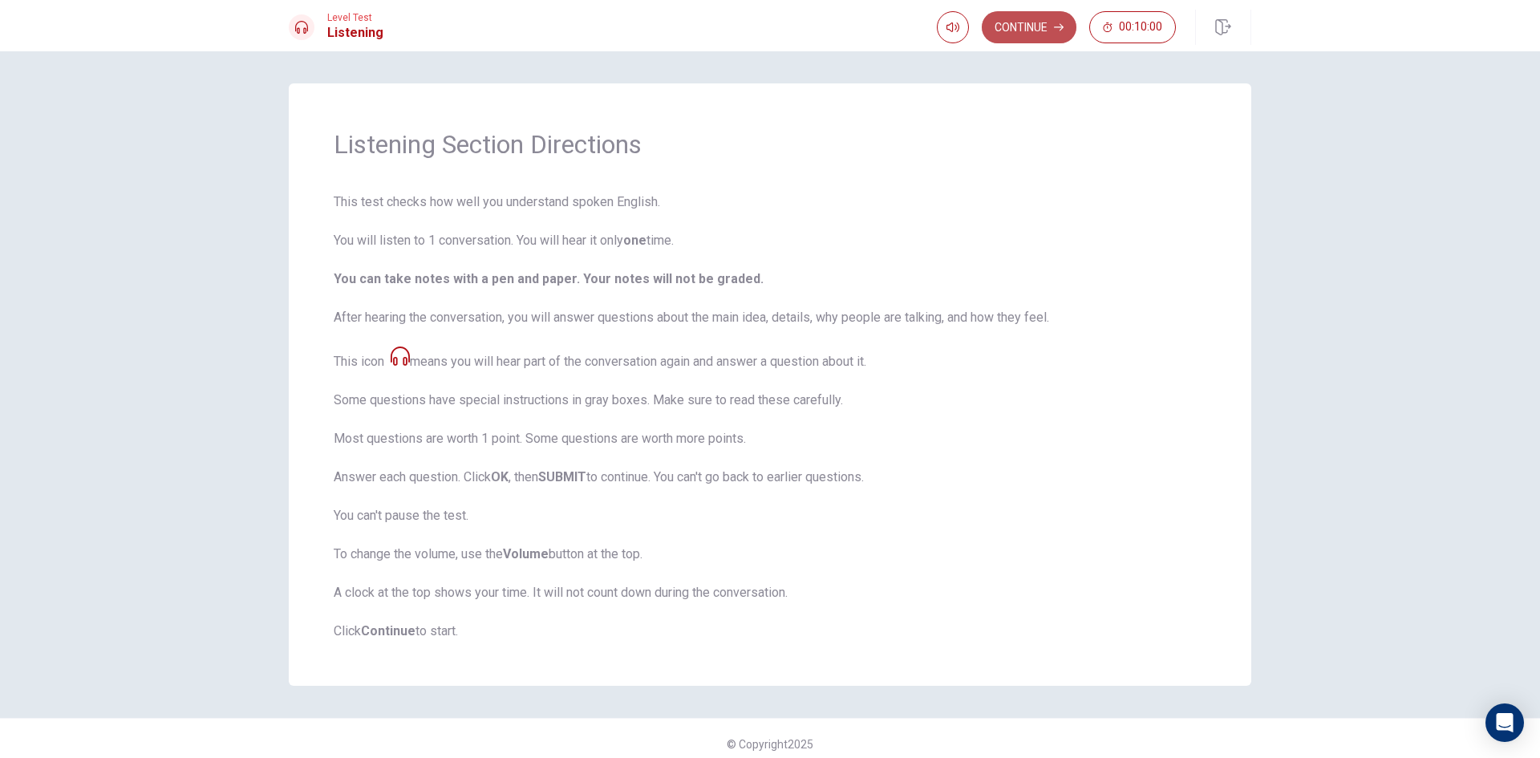
click at [1027, 11] on button "Continue" at bounding box center [1029, 27] width 95 height 32
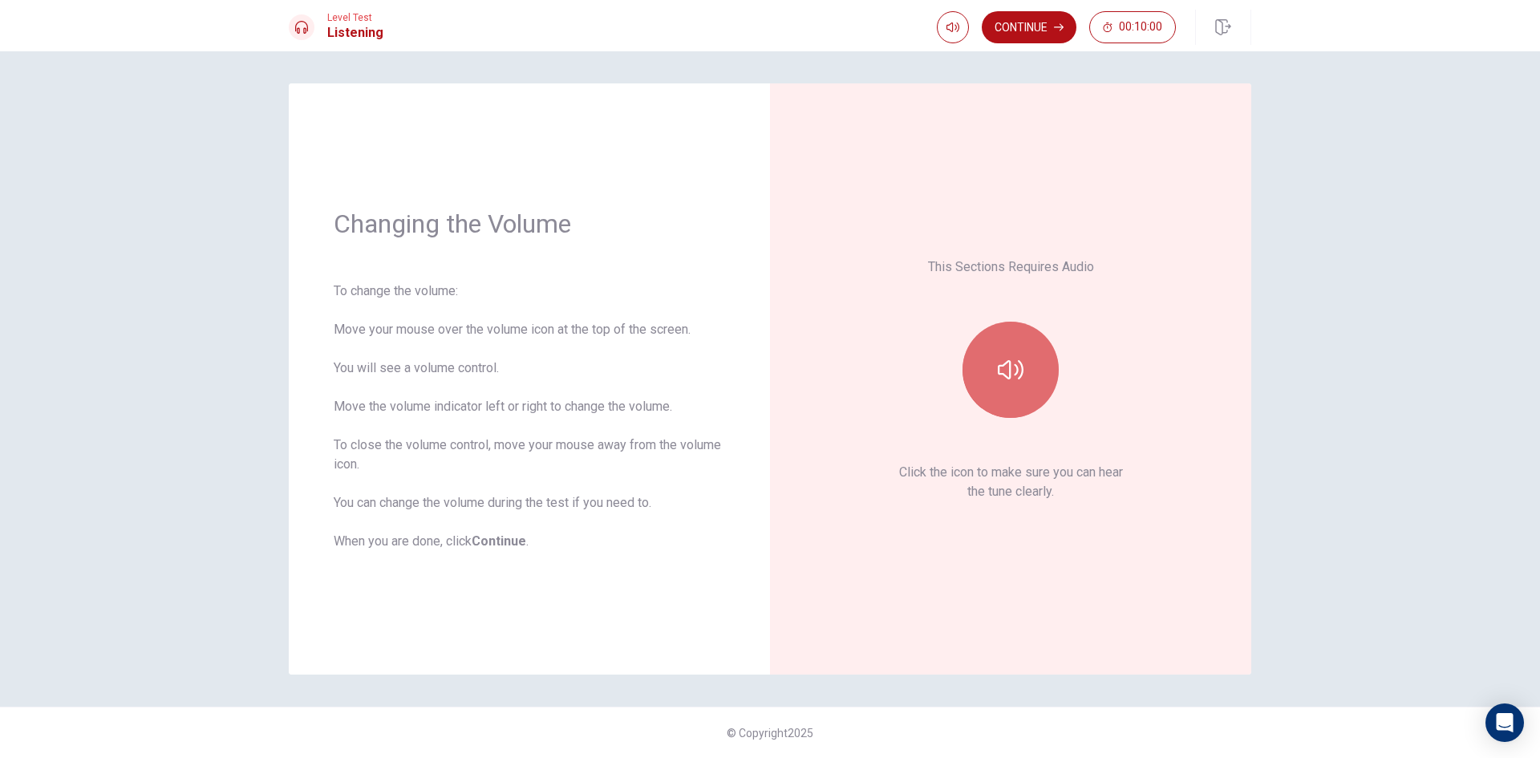
click at [1004, 342] on button "button" at bounding box center [1011, 370] width 96 height 96
type input "0.4"
drag, startPoint x: 966, startPoint y: 56, endPoint x: 947, endPoint y: 67, distance: 21.9
click at [947, 63] on span at bounding box center [946, 58] width 10 height 10
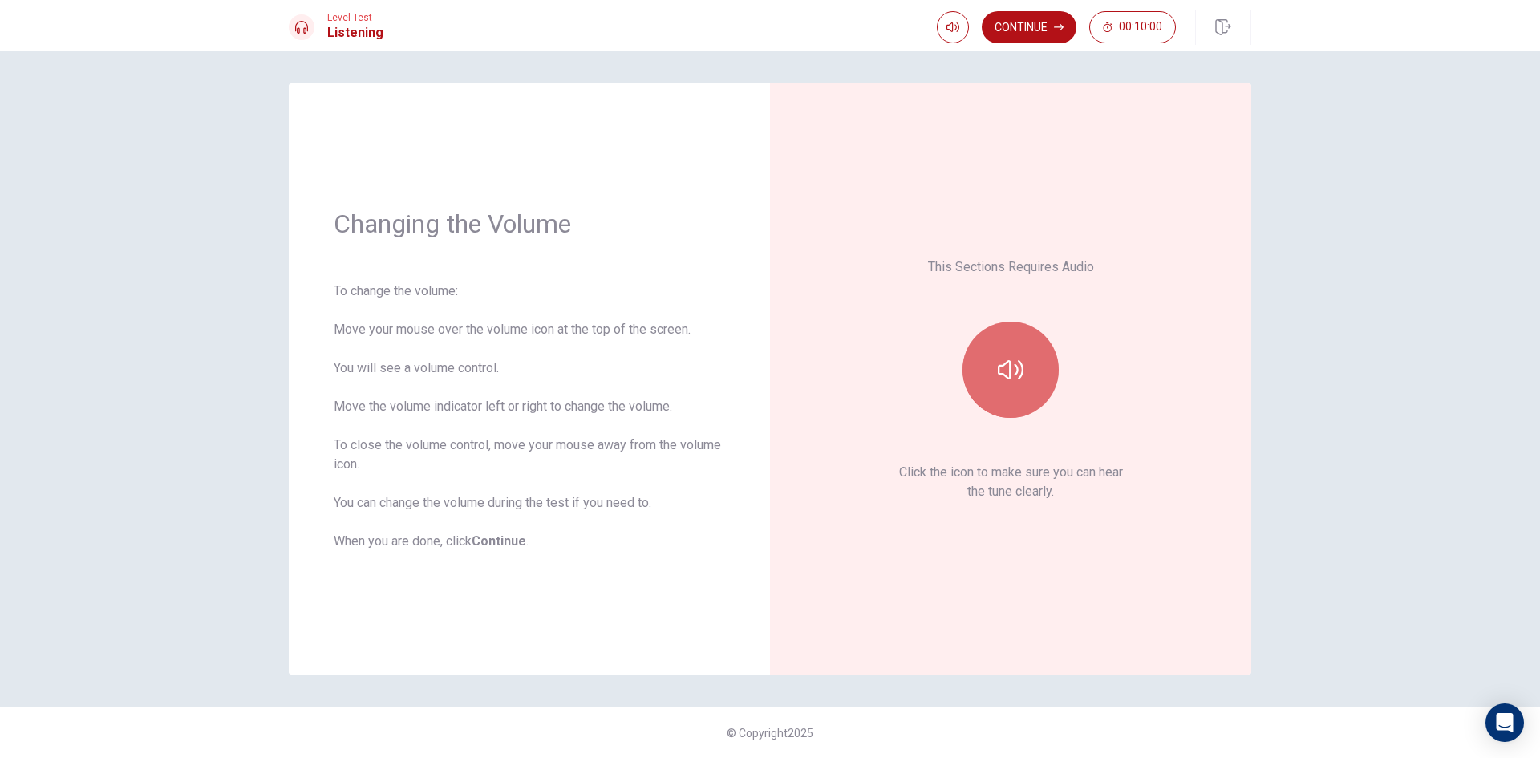
click at [1038, 368] on button "button" at bounding box center [1011, 370] width 96 height 96
click at [999, 343] on button "button" at bounding box center [1011, 370] width 96 height 96
click at [949, 22] on icon "button" at bounding box center [953, 27] width 13 height 13
click at [951, 59] on span at bounding box center [946, 58] width 10 height 10
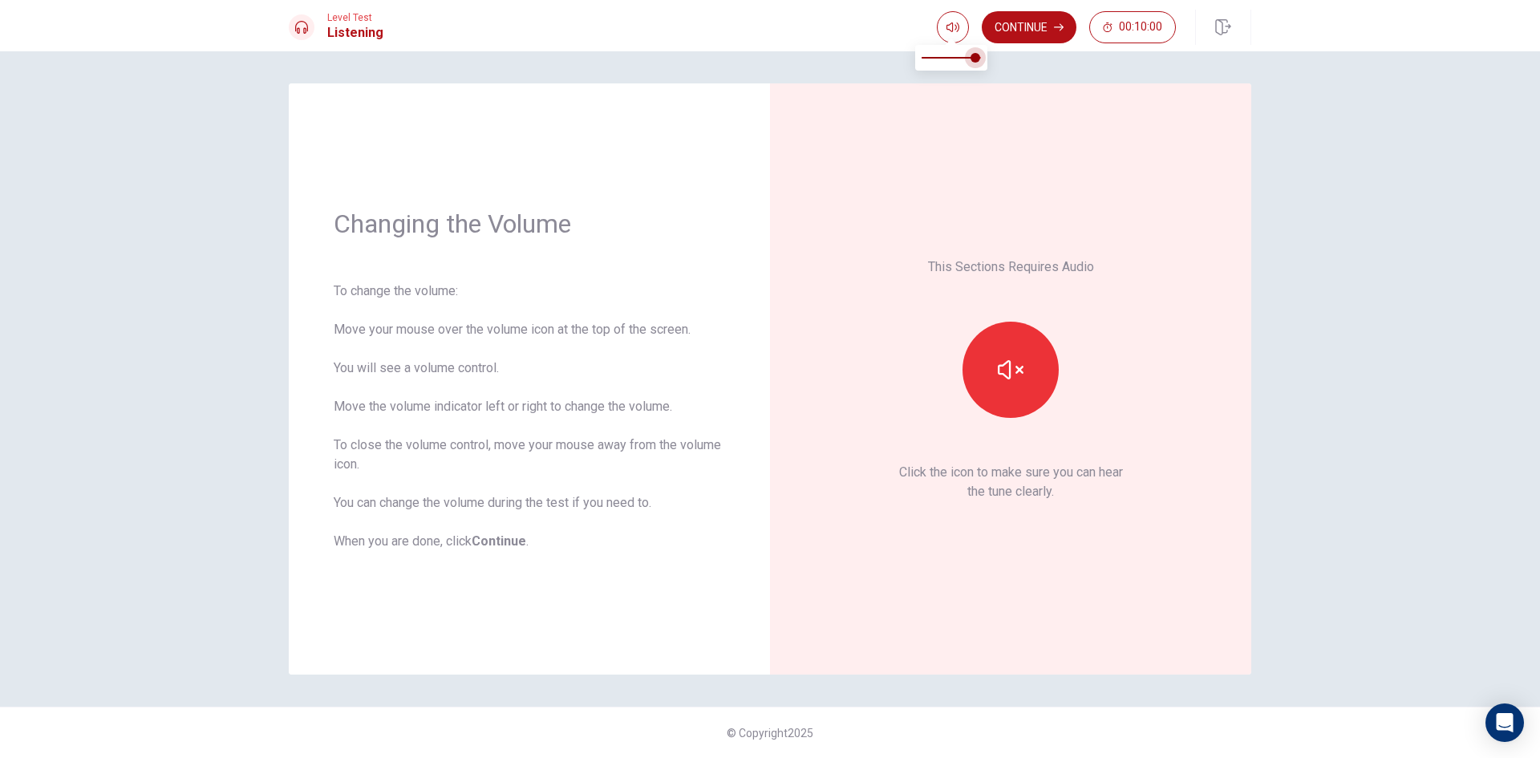
type input "1"
drag, startPoint x: 976, startPoint y: 59, endPoint x: 990, endPoint y: 59, distance: 13.6
click at [981, 59] on span at bounding box center [951, 58] width 59 height 22
click at [999, 350] on button "button" at bounding box center [1011, 370] width 96 height 96
click at [1019, 21] on button "Continue" at bounding box center [1029, 27] width 95 height 32
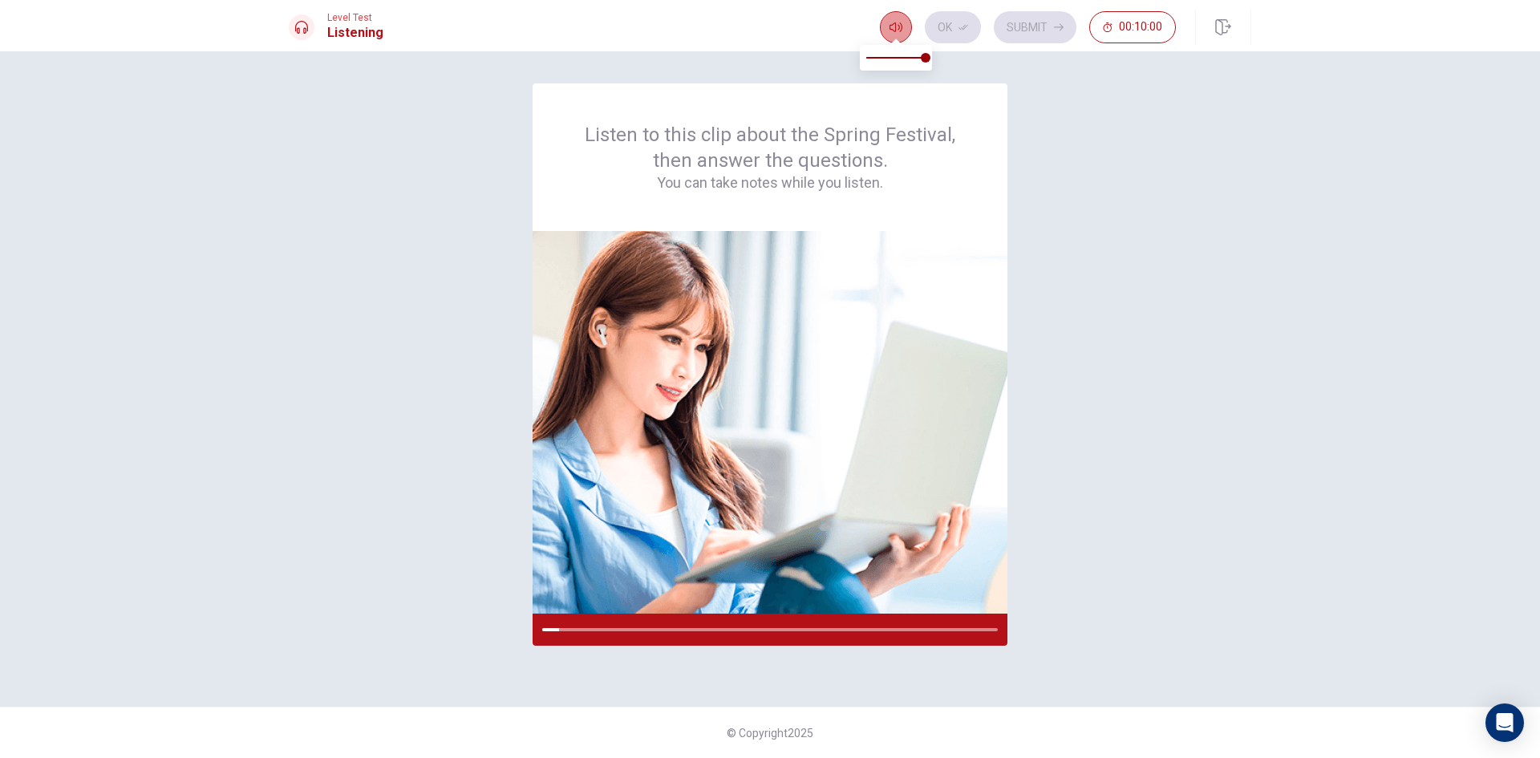
click at [892, 34] on button "button" at bounding box center [896, 27] width 32 height 32
click at [943, 77] on div "Listen to this clip about the Spring Festival, then answer the questions. You c…" at bounding box center [770, 404] width 1540 height 707
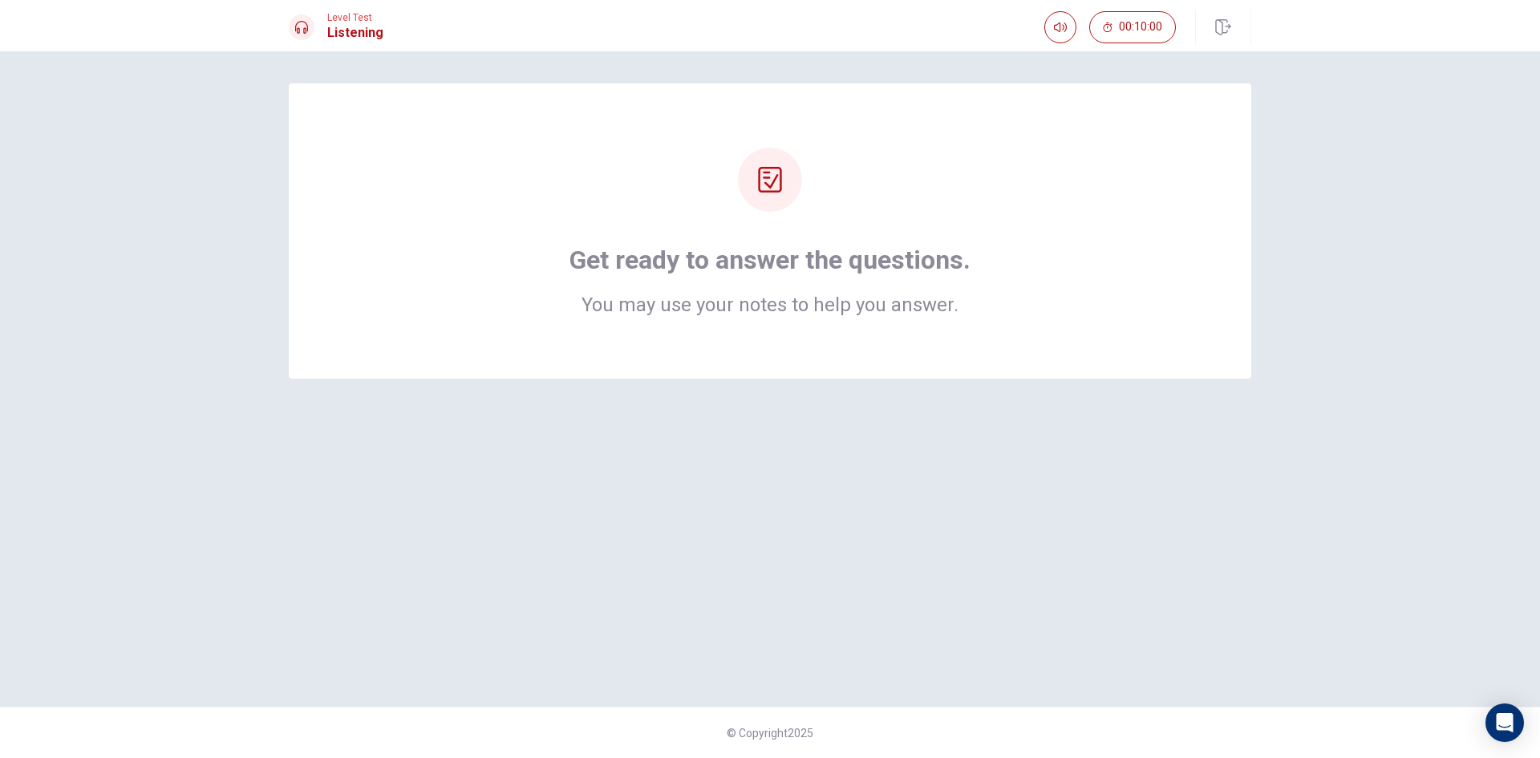
click at [778, 186] on icon at bounding box center [770, 180] width 26 height 26
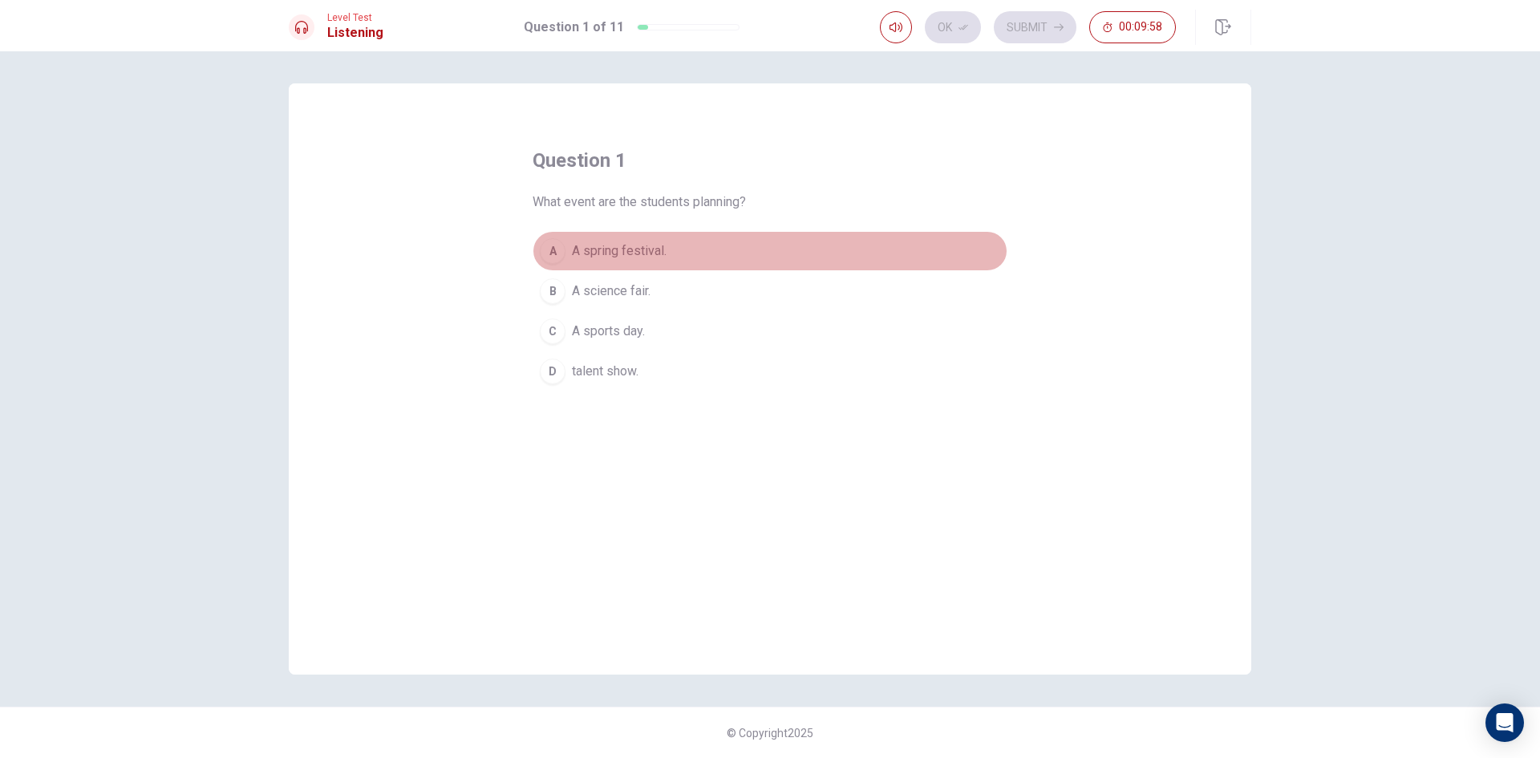
click at [650, 250] on span "A spring festival." at bounding box center [619, 250] width 95 height 19
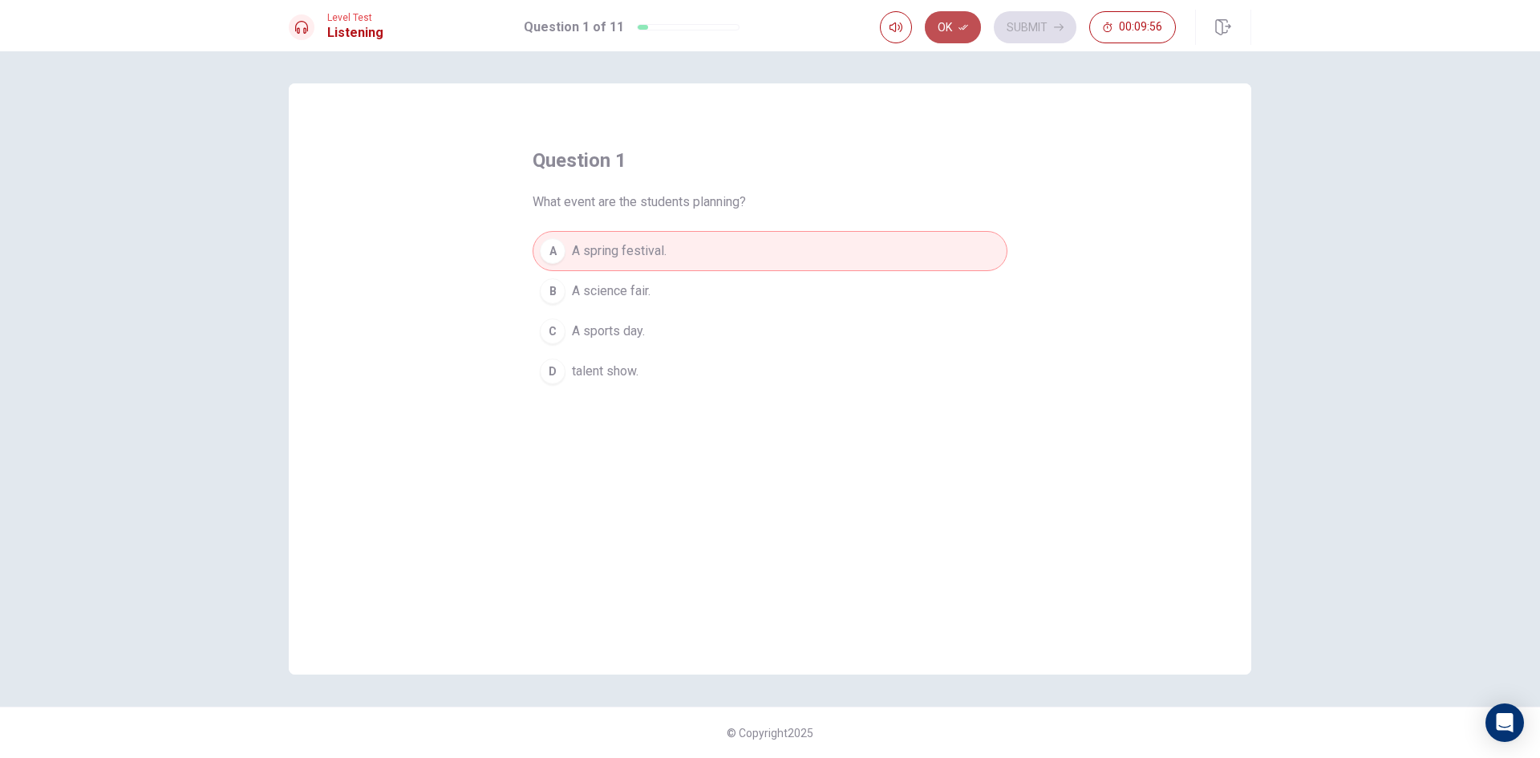
click at [947, 25] on button "Ok" at bounding box center [953, 27] width 56 height 32
click at [678, 318] on button "C A sports day." at bounding box center [770, 331] width 475 height 40
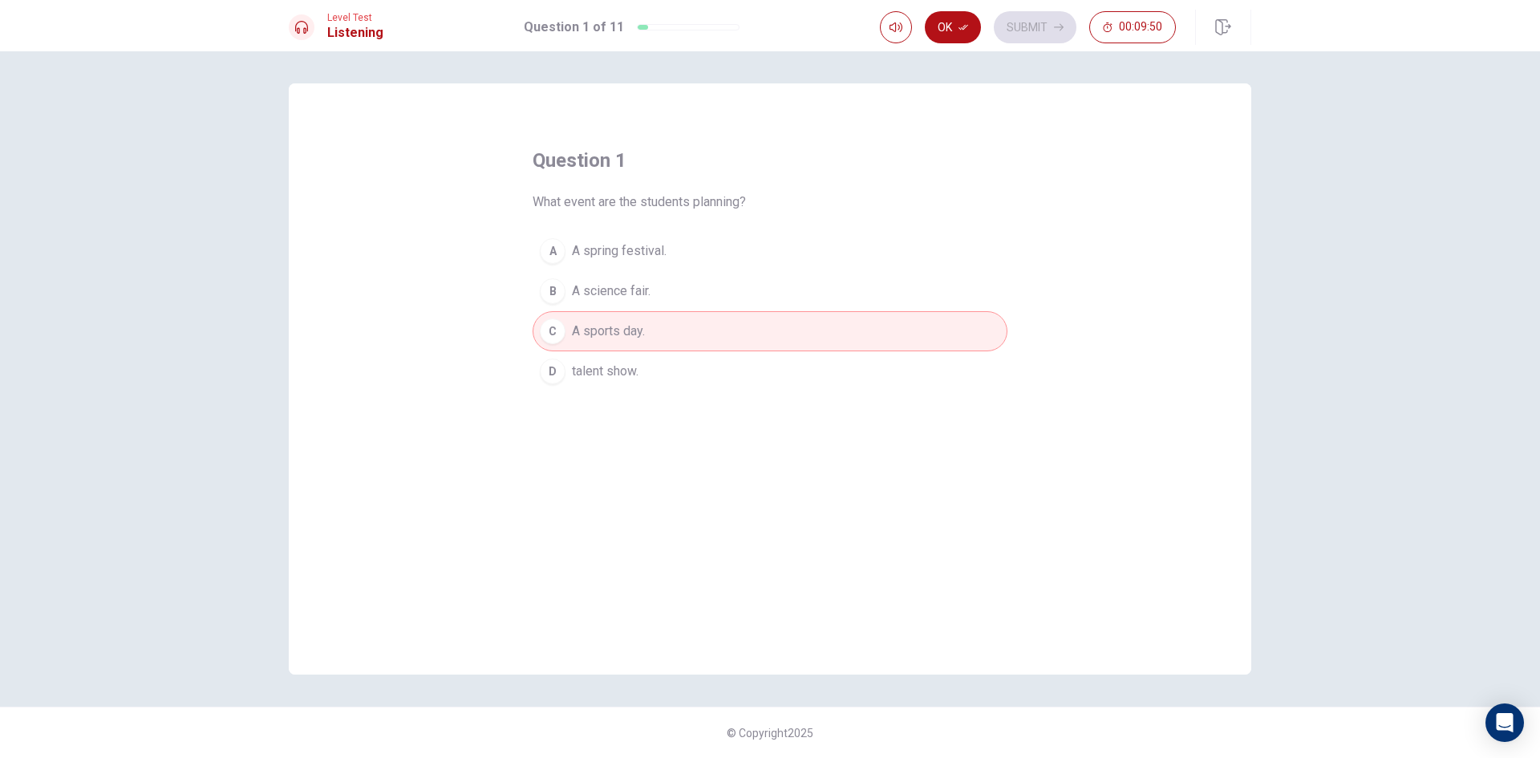
click at [696, 242] on button "A A spring festival." at bounding box center [770, 251] width 475 height 40
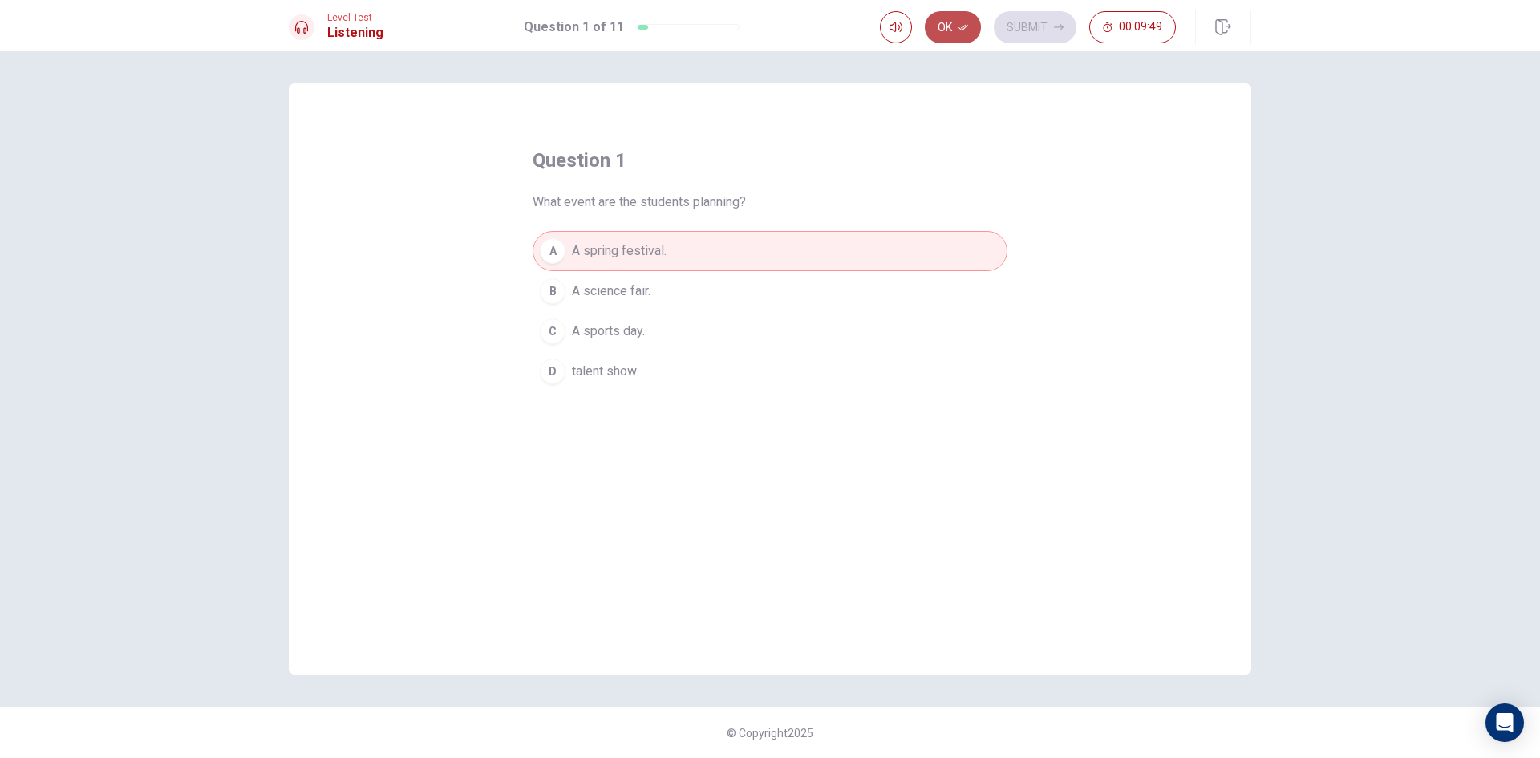
click at [953, 22] on button "Ok" at bounding box center [953, 27] width 56 height 32
click at [1042, 24] on button "Submit" at bounding box center [1035, 27] width 83 height 32
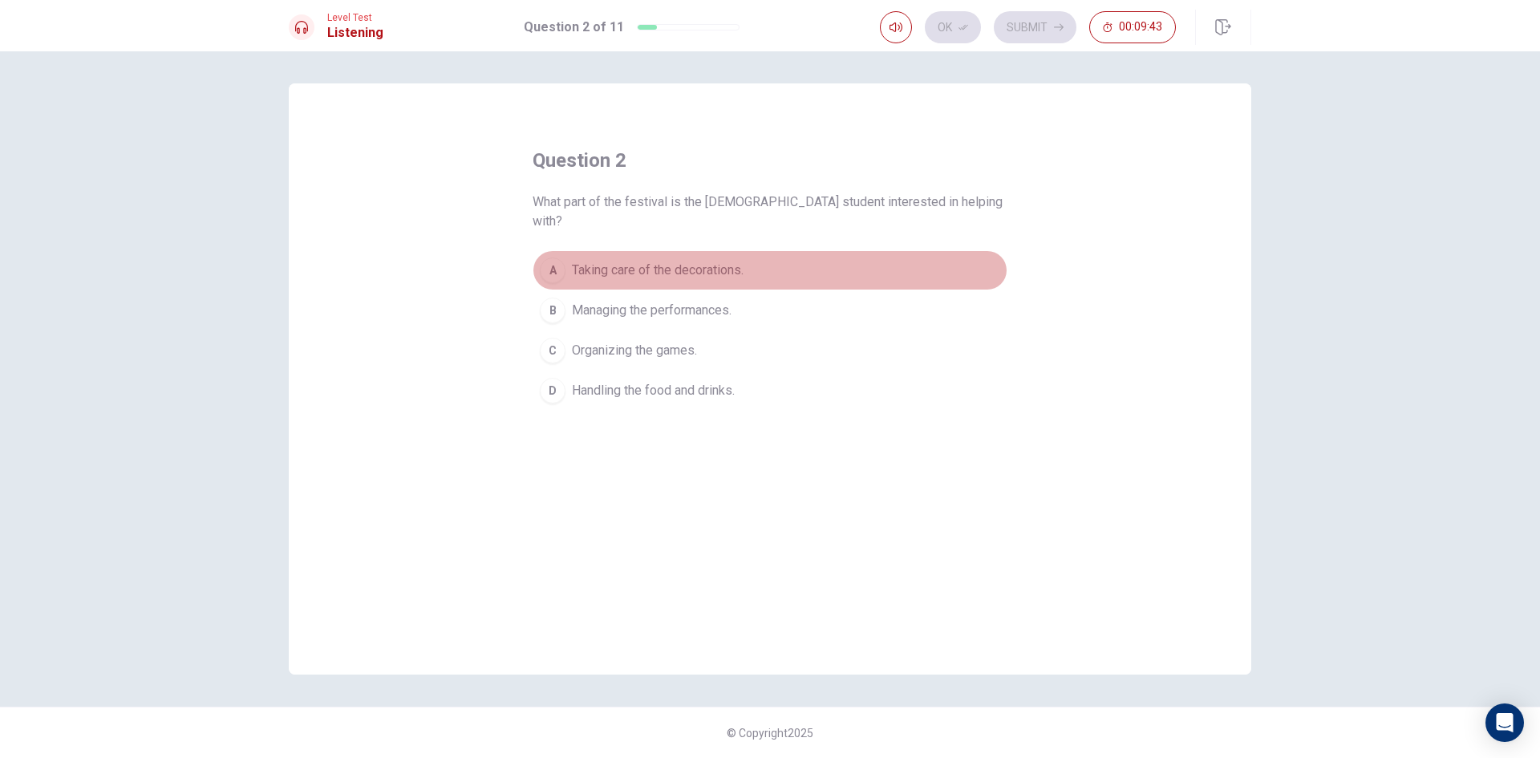
drag, startPoint x: 668, startPoint y: 252, endPoint x: 775, endPoint y: 197, distance: 120.2
click at [672, 261] on span "Taking care of the decorations." at bounding box center [658, 270] width 172 height 19
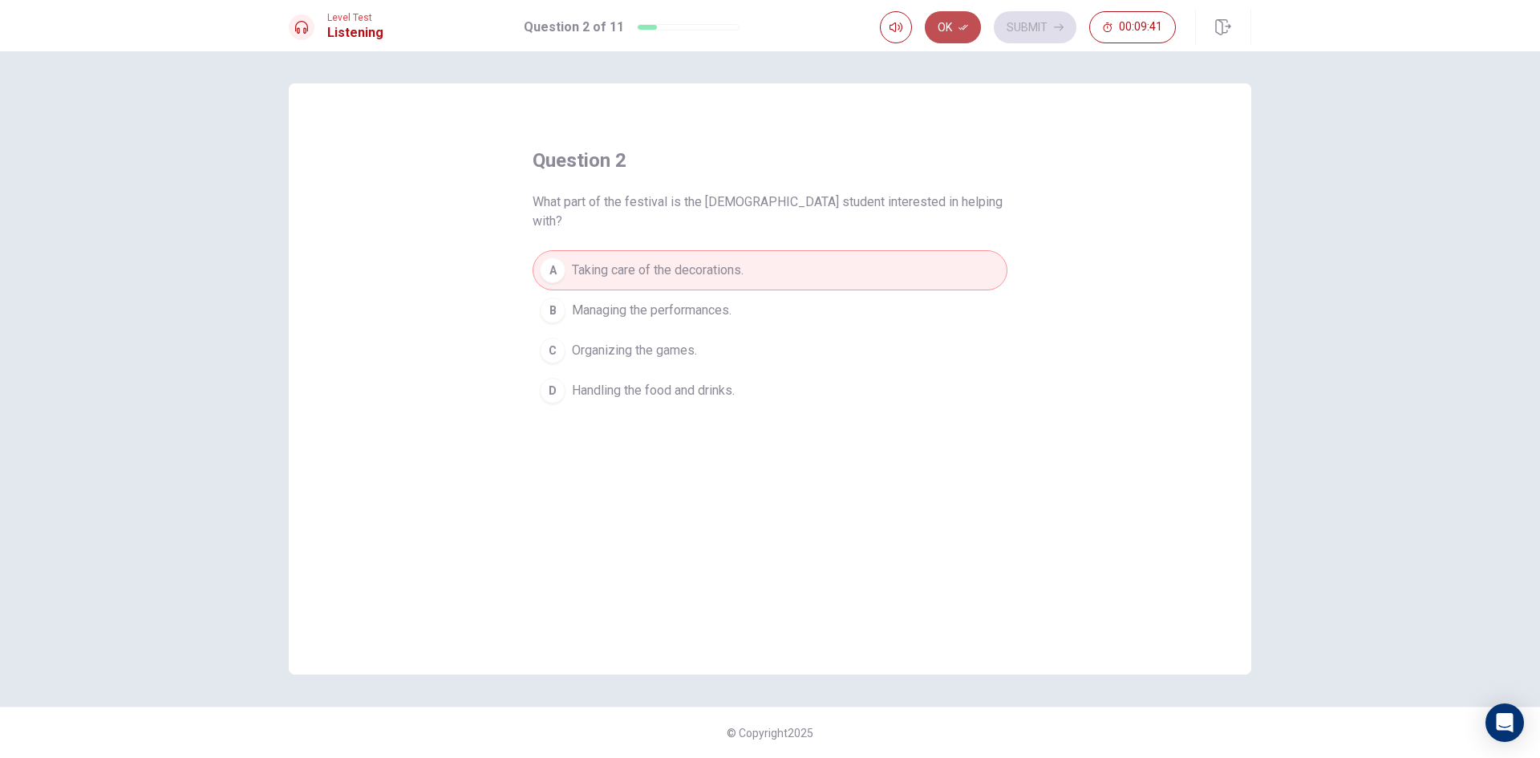
click at [963, 36] on button "Ok" at bounding box center [953, 27] width 56 height 32
click at [1038, 10] on div "Ok Submit 00:09:41" at bounding box center [1065, 27] width 371 height 35
click at [1028, 12] on button "Submit" at bounding box center [1035, 27] width 83 height 32
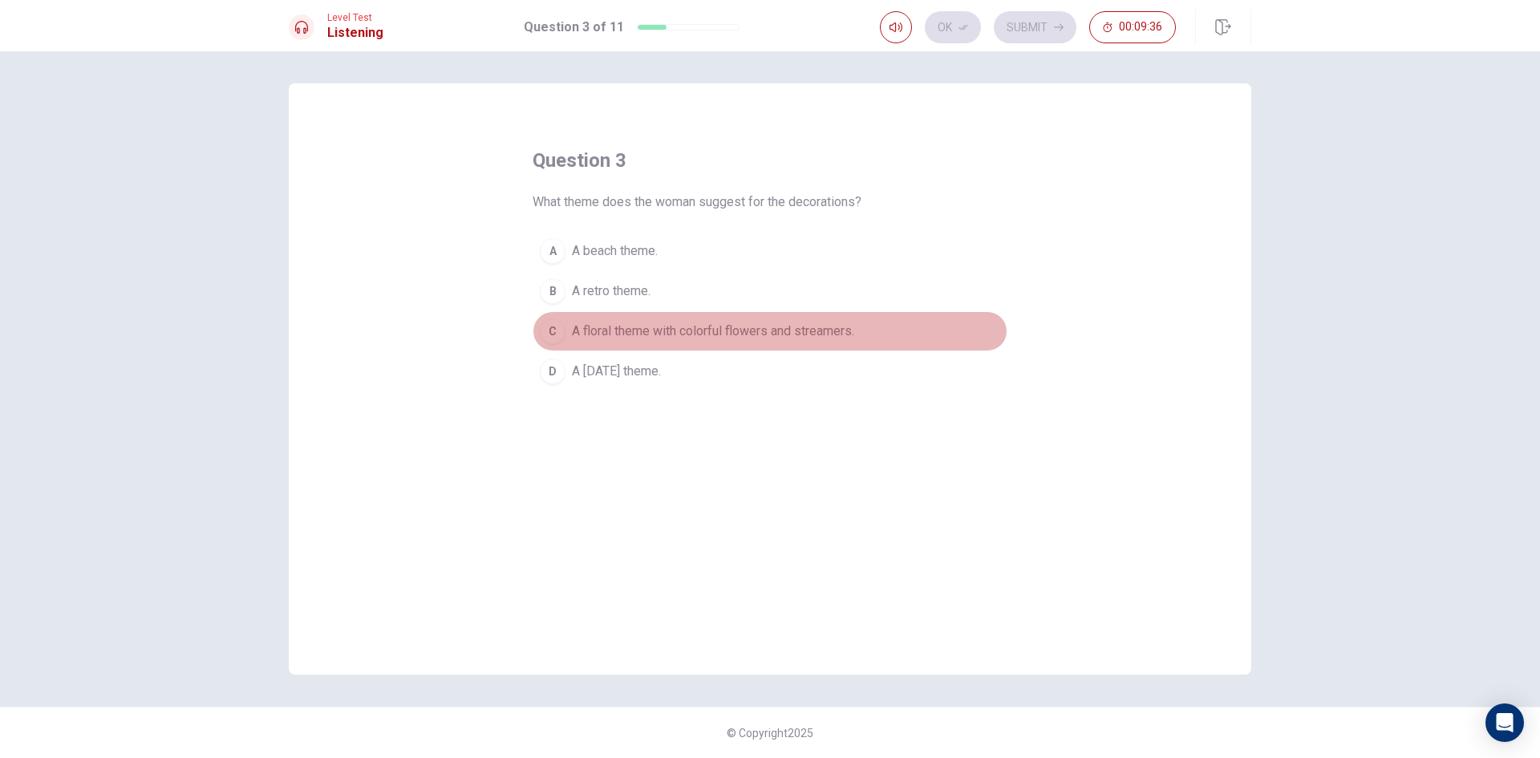
click at [683, 334] on span "A floral theme with colorful flowers and streamers." at bounding box center [713, 331] width 282 height 19
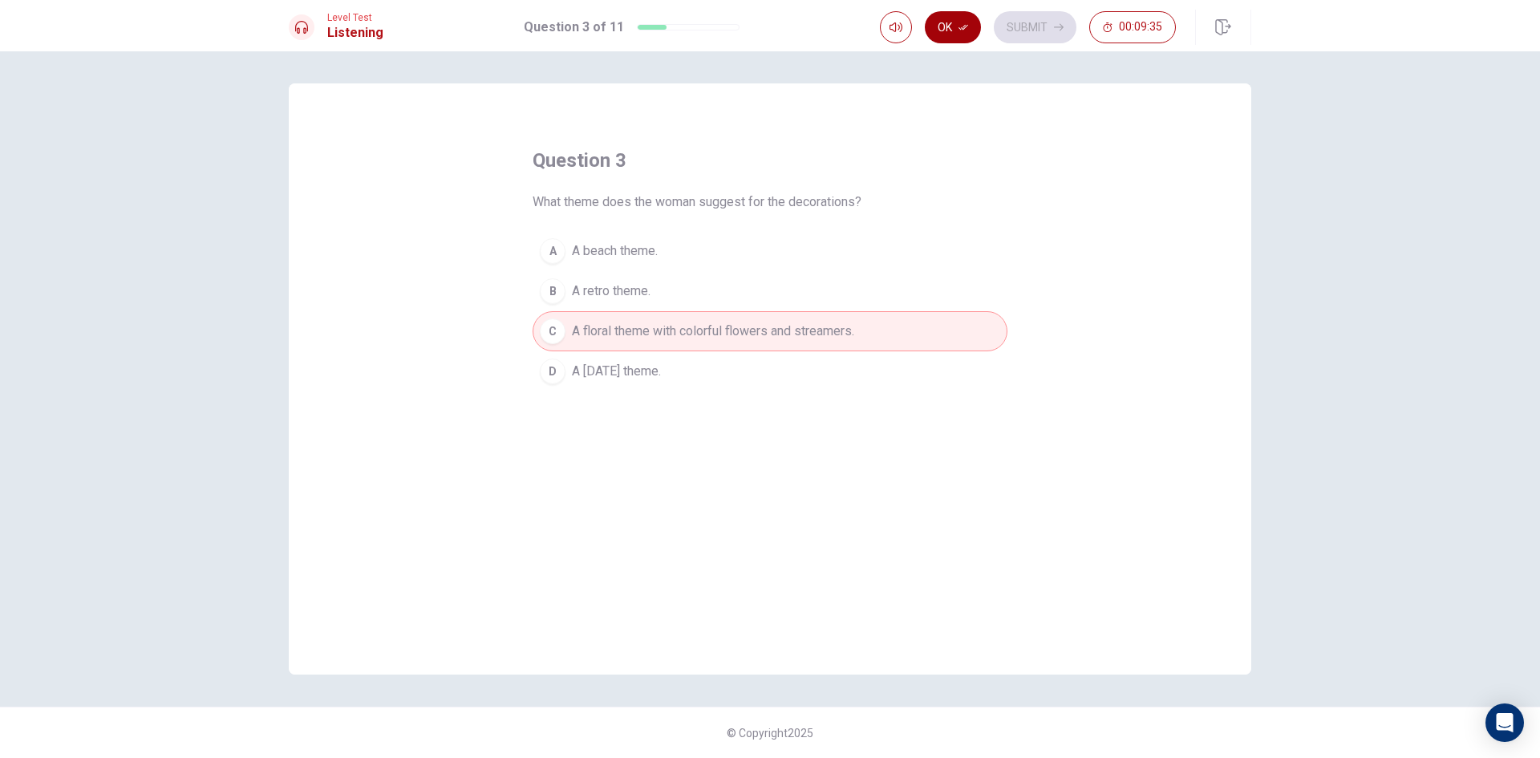
click at [935, 24] on button "Ok" at bounding box center [953, 27] width 56 height 32
click at [1012, 15] on button "Submit" at bounding box center [1035, 27] width 83 height 32
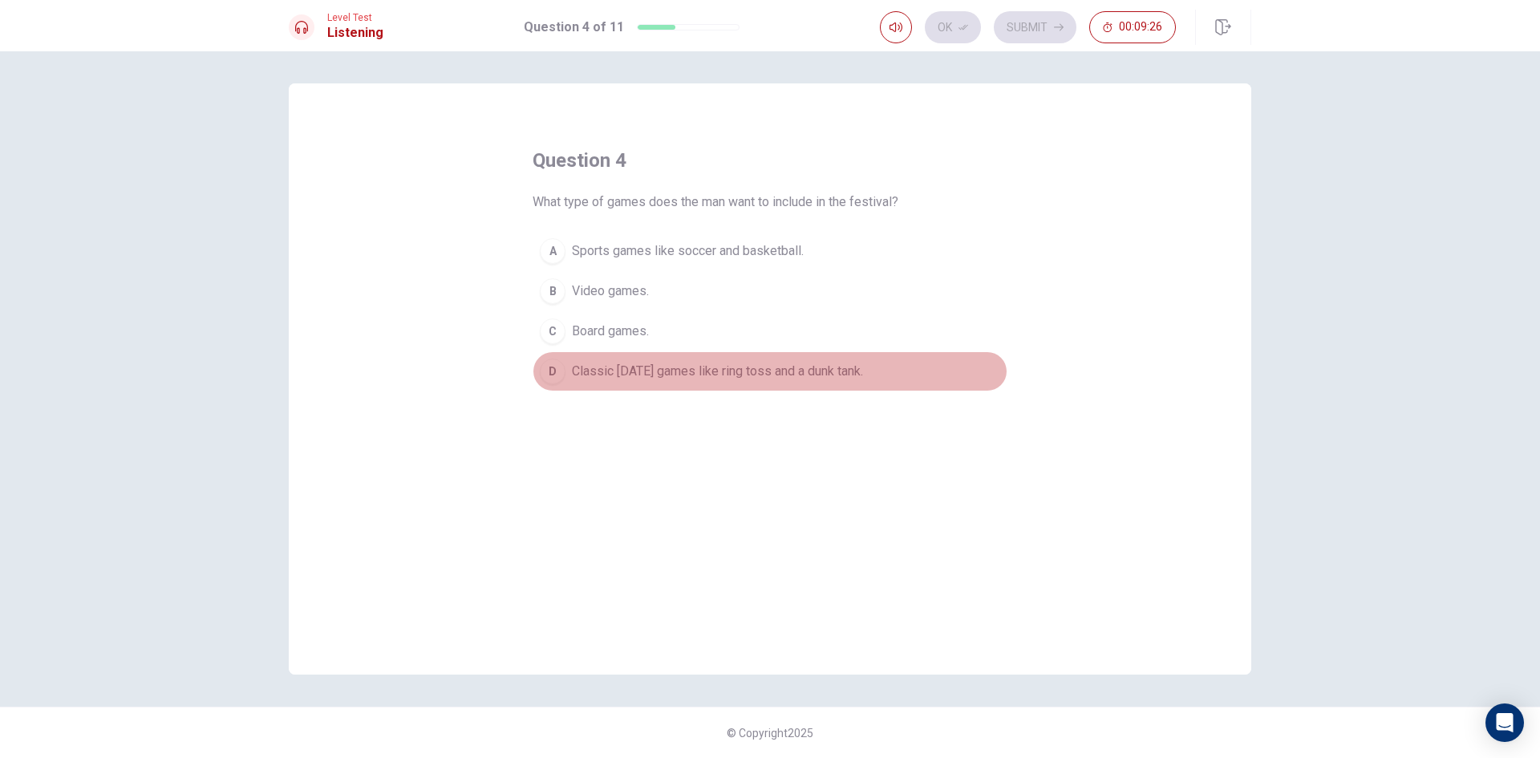
click at [638, 368] on span "Classic [DATE] games like ring toss and a dunk tank." at bounding box center [717, 371] width 291 height 19
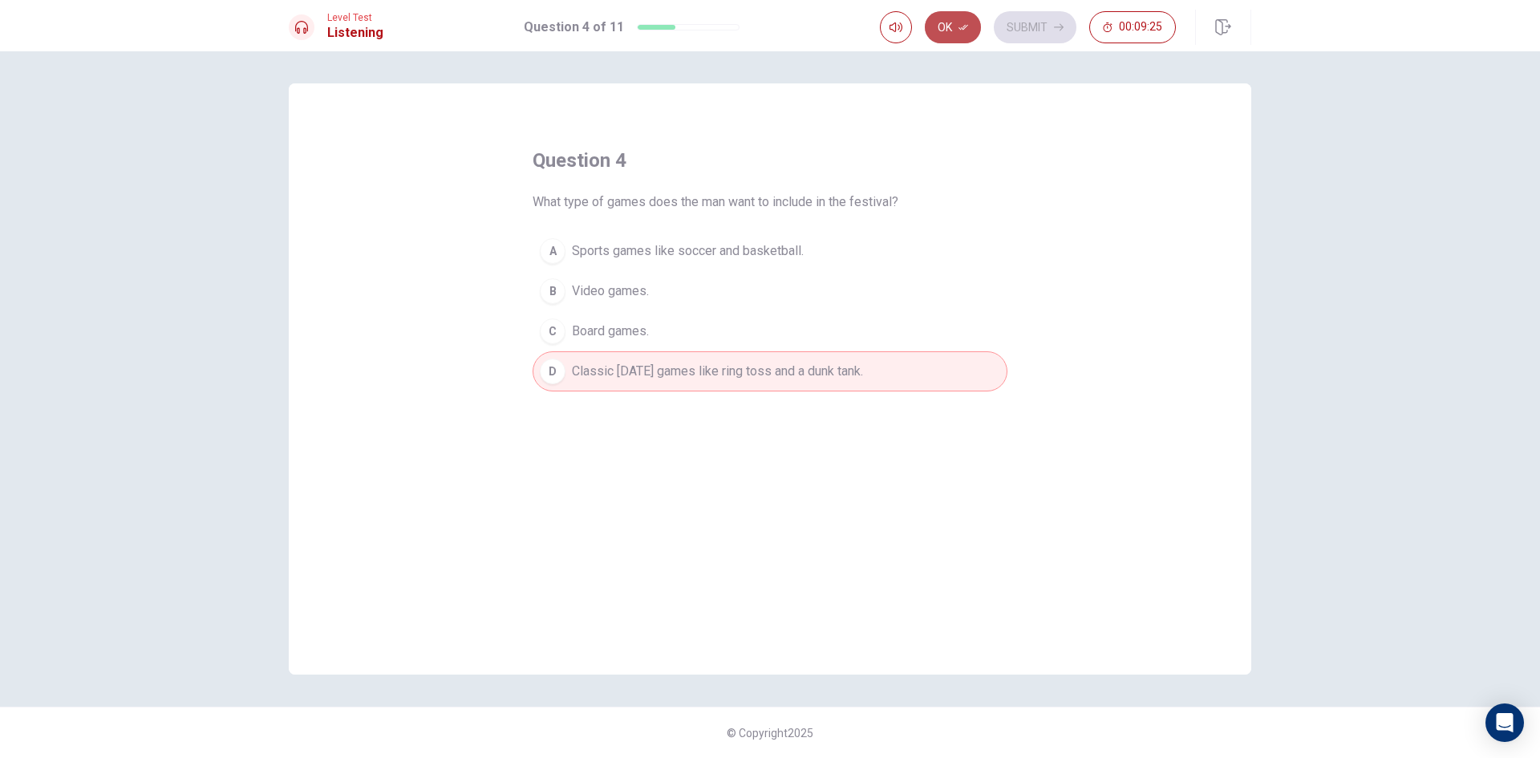
click at [964, 18] on button "Ok" at bounding box center [953, 27] width 56 height 32
click at [1014, 20] on button "Submit" at bounding box center [1035, 27] width 83 height 32
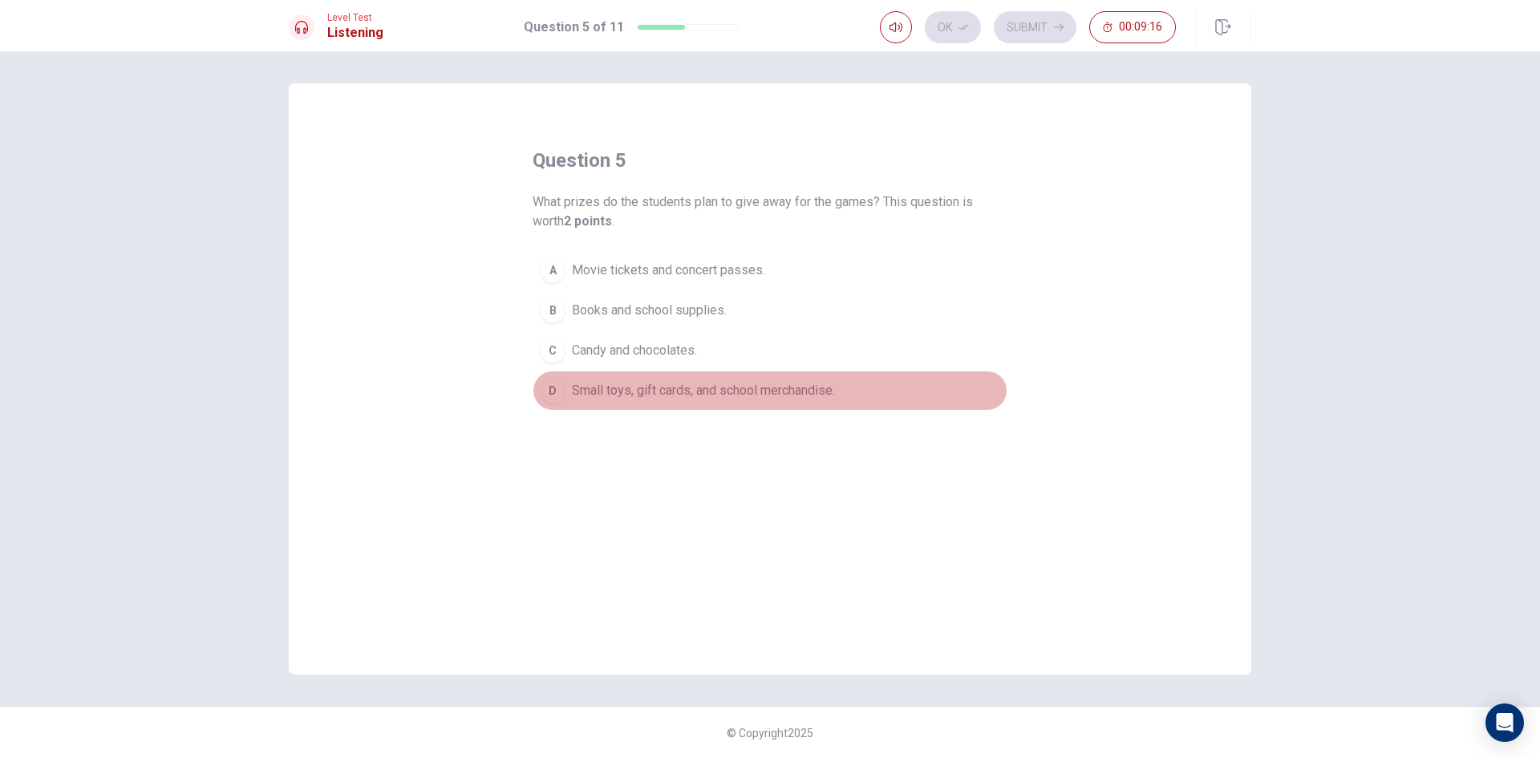
click at [668, 385] on span "Small toys, gift cards, and school merchandise." at bounding box center [703, 390] width 263 height 19
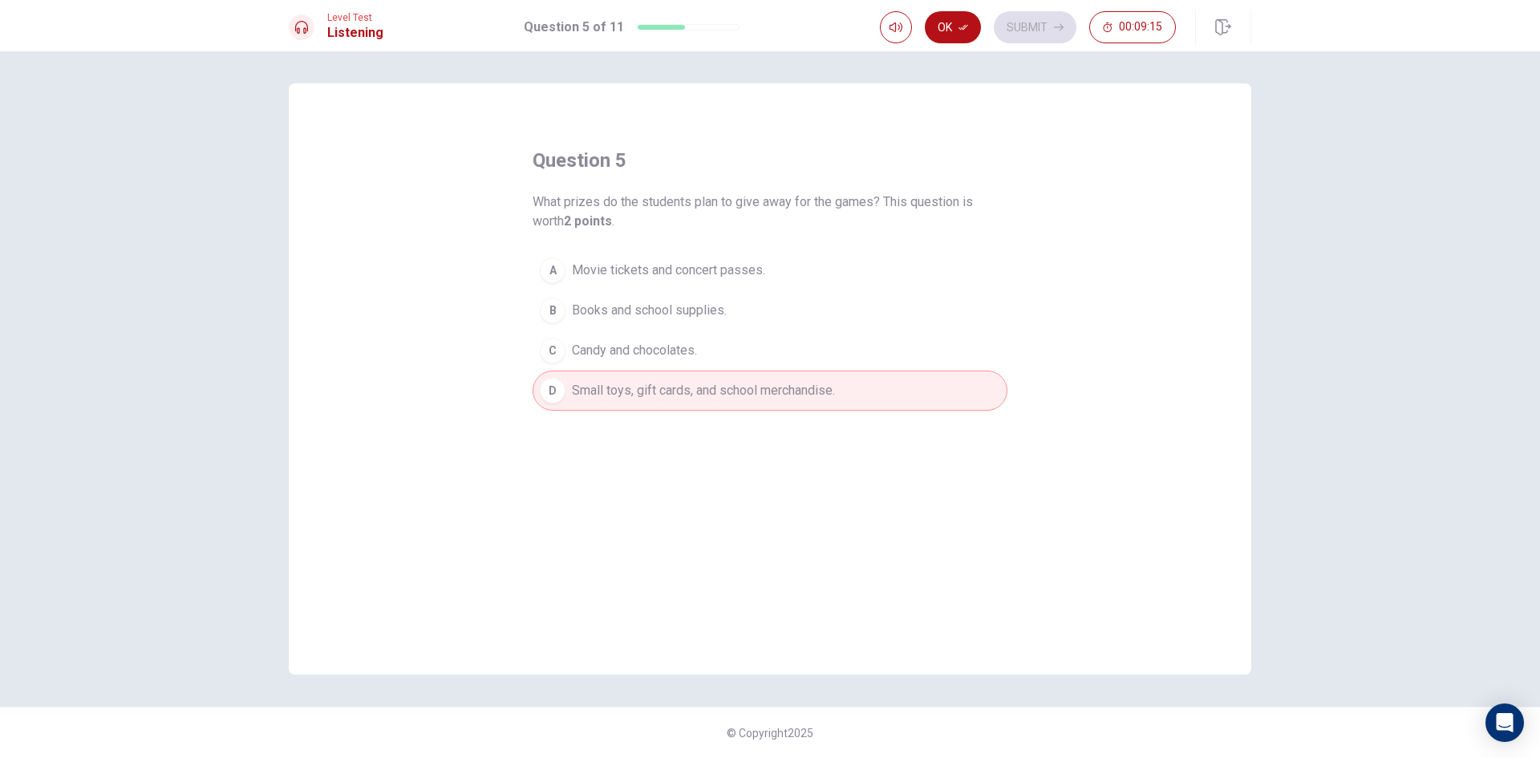
click at [960, 34] on button "Ok" at bounding box center [953, 27] width 56 height 32
click at [1008, 21] on button "Submit" at bounding box center [1035, 27] width 83 height 32
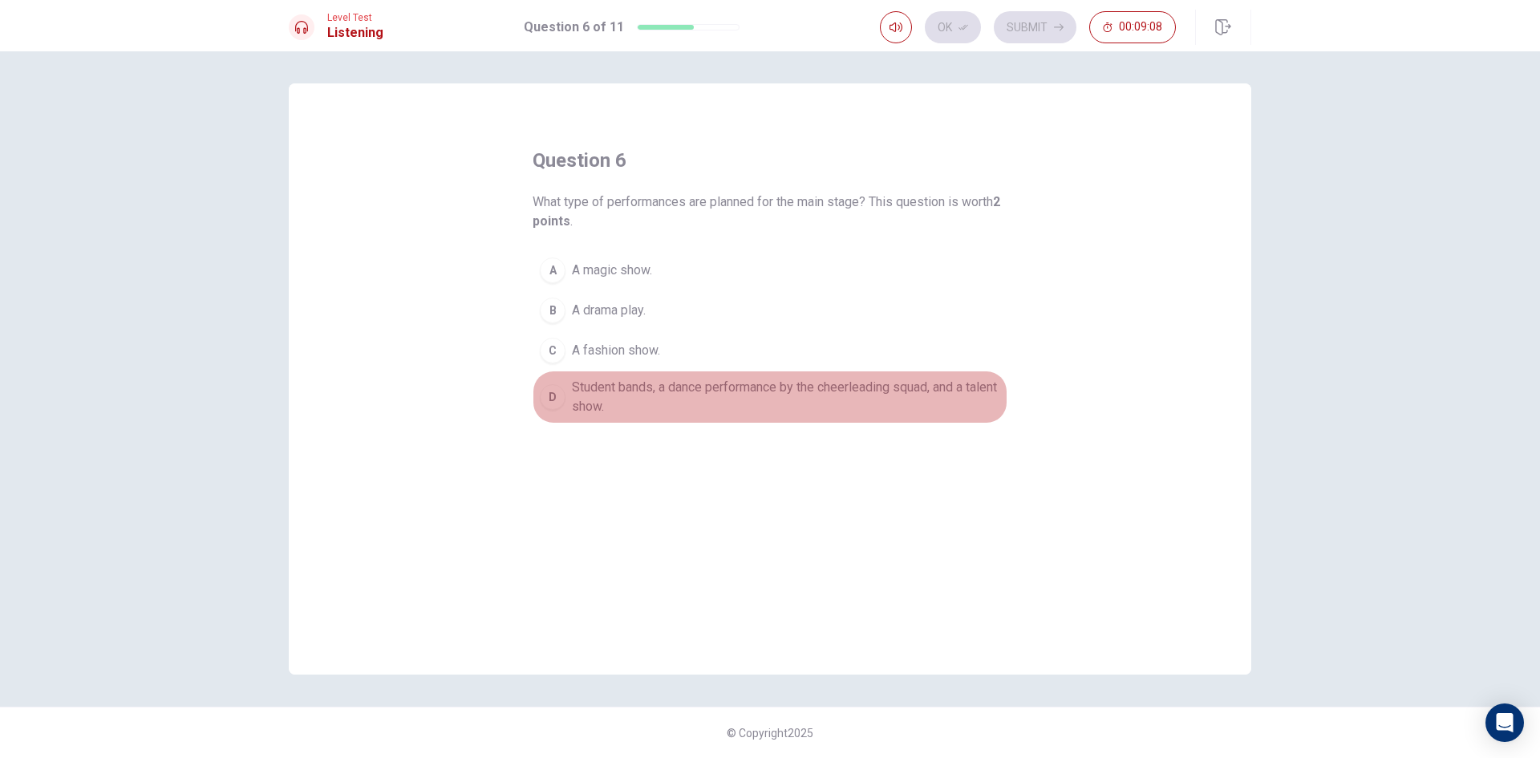
click at [696, 381] on span "Student bands, a dance performance by the cheerleading squad, and a talent show." at bounding box center [786, 397] width 428 height 39
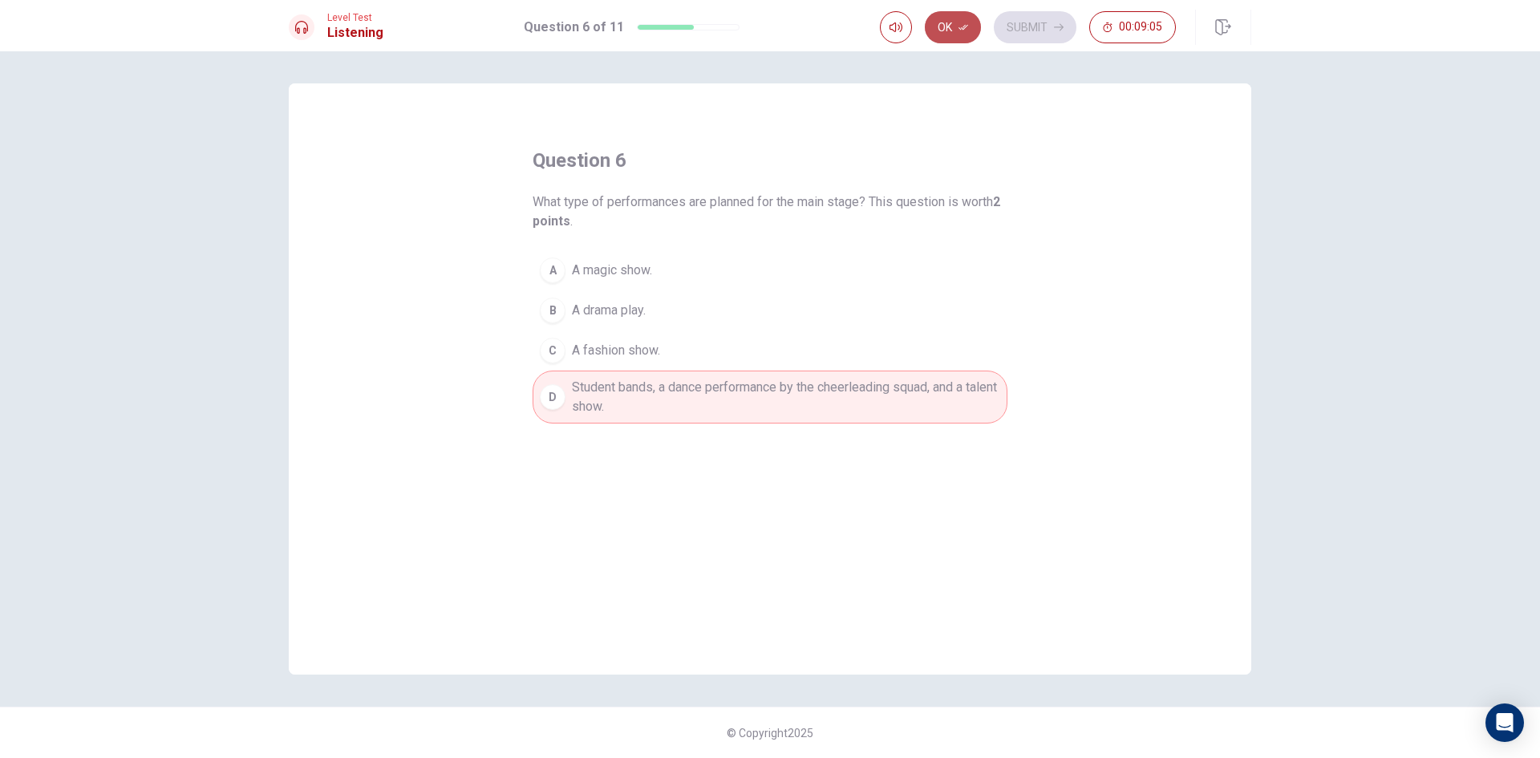
click at [976, 33] on button "Ok" at bounding box center [953, 27] width 56 height 32
click at [1009, 18] on button "Submit" at bounding box center [1035, 27] width 83 height 32
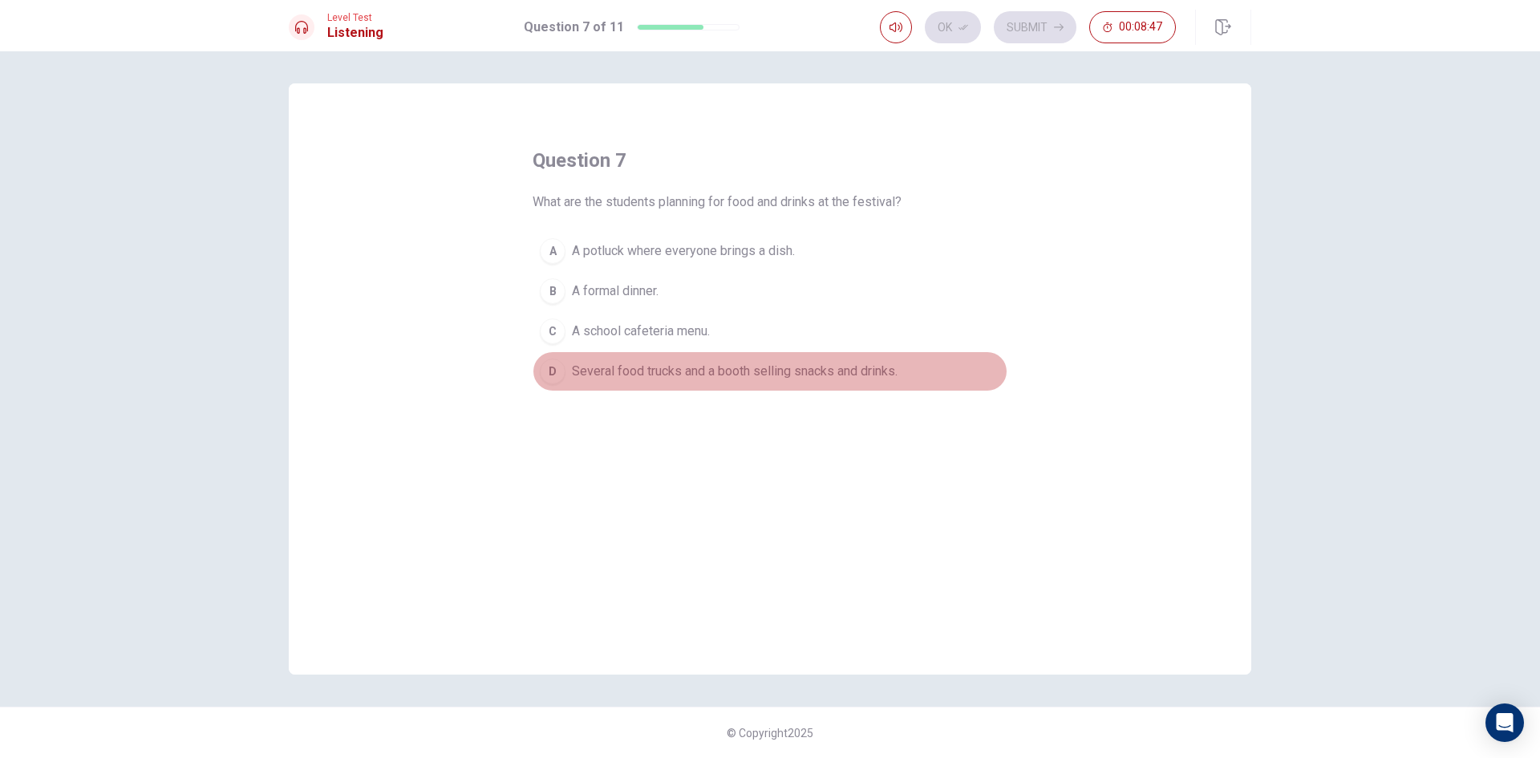
click at [772, 363] on span "Several food trucks and a booth selling snacks and drinks." at bounding box center [735, 371] width 326 height 19
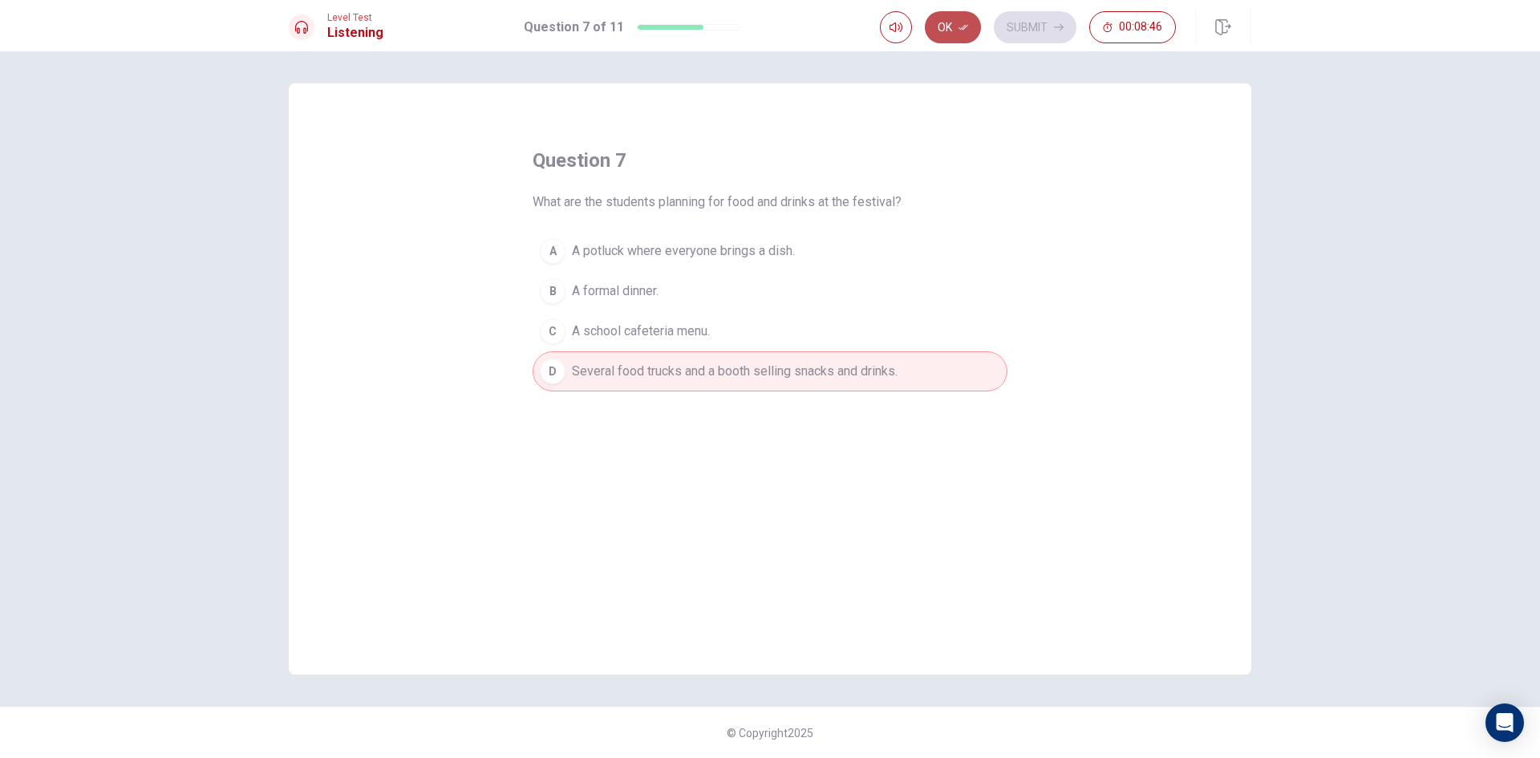
click at [957, 32] on button "Ok" at bounding box center [953, 27] width 56 height 32
click at [1004, 16] on button "Submit" at bounding box center [1035, 27] width 83 height 32
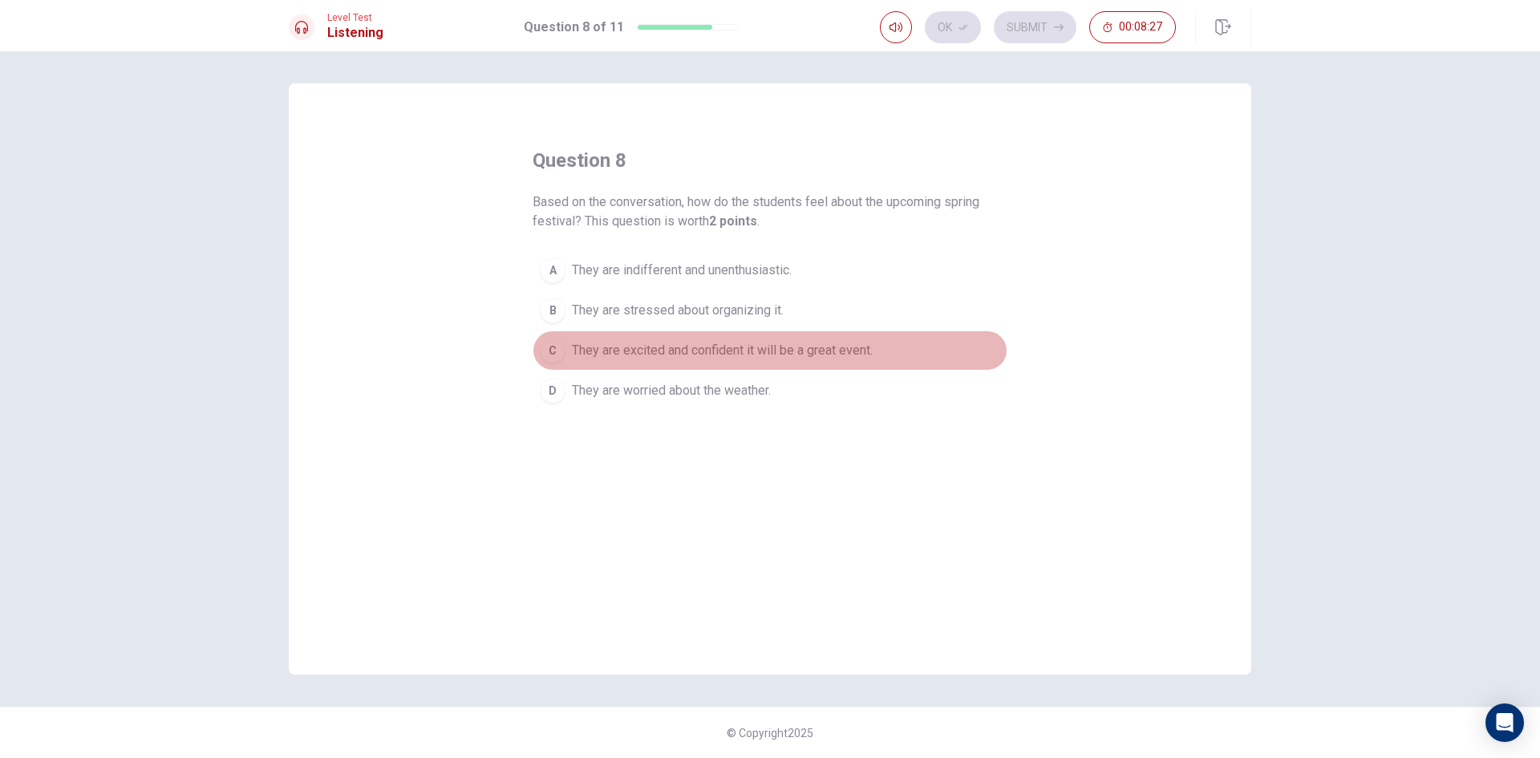
click at [749, 349] on span "They are excited and confident it will be a great event." at bounding box center [722, 350] width 301 height 19
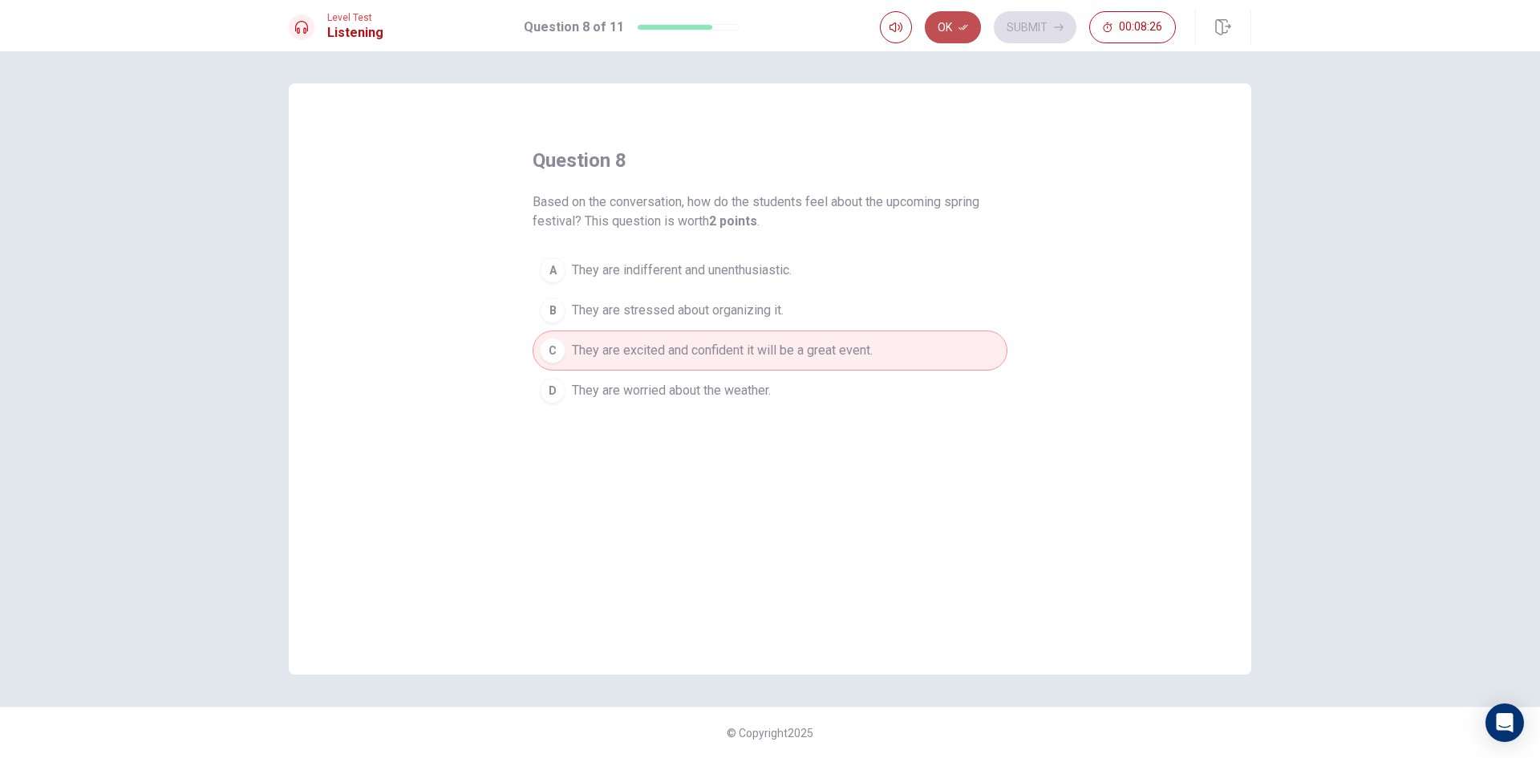
click at [960, 30] on icon "button" at bounding box center [964, 27] width 10 height 10
click at [1054, 28] on icon "button" at bounding box center [1059, 27] width 10 height 10
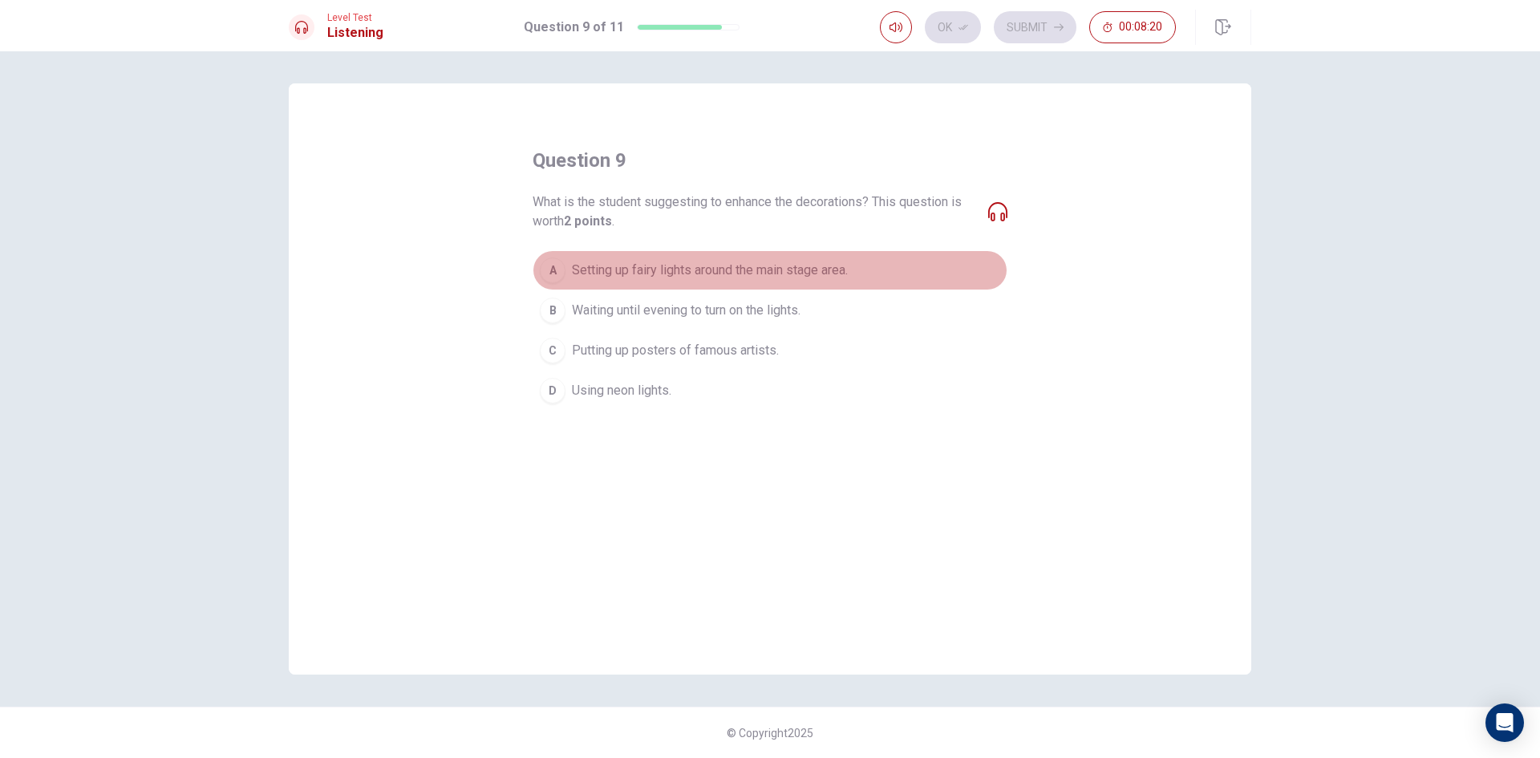
click at [750, 268] on span "Setting up fairy lights around the main stage area." at bounding box center [710, 270] width 276 height 19
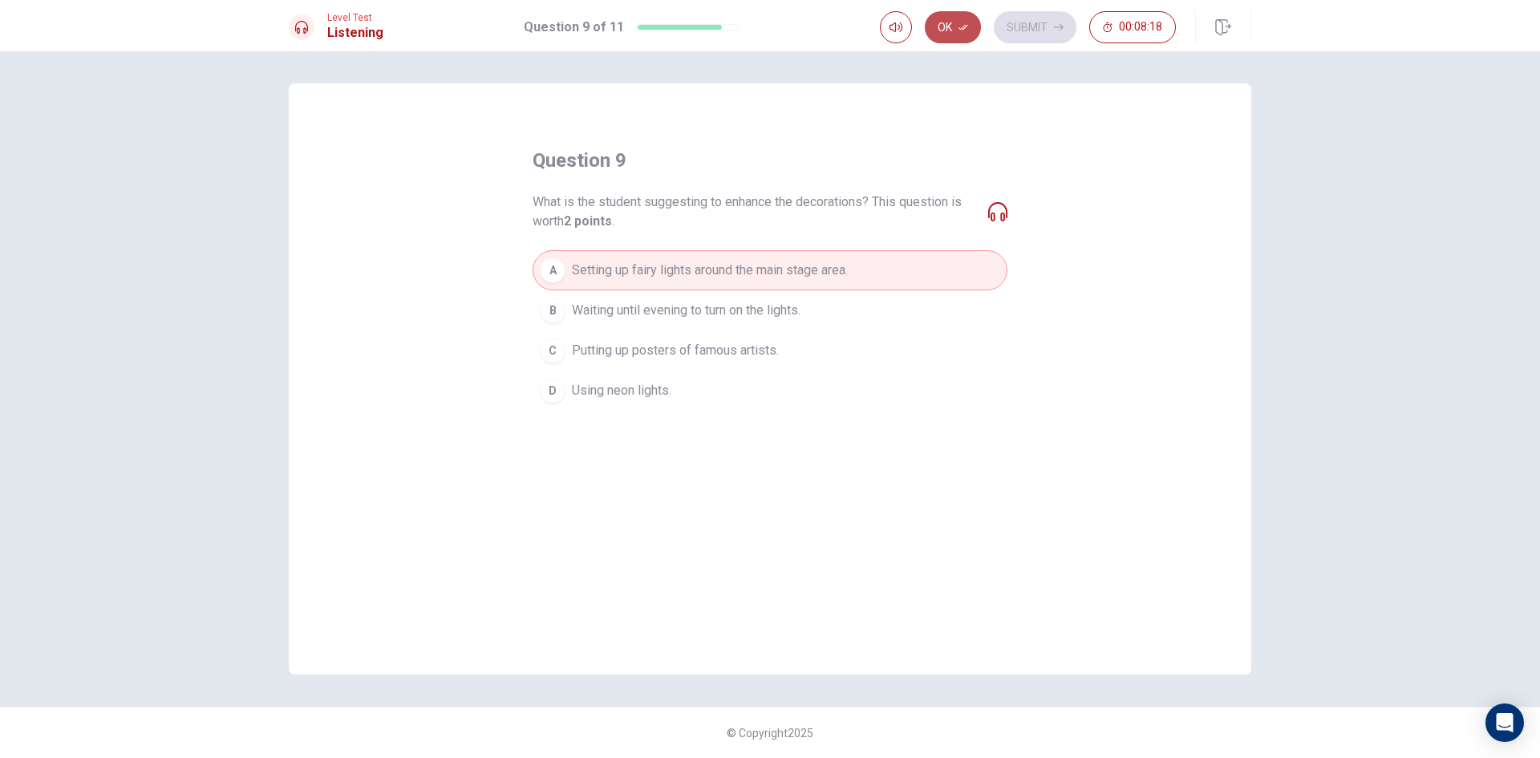
click at [955, 26] on button "Ok" at bounding box center [953, 27] width 56 height 32
click at [1025, 40] on button "Submit" at bounding box center [1035, 27] width 83 height 32
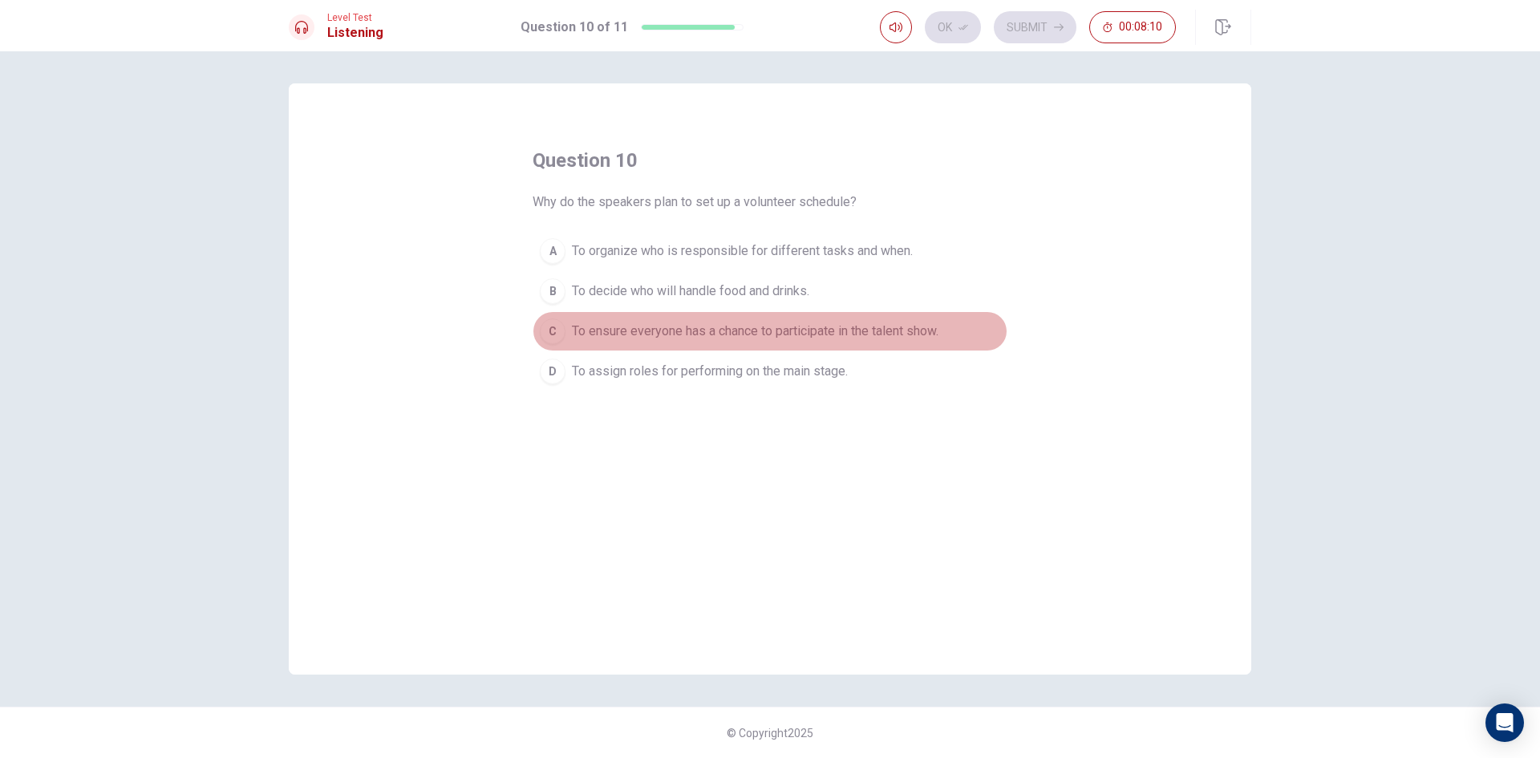
click at [769, 323] on span "To ensure everyone has a chance to participate in the talent show." at bounding box center [755, 331] width 367 height 19
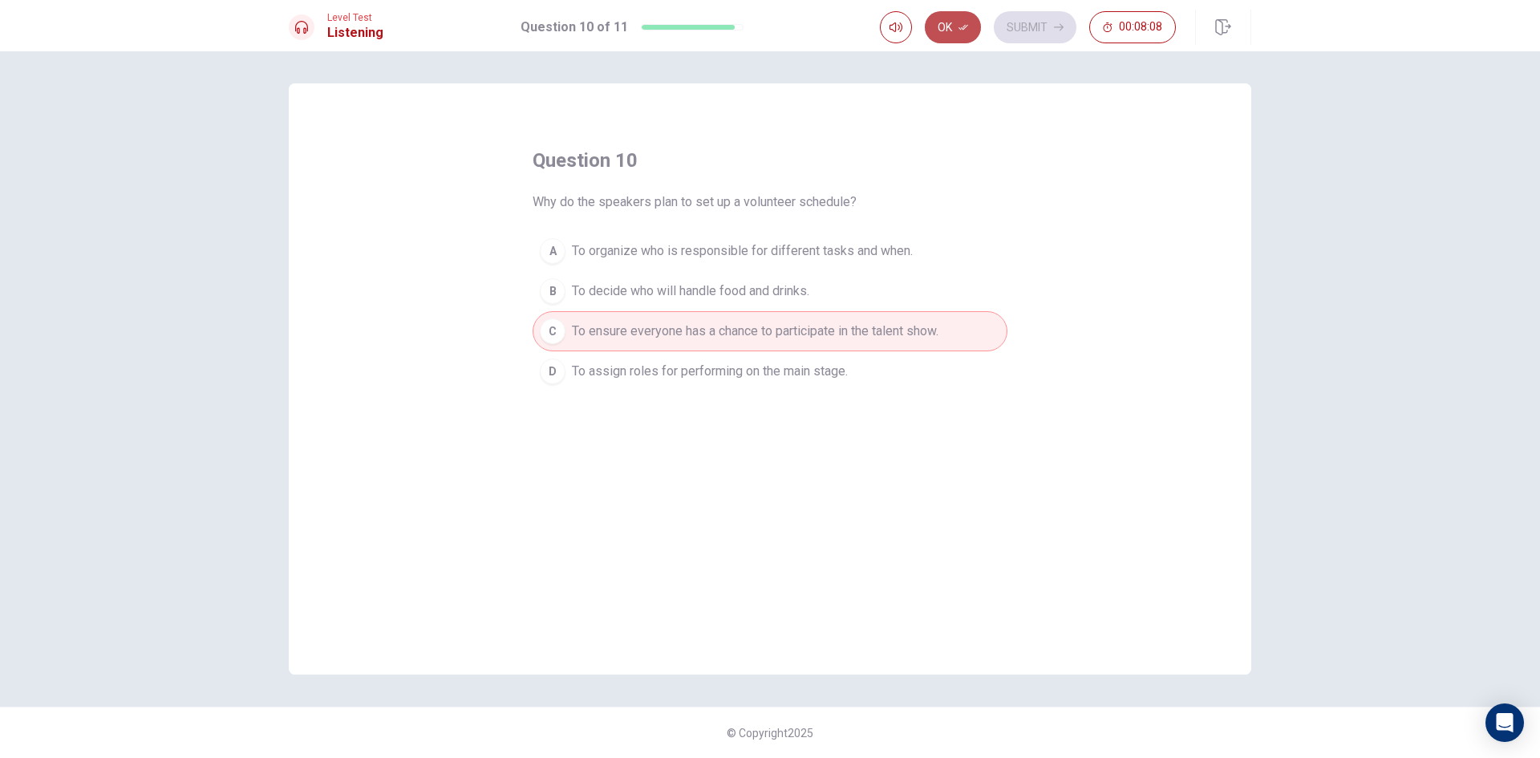
drag, startPoint x: 931, startPoint y: 23, endPoint x: 949, endPoint y: 0, distance: 29.2
click at [931, 22] on button "Ok" at bounding box center [953, 27] width 56 height 32
click at [1025, 24] on button "Submit" at bounding box center [1035, 27] width 83 height 32
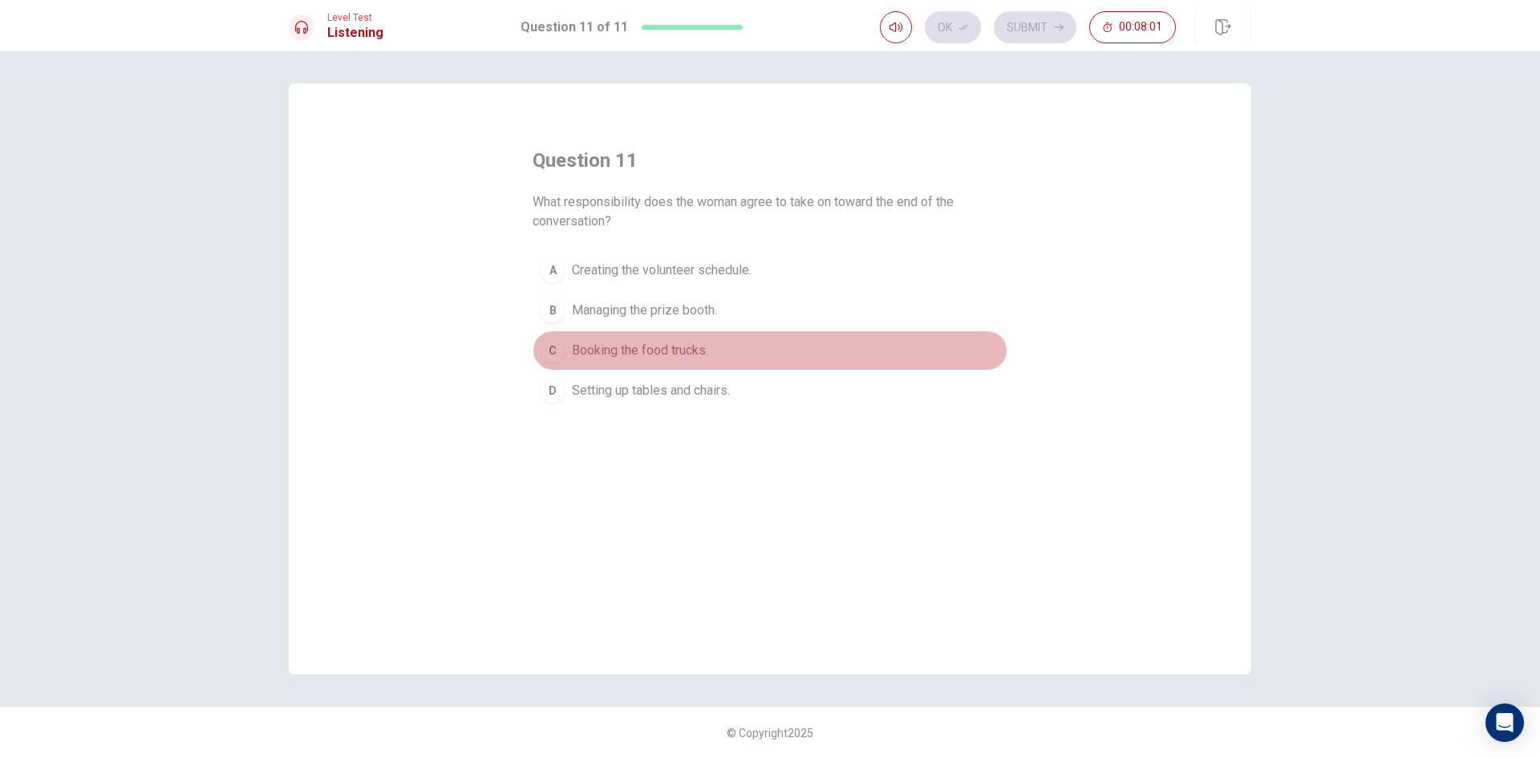
click at [689, 351] on span "Booking the food trucks." at bounding box center [640, 350] width 136 height 19
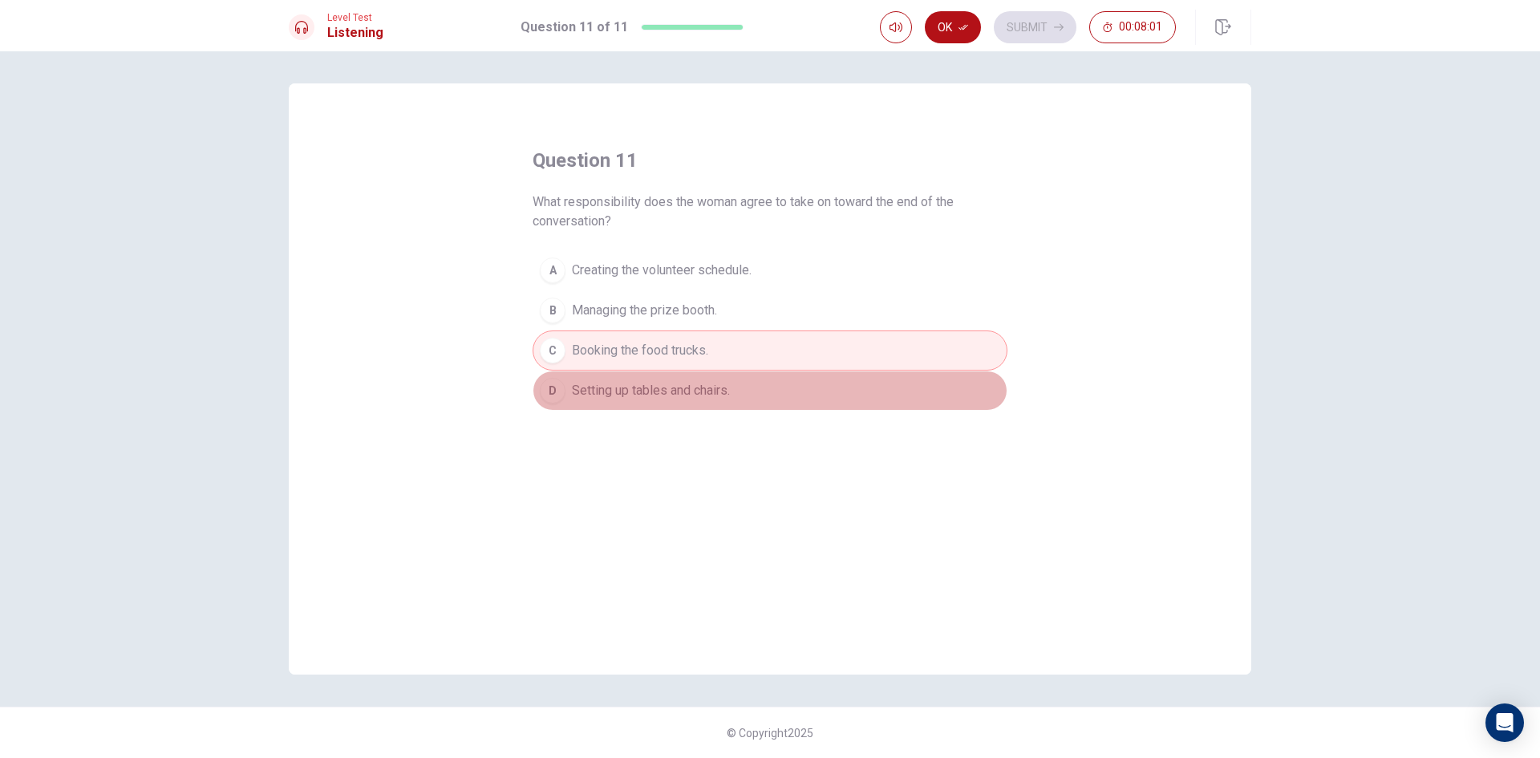
click at [689, 388] on span "Setting up tables and chairs." at bounding box center [651, 390] width 158 height 19
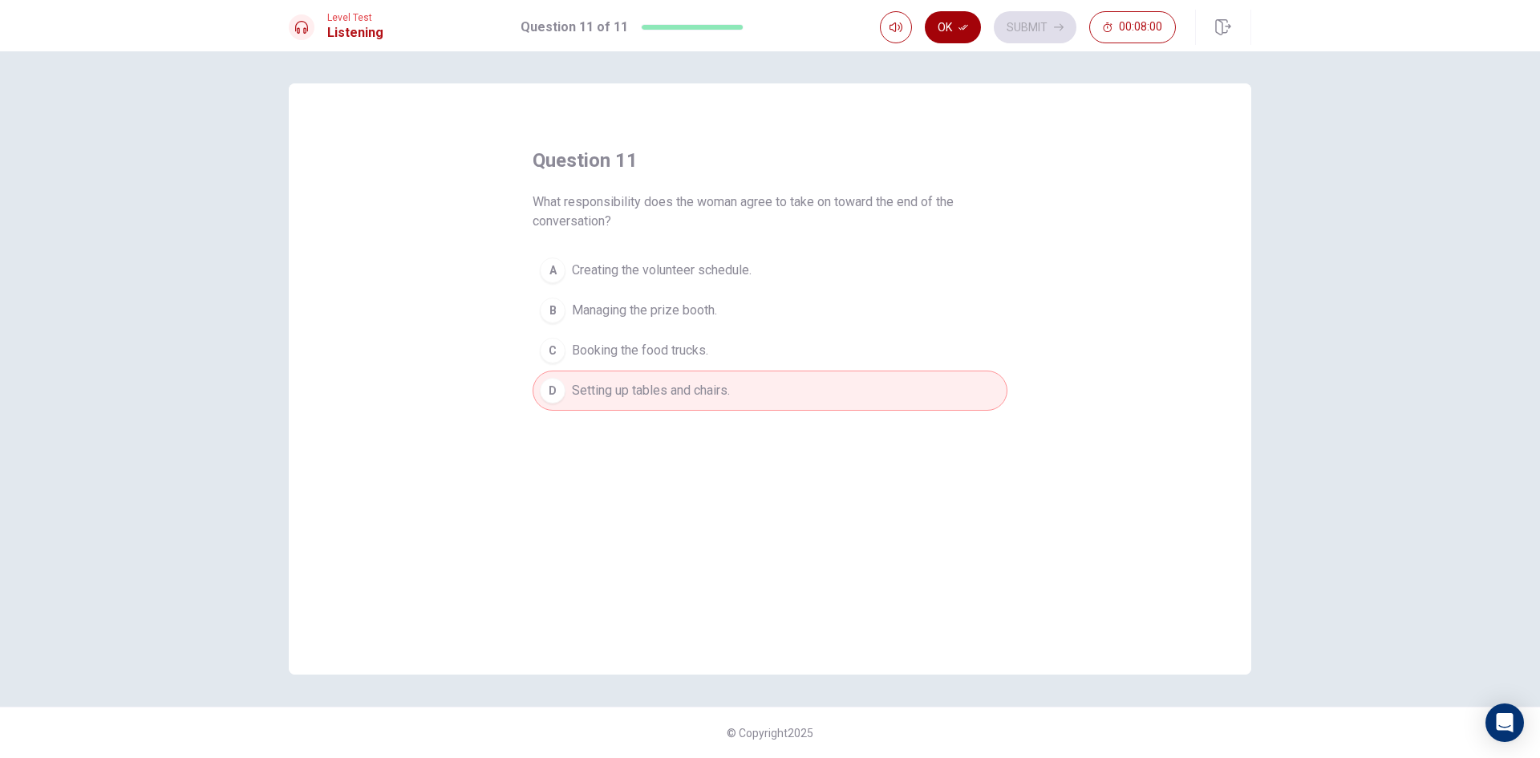
click at [968, 43] on button "Ok" at bounding box center [953, 27] width 56 height 32
click at [998, 16] on button "Submit" at bounding box center [1035, 27] width 83 height 32
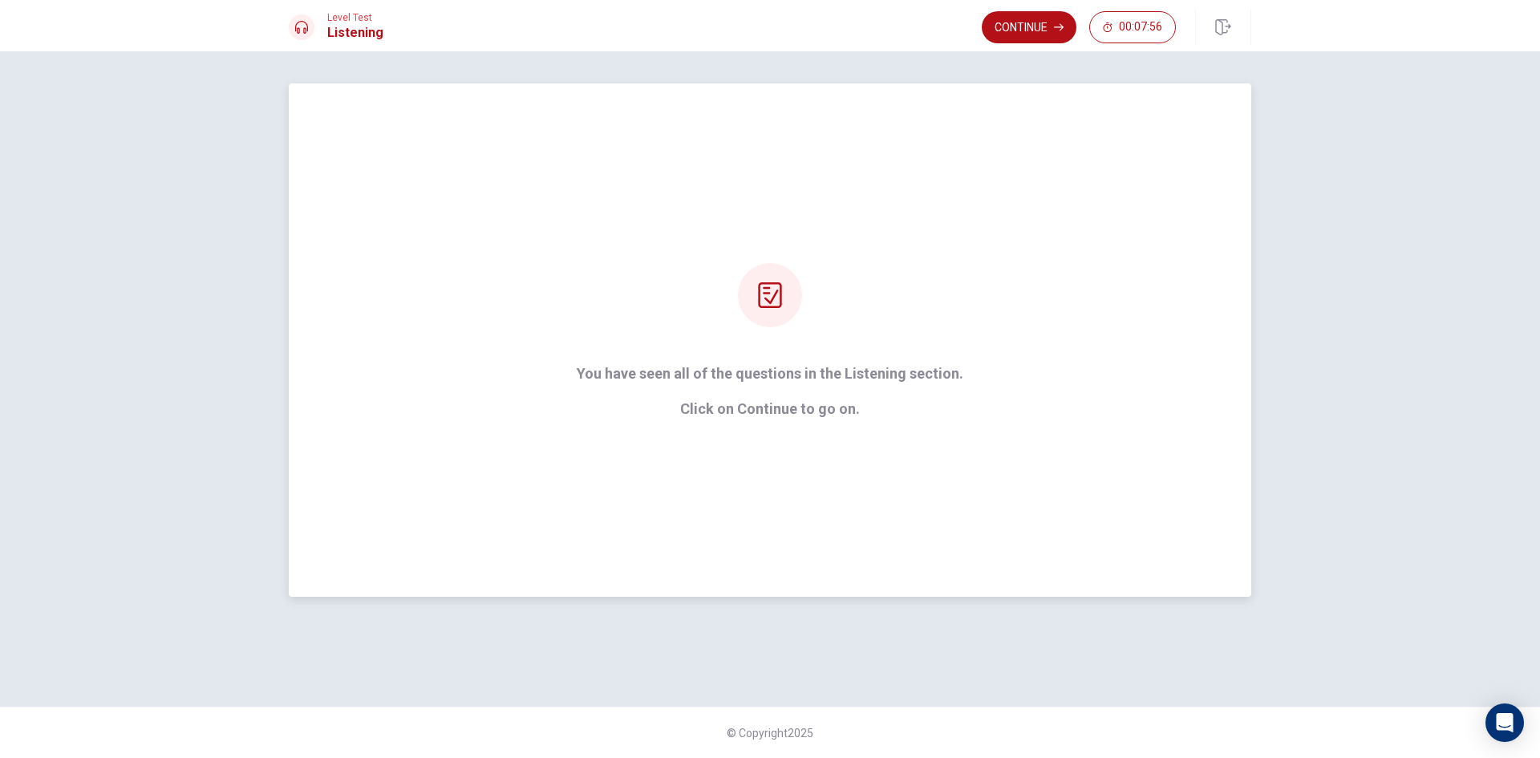
click at [854, 378] on p "You have seen all of the questions in the Listening section." at bounding box center [770, 374] width 387 height 16
click at [1016, 25] on button "Continue" at bounding box center [1029, 27] width 95 height 32
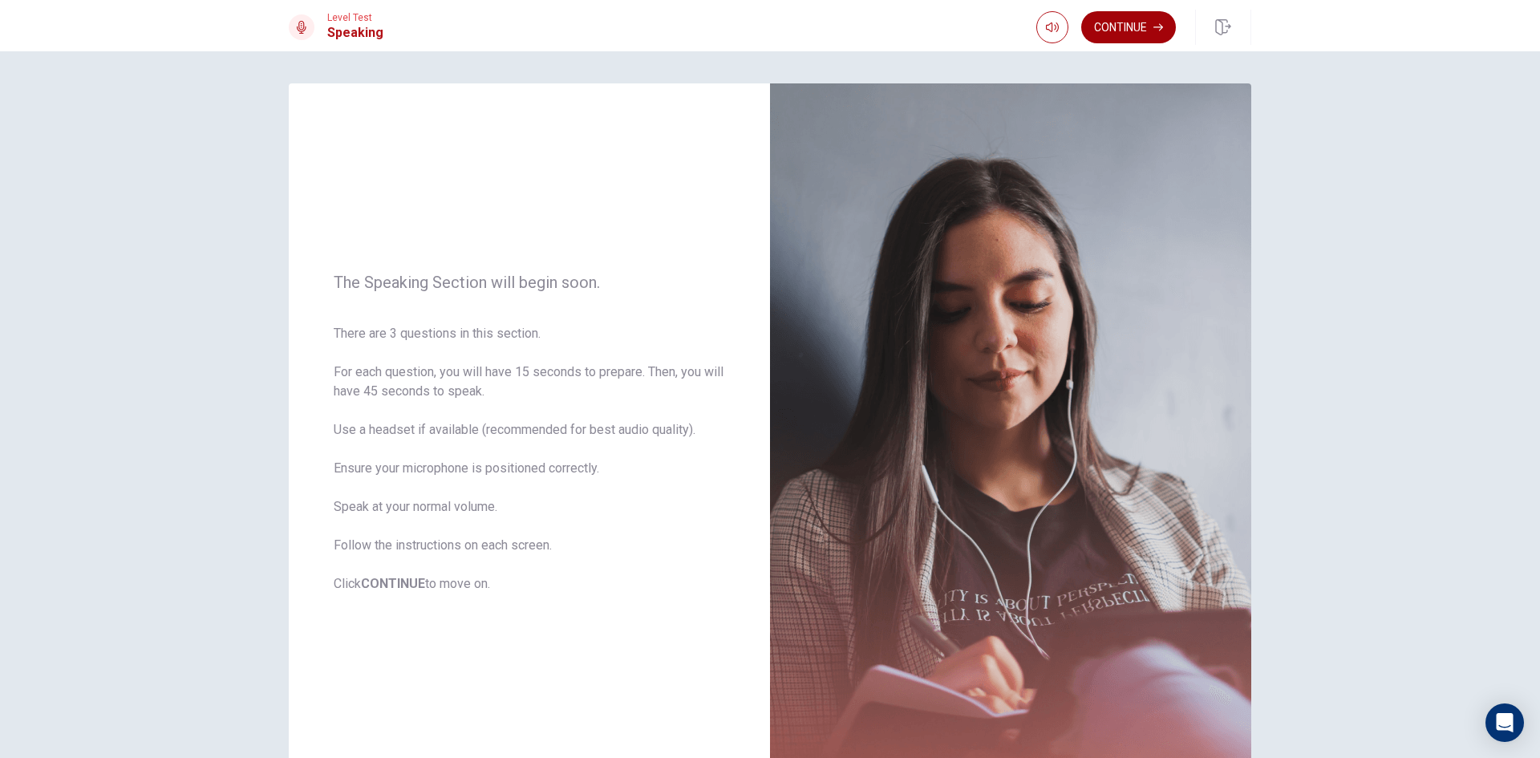
click at [1146, 31] on button "Continue" at bounding box center [1128, 27] width 95 height 32
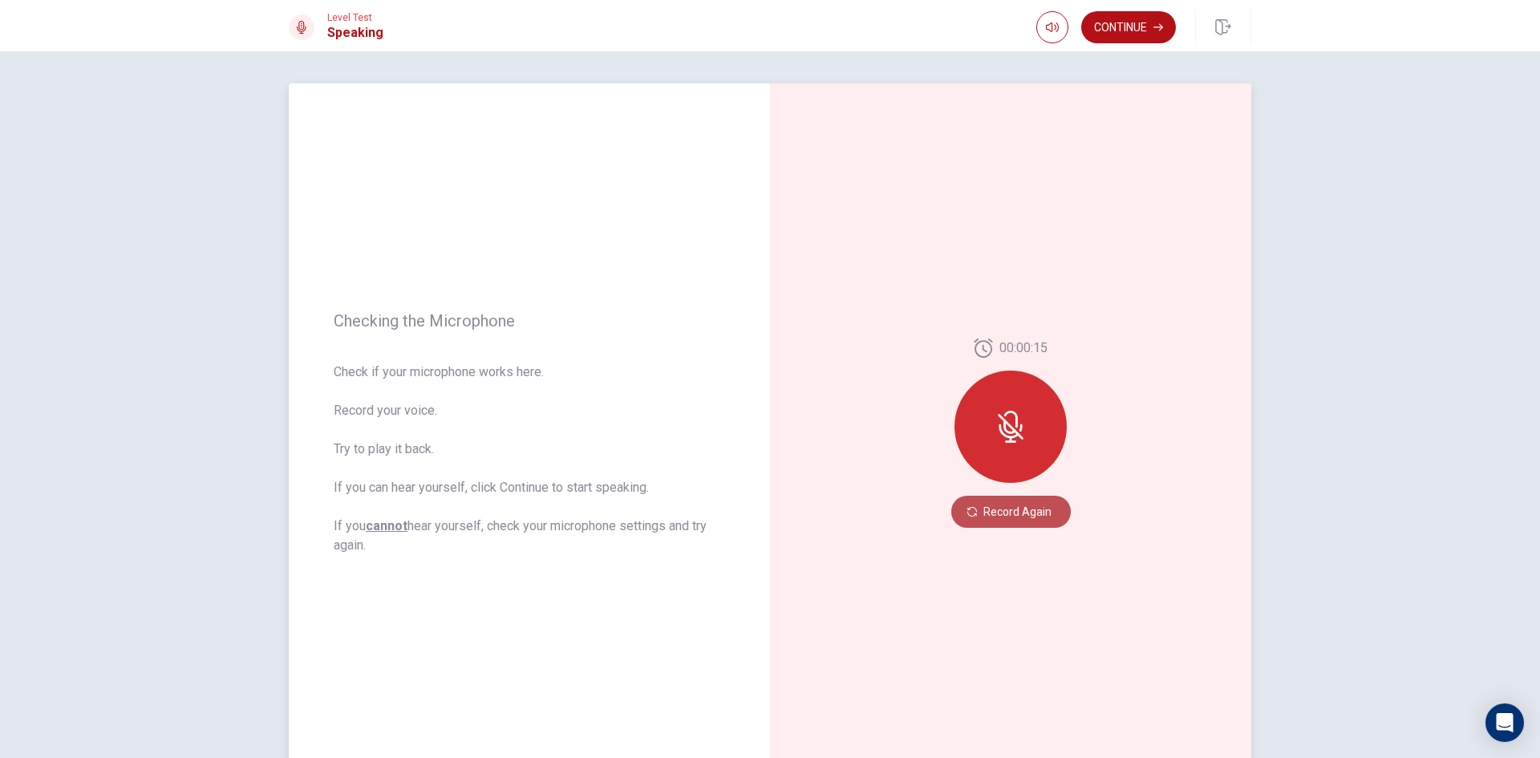
click at [1037, 518] on button "Record Again" at bounding box center [1012, 512] width 120 height 32
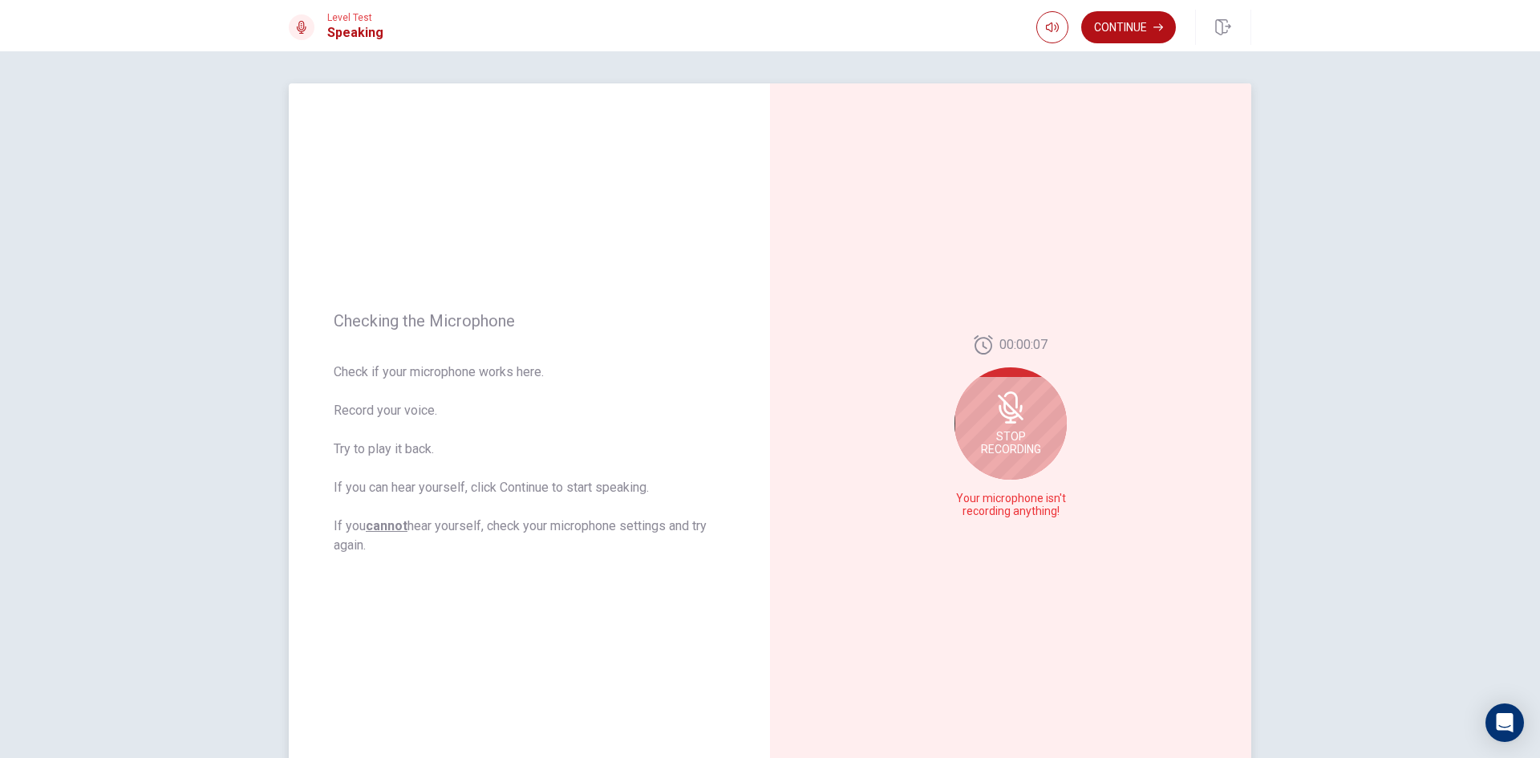
click at [1030, 421] on div "Stop Recording" at bounding box center [1011, 423] width 112 height 112
click at [1017, 511] on button "Play Audio" at bounding box center [1028, 512] width 22 height 22
click at [1032, 509] on button "Play Audio" at bounding box center [1028, 512] width 22 height 22
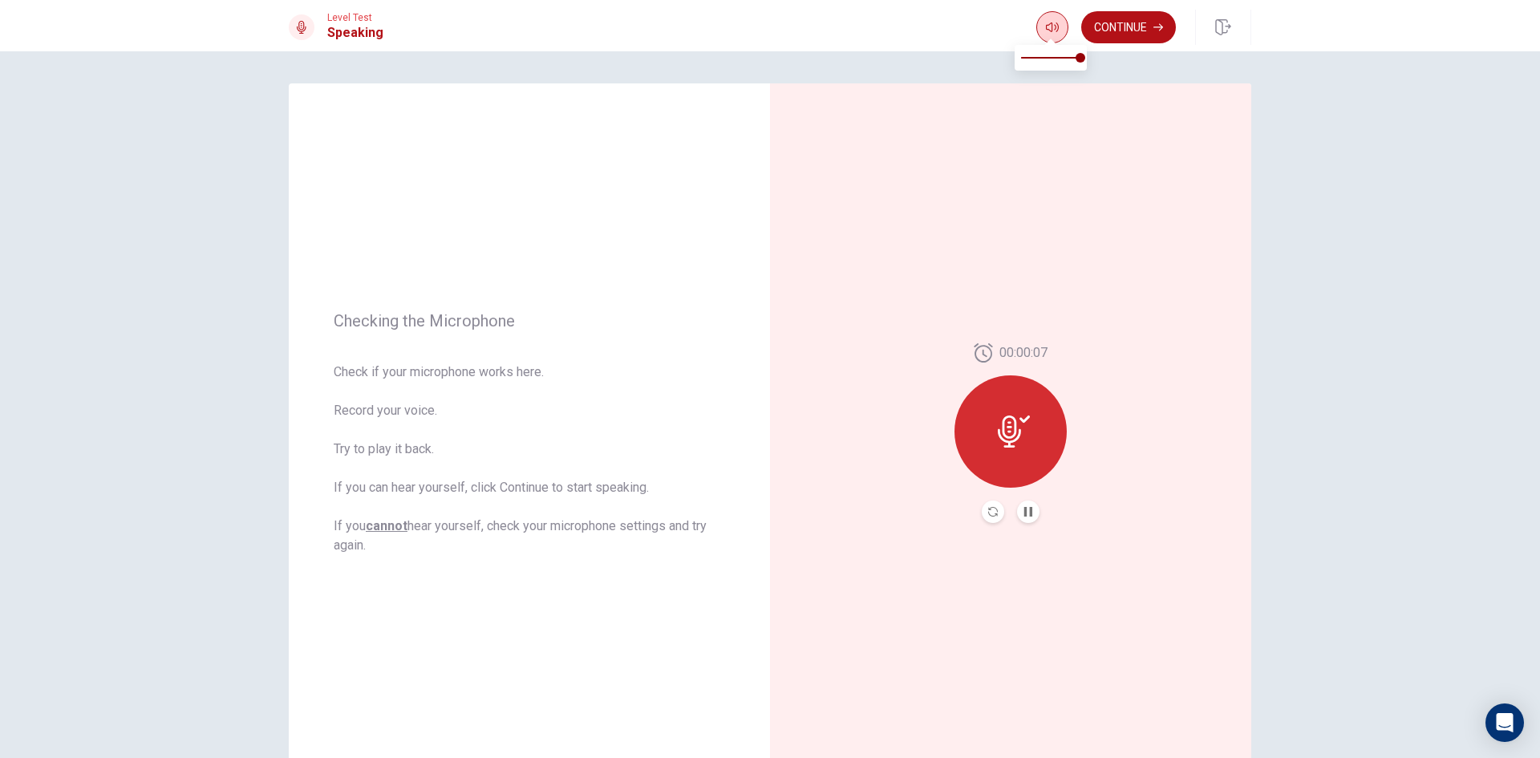
click at [1049, 23] on icon "button" at bounding box center [1052, 27] width 13 height 13
click at [1074, 107] on div "00:00:07" at bounding box center [1010, 433] width 481 height 700
click at [988, 513] on icon "Record Again" at bounding box center [993, 512] width 10 height 10
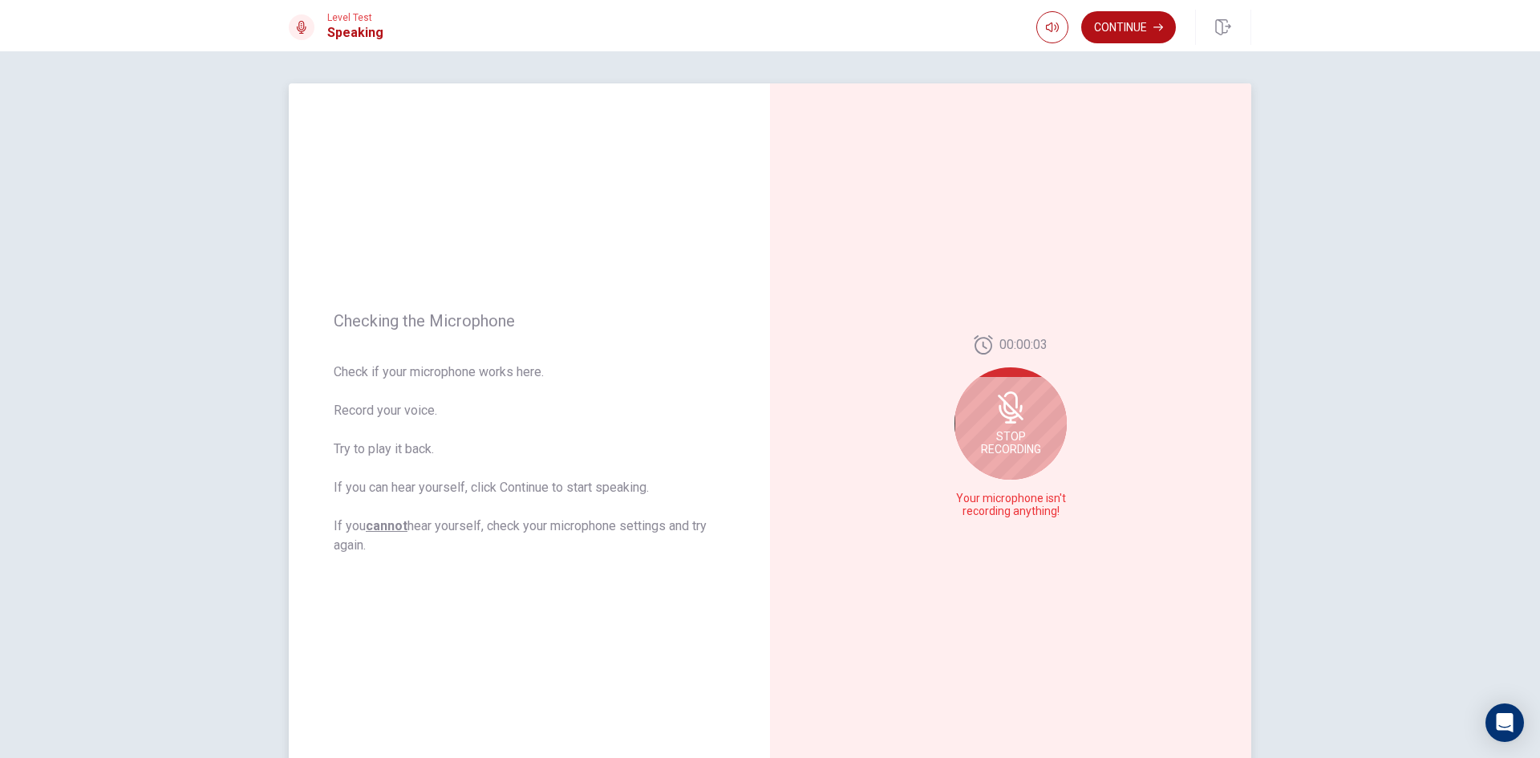
click at [986, 417] on div "Stop Recording" at bounding box center [1011, 423] width 112 height 112
click at [986, 417] on div at bounding box center [1011, 431] width 112 height 112
click at [989, 503] on button "Record Again" at bounding box center [993, 512] width 22 height 22
click at [1050, 428] on div "Stop Recording" at bounding box center [1011, 423] width 112 height 112
click at [1017, 513] on button "Play Audio" at bounding box center [1028, 512] width 22 height 22
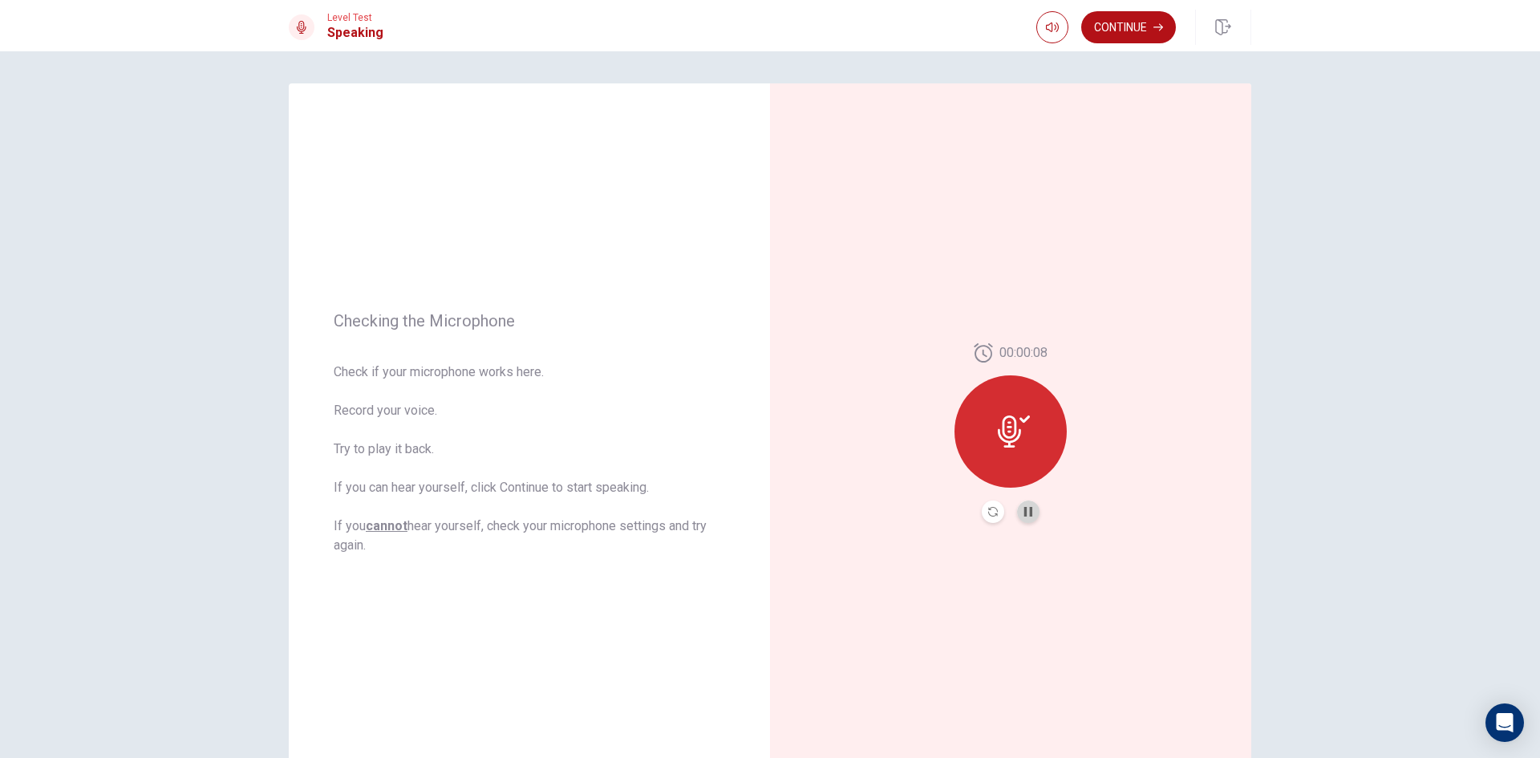
click at [1027, 505] on button "Pause Audio" at bounding box center [1028, 512] width 22 height 22
click at [1122, 34] on button "Continue" at bounding box center [1128, 27] width 95 height 32
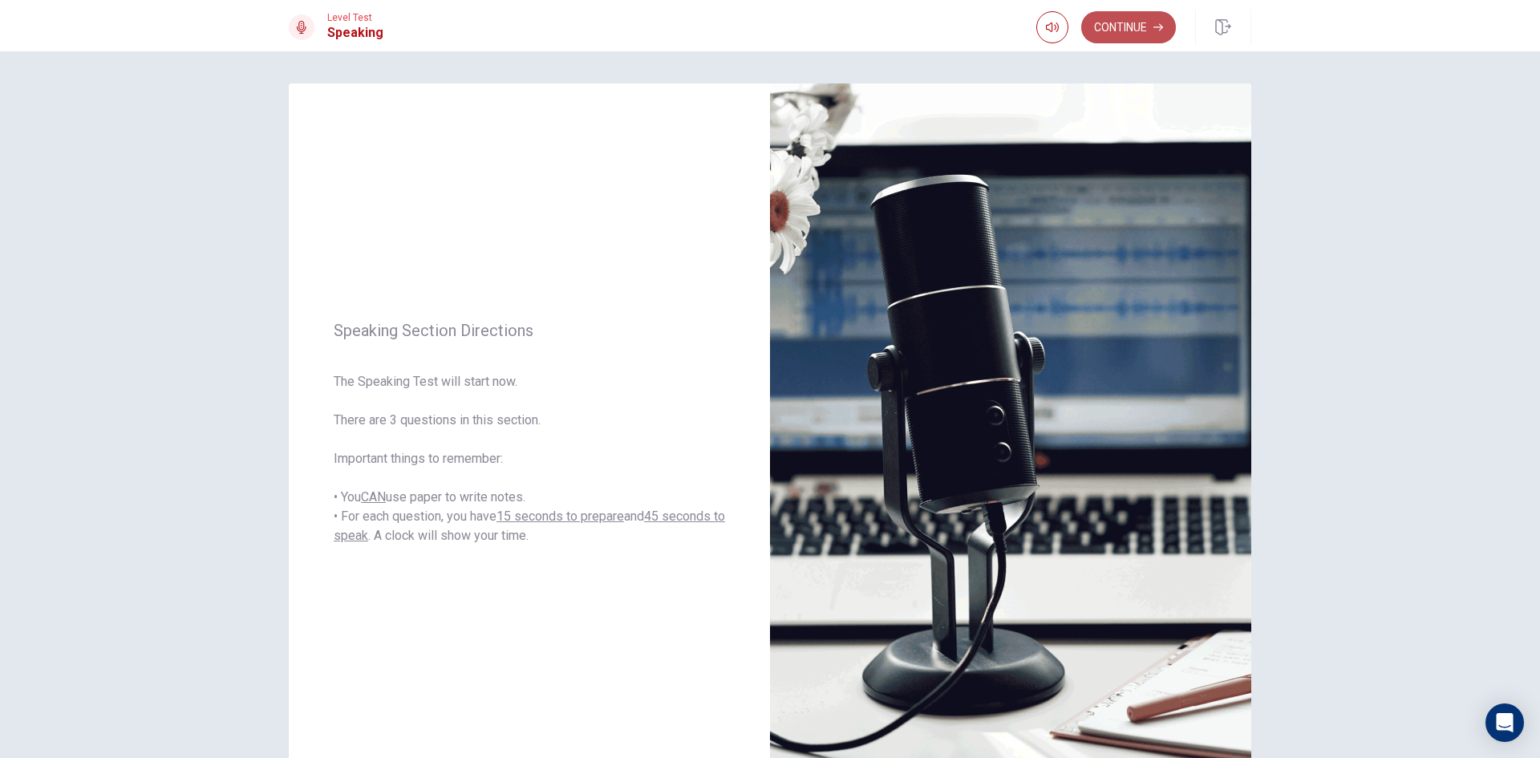
click at [1154, 22] on icon "button" at bounding box center [1159, 27] width 10 height 10
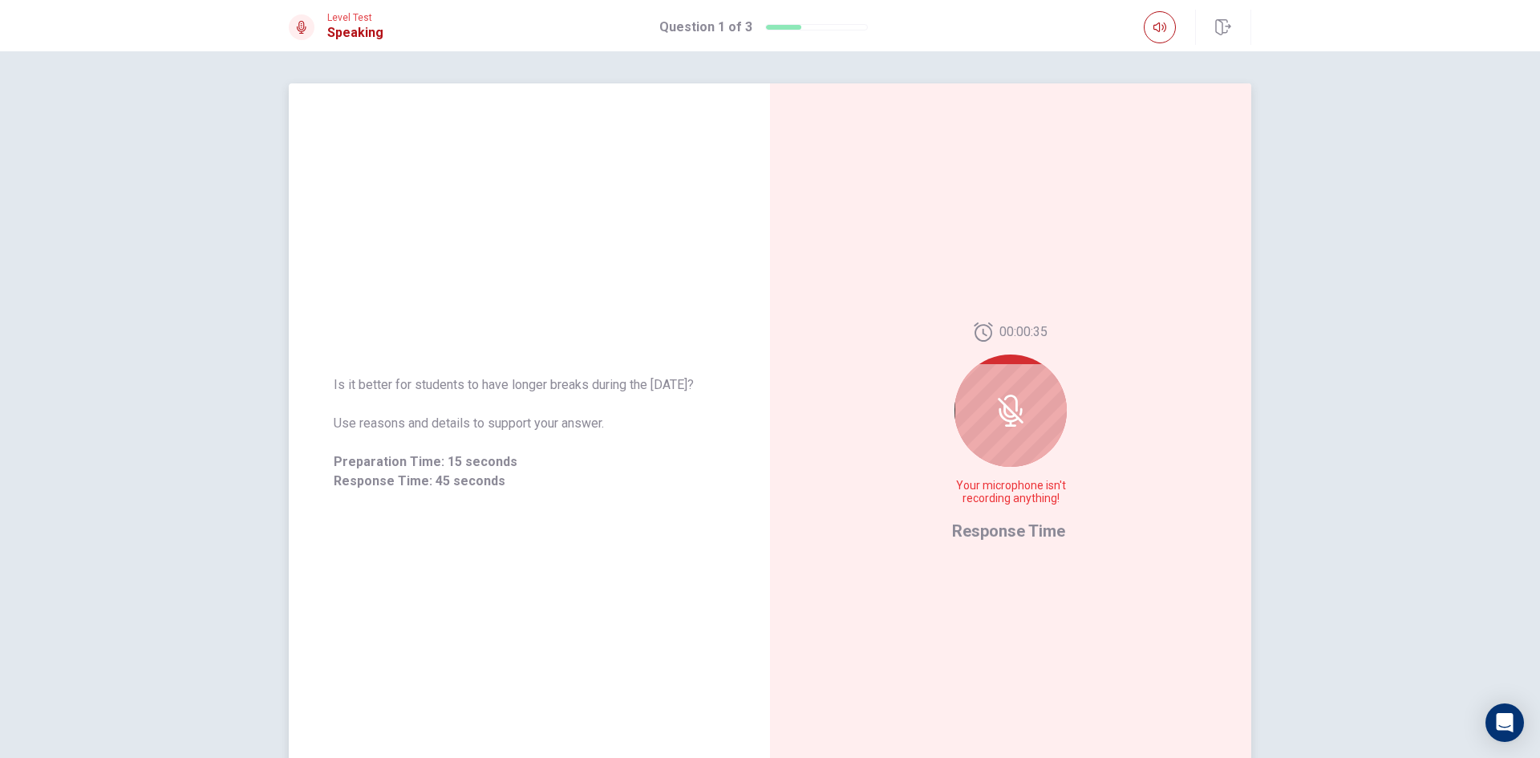
click at [1020, 383] on div at bounding box center [1011, 411] width 112 height 112
click at [1023, 525] on span "Response Time" at bounding box center [1008, 530] width 113 height 19
click at [1023, 403] on div at bounding box center [1011, 411] width 112 height 112
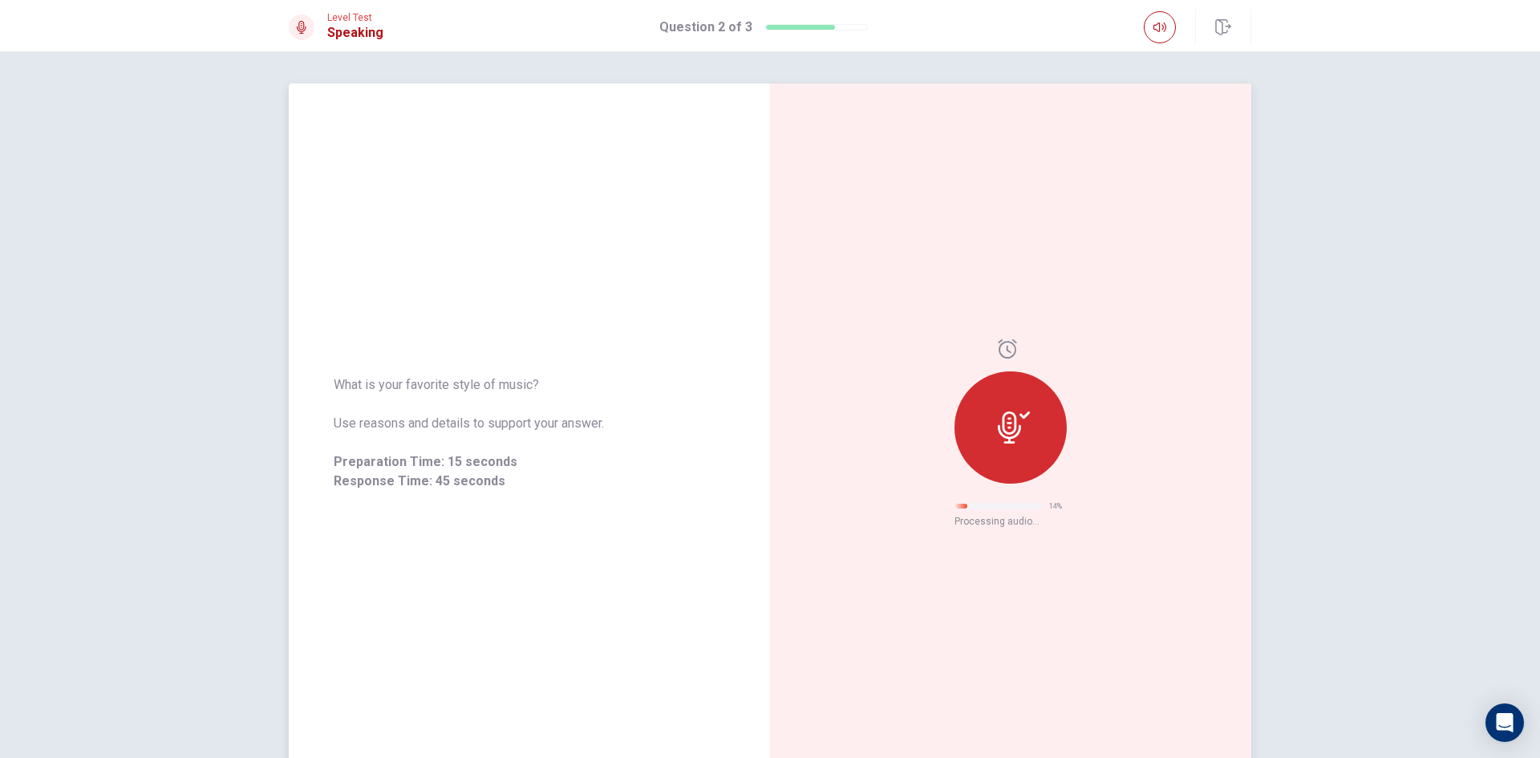
click at [1021, 423] on icon at bounding box center [1014, 428] width 32 height 32
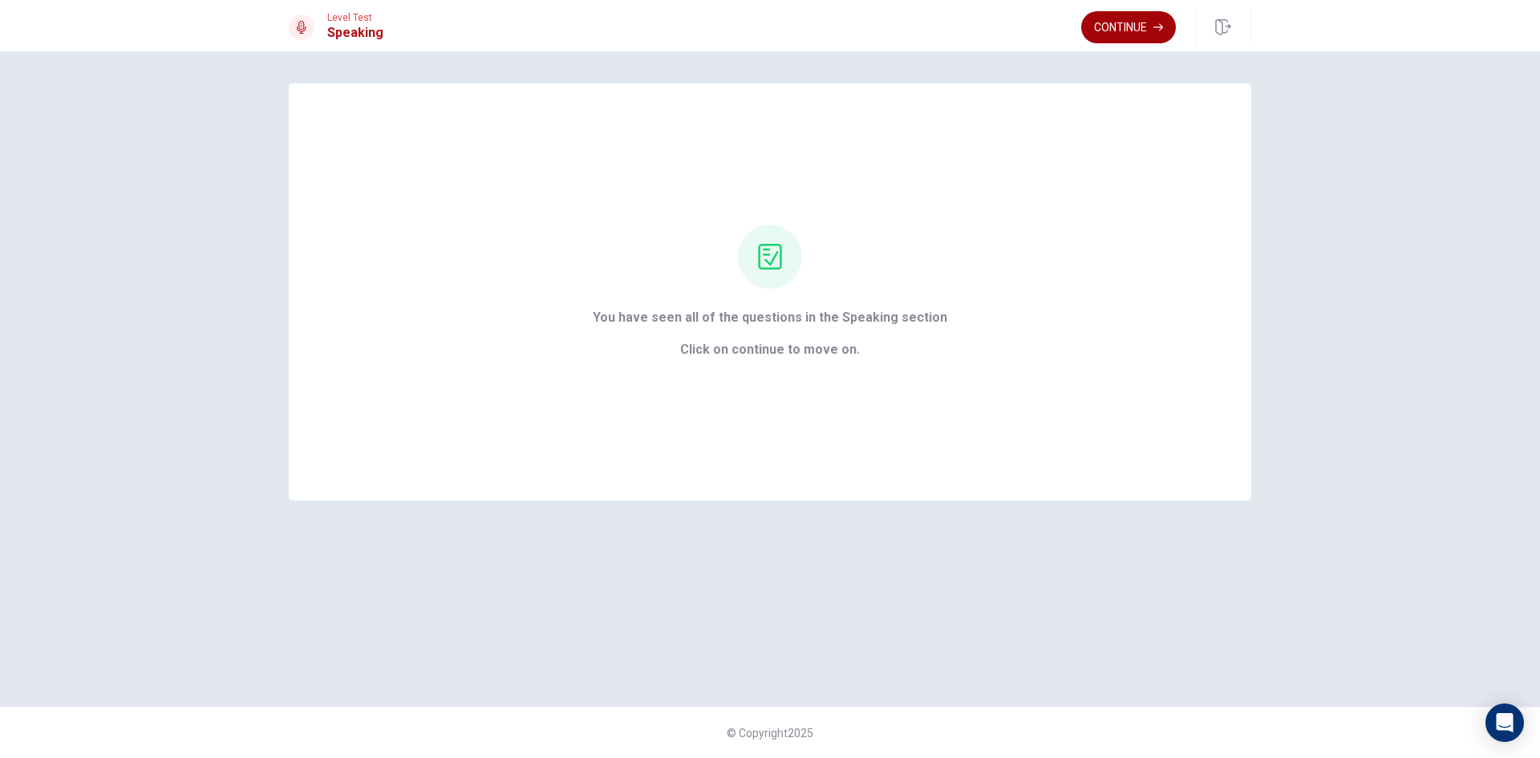
click at [1144, 18] on button "Continue" at bounding box center [1128, 27] width 95 height 32
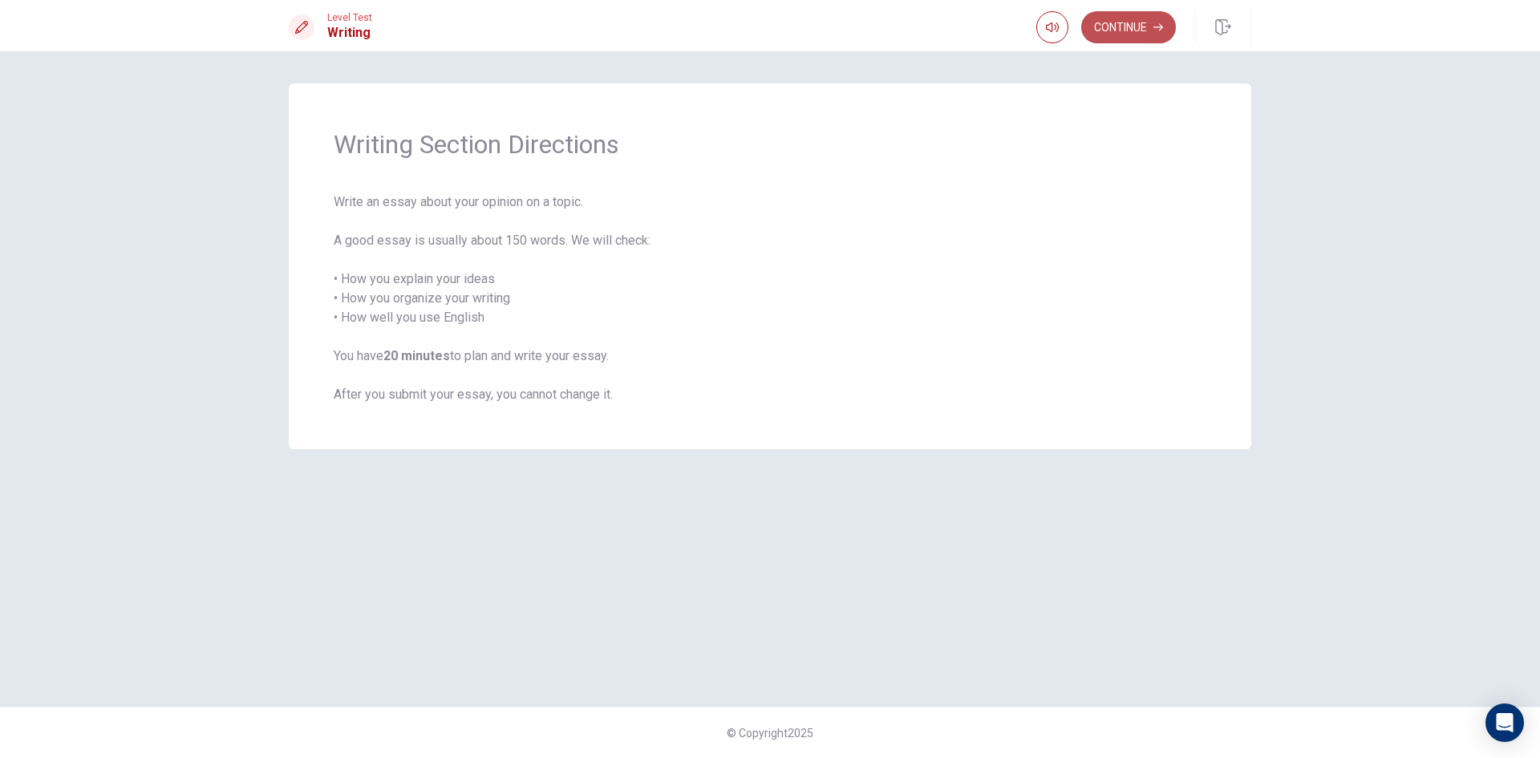
click at [1109, 30] on button "Continue" at bounding box center [1128, 27] width 95 height 32
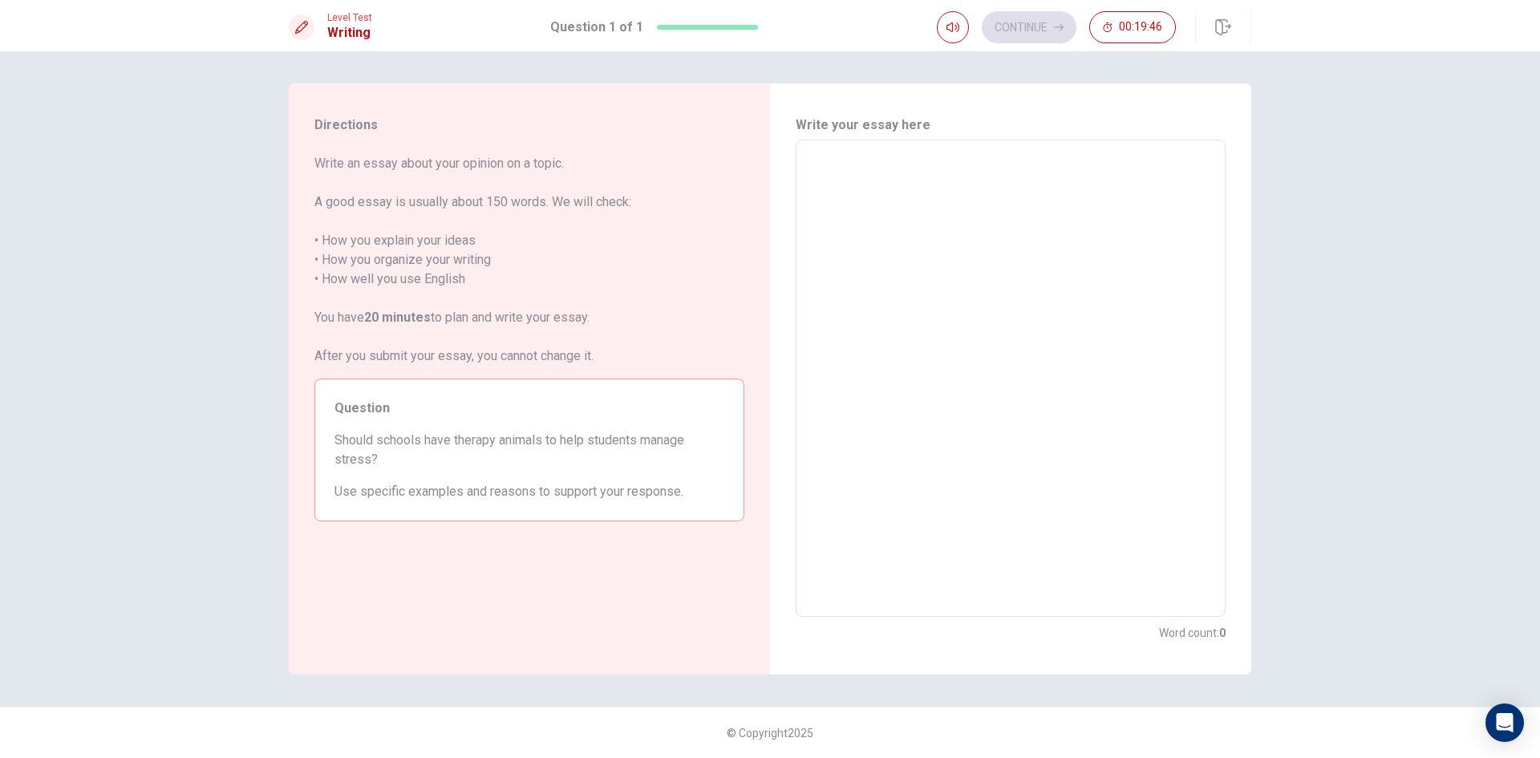
click at [1016, 184] on textarea at bounding box center [1011, 378] width 408 height 451
type textarea "s"
type textarea "x"
type textarea "sc"
type textarea "x"
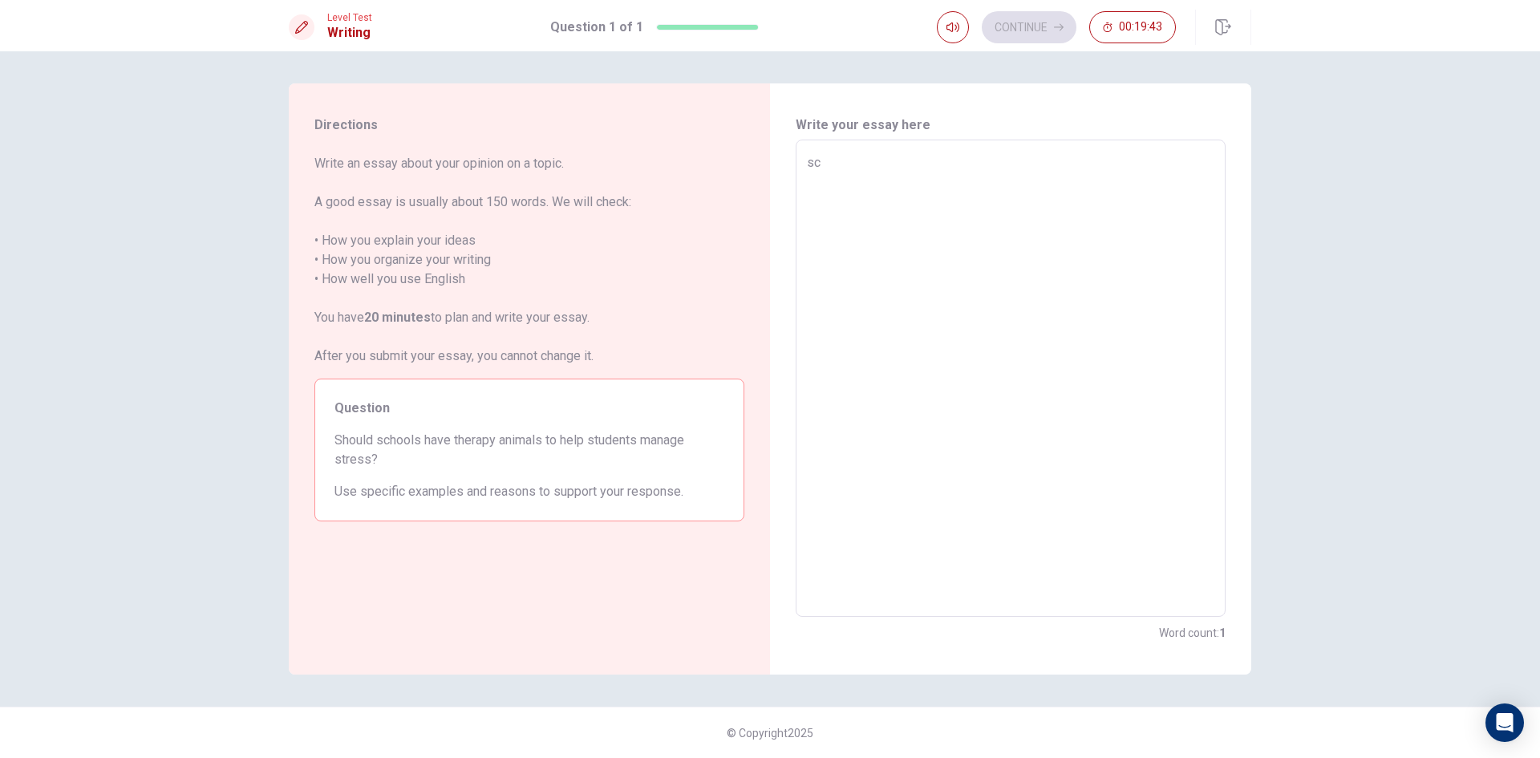
type textarea "sch"
type textarea "x"
type textarea "scho"
type textarea "x"
type textarea "schoo"
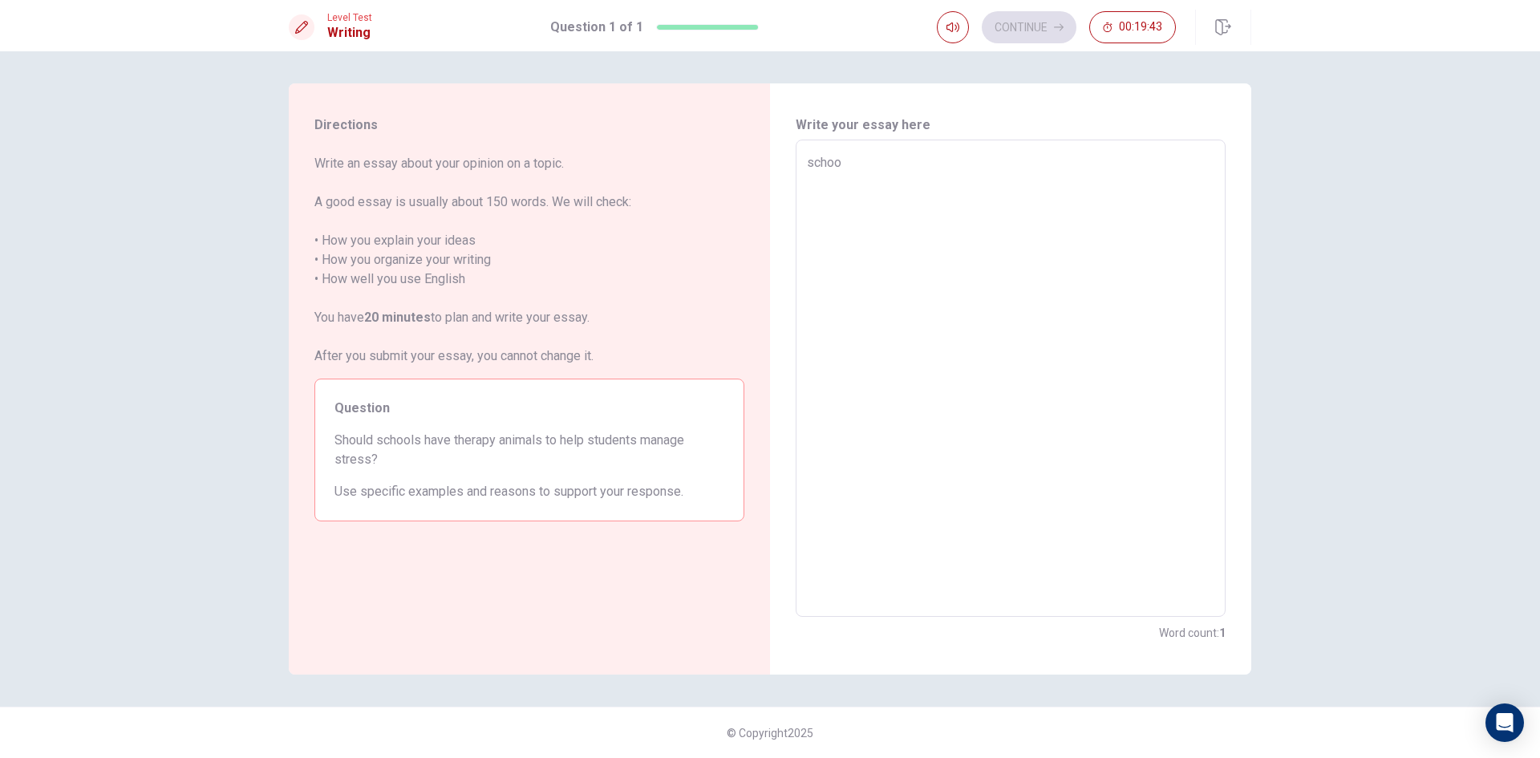
type textarea "x"
type textarea "school"
type textarea "x"
type textarea "schools"
type textarea "x"
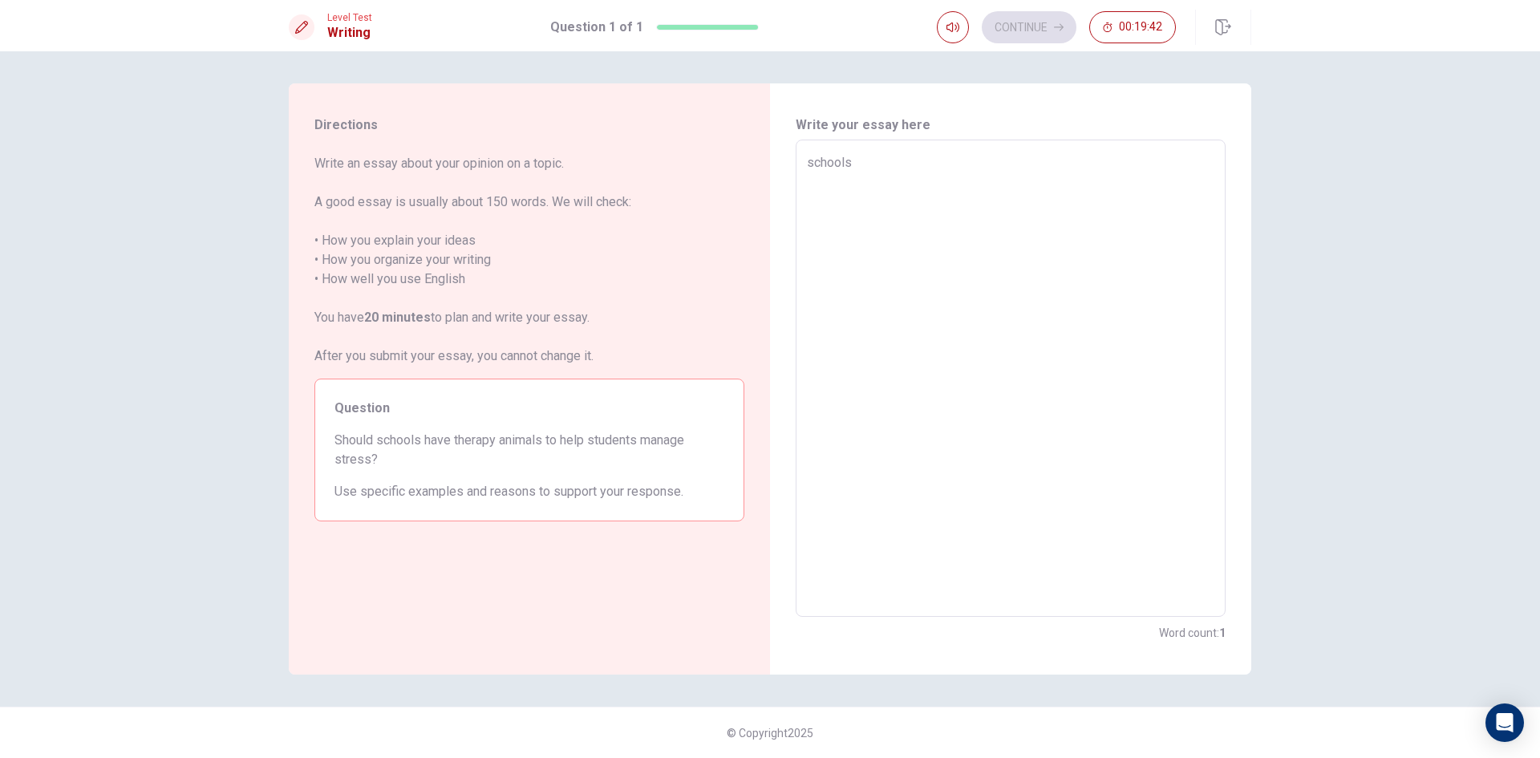
type textarea "schools"
type textarea "x"
type textarea "schools s"
type textarea "x"
type textarea "schools sh"
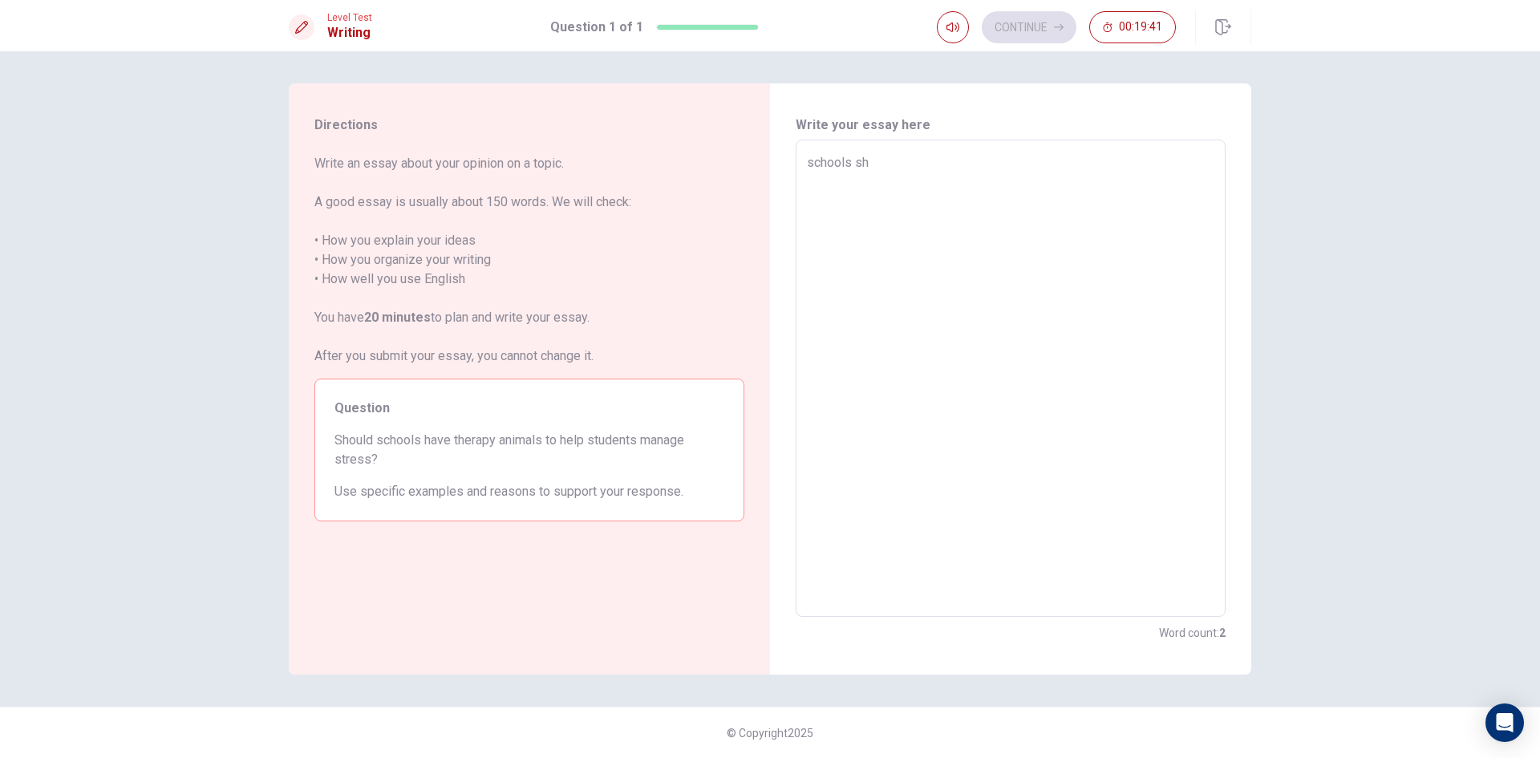
type textarea "x"
type textarea "schools sho"
type textarea "x"
type textarea "schools shou"
type textarea "x"
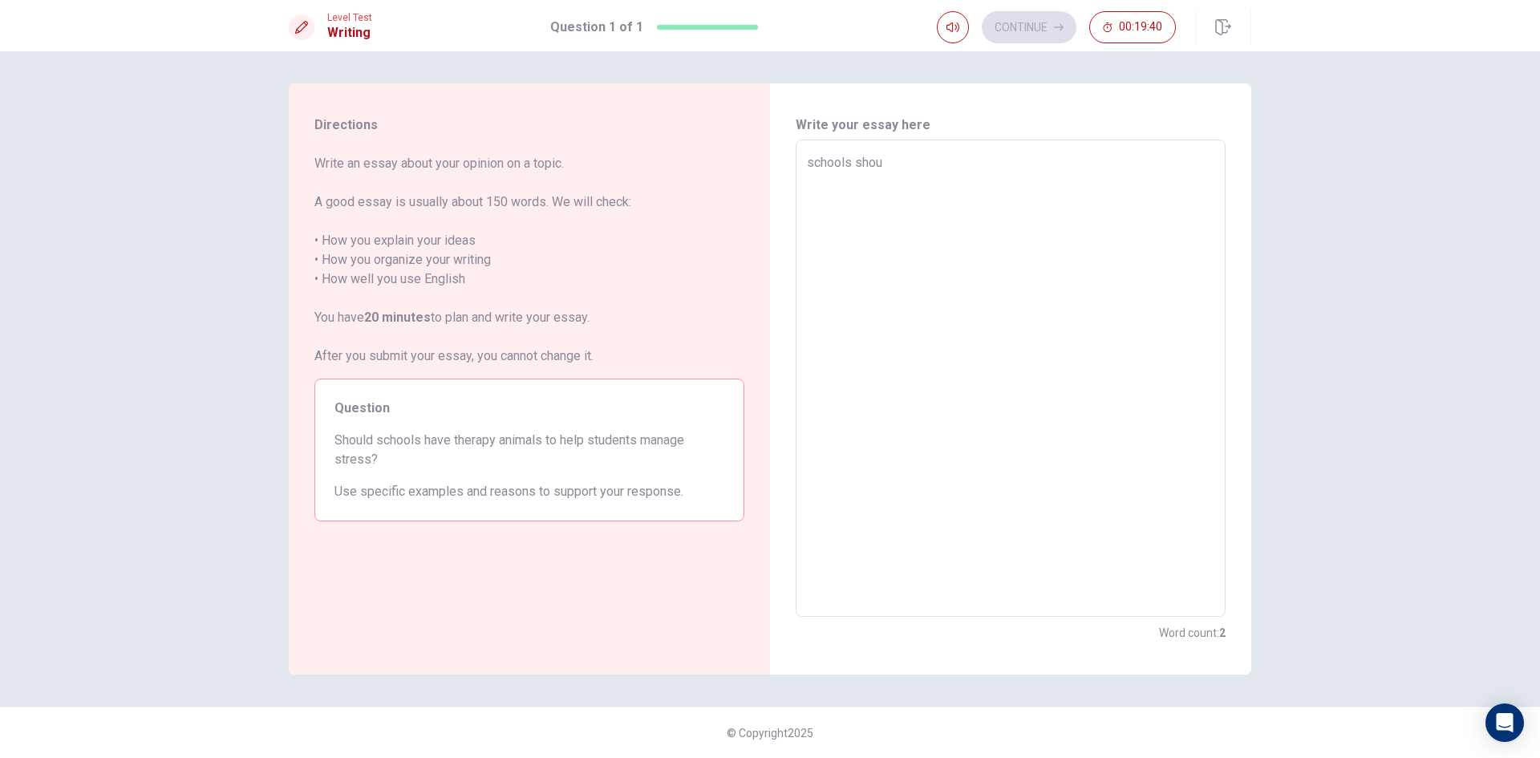
type textarea "schools shoul"
type textarea "x"
type textarea "schools should"
type textarea "x"
type textarea "schools should"
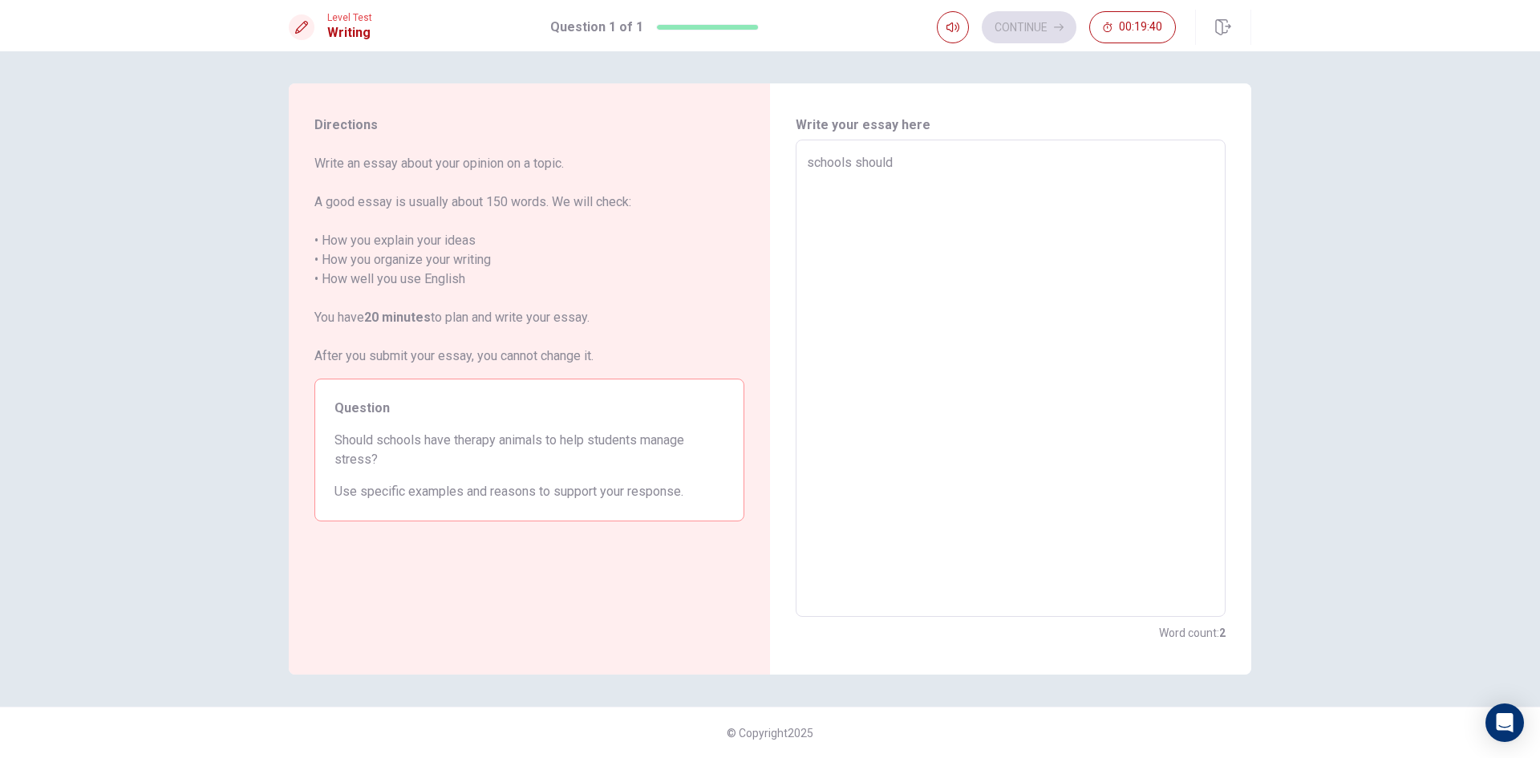
type textarea "x"
type textarea "schools should h"
type textarea "x"
type textarea "schools should ha"
type textarea "x"
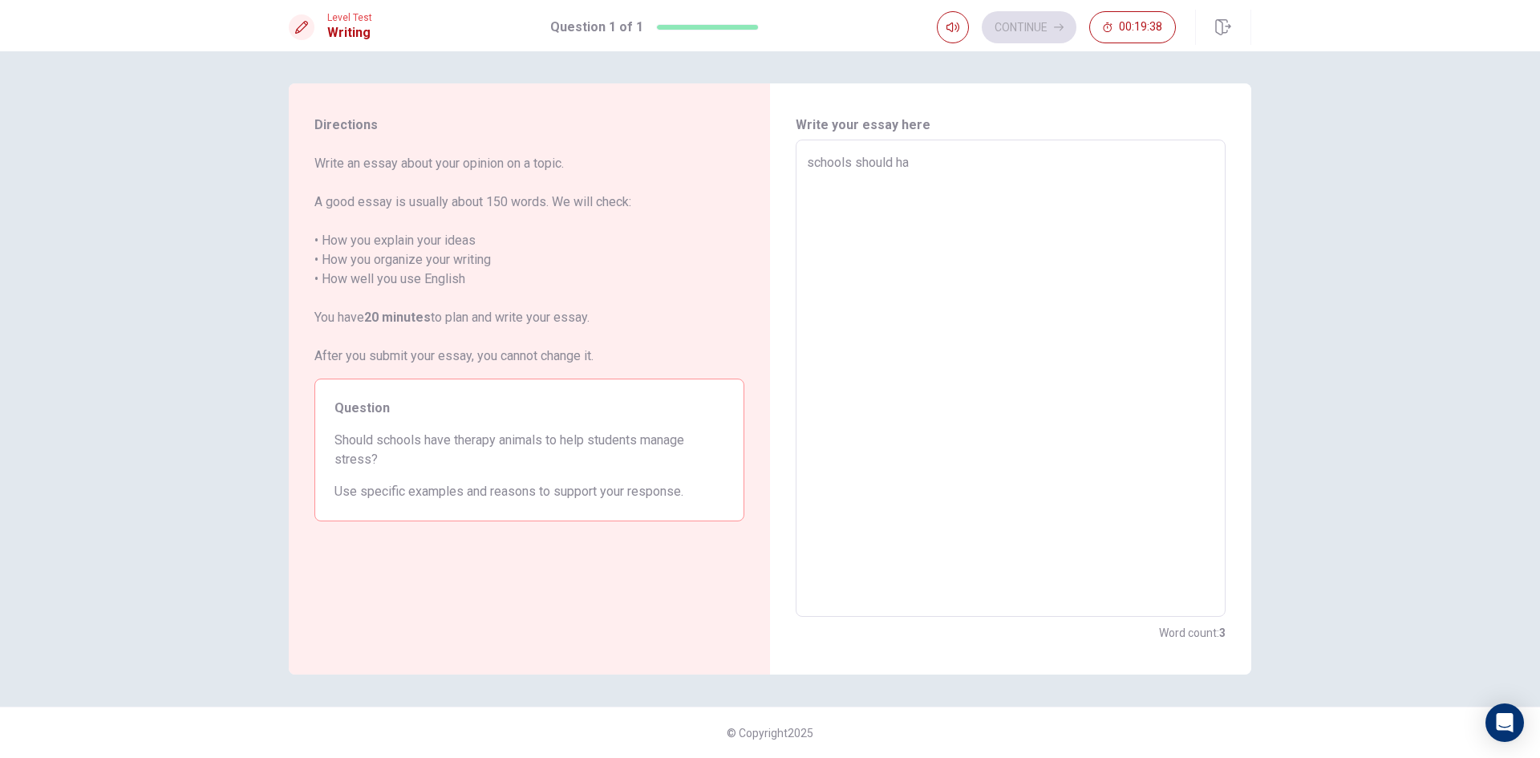
type textarea "schools should hav"
type textarea "x"
type textarea "schools should have"
type textarea "x"
type textarea "schools should have"
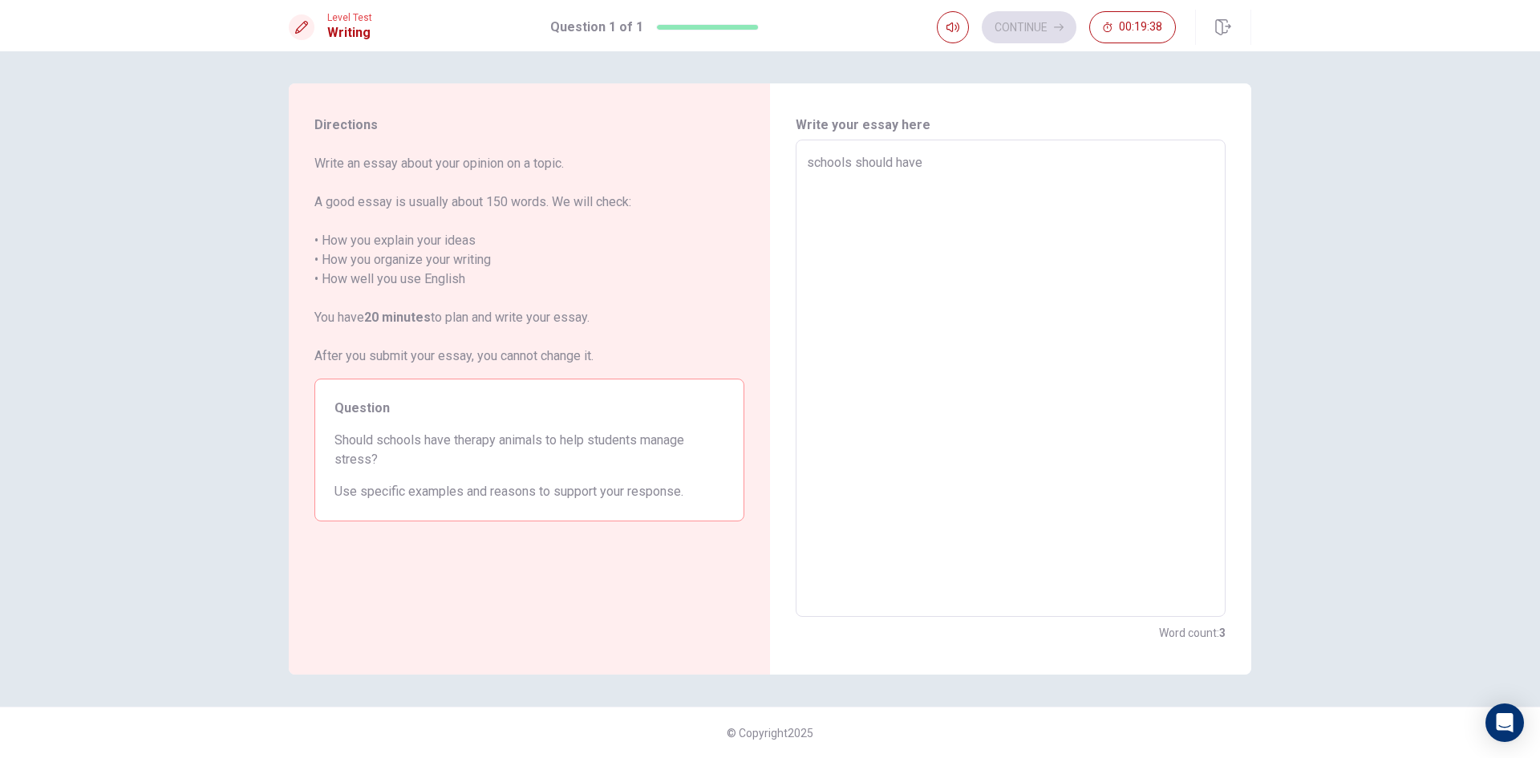
type textarea "x"
type textarea "schools should have t"
type textarea "x"
type textarea "schools should have th"
type textarea "x"
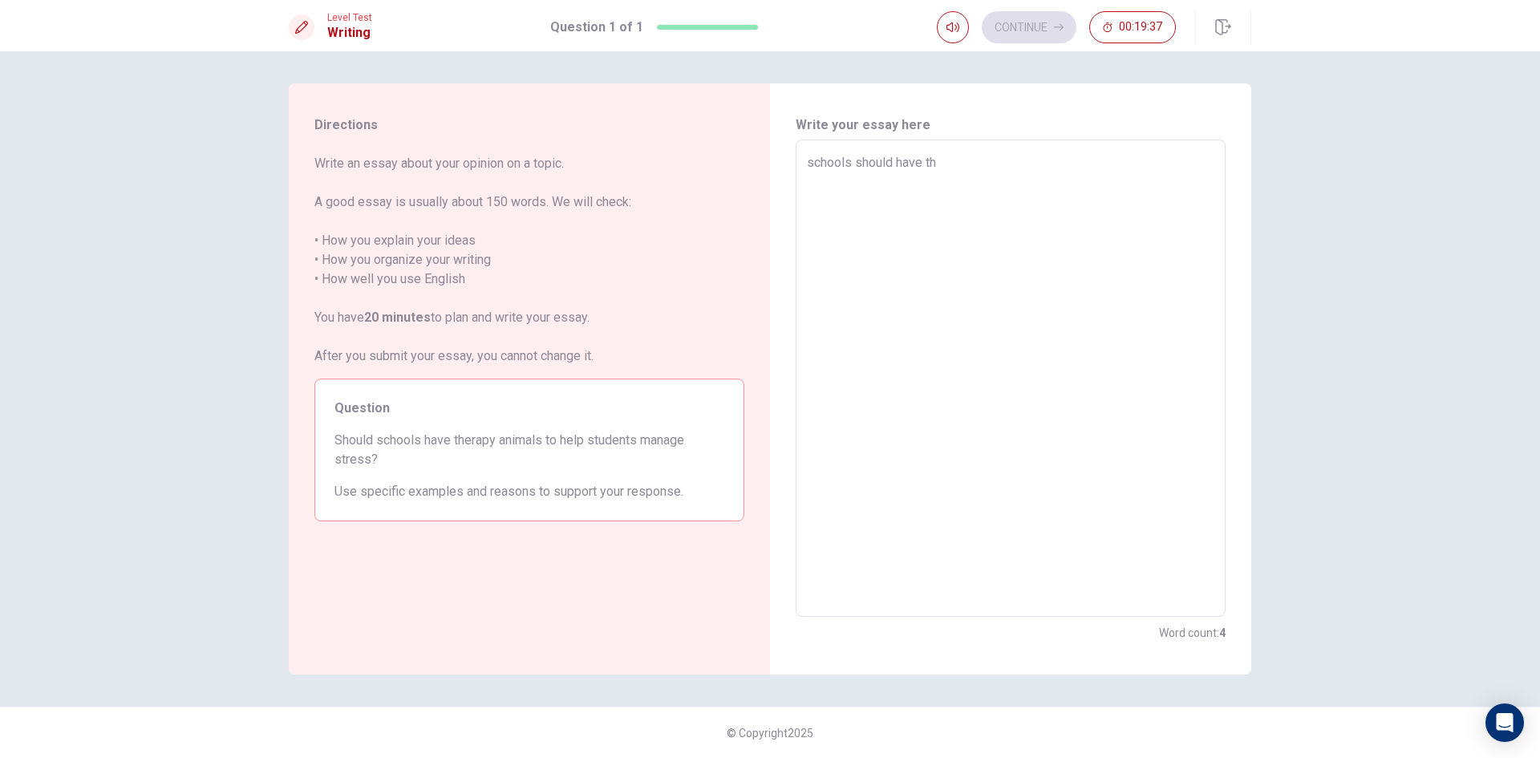
type textarea "schools should have the"
type textarea "x"
type textarea "schools should have ther"
type textarea "x"
type textarea "schools should have thera"
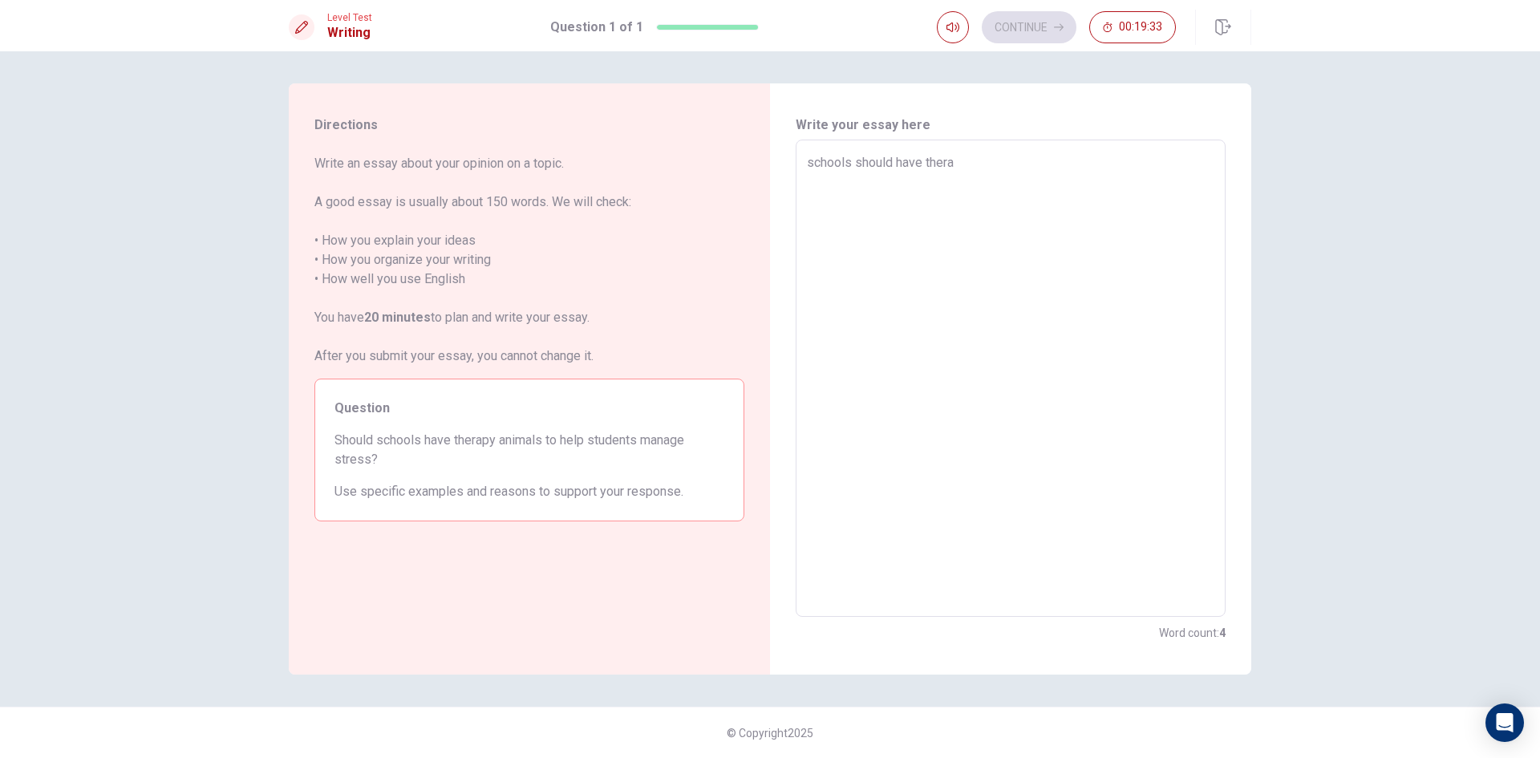
type textarea "x"
type textarea "schools should have therap"
type textarea "x"
type textarea "schools should have therapi"
type textarea "x"
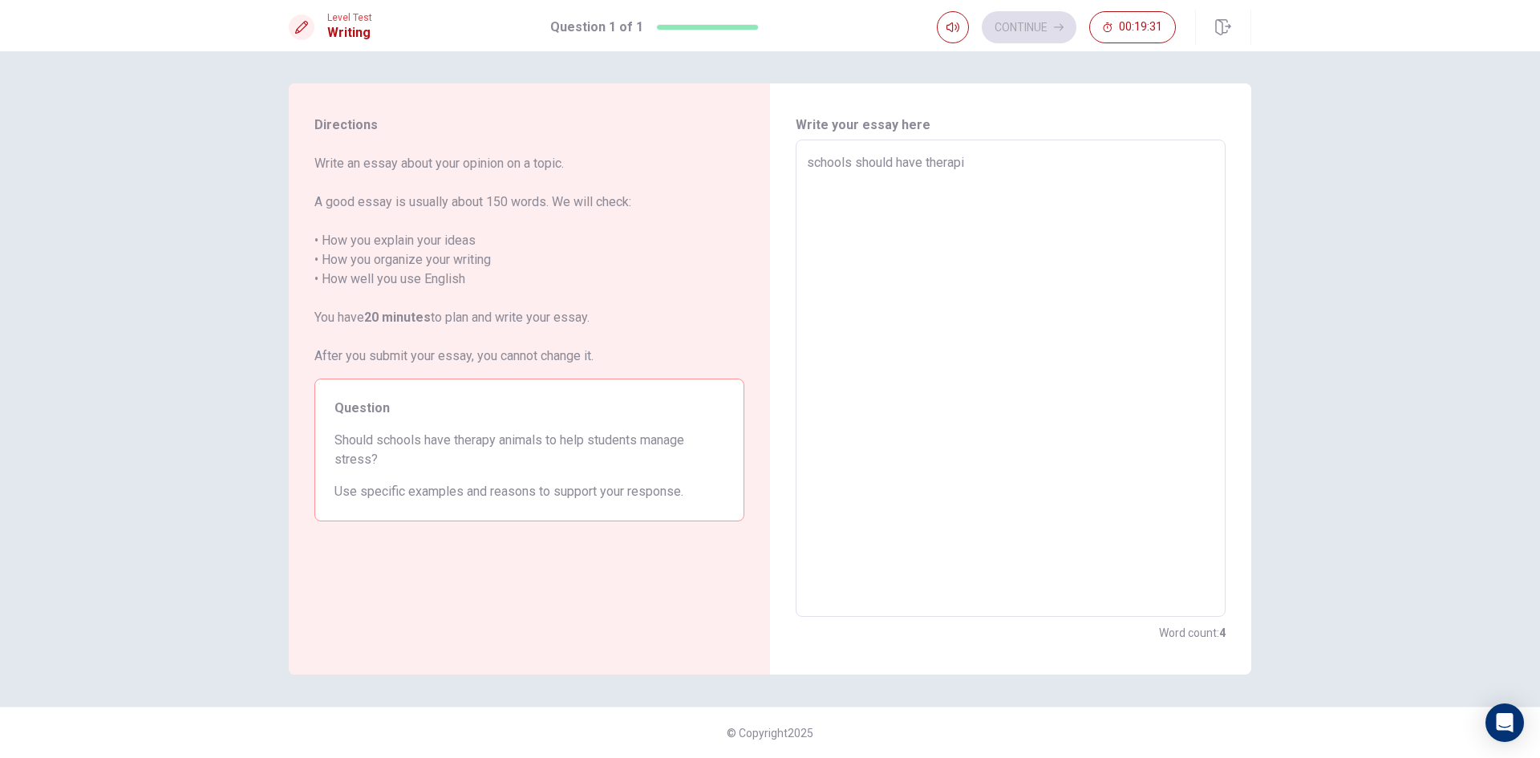
type textarea "schools should have therapie"
type textarea "x"
type textarea "schools should have therapi"
type textarea "x"
type textarea "schools should have therap"
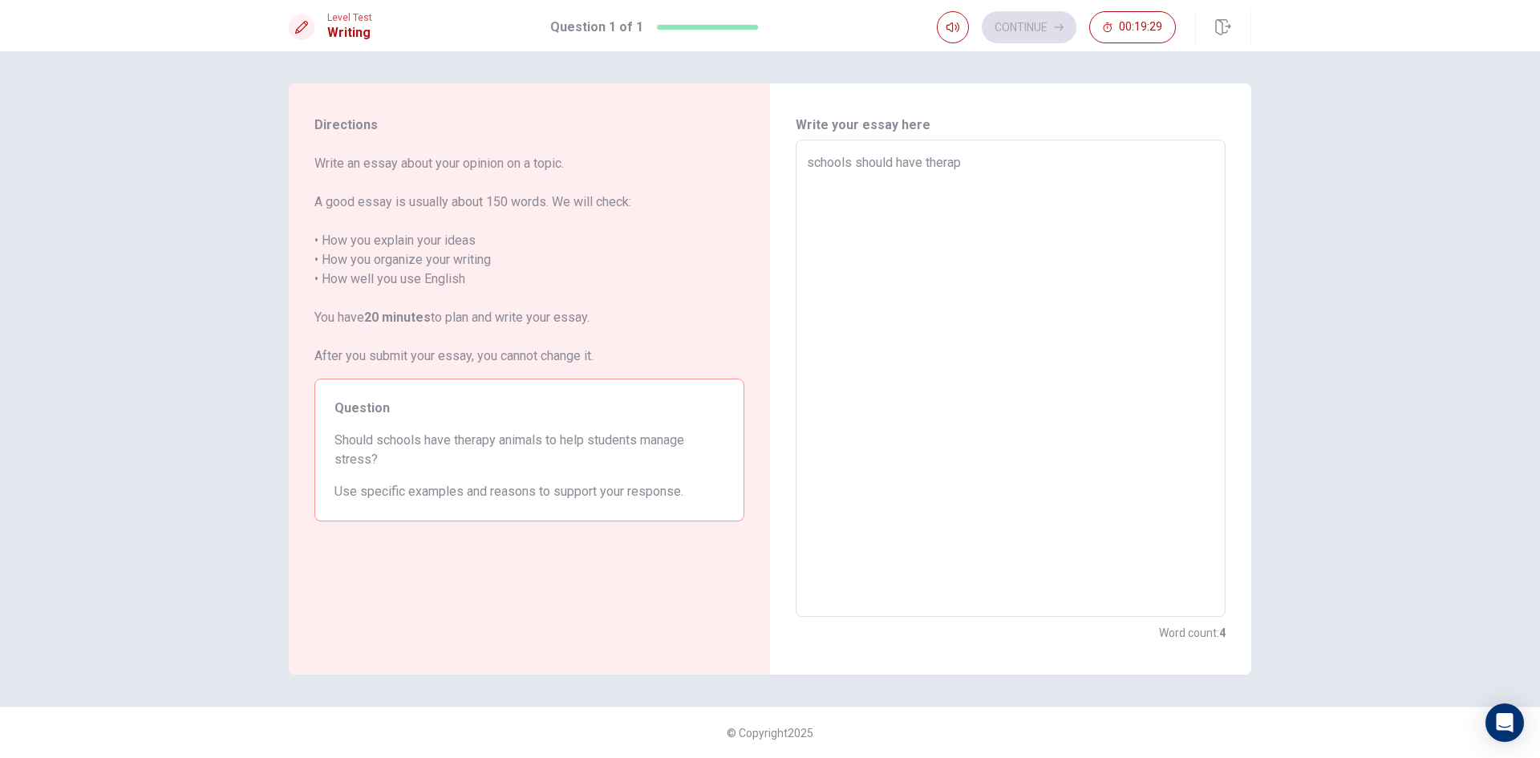
type textarea "x"
type textarea "schools should have therapy"
type textarea "x"
type textarea "schools should have therapy"
type textarea "x"
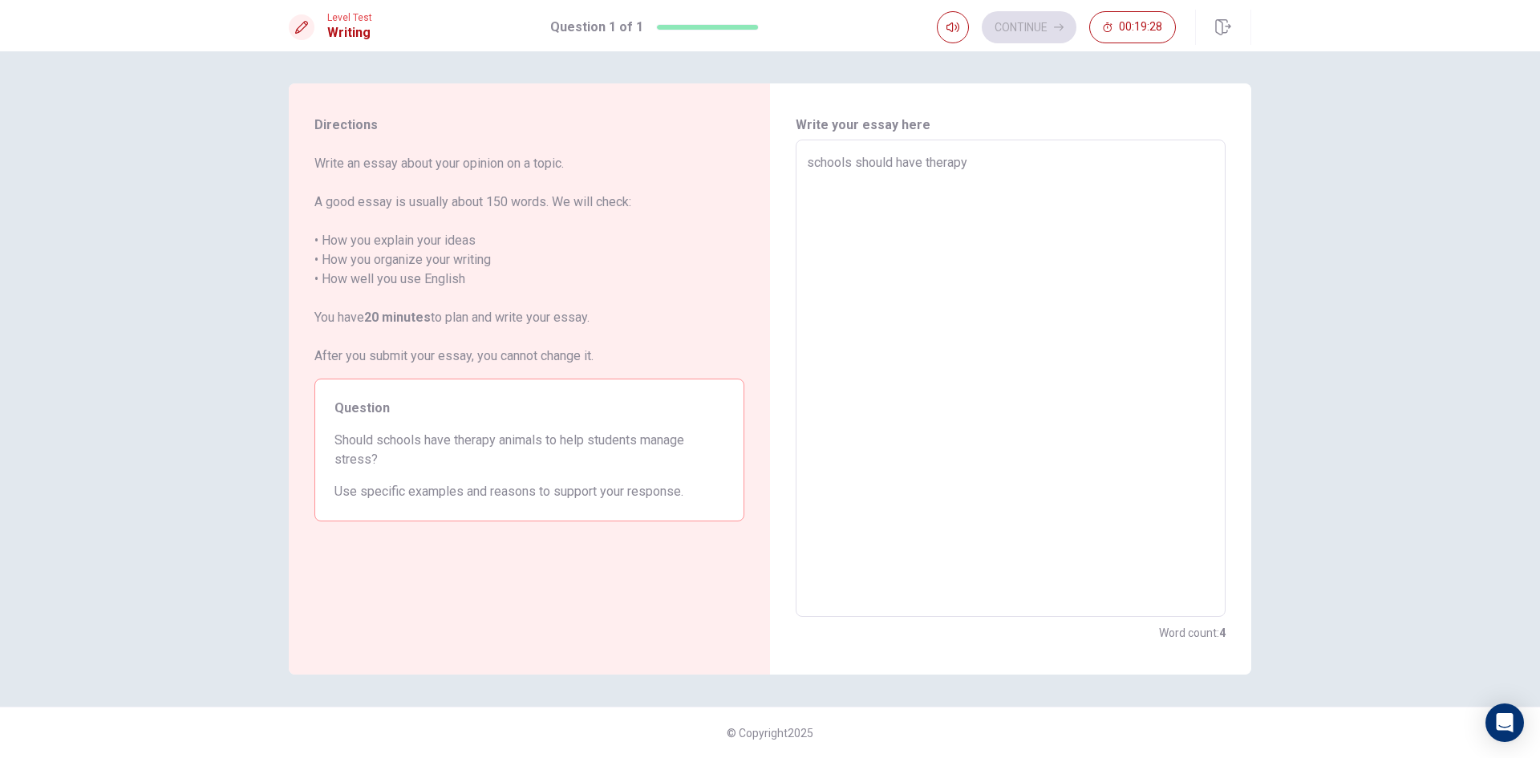
type textarea "schools should have therapy b"
type textarea "x"
type textarea "schools should have therapy be"
type textarea "x"
type textarea "schools should have therapy bec"
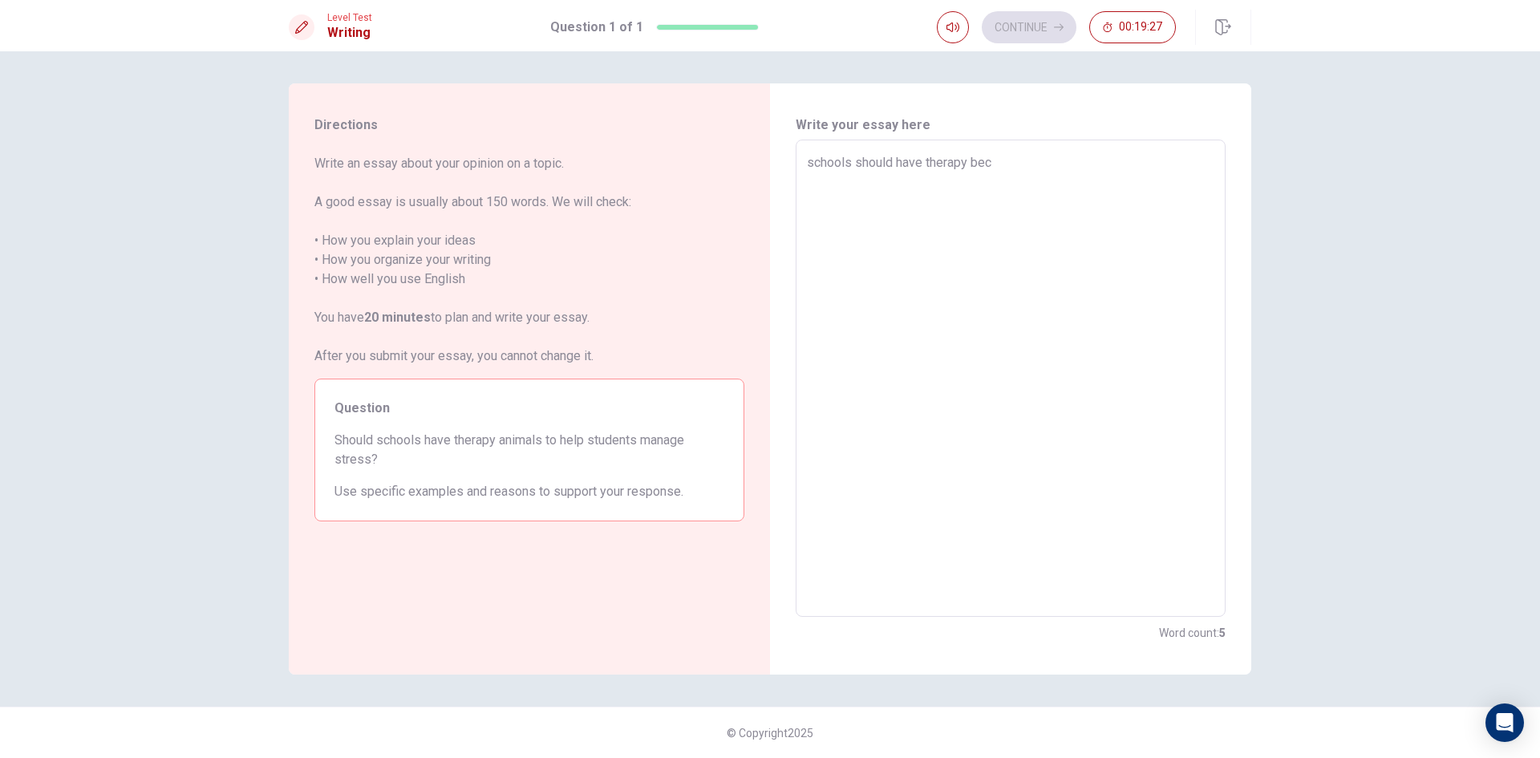
type textarea "x"
type textarea "schools should have therapy beca"
type textarea "x"
type textarea "schools should have therapy becau"
type textarea "x"
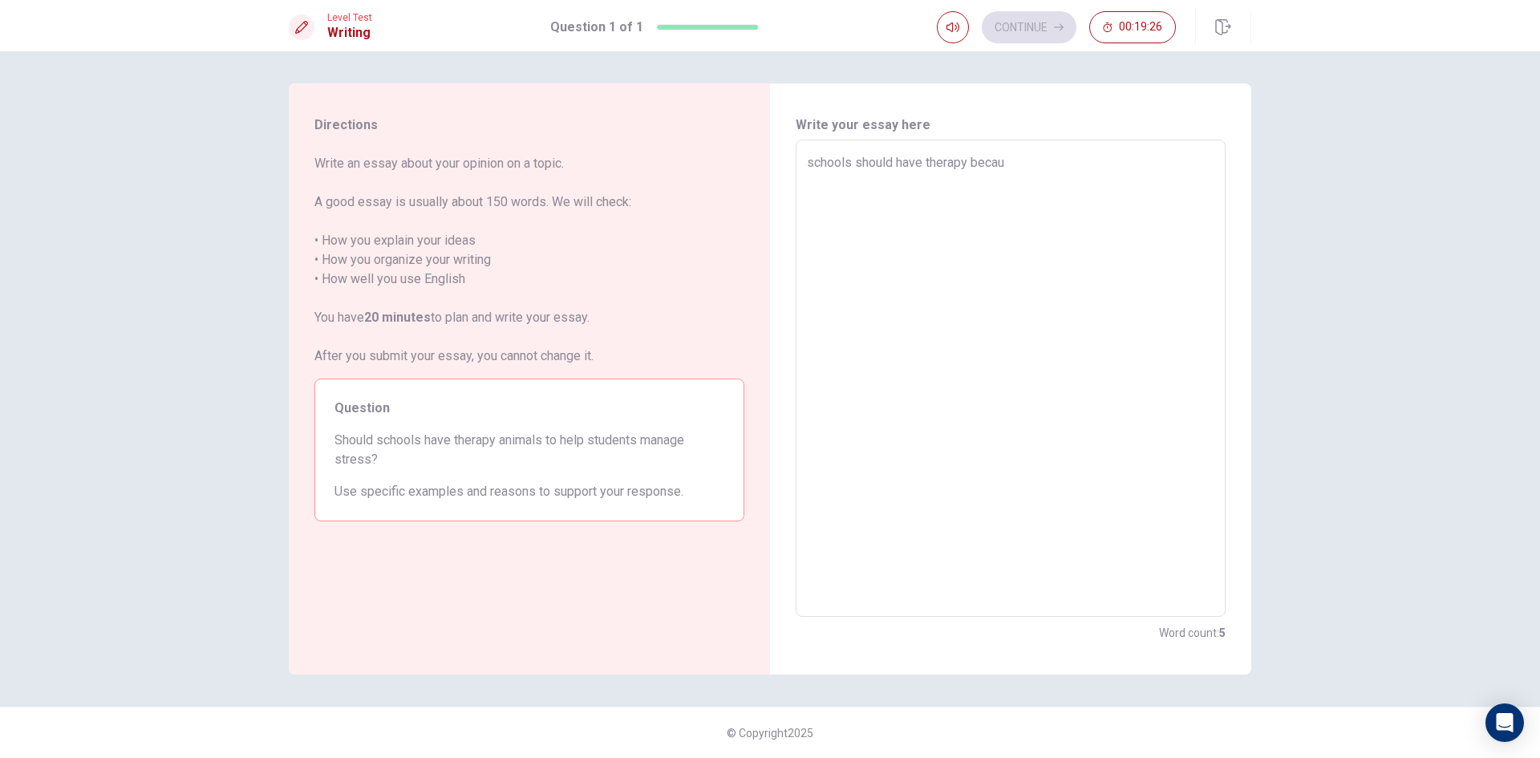
type textarea "schools should have therapy becaus"
type textarea "x"
type textarea "schools should have therapy because"
type textarea "x"
type textarea "schools should have therapy because"
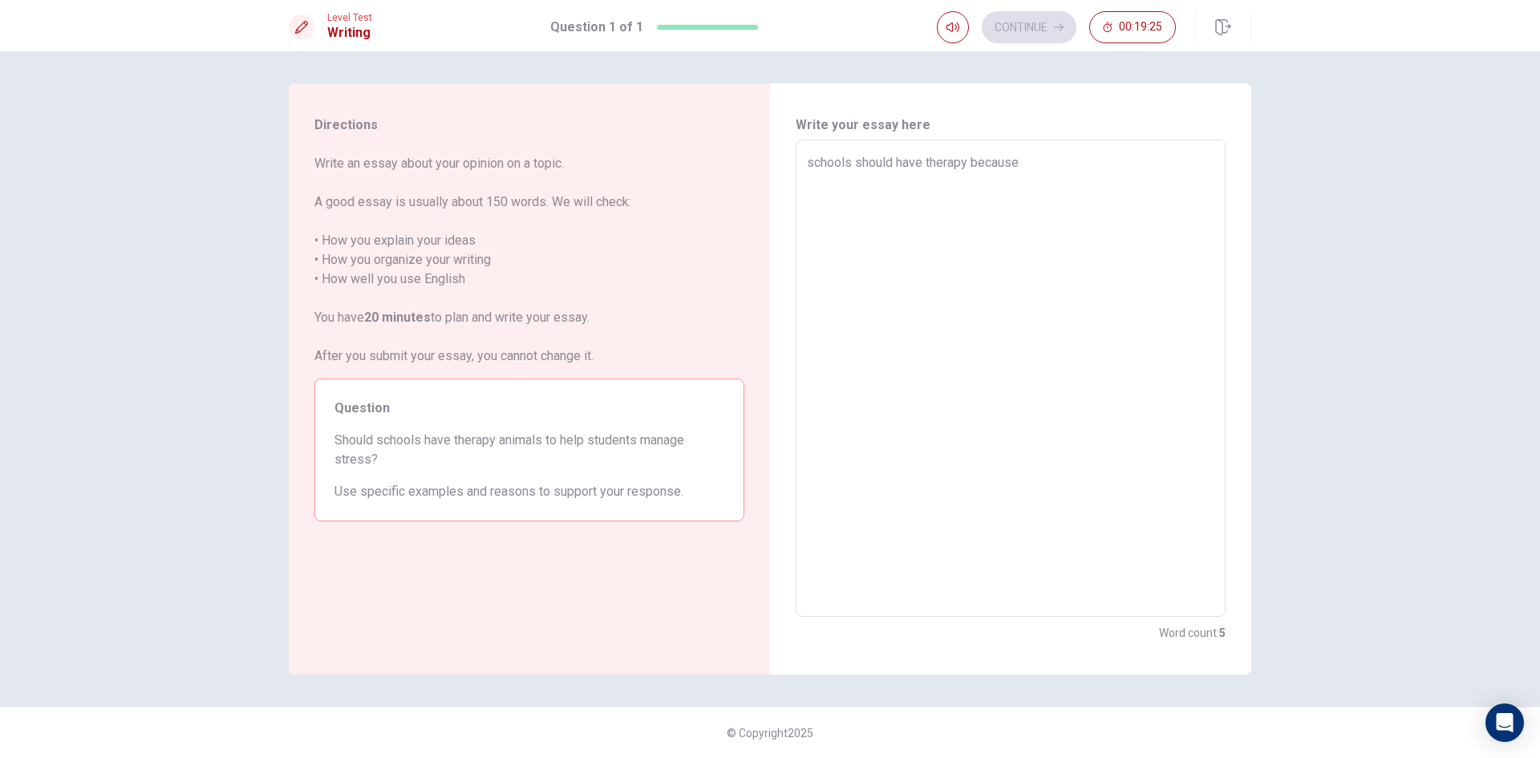
type textarea "x"
type textarea "schools should have therapy because s"
type textarea "x"
type textarea "schools should have therapy because so"
type textarea "x"
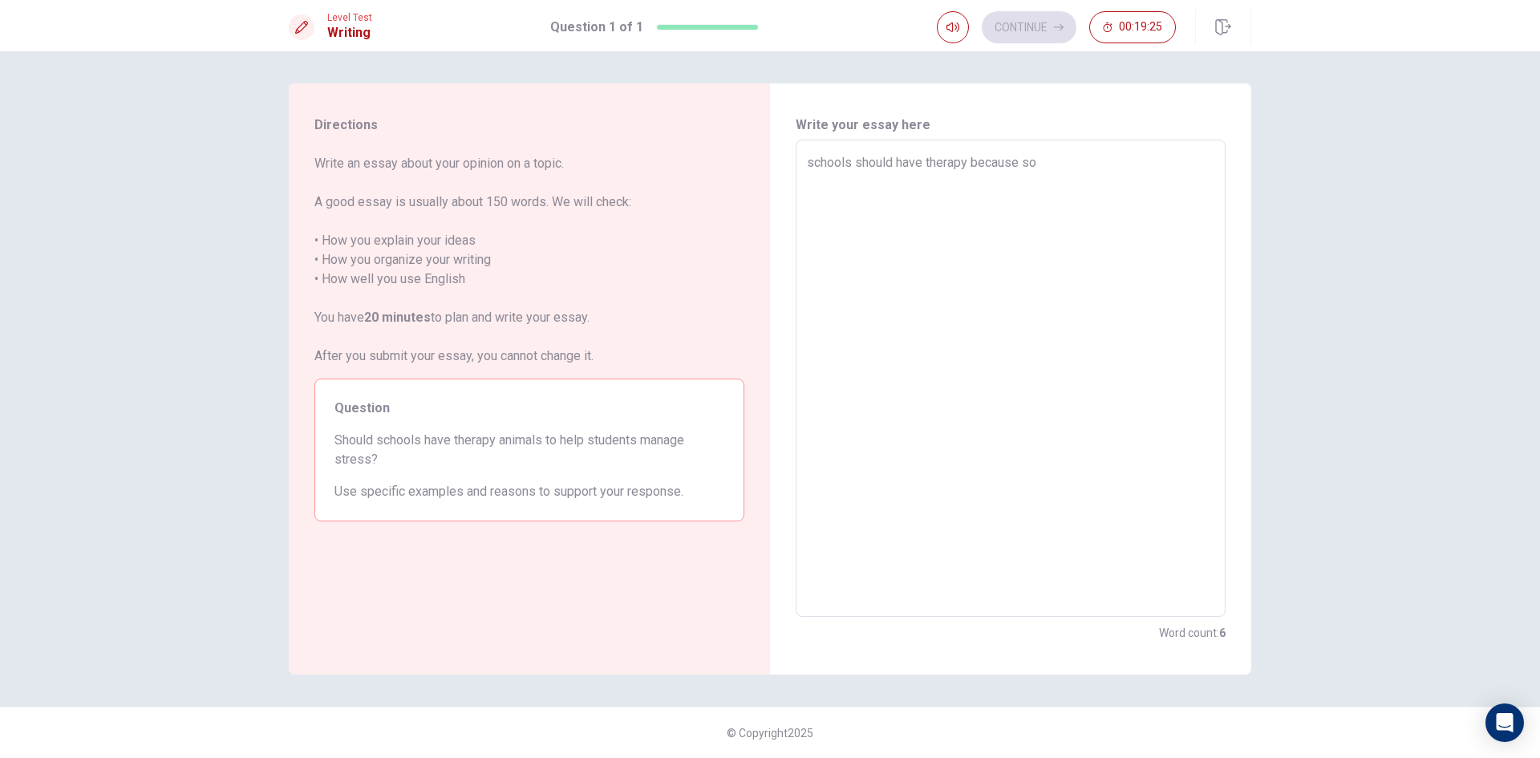
type textarea "schools should have therapy because som"
type textarea "x"
type textarea "schools should have therapy because some"
type textarea "x"
type textarea "schools should have therapy because some"
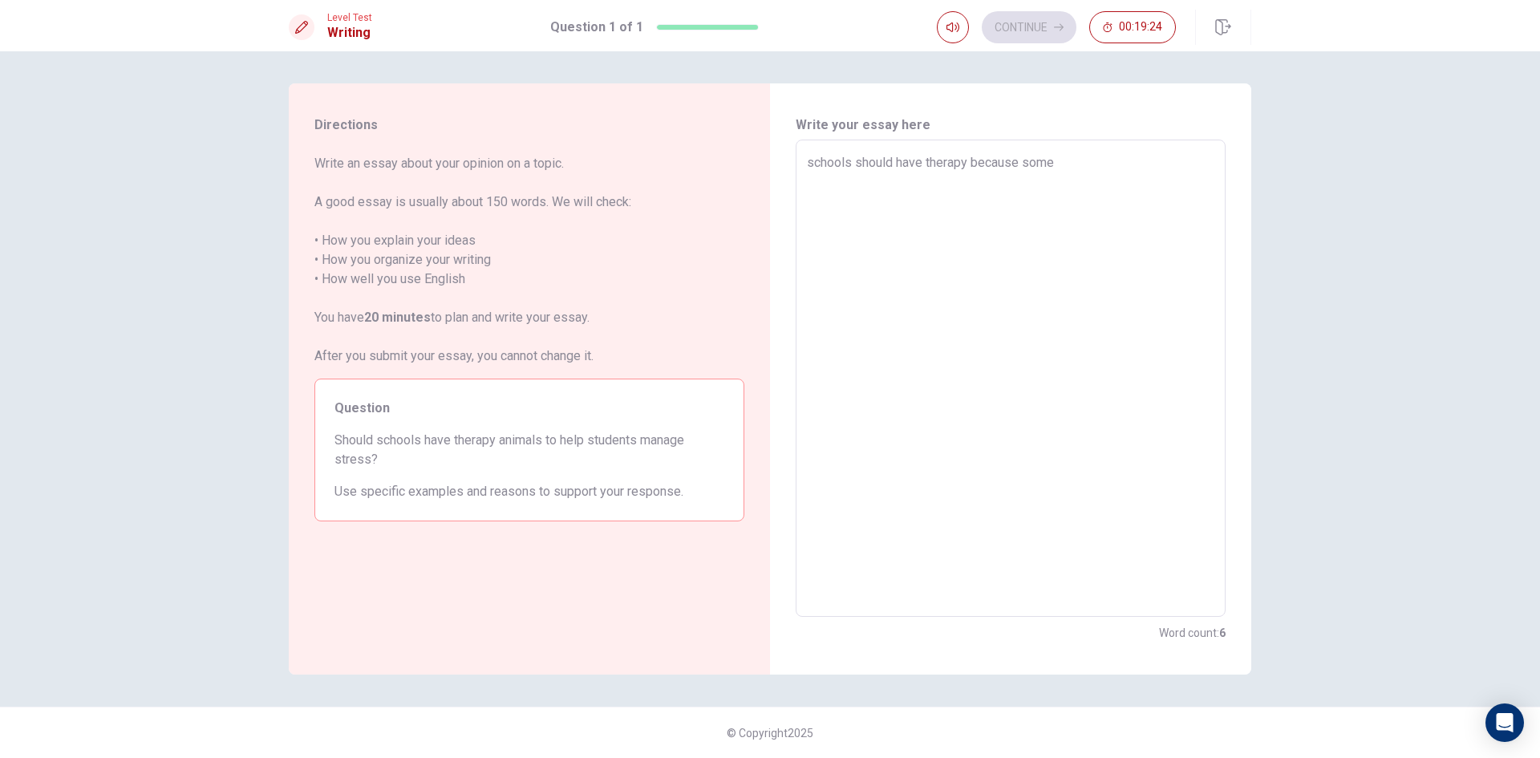
type textarea "x"
type textarea "schools should have therapy because some k"
type textarea "x"
type textarea "schools should have therapy because some ki"
type textarea "x"
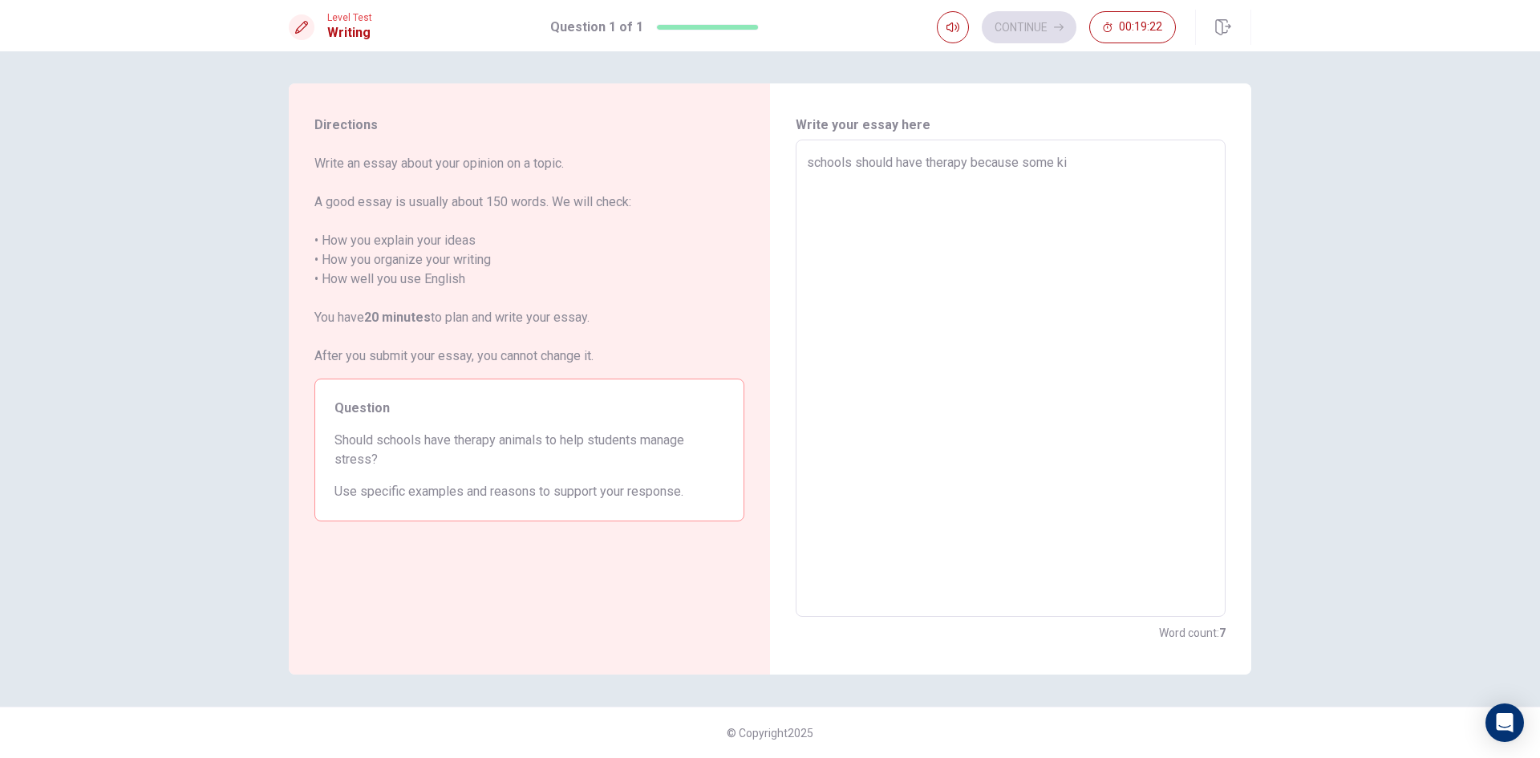
type textarea "schools should have therapy because some kid"
type textarea "x"
type textarea "schools should have therapy because some kids"
type textarea "x"
type textarea "schools should have therapy because some kids"
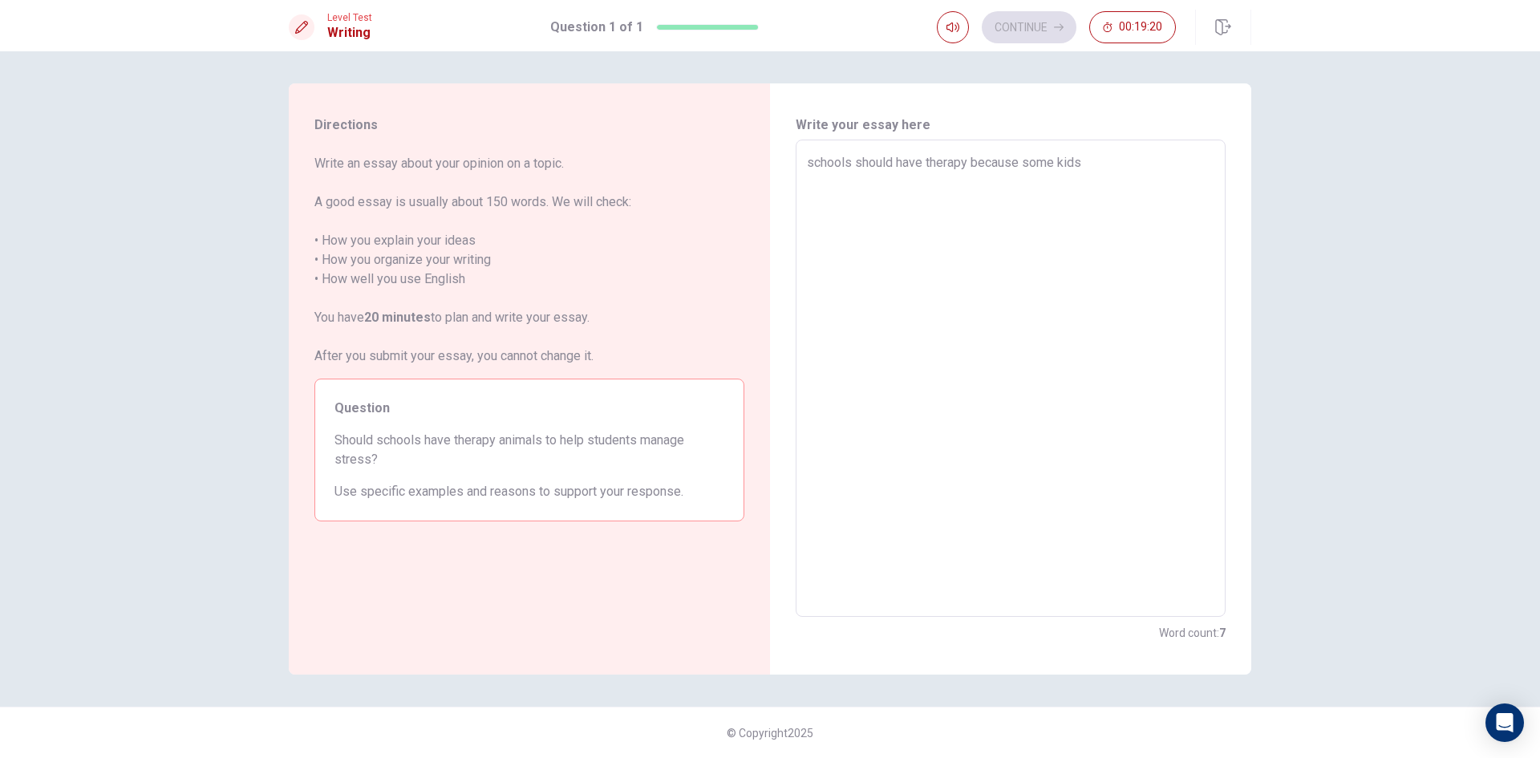
type textarea "x"
type textarea "schools should have therapy because some kids c"
type textarea "x"
type textarea "schools should have therapy because some kids ca"
type textarea "x"
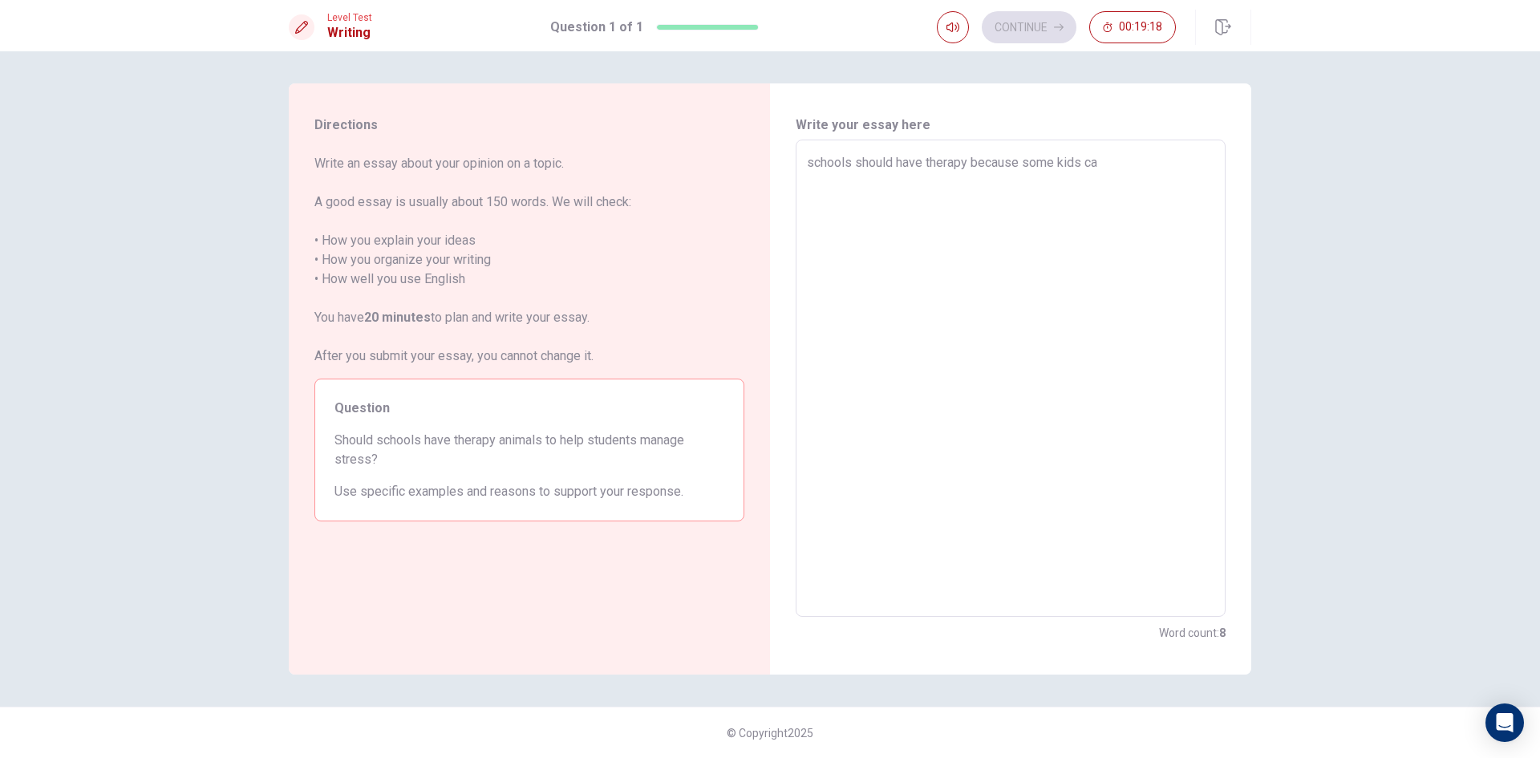
type textarea "schools should have therapy because some kids can"
type textarea "x"
type textarea "schools should have therapy because some kids can"
type textarea "x"
type textarea "schools should have therapy because some kids can h"
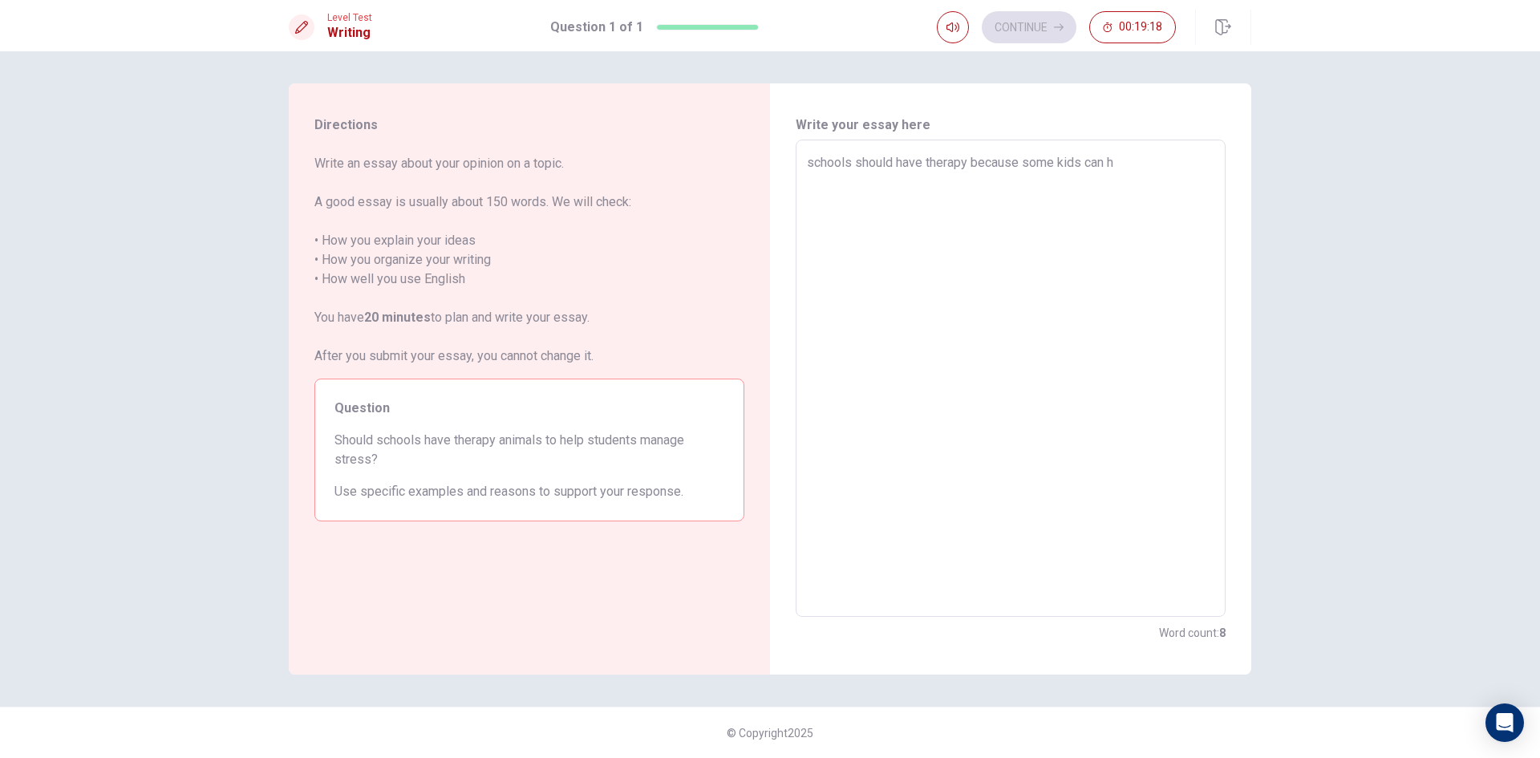
type textarea "x"
type textarea "schools should have therapy because some kids can ha"
type textarea "x"
type textarea "schools should have therapy because some kids can hav"
type textarea "x"
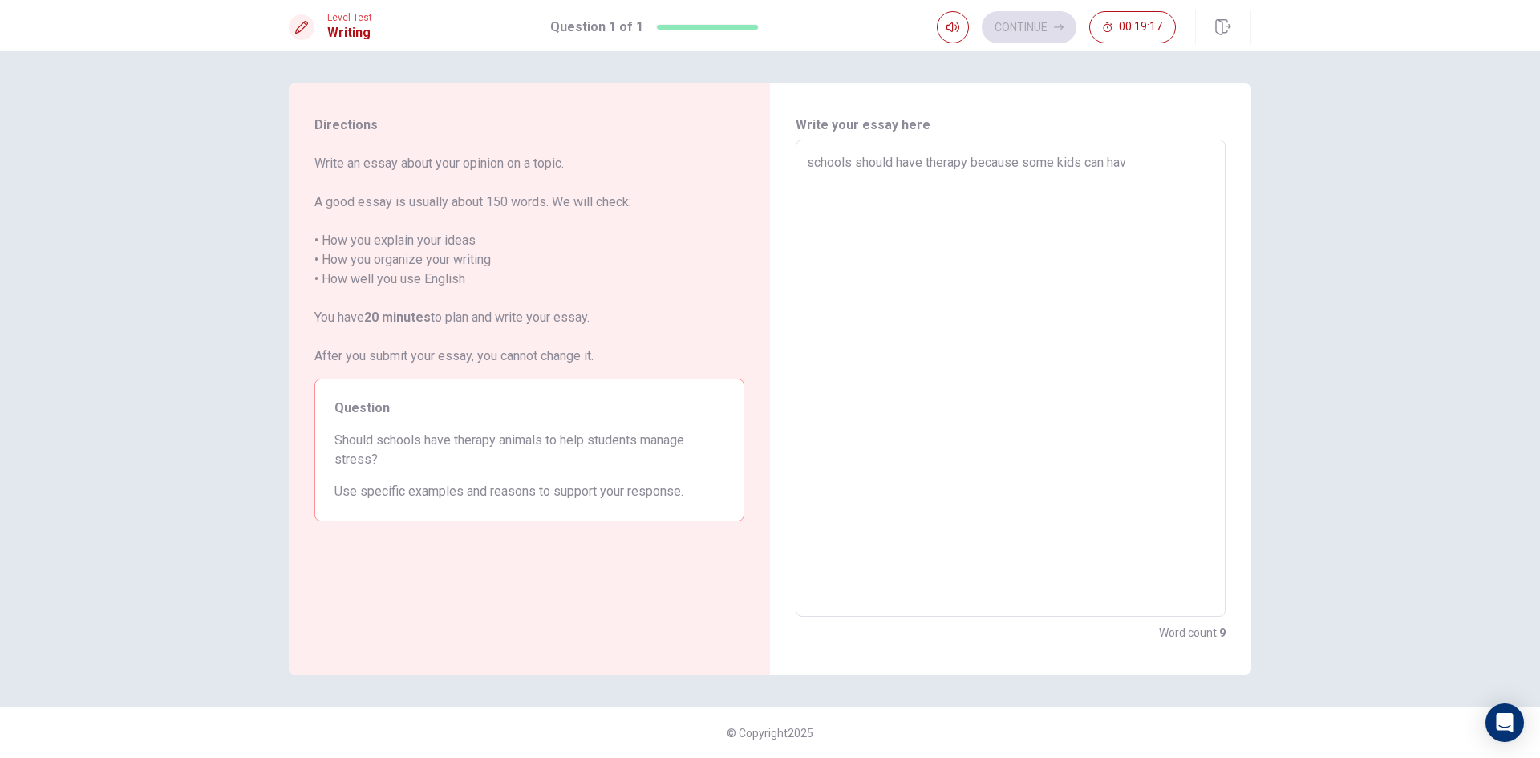
type textarea "schools should have therapy because some kids can have"
type textarea "x"
type textarea "schools should have therapy because some kids can have"
type textarea "x"
type textarea "schools should have therapy because some kids can have a"
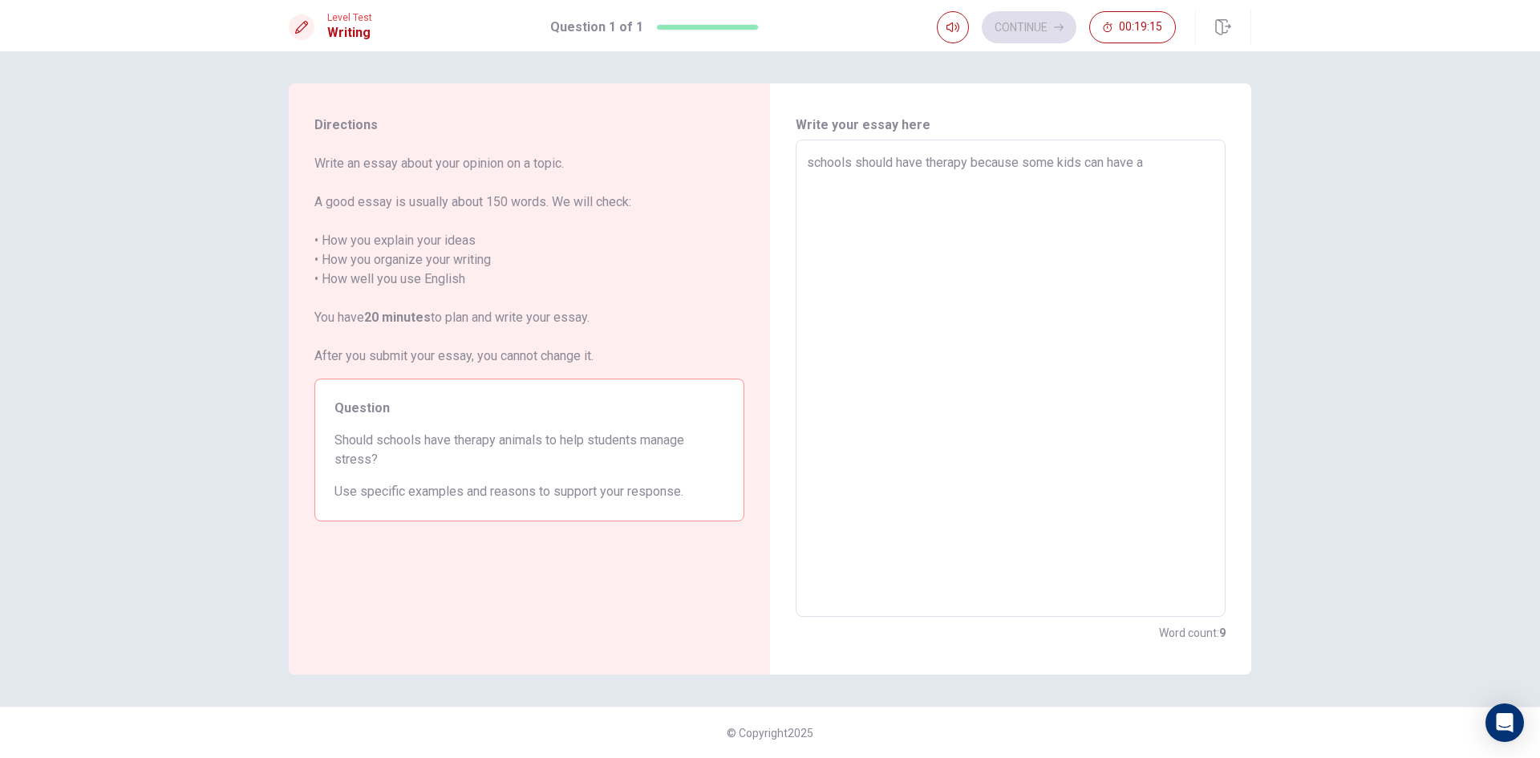
type textarea "x"
type textarea "schools should have therapy because some kids can have al"
type textarea "x"
type textarea "schools should have therapy because some kids can have alo"
type textarea "x"
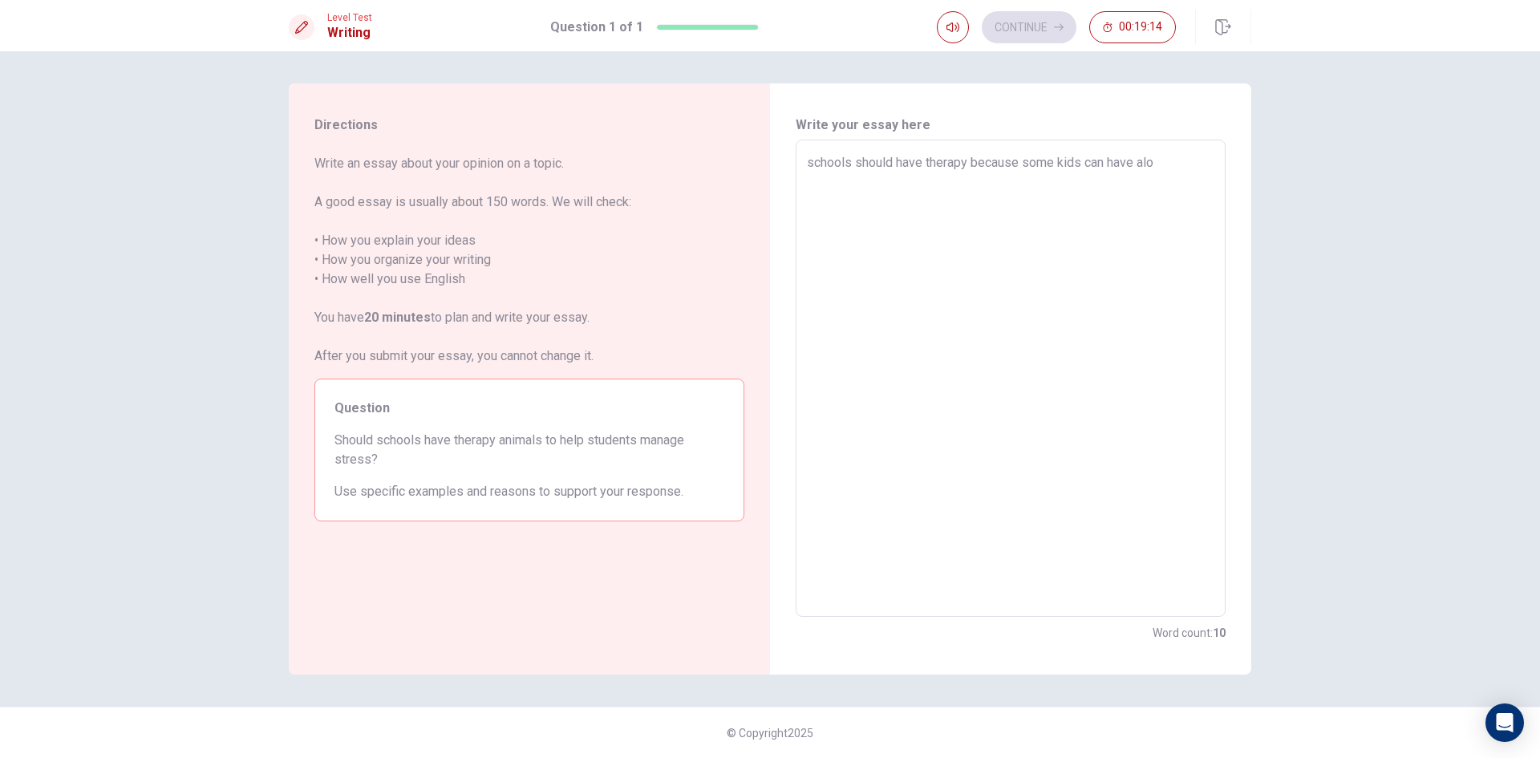
type textarea "schools should have therapy because some kids can have alot"
type textarea "x"
type textarea "schools should have therapy because some kids can have alot"
type textarea "x"
type textarea "schools should have therapy because some kids can have alot o"
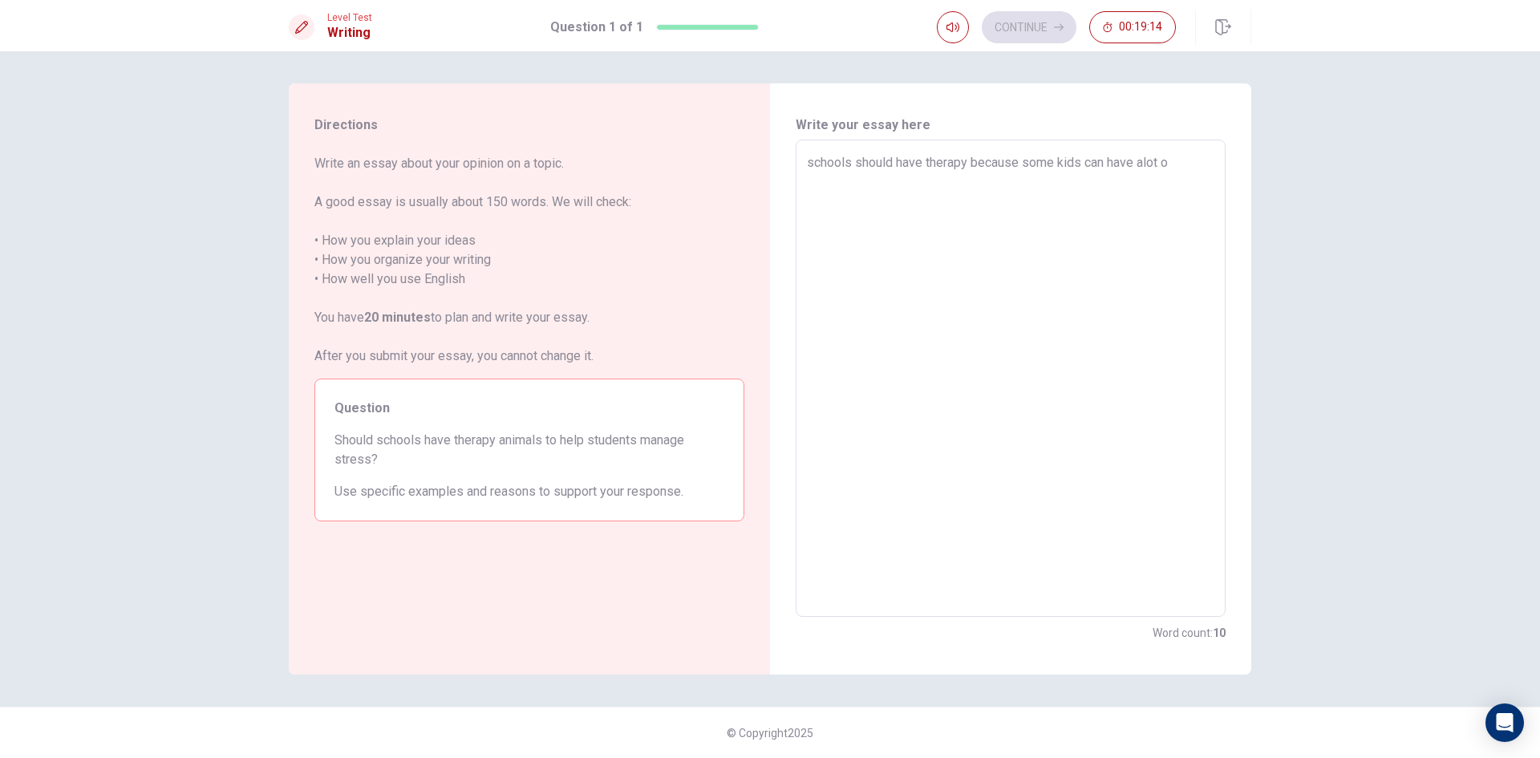
type textarea "x"
type textarea "schools should have therapy because some kids can have alot of"
type textarea "x"
type textarea "schools should have therapy because some kids can have alot of"
type textarea "x"
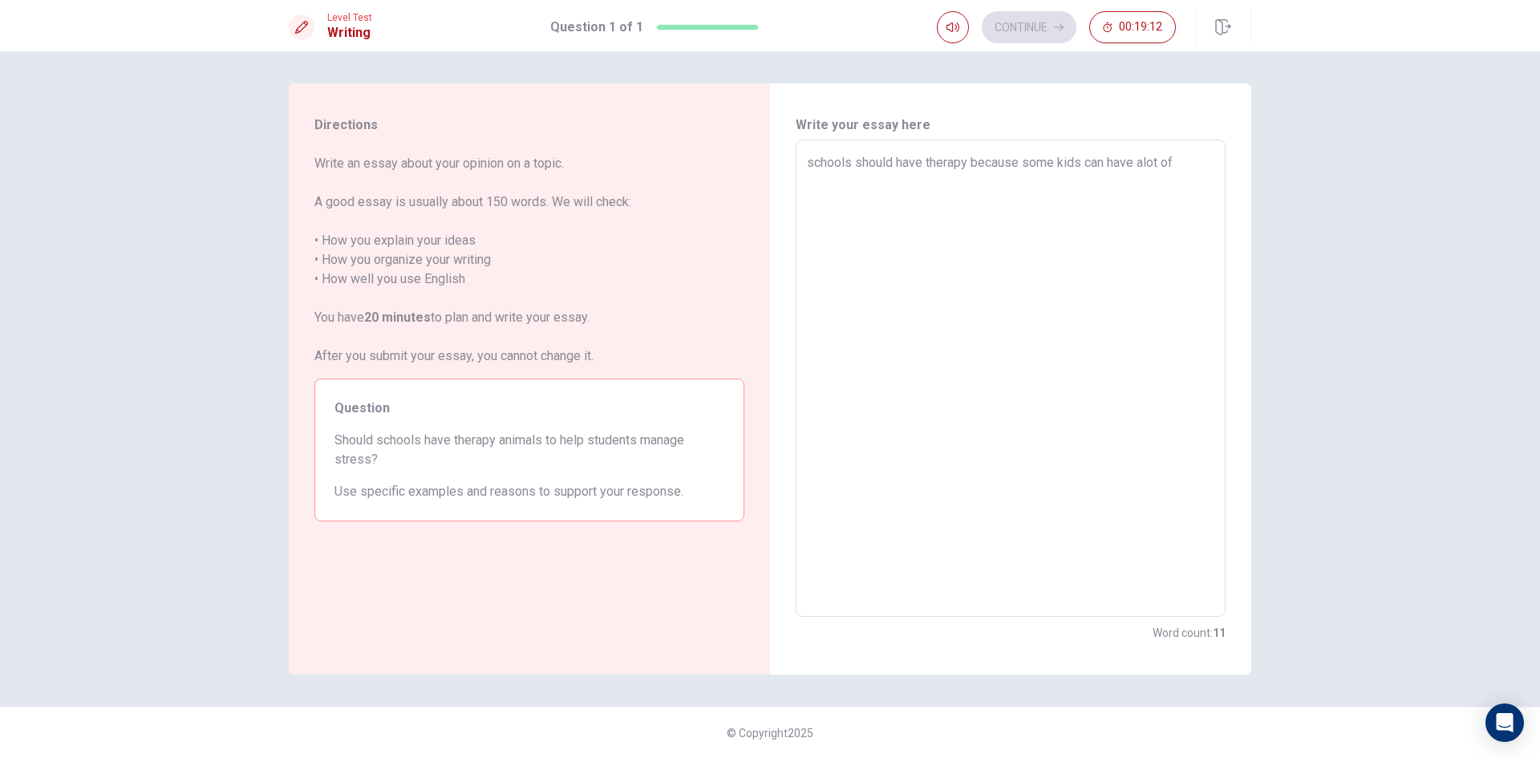
type textarea "schools should have therapy because some kids can have alot of s"
type textarea "x"
type textarea "schools should have therapy because some kids can have alot of st"
type textarea "x"
type textarea "schools should have therapy because some kids can have alot of str"
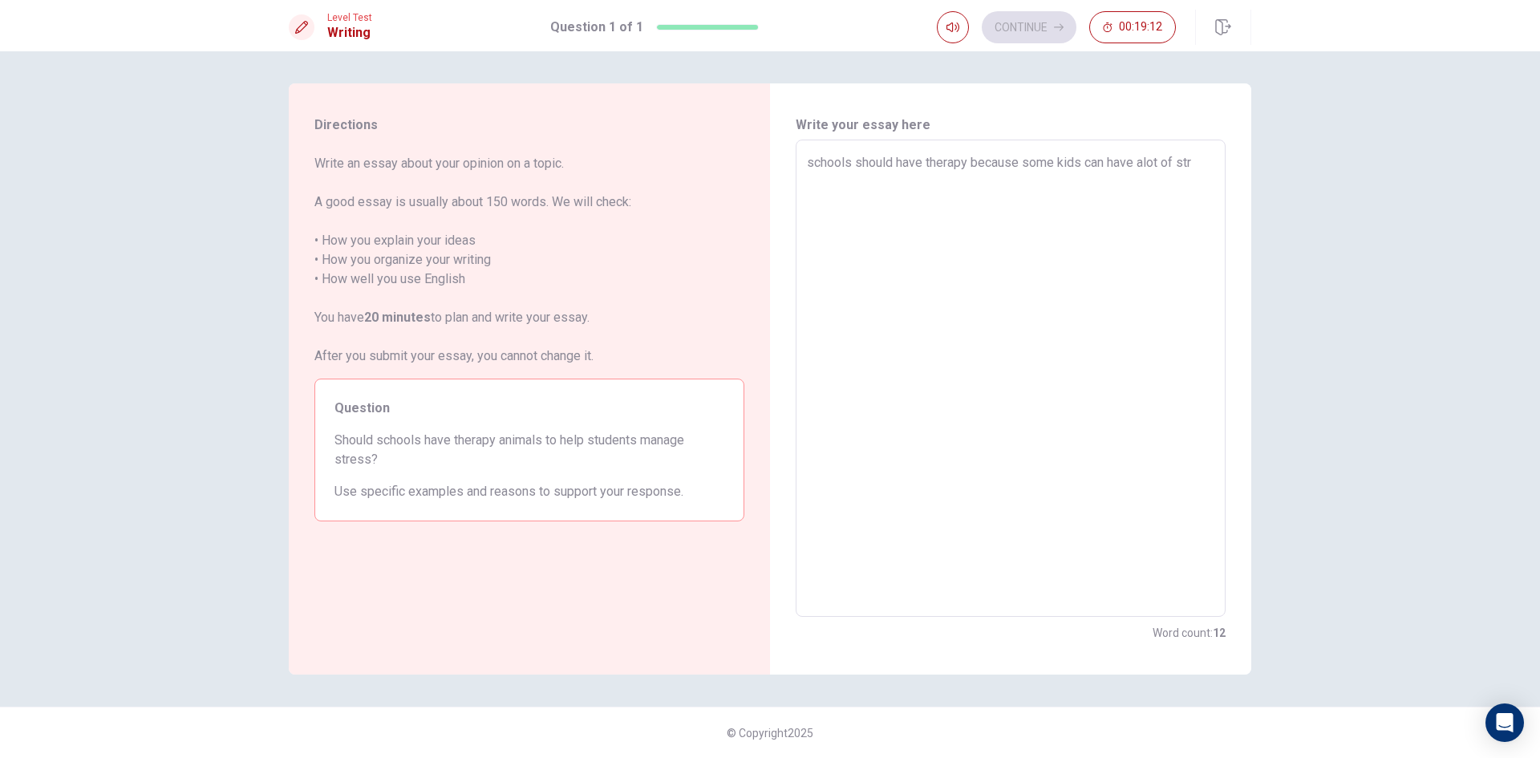
type textarea "x"
type textarea "schools should have therapy because some kids can have alot of stre"
type textarea "x"
type textarea "schools should have therapy because some kids can have alot of stree"
type textarea "x"
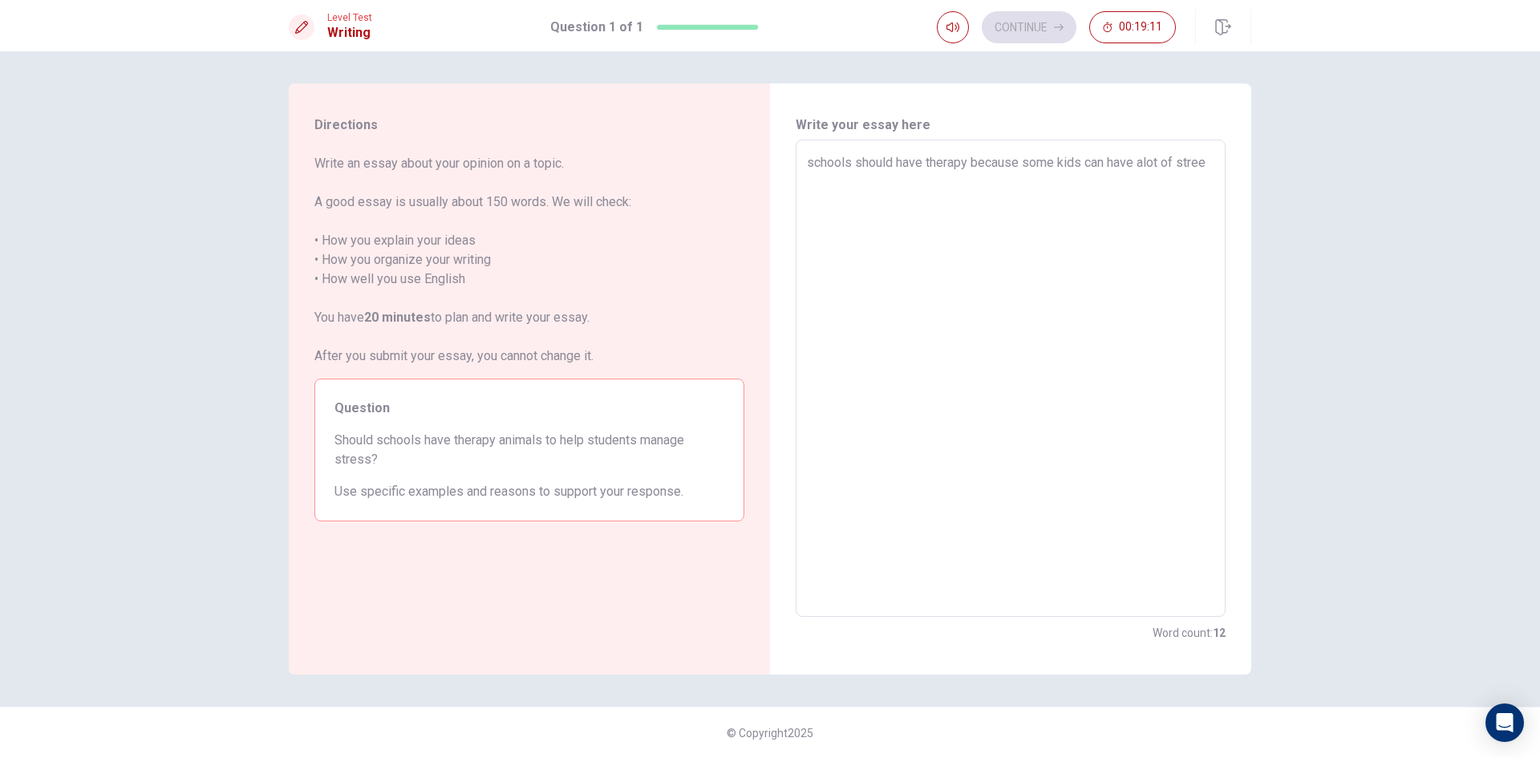
type textarea "schools should have therapy because some kids can have alot of strees"
type textarea "x"
type textarea "schools should have therapy because some kids can have alot of strees"
type textarea "x"
type textarea "schools should have therapy because some kids can have alot of strees i"
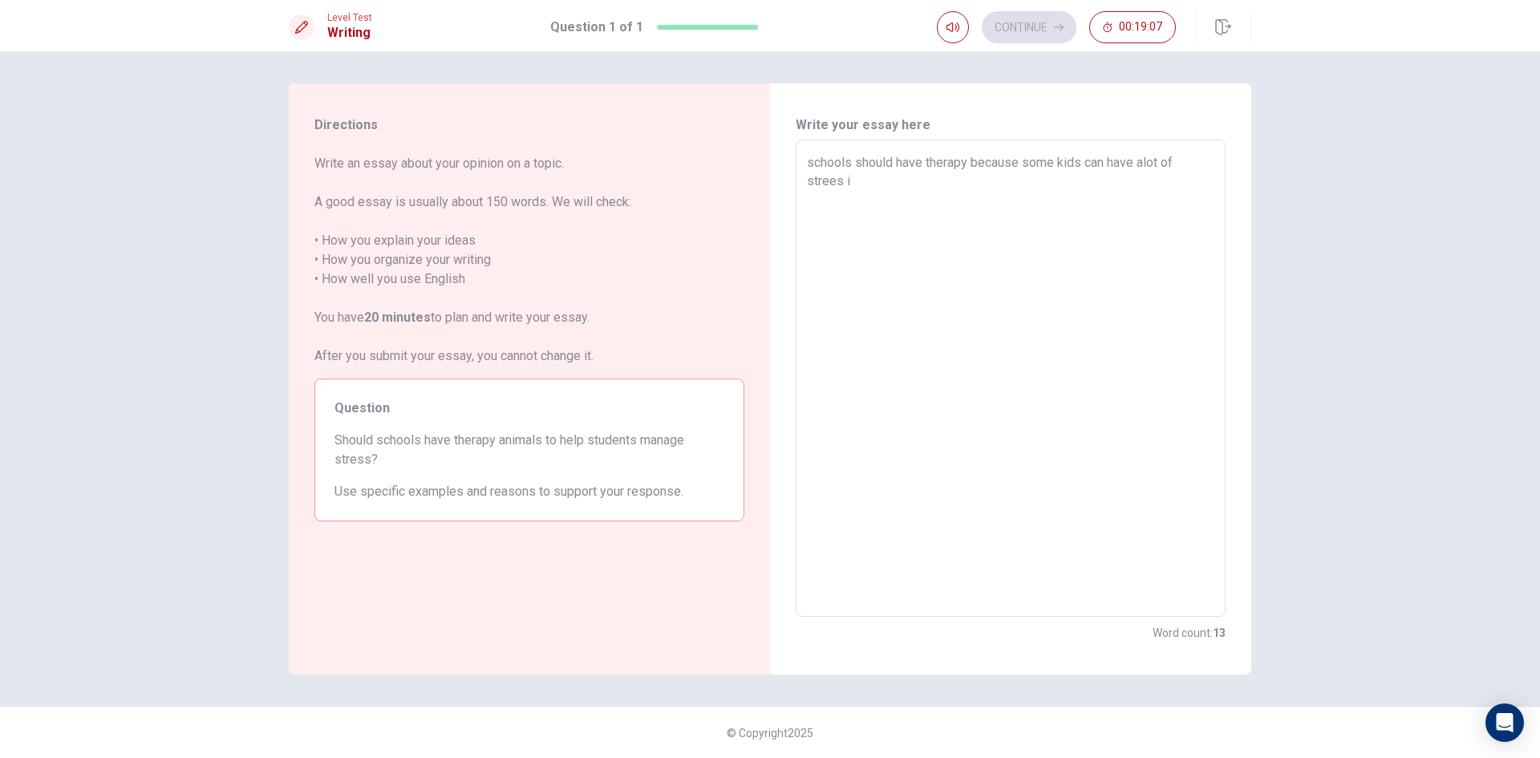
type textarea "x"
type textarea "schools should have therapy because some kids can have alot of strees in"
type textarea "x"
type textarea "schools should have therapy because some kids can have alot of strees in"
type textarea "x"
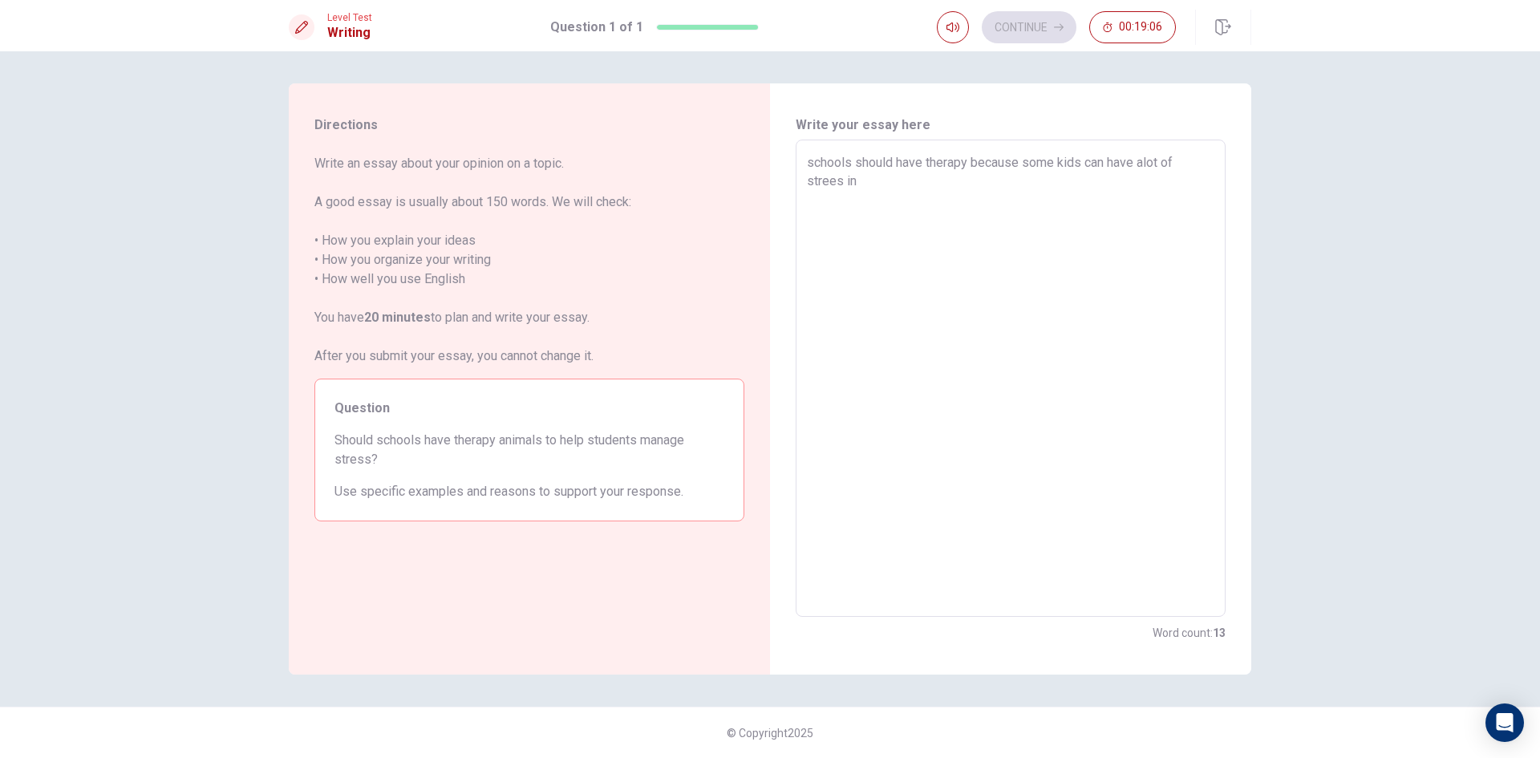
type textarea "schools should have therapy because some kids can have alot of strees in s"
type textarea "x"
type textarea "schools should have therapy because some kids can have alot of strees in sc"
type textarea "x"
type textarea "schools should have therapy because some kids can have alot of strees in sch"
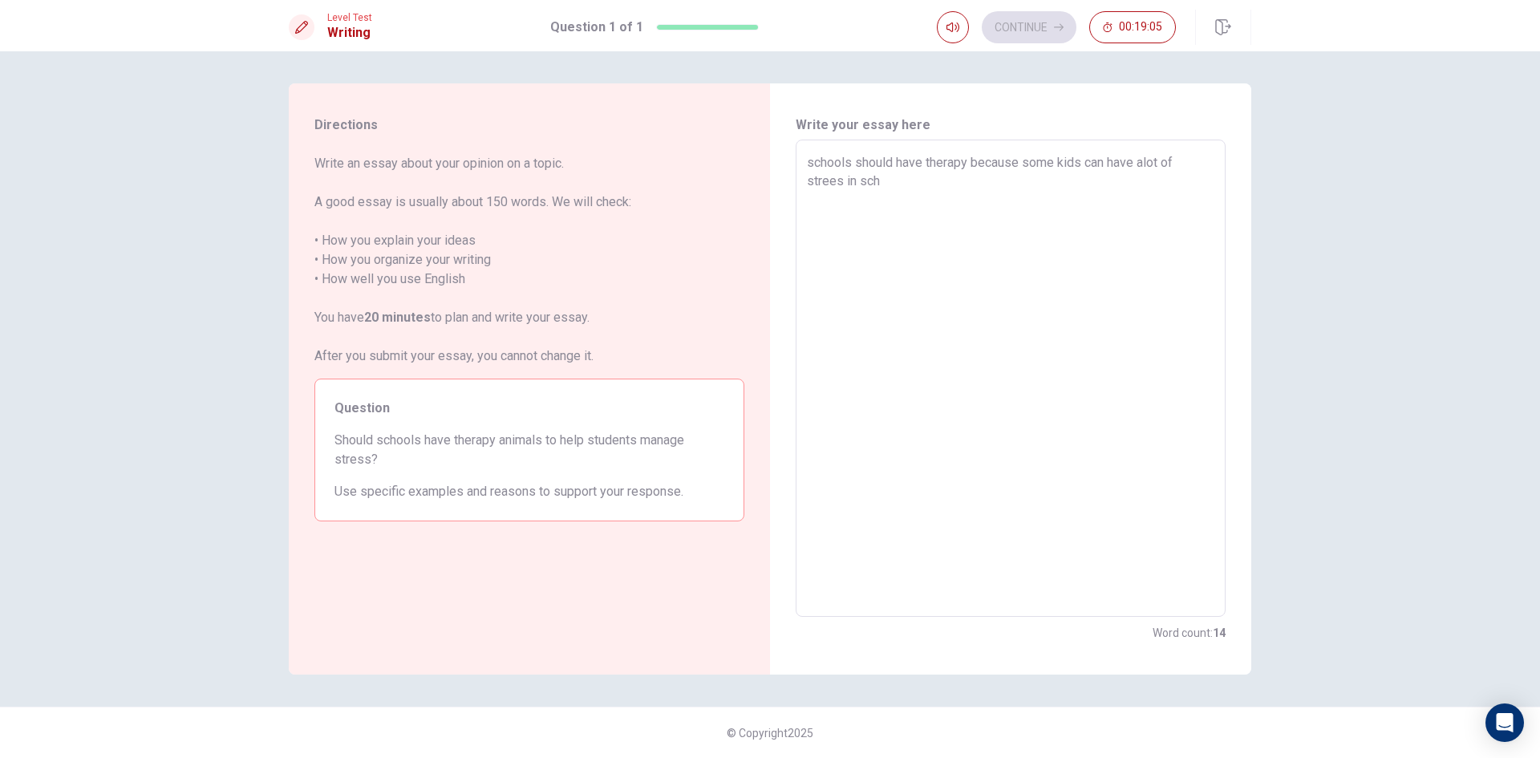
type textarea "x"
type textarea "schools should have therapy because some kids can have alot of strees in scho"
type textarea "x"
type textarea "schools should have therapy because some kids can have alot of strees in schoo"
type textarea "x"
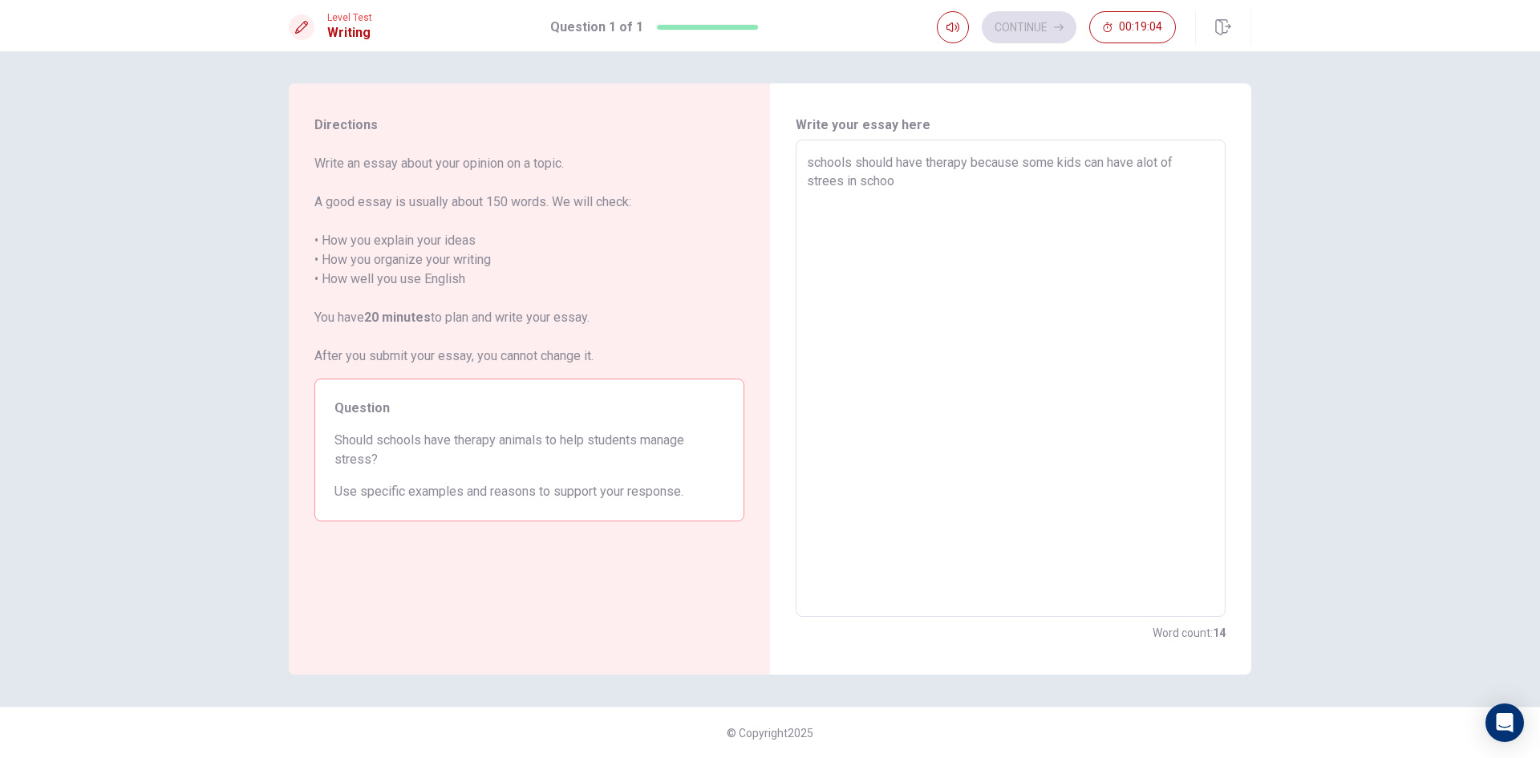
type textarea "schools should have therapy because some kids can have alot of strees in school"
type textarea "x"
type textarea "schools should have therapy because some kids can have alot of strees in school"
type textarea "x"
type textarea "schools should have therapy because some kids can have alot of strees in school…"
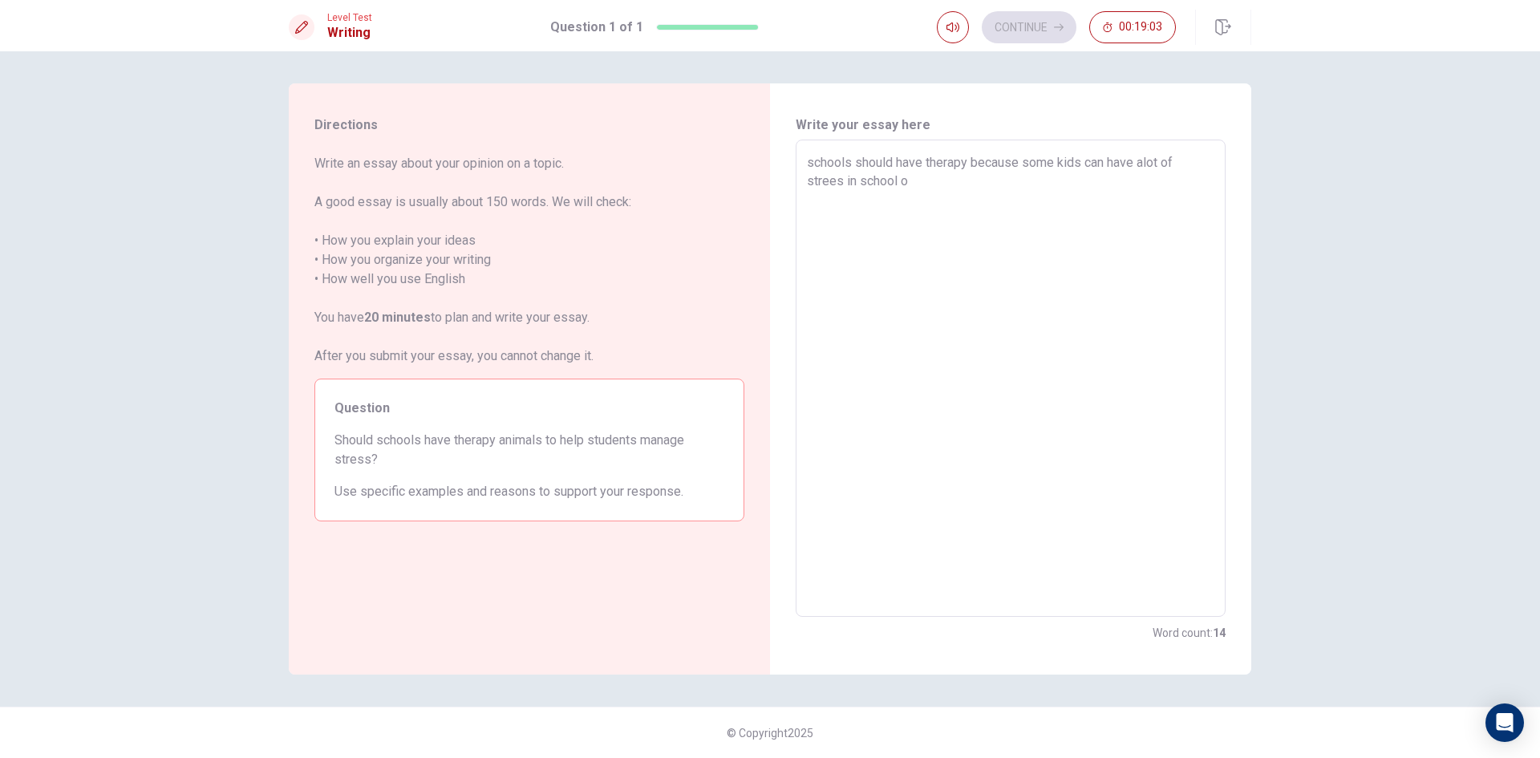
type textarea "x"
type textarea "schools should have therapy because some kids can have alot of strees in school…"
type textarea "x"
type textarea "schools should have therapy because some kids can have alot of strees in school…"
type textarea "x"
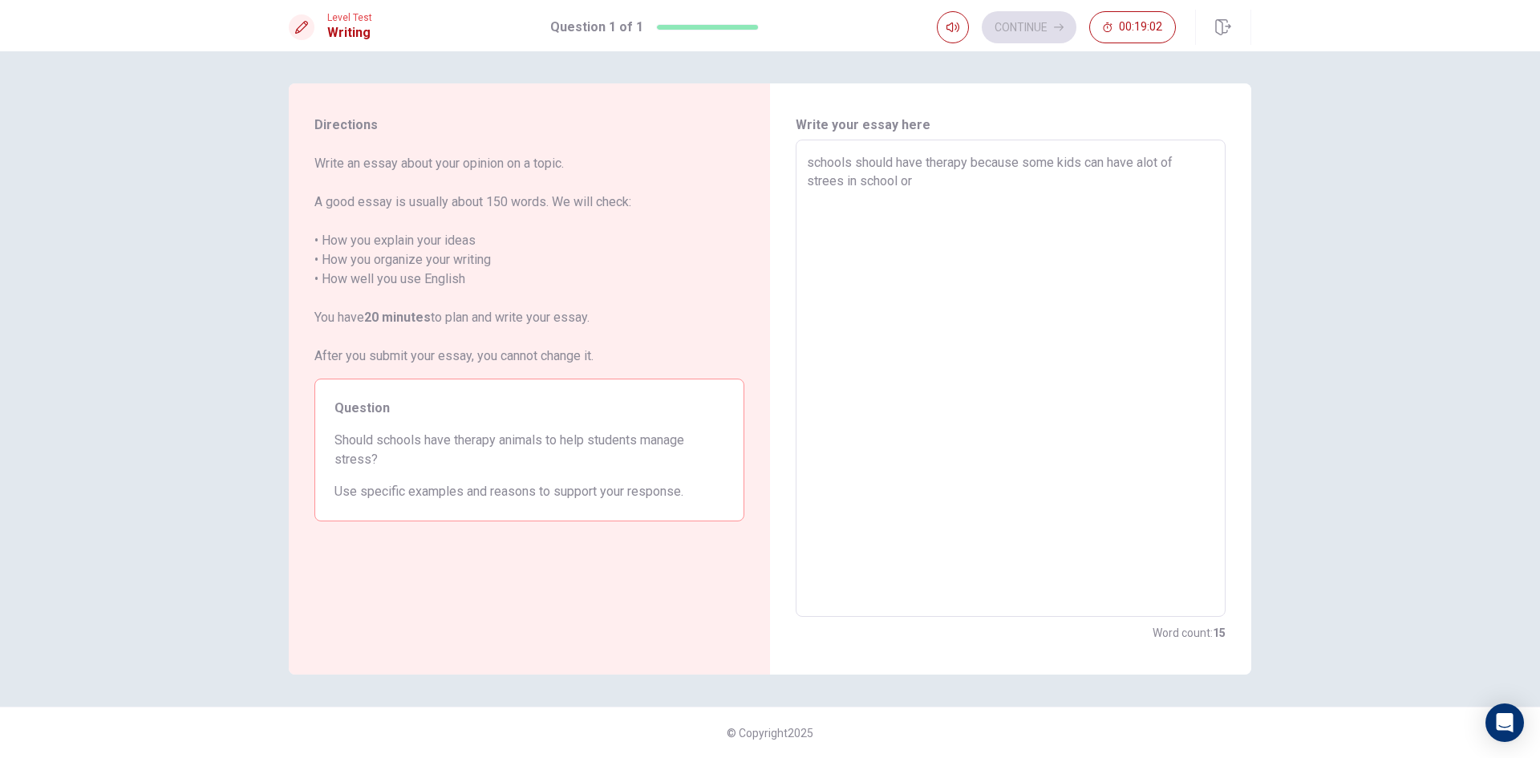
type textarea "schools should have therapy because some kids can have alot of strees in school…"
type textarea "x"
type textarea "schools should have therapy because some kids can have alot of strees in school…"
type textarea "x"
type textarea "schools should have therapy because some kids can have alot of strees in school…"
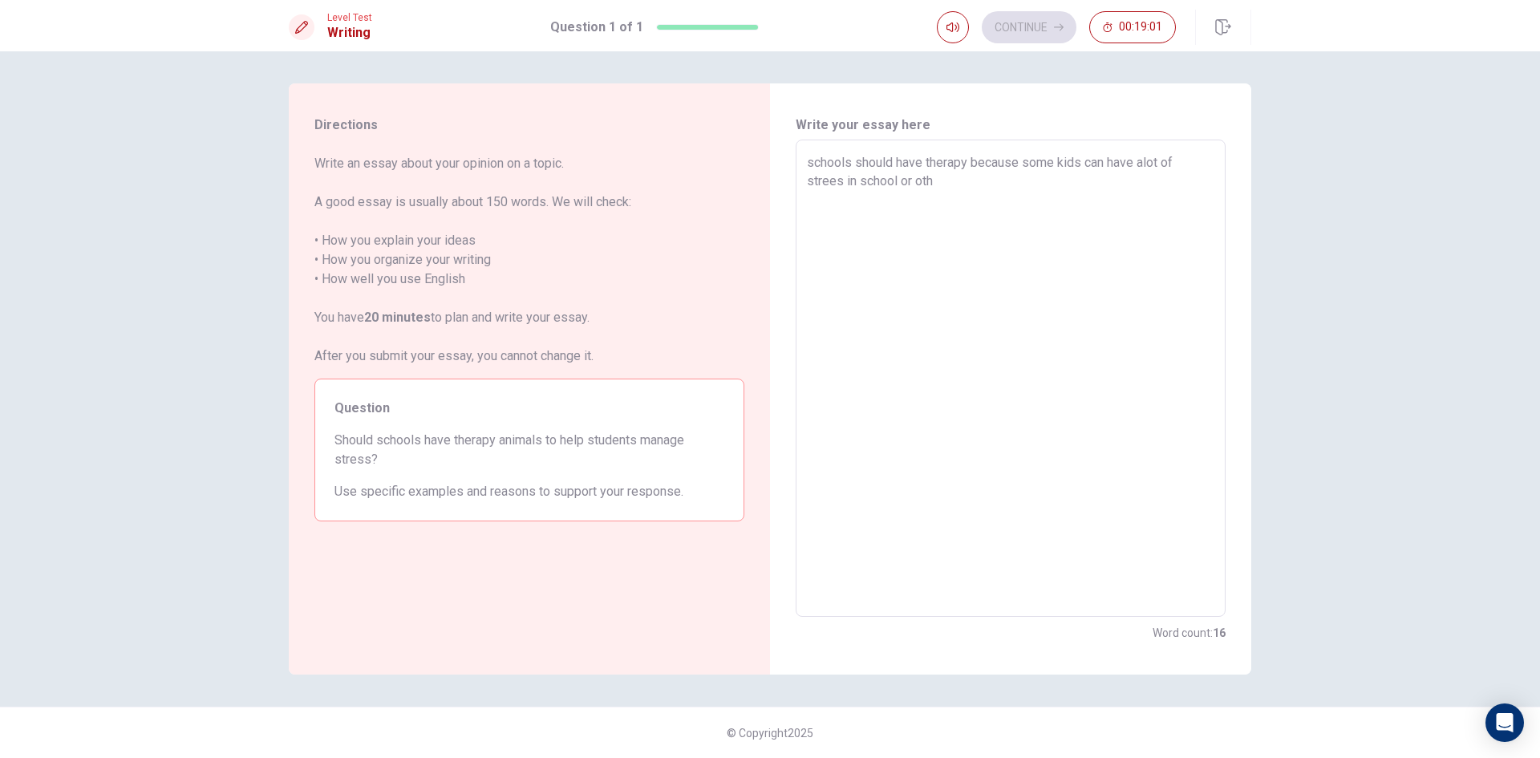
type textarea "x"
type textarea "schools should have therapy because some kids can have alot of strees in school…"
type textarea "x"
type textarea "schools should have therapy because some kids can have alot of strees in school…"
type textarea "x"
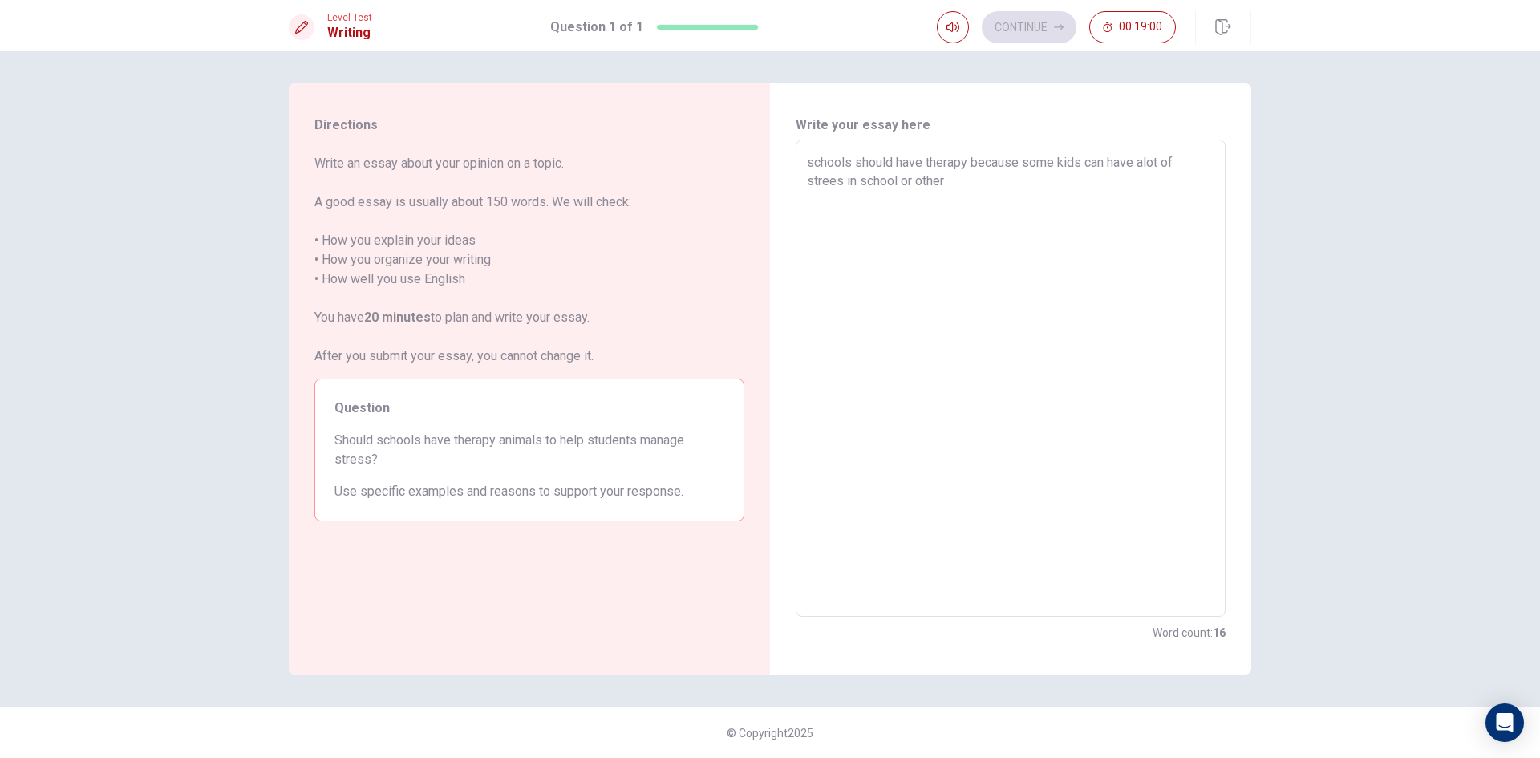
type textarea "schools should have therapy because some kids can have alot of strees in school…"
type textarea "x"
type textarea "schools should have therapy because some kids can have alot of strees in school…"
type textarea "x"
type textarea "schools should have therapy because some kids can have alot of strees in school…"
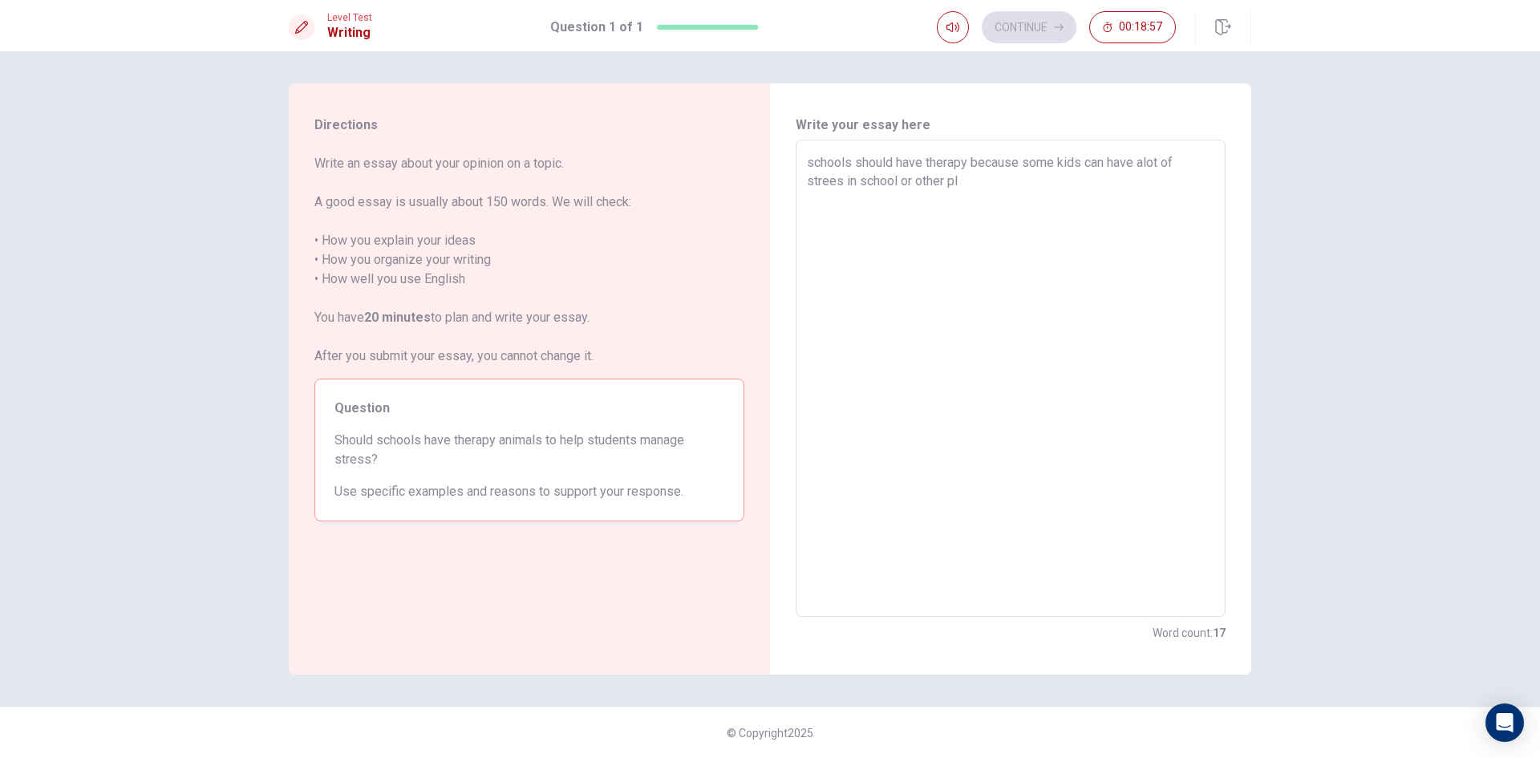
type textarea "x"
type textarea "schools should have therapy because some kids can have alot of strees in school…"
type textarea "x"
type textarea "schools should have therapy because some kids can have alot of strees in school…"
type textarea "x"
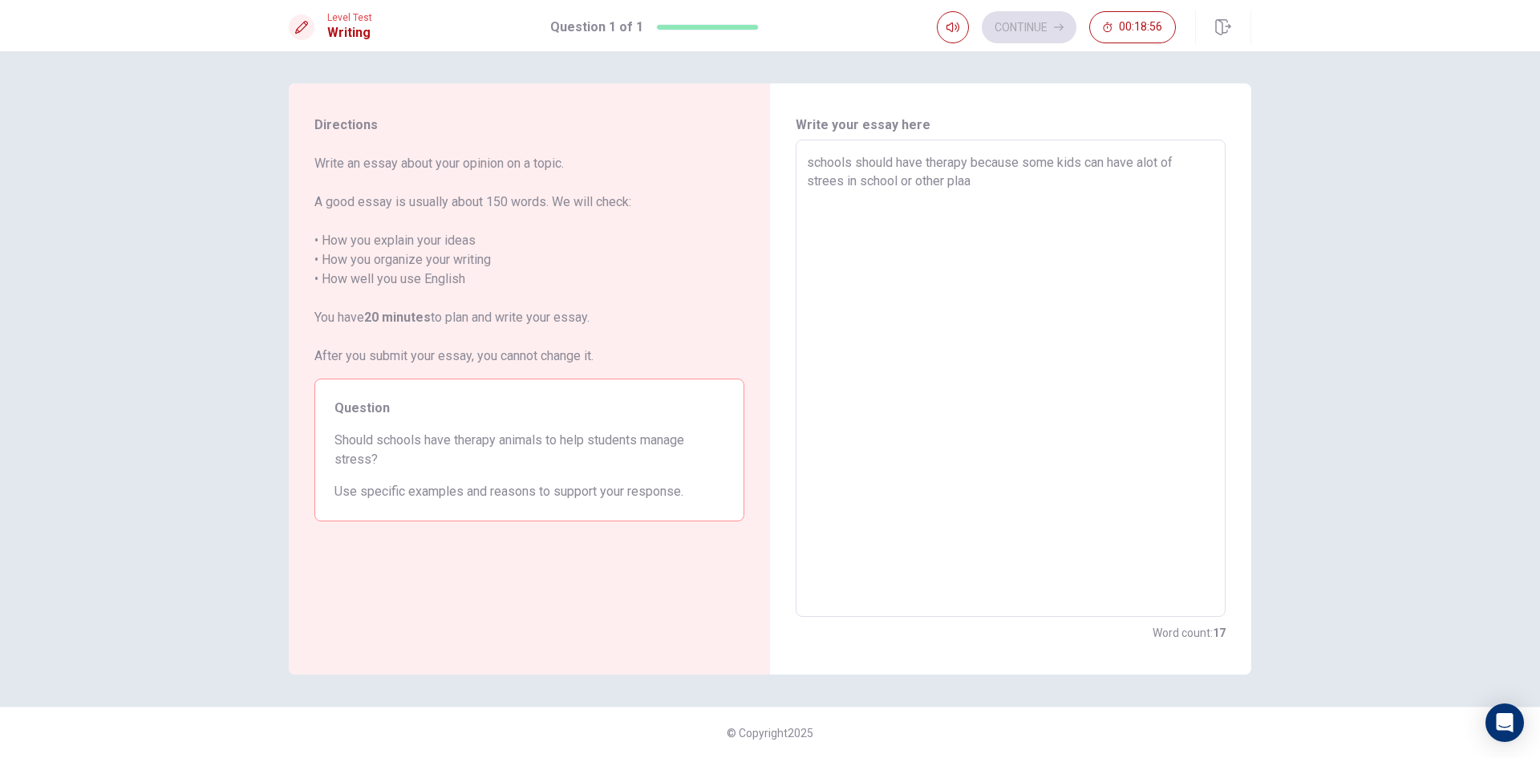
type textarea "schools should have therapy because some kids can have alot of strees in school…"
type textarea "x"
type textarea "schools should have therapy because some kids can have alot of strees in school…"
type textarea "x"
click at [971, 200] on textarea "schools should have therapy because some kids can have alot of strees in school…" at bounding box center [1011, 378] width 408 height 451
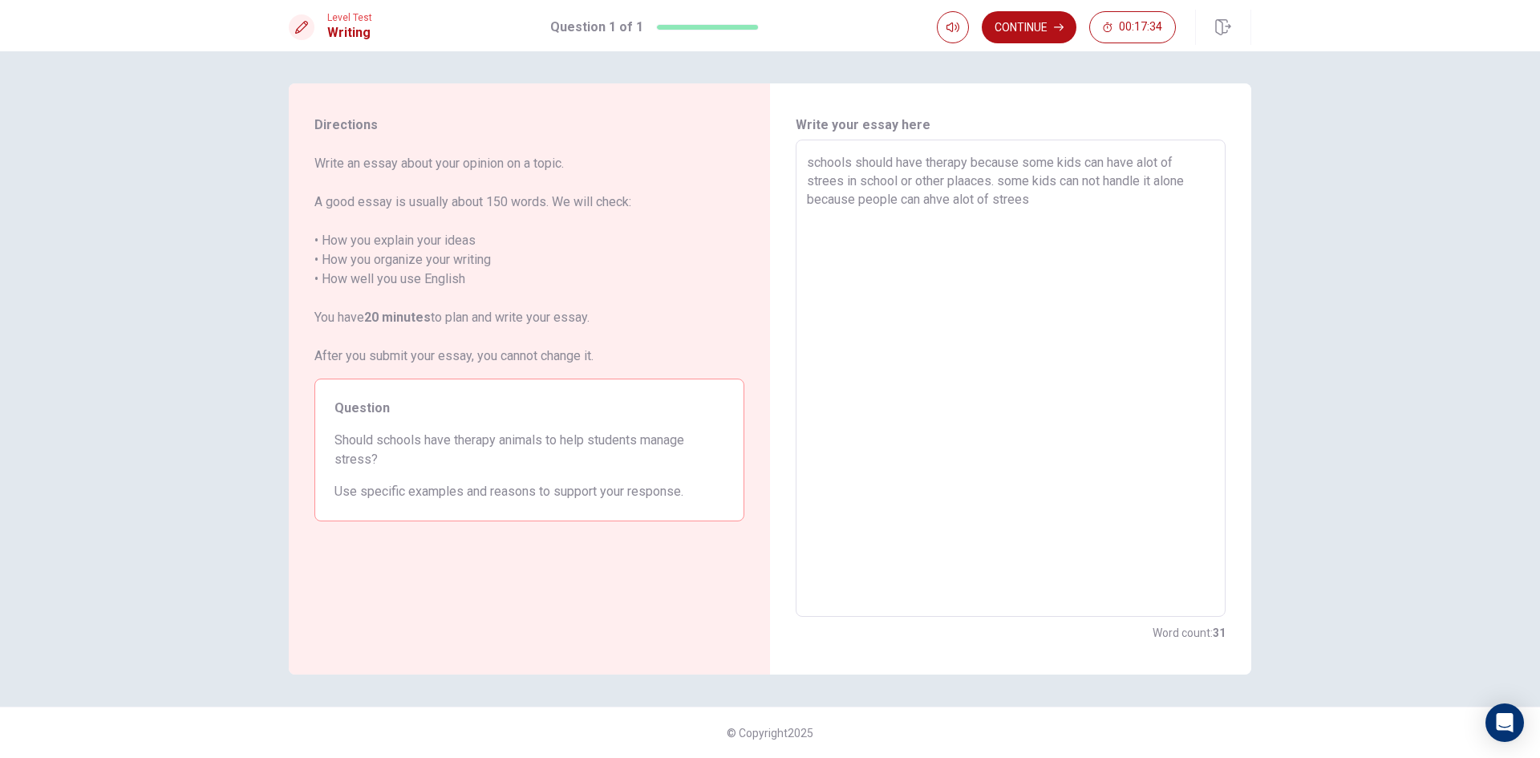
click at [948, 193] on textarea "schools should have therapy because some kids can have alot of strees in school…" at bounding box center [1011, 378] width 408 height 451
click at [1030, 197] on textarea "schools should have therapy because some kids can have alot of strees in school…" at bounding box center [1011, 378] width 408 height 451
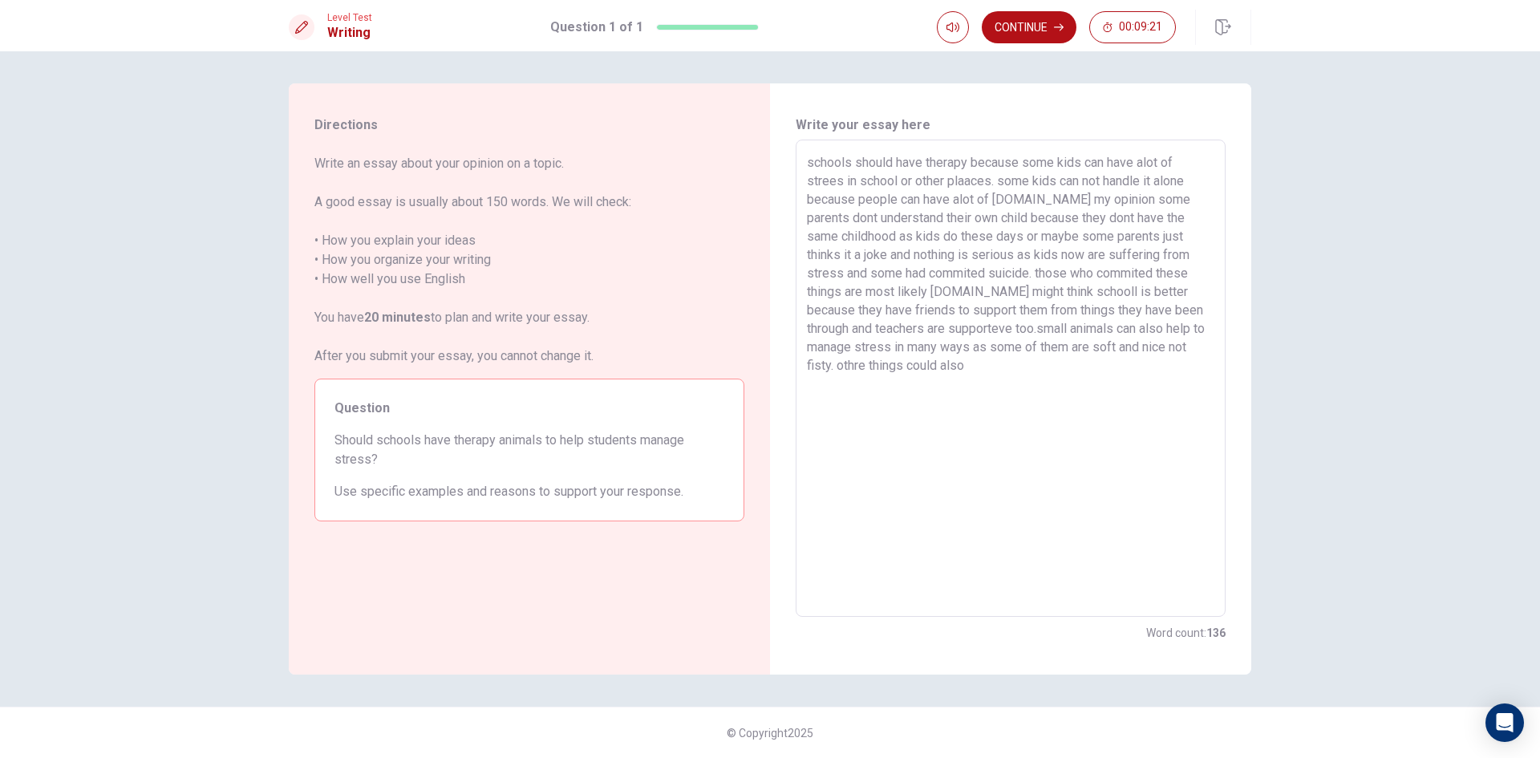
click at [865, 366] on textarea "schools should have therapy because some kids can have alot of strees in school…" at bounding box center [1011, 378] width 408 height 451
click at [976, 368] on textarea "schools should have therapy because some kids can have alot of strees in school…" at bounding box center [1011, 378] width 408 height 451
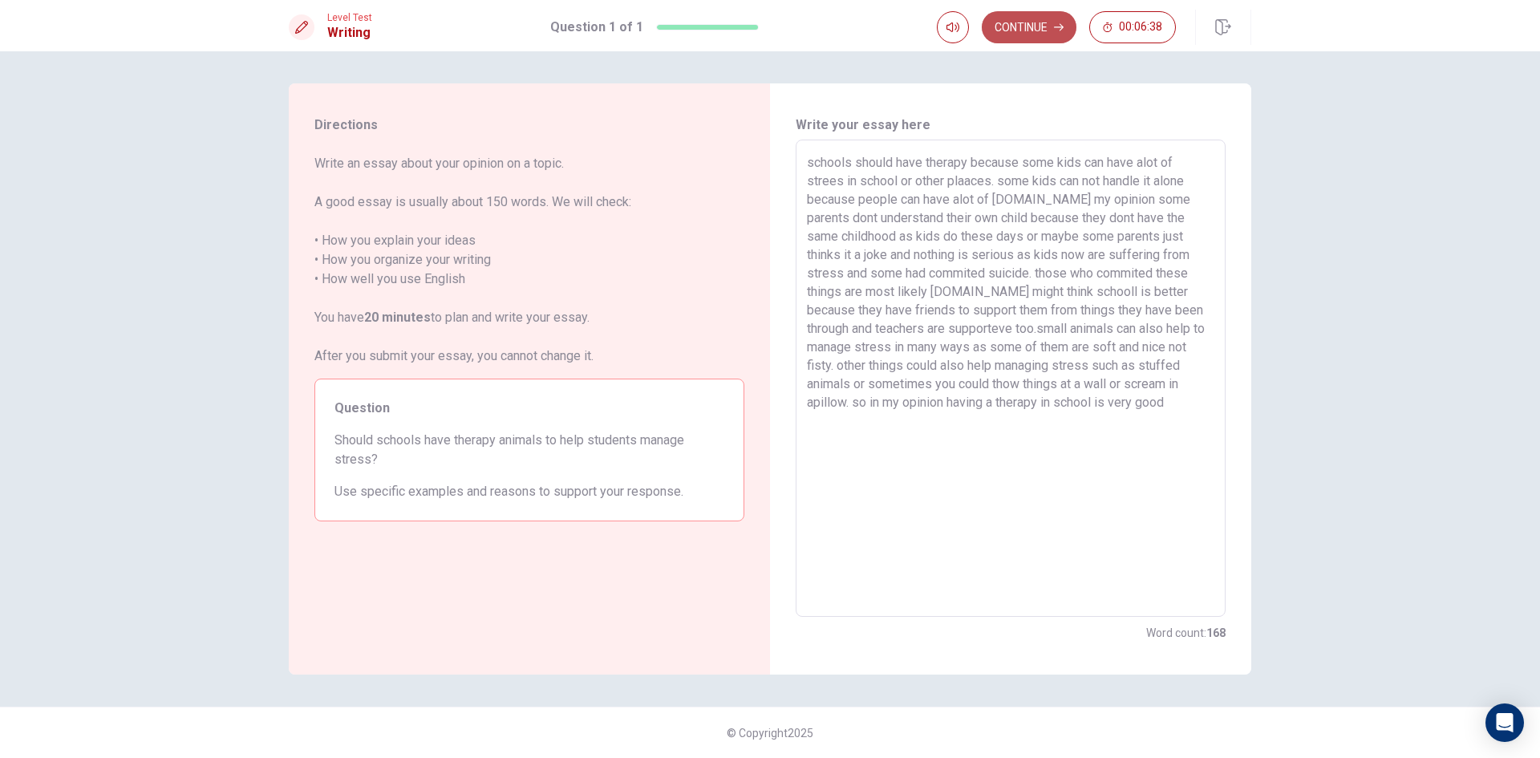
click at [1007, 21] on button "Continue" at bounding box center [1029, 27] width 95 height 32
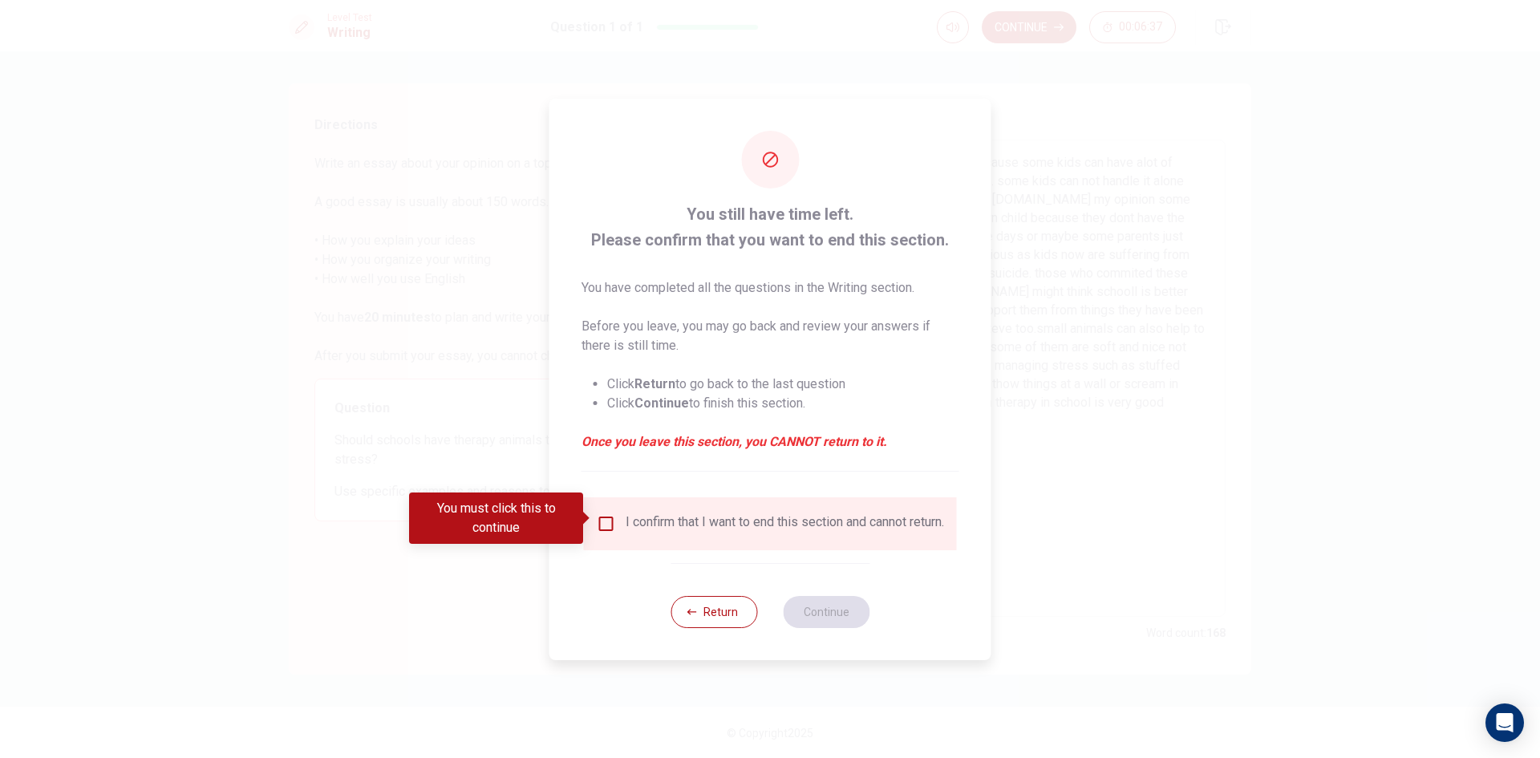
click at [602, 505] on div "I confirm that I want to end this section and cannot return." at bounding box center [770, 523] width 373 height 53
click at [599, 514] on input "You must click this to continue" at bounding box center [606, 523] width 19 height 19
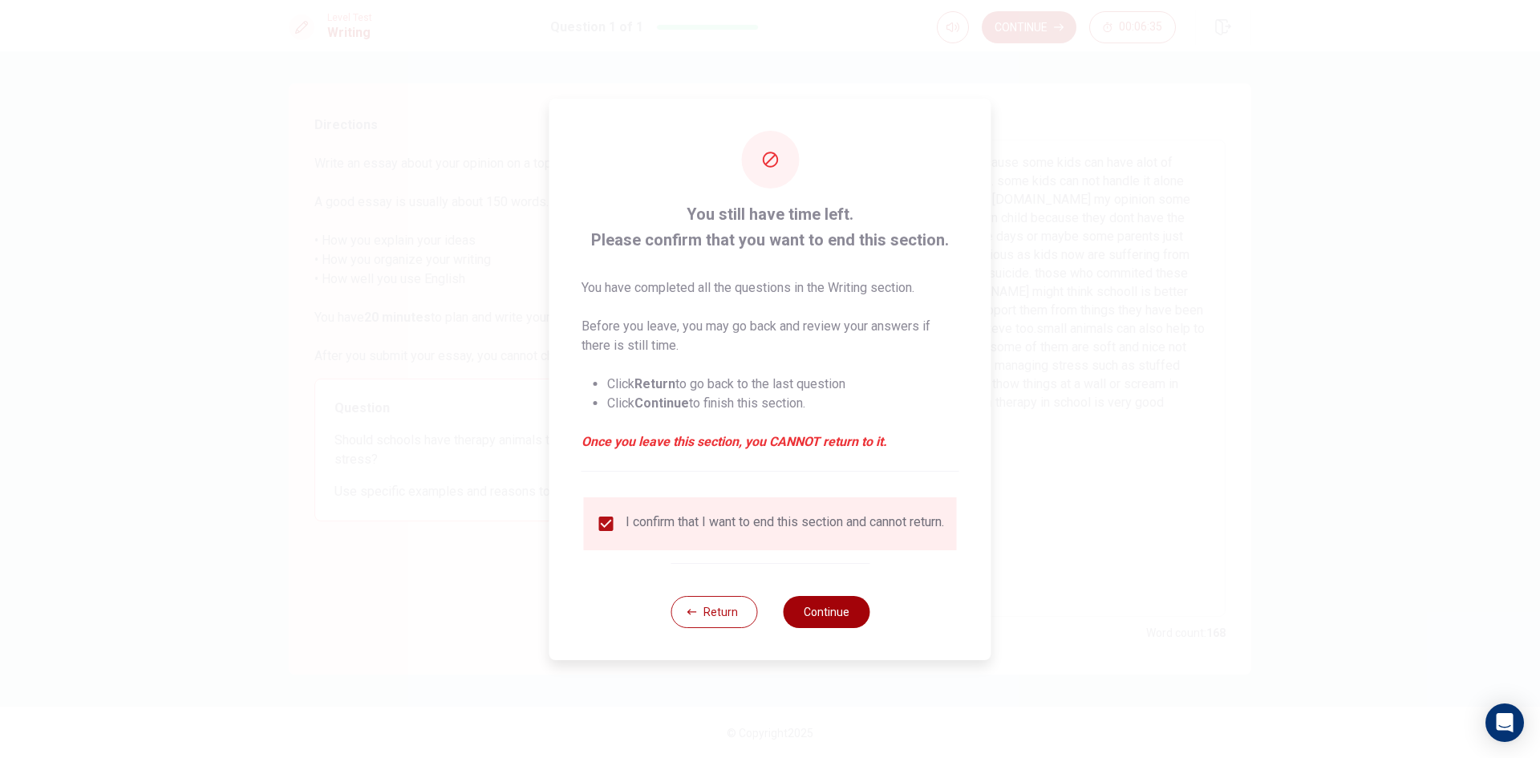
click at [811, 623] on button "Continue" at bounding box center [826, 612] width 87 height 32
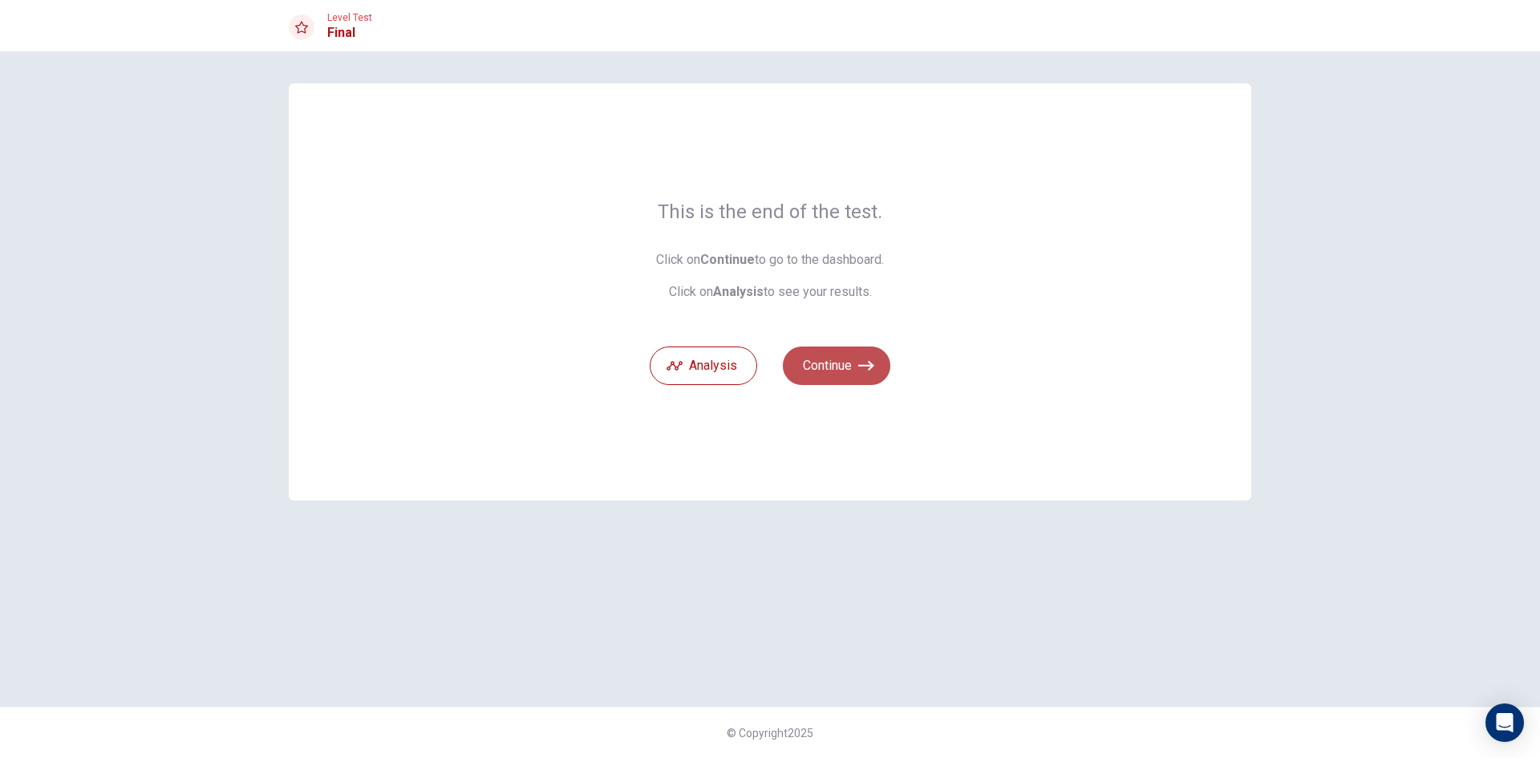
click at [855, 349] on button "Continue" at bounding box center [837, 366] width 108 height 39
